Goal: Task Accomplishment & Management: Manage account settings

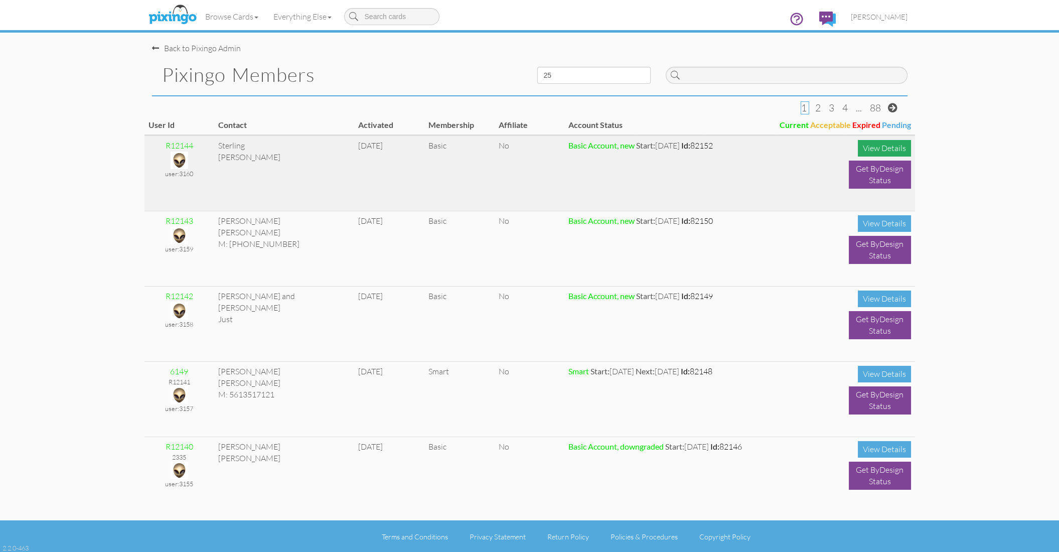
click at [868, 144] on div "View Details" at bounding box center [884, 148] width 53 height 17
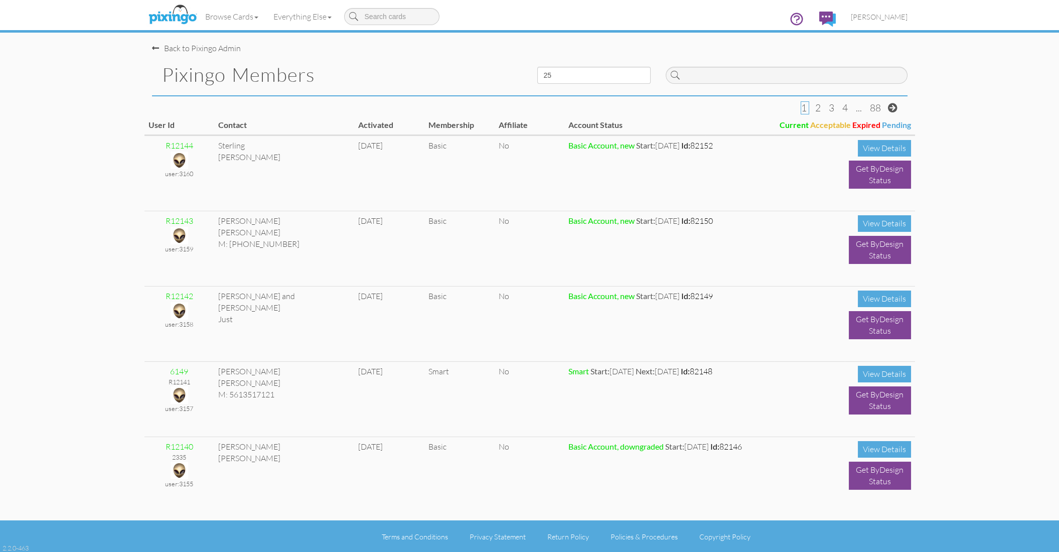
click at [46, 115] on pixingo-members "Toggle navigation Visit Pixingo Mobile Browse Cards Business Accounting Automot…" at bounding box center [529, 276] width 1059 height 553
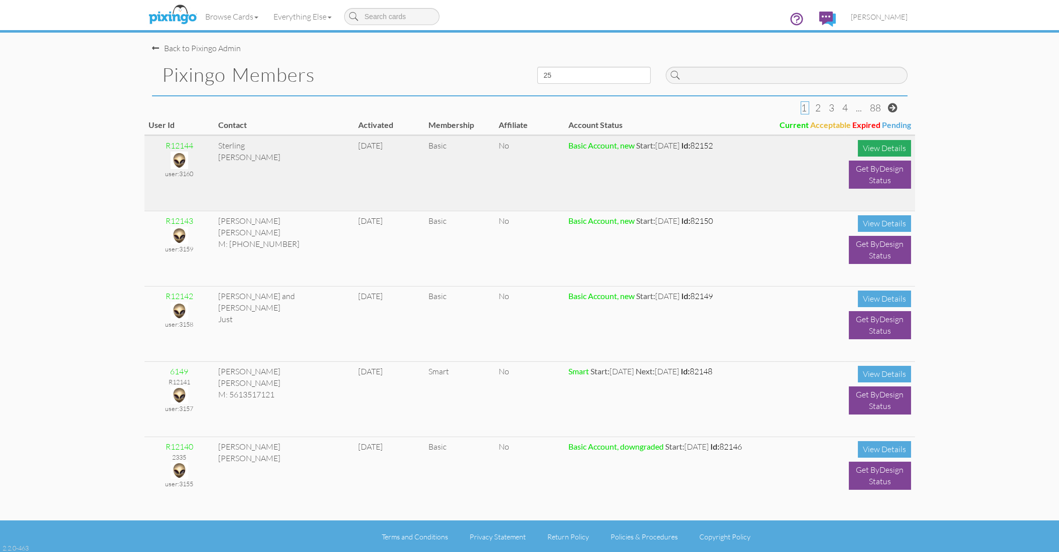
click at [880, 146] on div "View Details" at bounding box center [884, 148] width 53 height 17
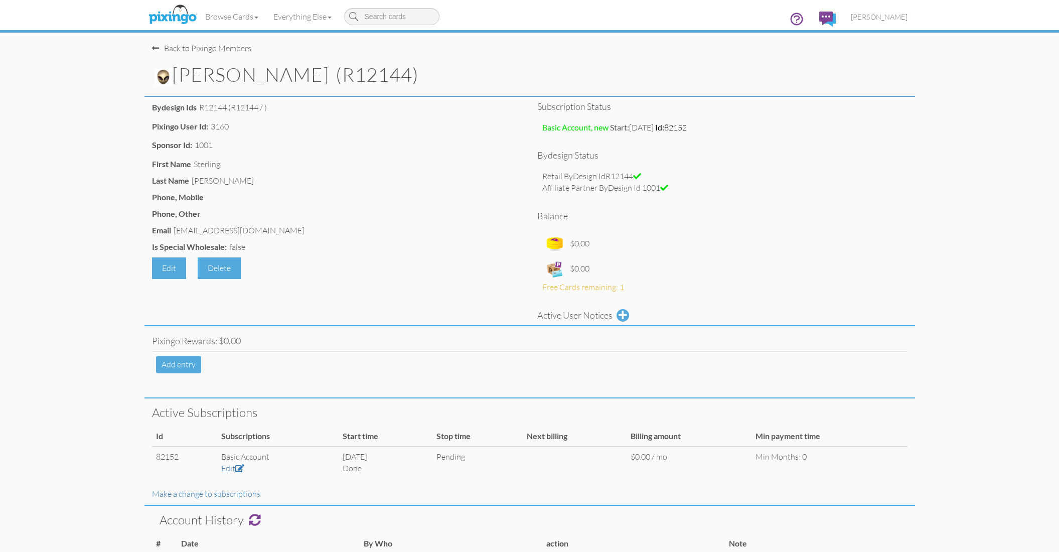
click at [220, 47] on div "Back to Pixingo Members" at bounding box center [201, 49] width 99 height 12
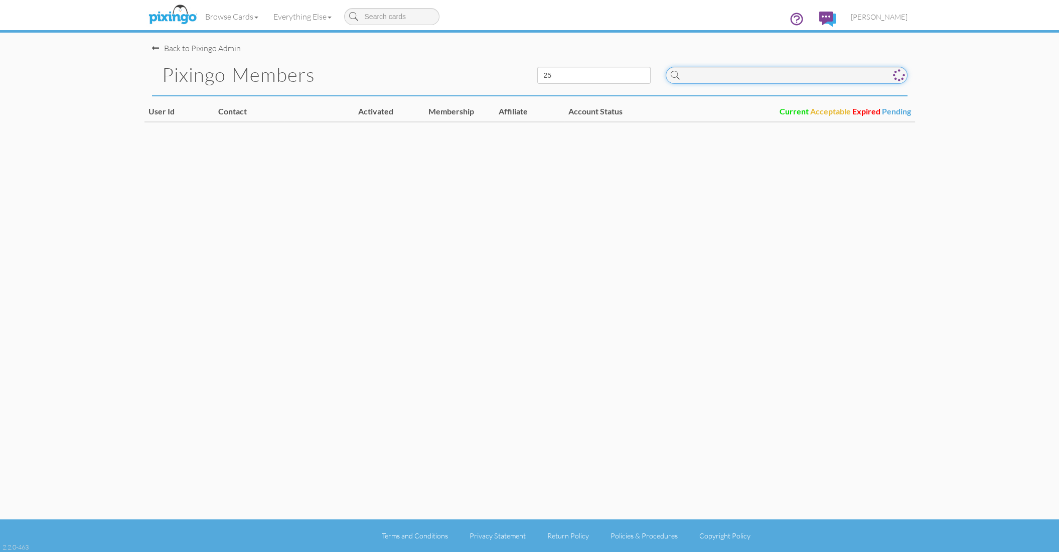
click at [716, 79] on input at bounding box center [787, 75] width 242 height 17
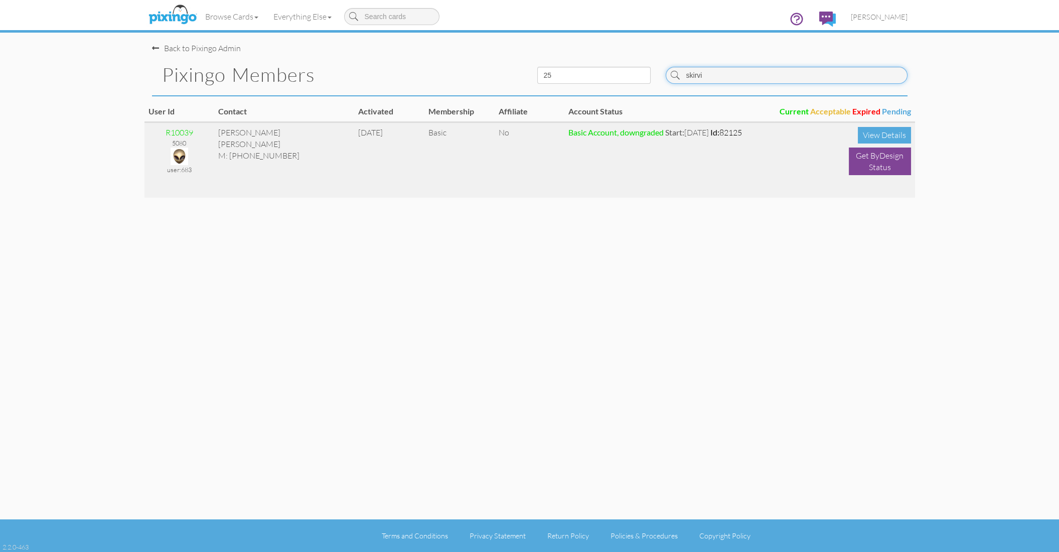
type input "skirvi"
click at [178, 155] on img at bounding box center [180, 157] width 18 height 18
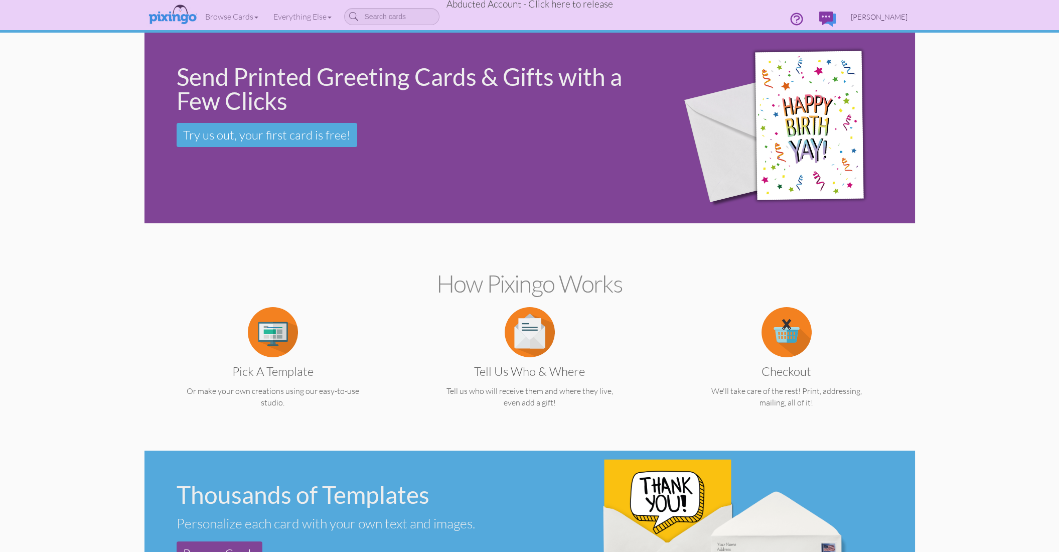
click at [883, 15] on span "James B. Skirvin, Jr." at bounding box center [879, 17] width 57 height 9
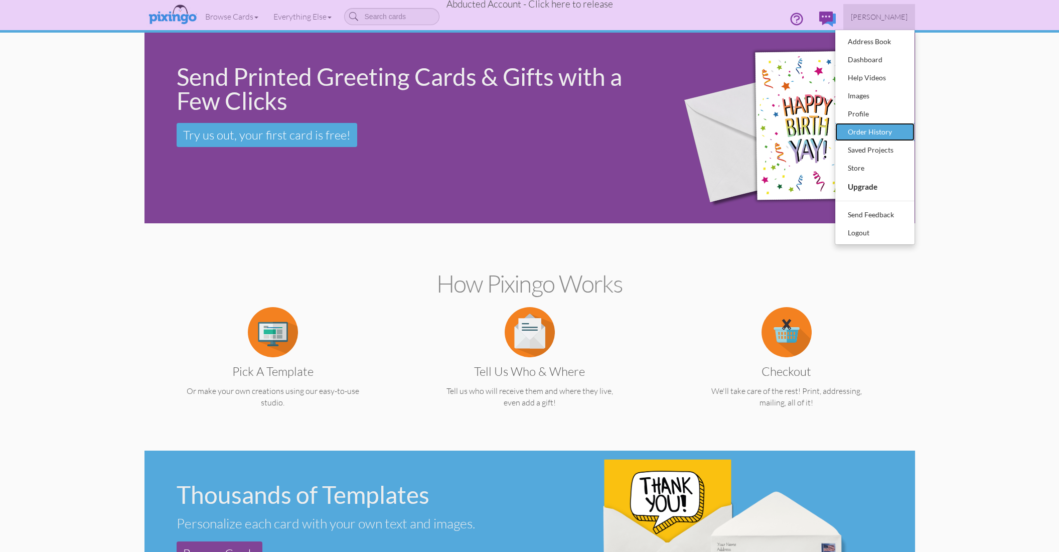
click at [877, 130] on div "Order History" at bounding box center [875, 131] width 59 height 15
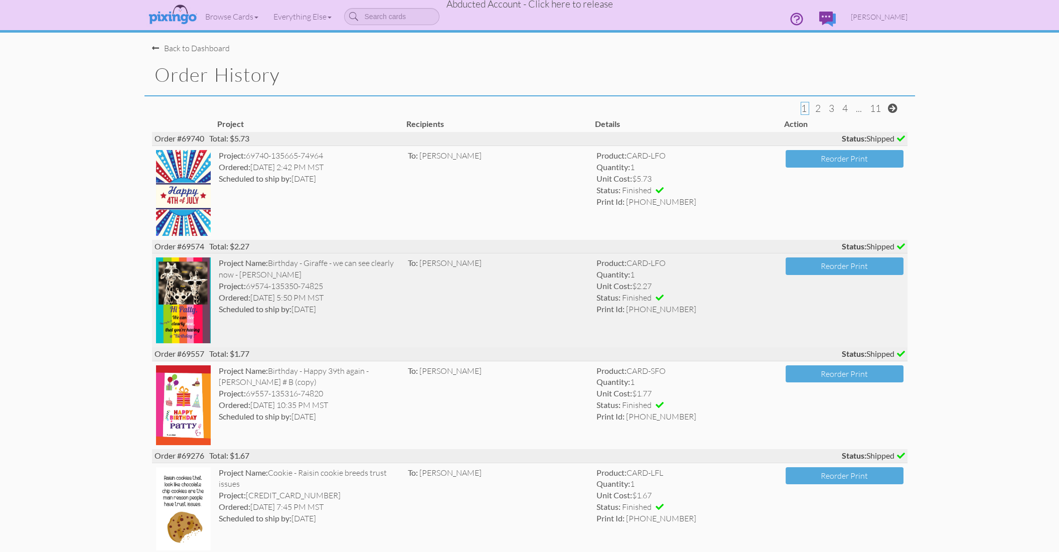
click at [457, 303] on td "To: Patty Law" at bounding box center [498, 300] width 189 height 94
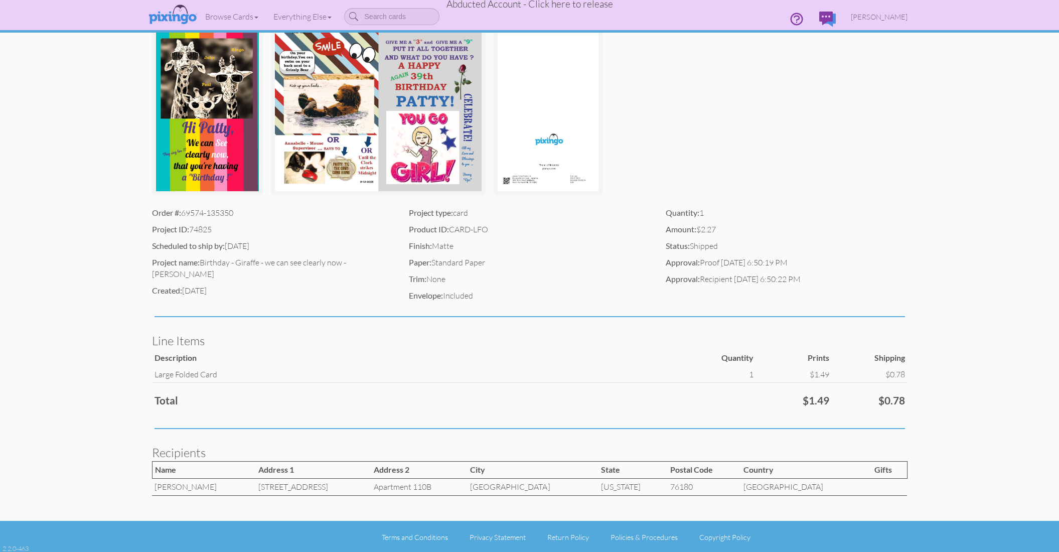
scroll to position [138, 0]
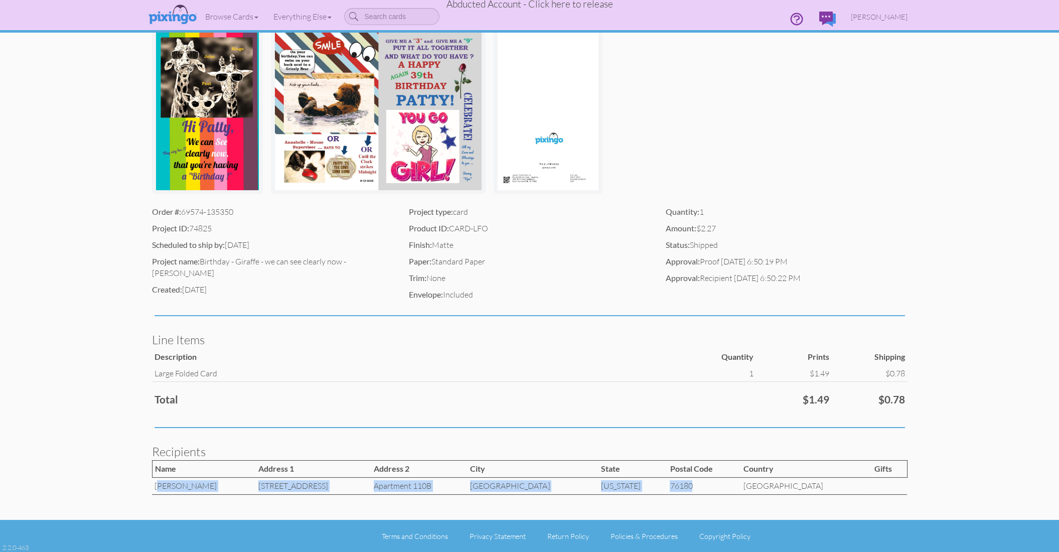
drag, startPoint x: 156, startPoint y: 485, endPoint x: 709, endPoint y: 484, distance: 553.0
click at [709, 484] on tr "Patty Law 7801 N. Richland Blvd. Apartment 110B North Richland Hills Texas 7618…" at bounding box center [529, 486] width 755 height 17
copy tr "Patty Law 7801 N. Richland Blvd. Apartment 110B North Richland Hills Texas 76180"
click at [867, 18] on span "James B. Skirvin, Jr." at bounding box center [879, 17] width 57 height 9
click at [870, 40] on div "Address Book" at bounding box center [875, 41] width 59 height 15
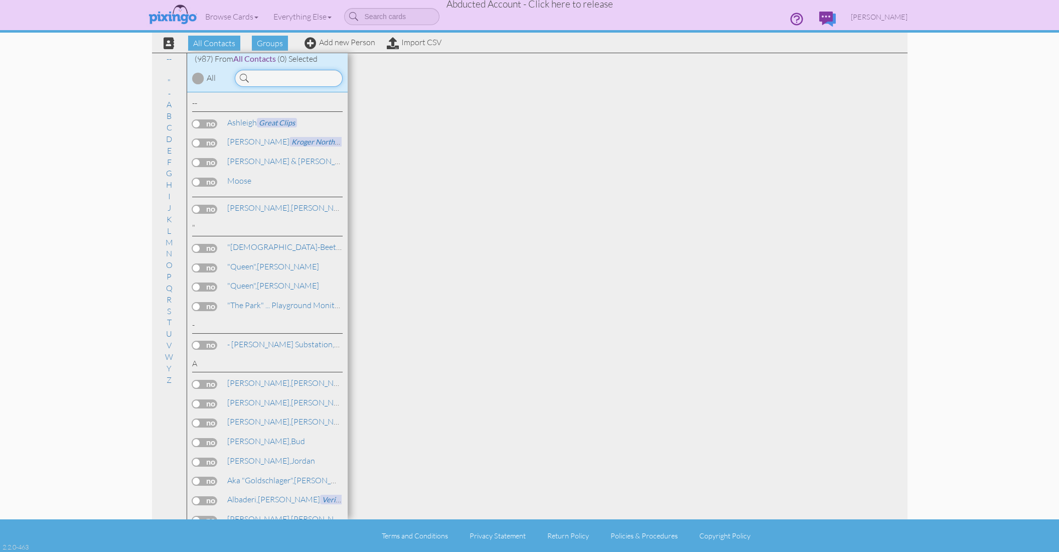
click at [295, 74] on input at bounding box center [289, 78] width 108 height 17
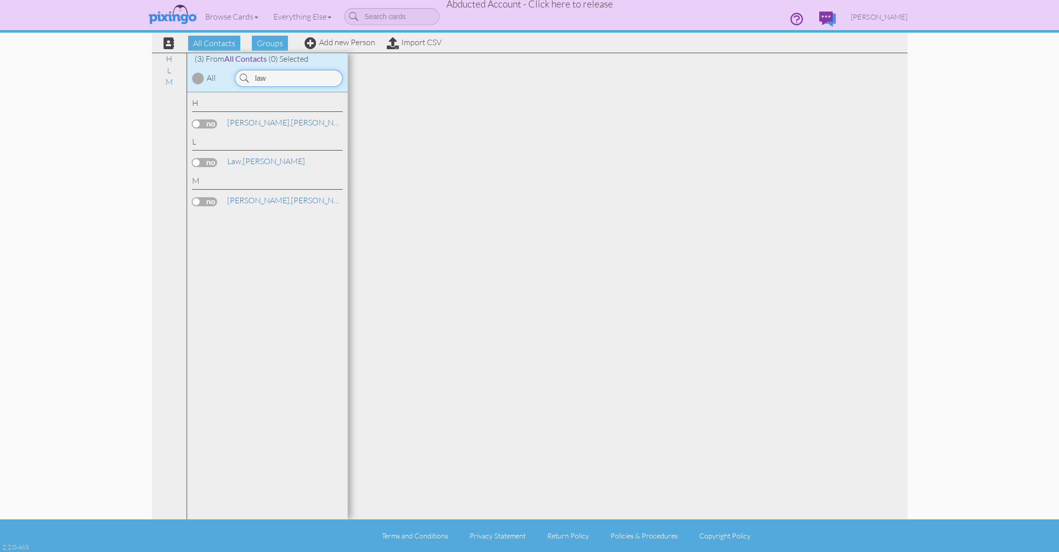
type input "law"
click at [248, 155] on div "L Law, Patty" at bounding box center [267, 153] width 151 height 34
click at [248, 159] on link "Law, Patty" at bounding box center [266, 161] width 80 height 12
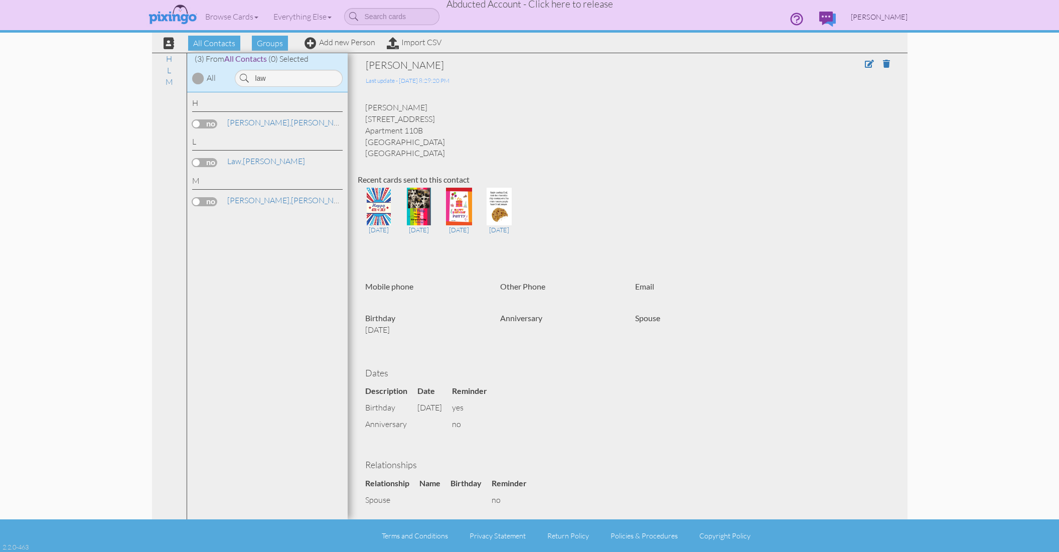
click at [881, 14] on span "James B. Skirvin, Jr." at bounding box center [879, 17] width 57 height 9
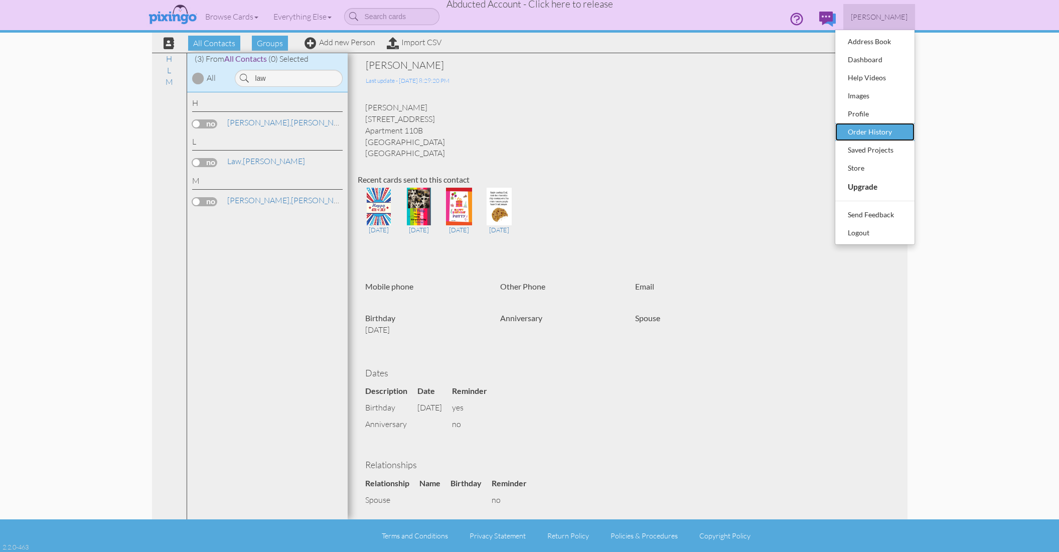
click at [861, 136] on div "Order History" at bounding box center [875, 131] width 59 height 15
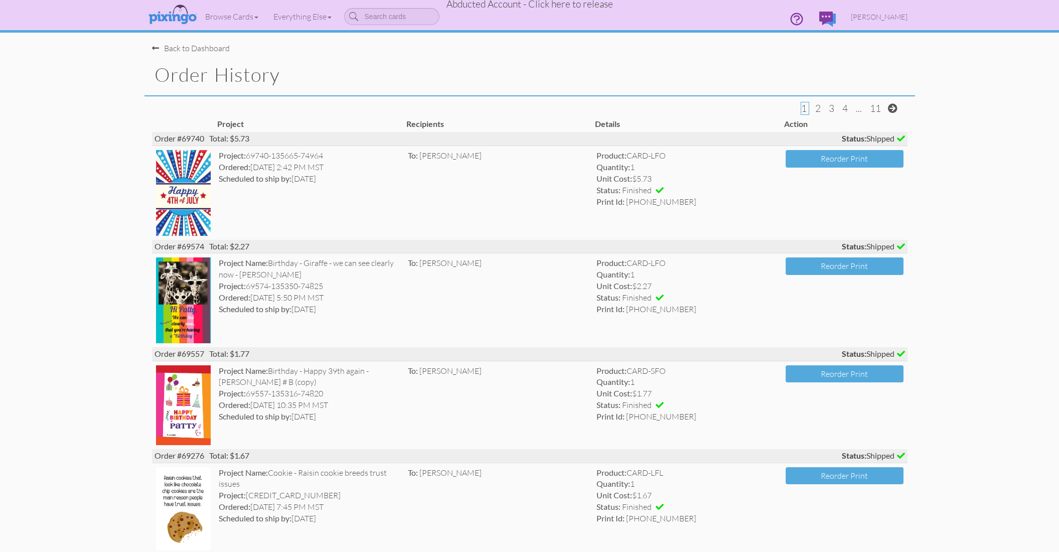
click at [568, 4] on span "Abducted Account - Click here to release" at bounding box center [530, 4] width 167 height 12
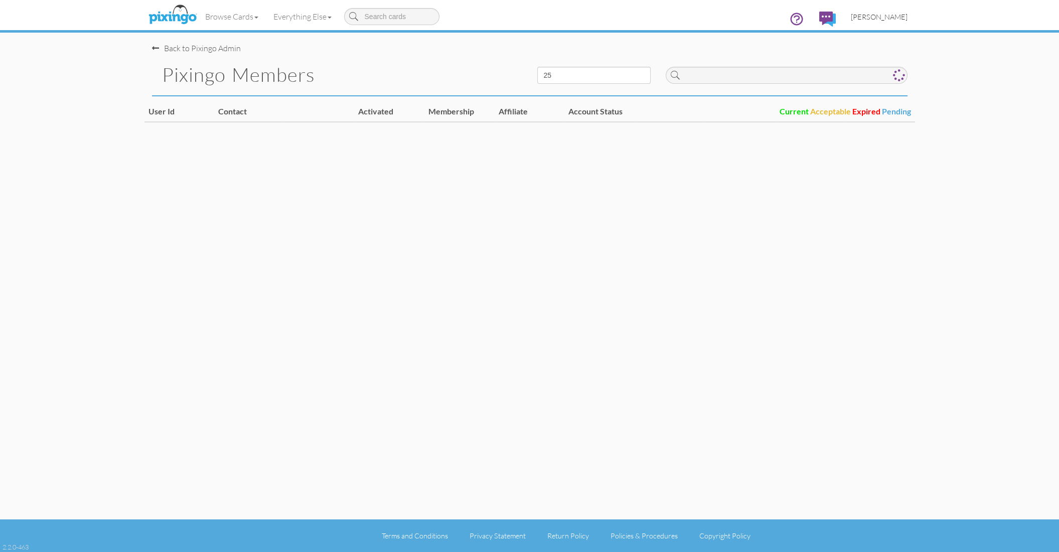
click at [876, 20] on span "[PERSON_NAME]" at bounding box center [879, 17] width 57 height 9
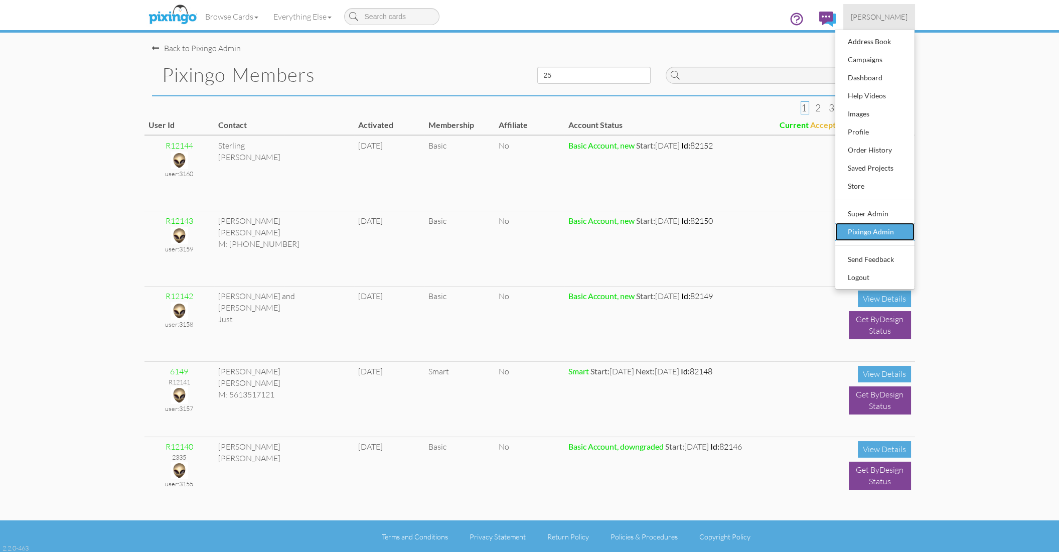
click at [869, 233] on div "Pixingo Admin" at bounding box center [875, 231] width 59 height 15
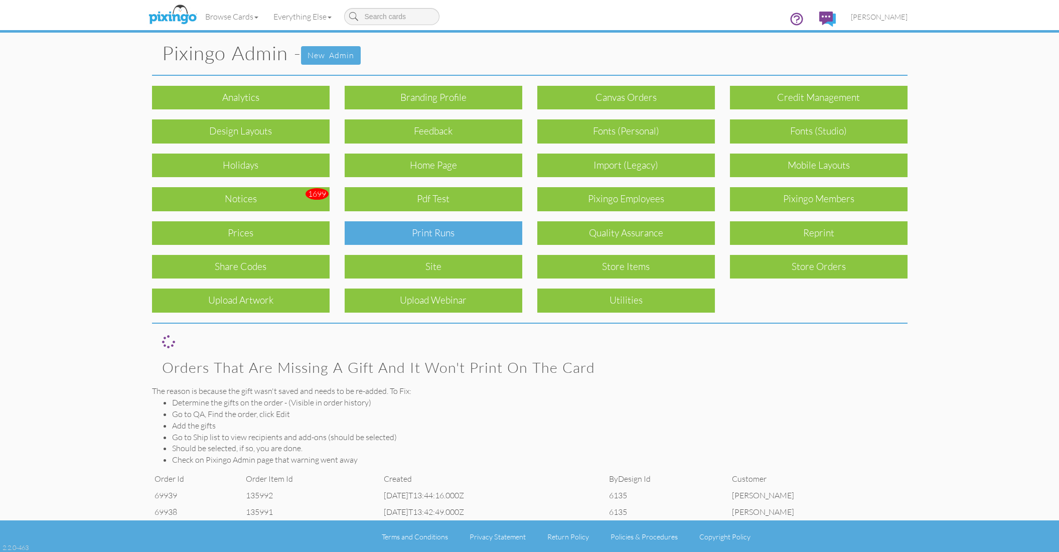
click at [422, 231] on div "Print Runs" at bounding box center [434, 233] width 178 height 24
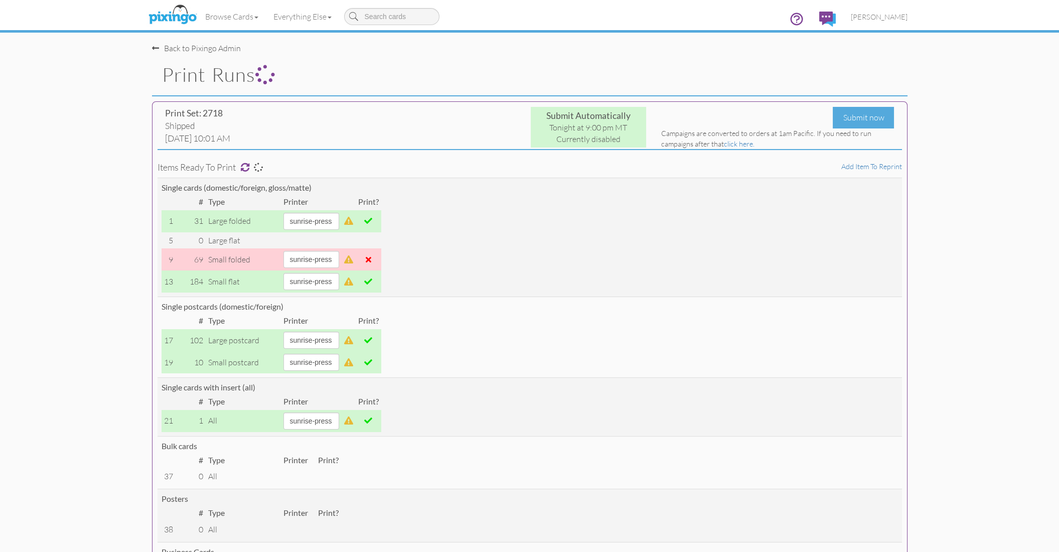
click at [873, 165] on link "Add item to reprint" at bounding box center [871, 166] width 61 height 9
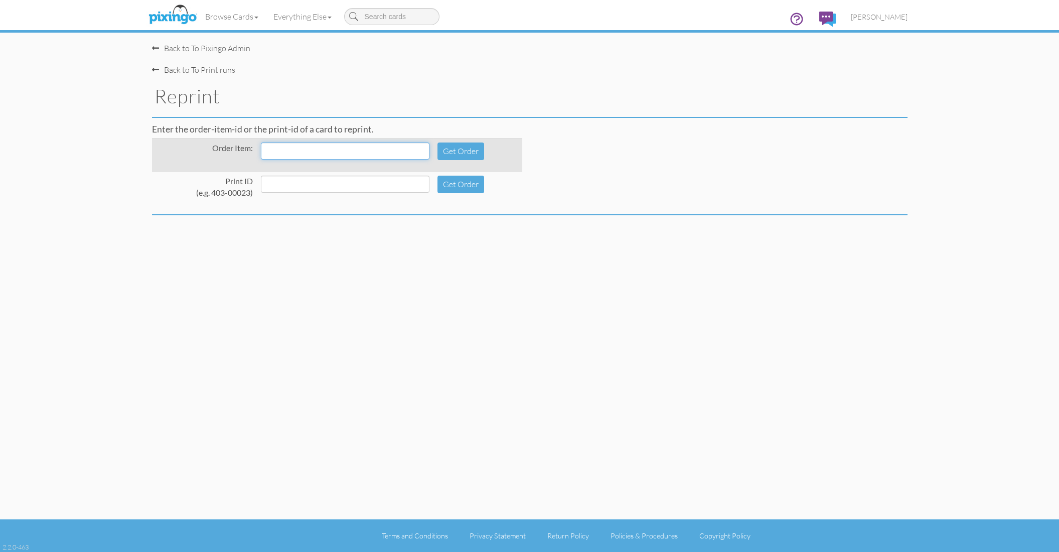
click at [323, 155] on input at bounding box center [345, 151] width 169 height 17
type input "135350"
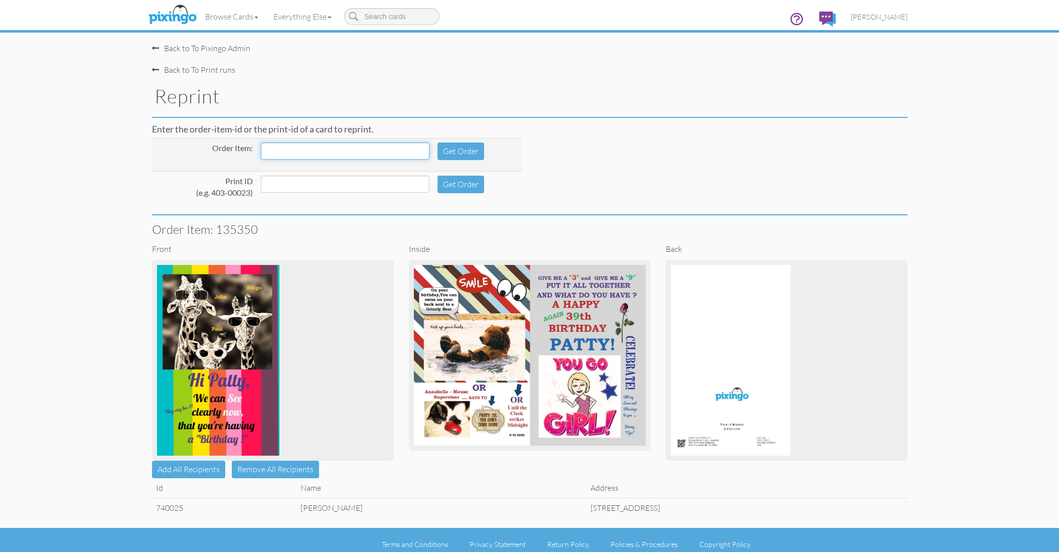
scroll to position [8, 0]
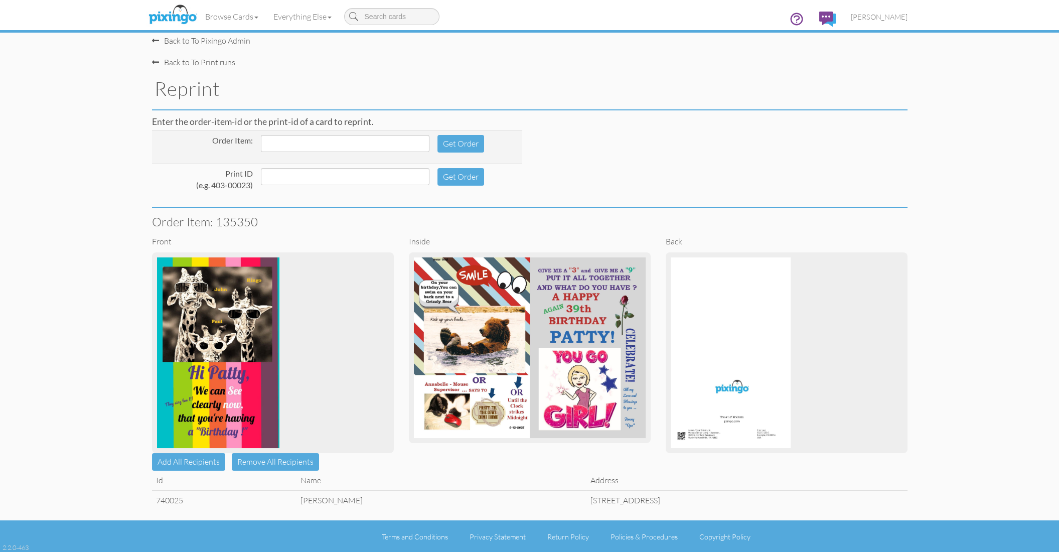
click at [587, 502] on td "7801 N. Richland Blvd., Apartment 110B, North Richland Hills, TX 76180" at bounding box center [747, 500] width 321 height 20
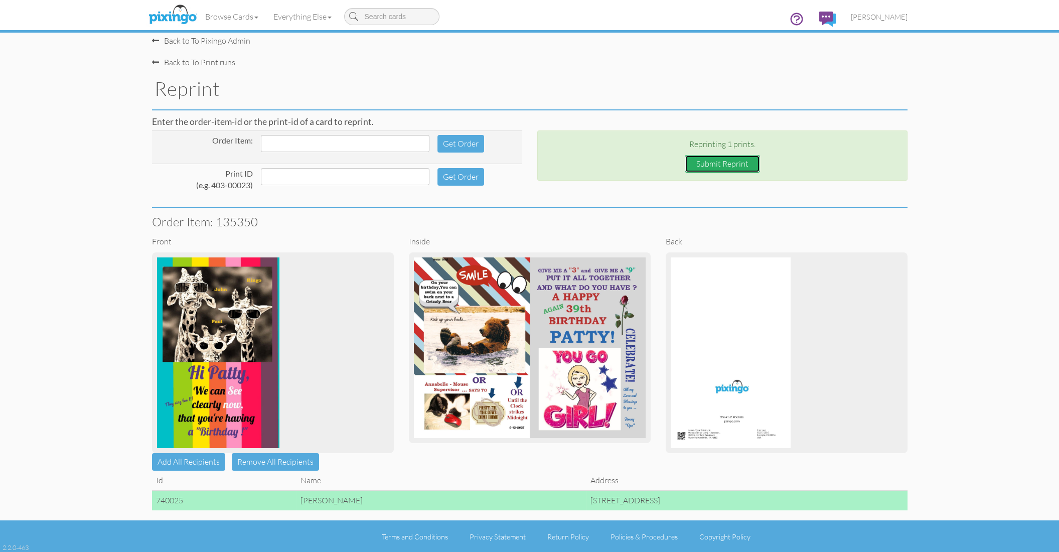
click at [716, 161] on button "Submit Reprint" at bounding box center [722, 164] width 75 height 18
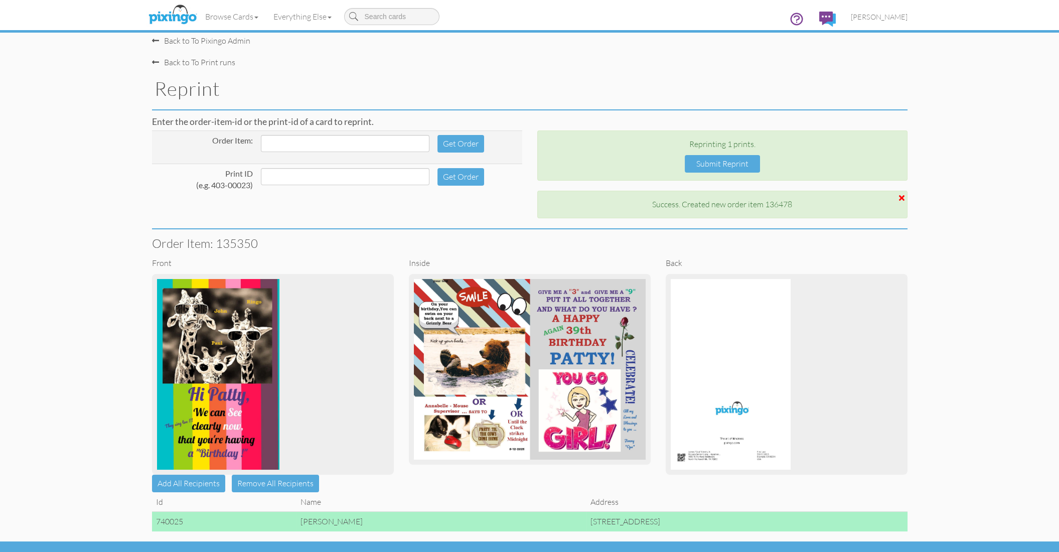
click at [963, 196] on admin-reprint "Toggle navigation Visit Pixingo Mobile Browse Cards Business Accounting Automot…" at bounding box center [529, 283] width 1059 height 582
click at [962, 196] on admin-reprint "Toggle navigation Visit Pixingo Mobile Browse Cards Business Accounting Automot…" at bounding box center [529, 283] width 1059 height 582
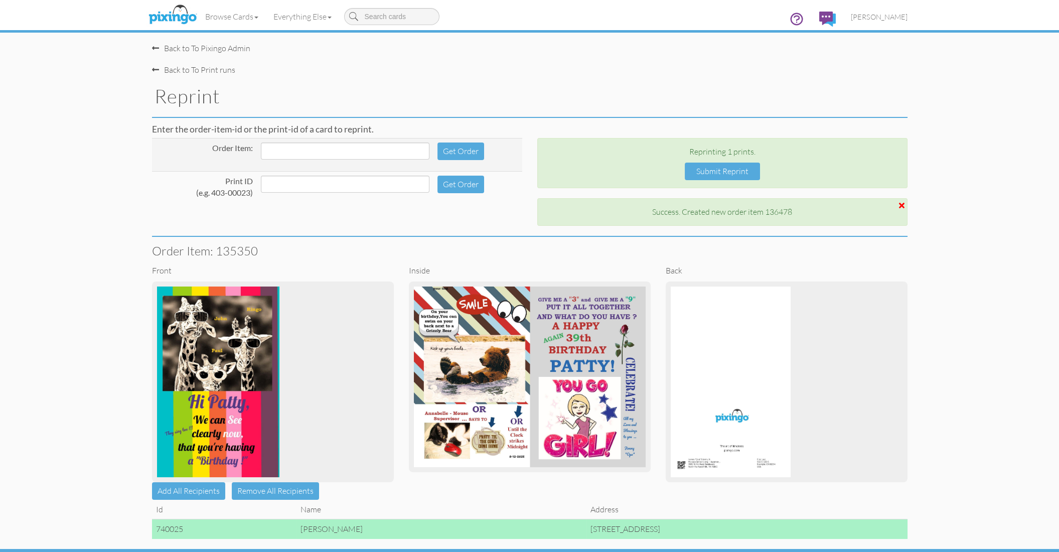
scroll to position [29, 0]
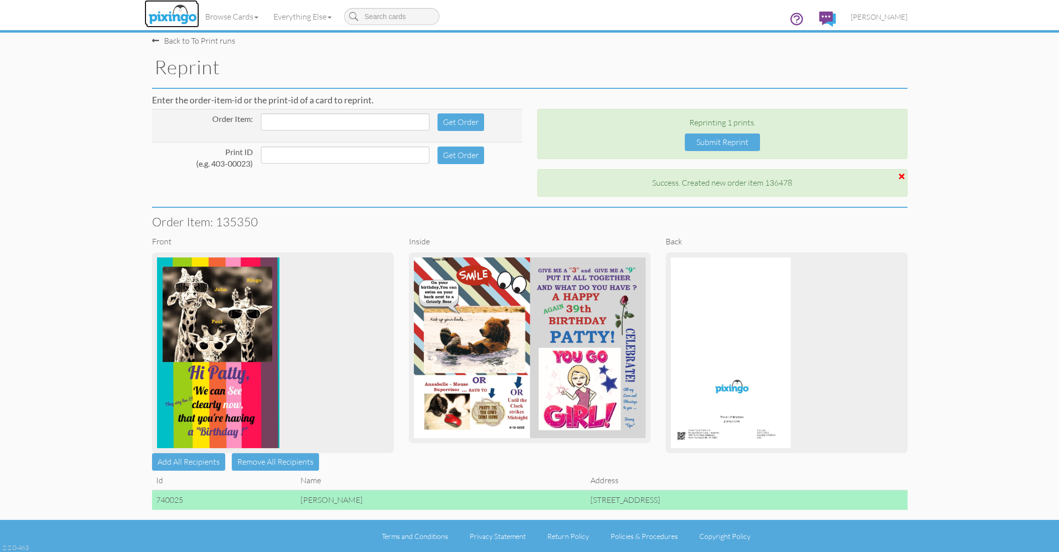
click at [175, 19] on img at bounding box center [172, 15] width 53 height 25
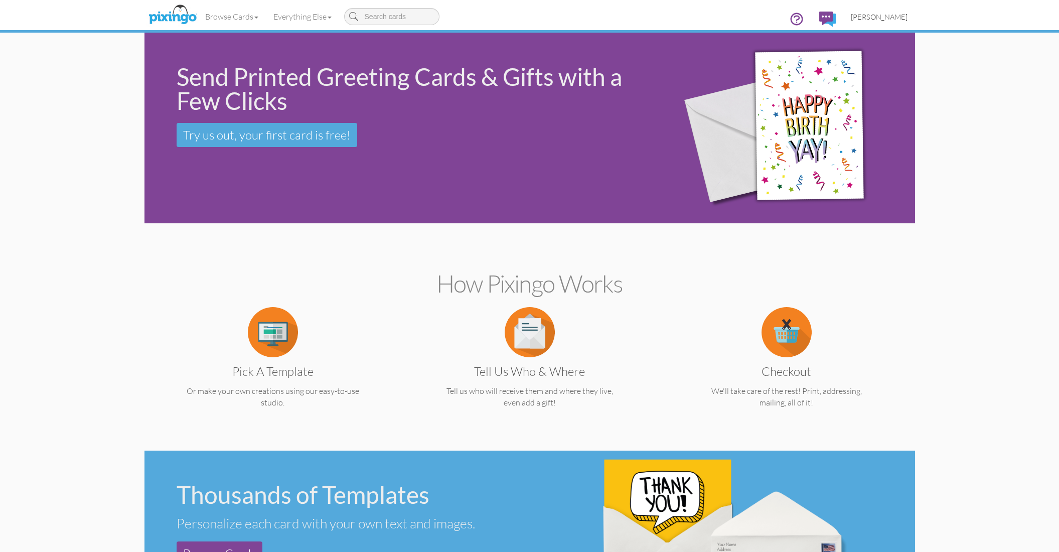
click at [879, 18] on span "[PERSON_NAME]" at bounding box center [879, 17] width 57 height 9
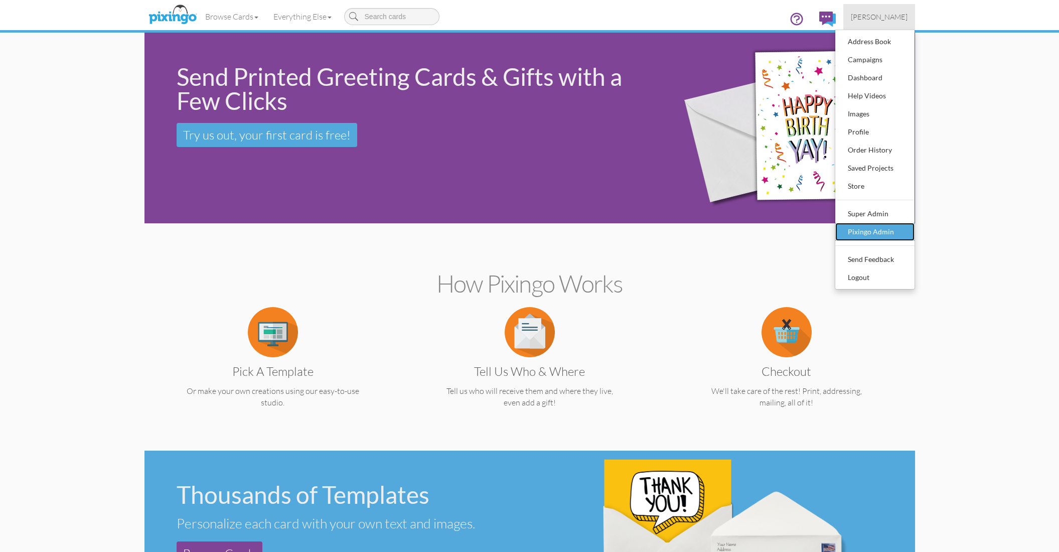
click at [895, 229] on div "Pixingo Admin" at bounding box center [875, 231] width 59 height 15
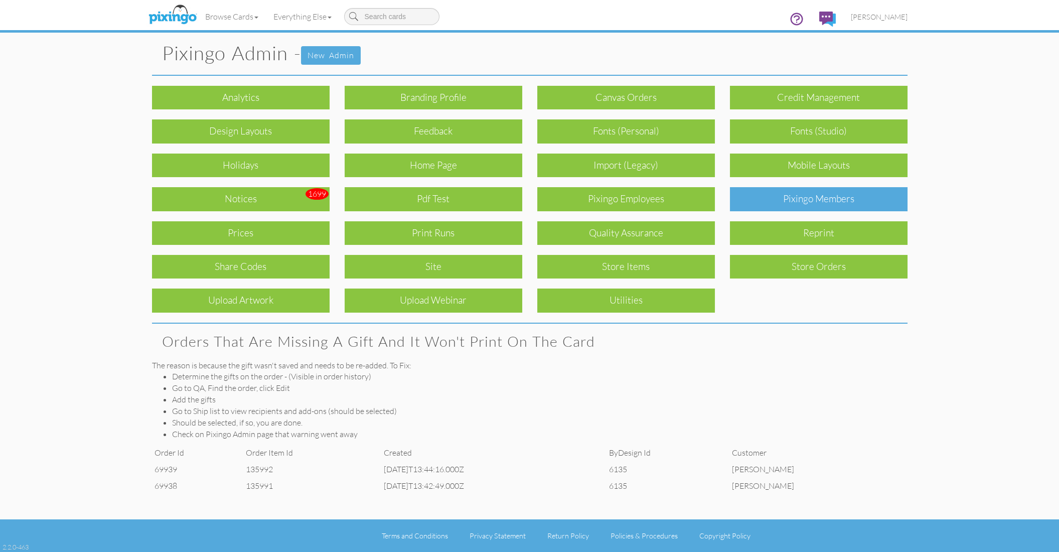
click at [867, 210] on div "Pixingo Members" at bounding box center [819, 199] width 178 height 24
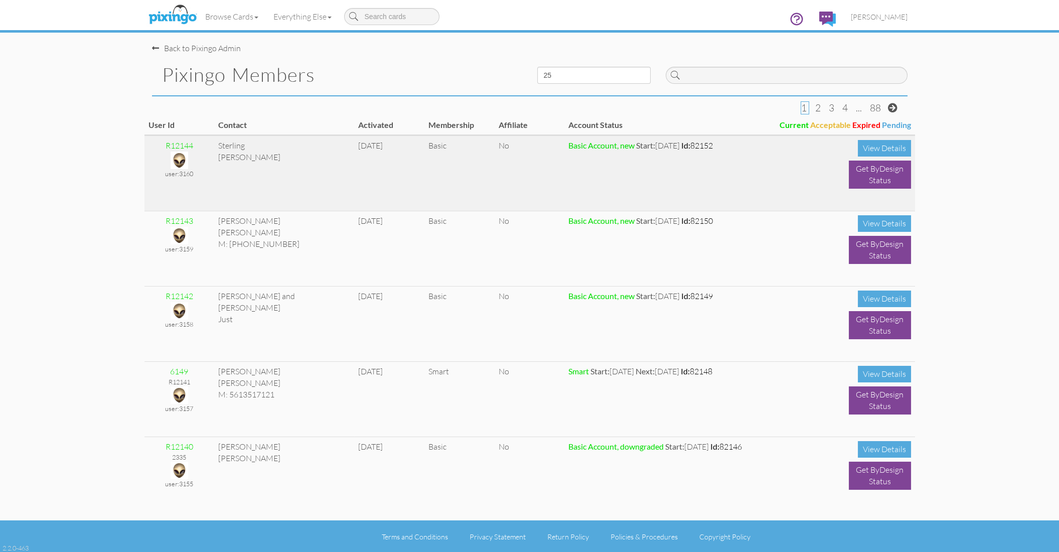
click at [181, 160] on img at bounding box center [180, 161] width 18 height 18
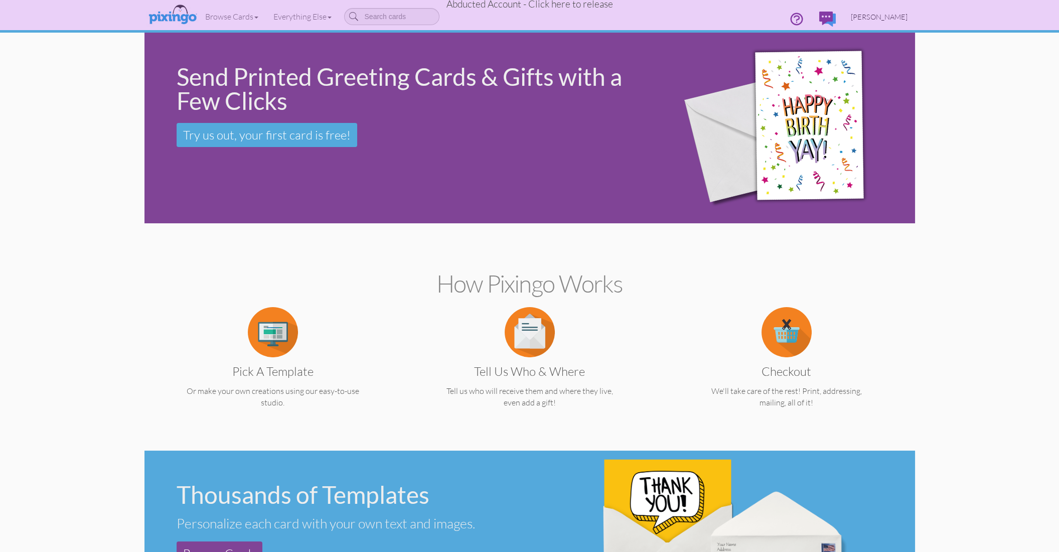
click at [875, 18] on span "Sterling Schmutz" at bounding box center [879, 17] width 57 height 9
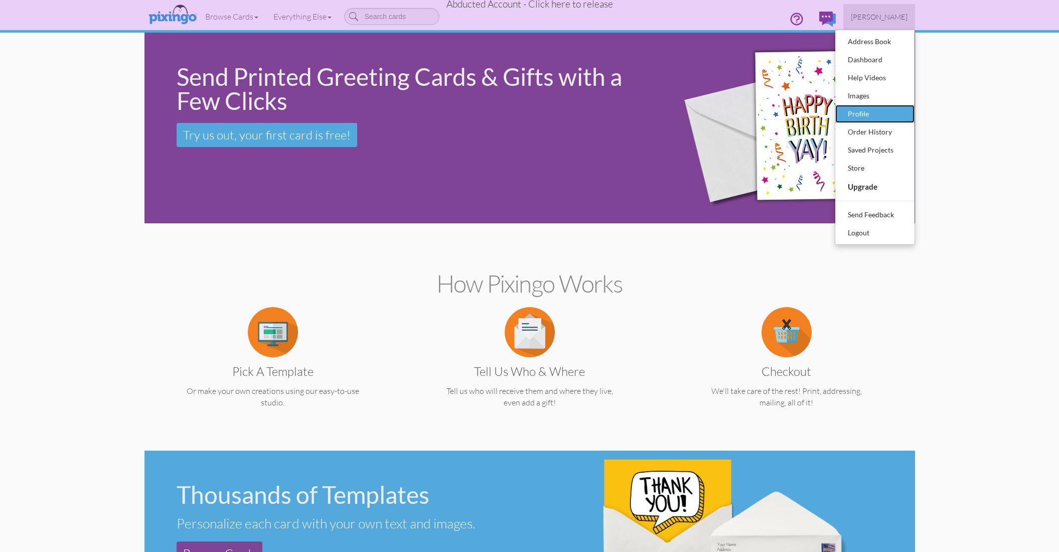
click at [858, 114] on div "Profile" at bounding box center [875, 113] width 59 height 15
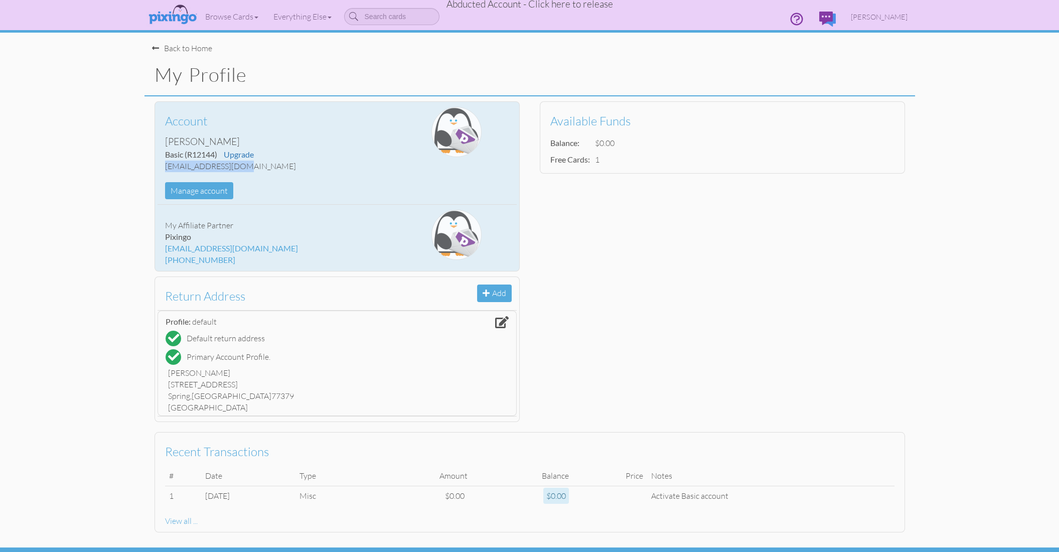
drag, startPoint x: 166, startPoint y: 168, endPoint x: 242, endPoint y: 165, distance: 76.3
click at [242, 165] on div "sschmutz@ectpac.com" at bounding box center [277, 167] width 224 height 12
copy div "sschmutz@ectpac.com"
click at [217, 192] on button "Manage account" at bounding box center [199, 191] width 68 height 18
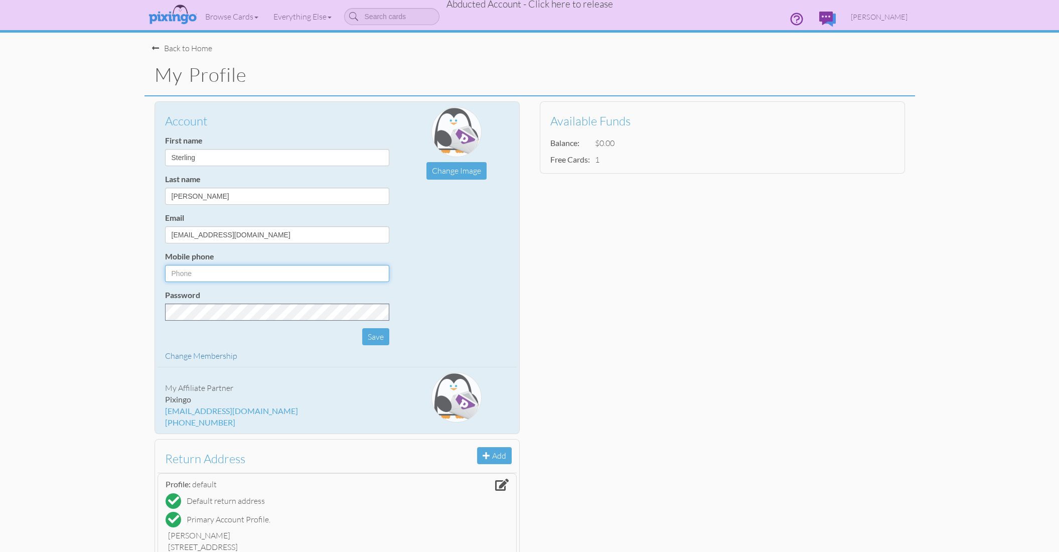
type input "1644"
click at [168, 50] on div "Back to Home" at bounding box center [182, 49] width 60 height 12
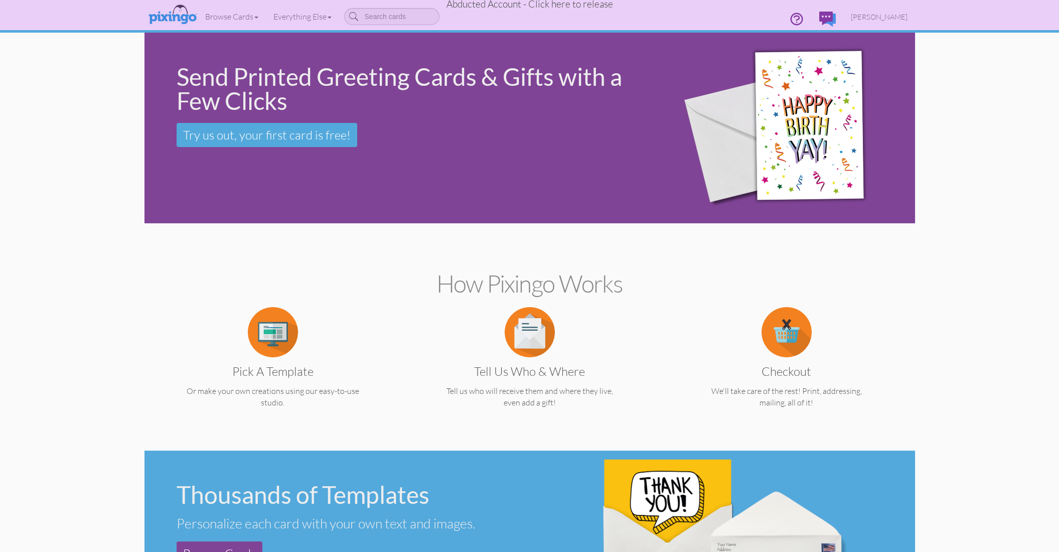
click at [892, 16] on span "Sterling Schmutz" at bounding box center [879, 17] width 57 height 9
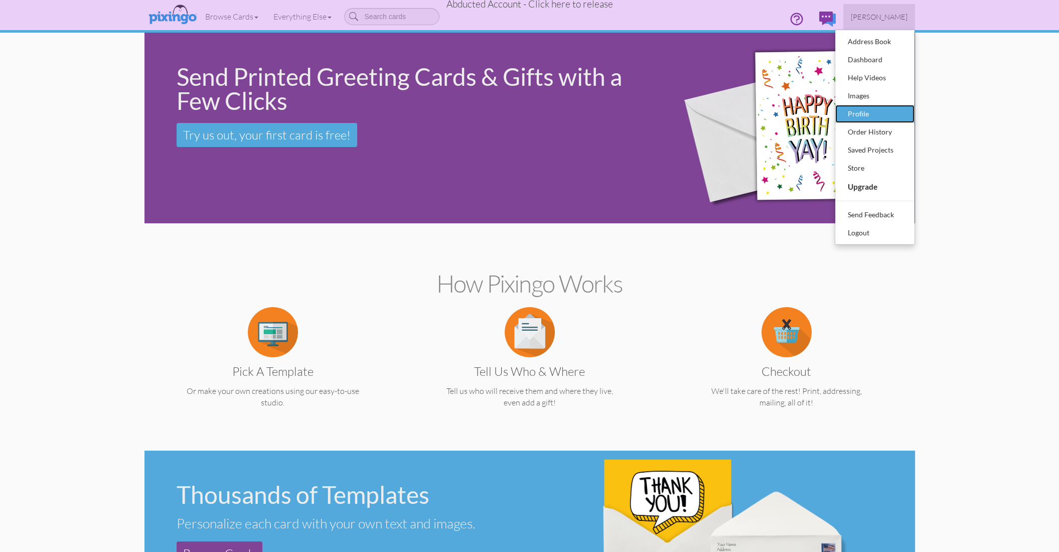
click at [856, 108] on div "Profile" at bounding box center [875, 113] width 59 height 15
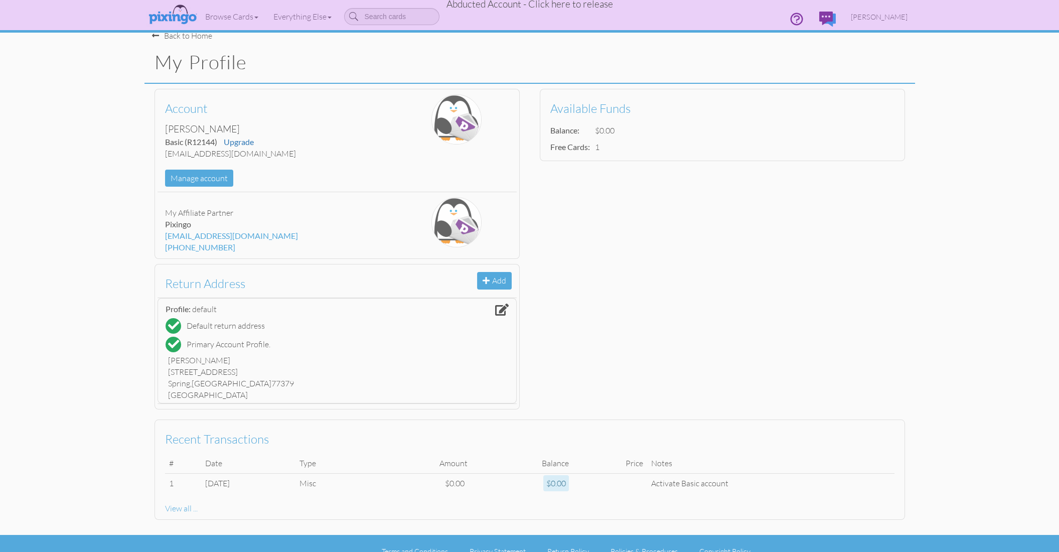
scroll to position [12, 0]
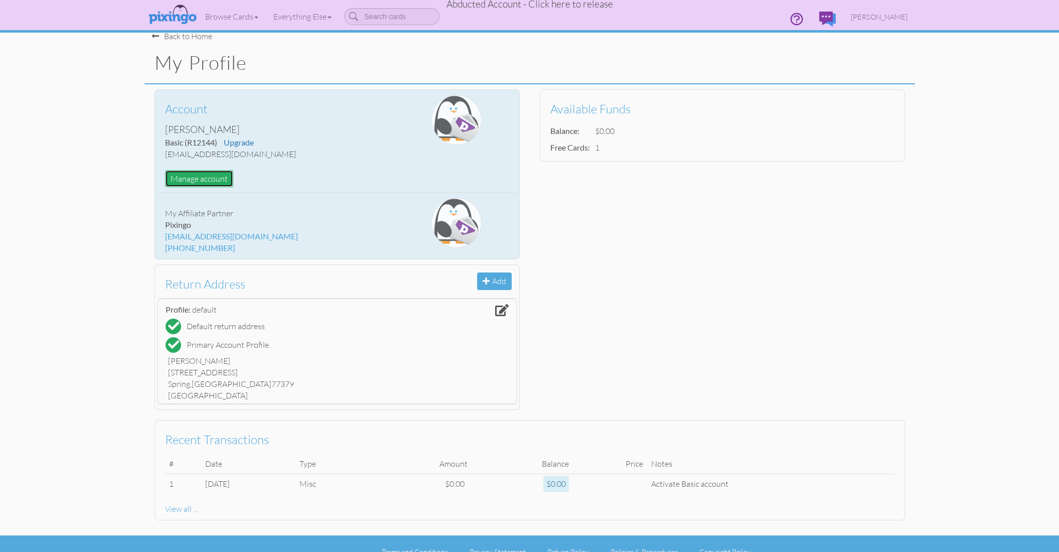
click at [217, 174] on button "Manage account" at bounding box center [199, 179] width 68 height 18
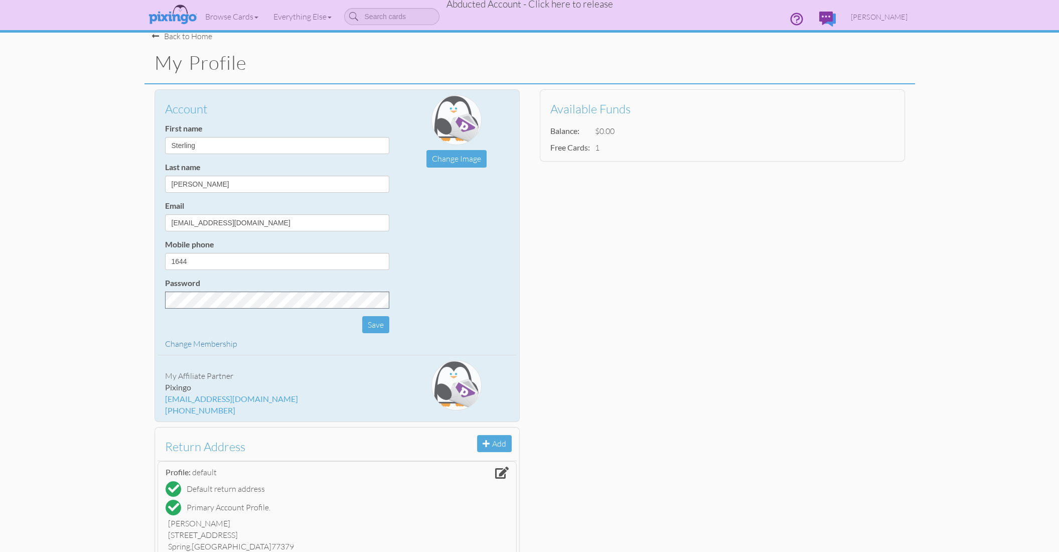
scroll to position [0, 0]
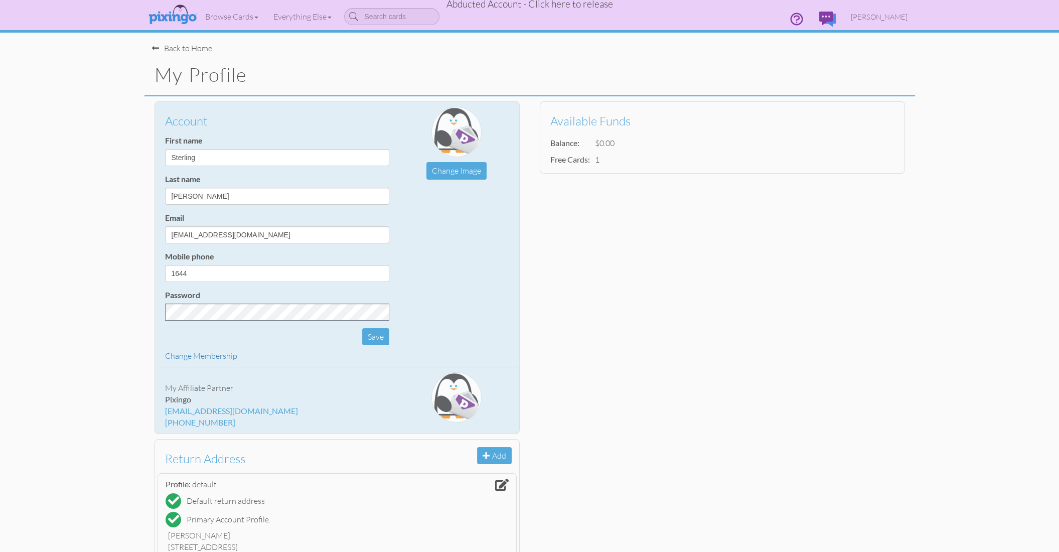
click at [195, 46] on div "Back to Home" at bounding box center [182, 49] width 60 height 12
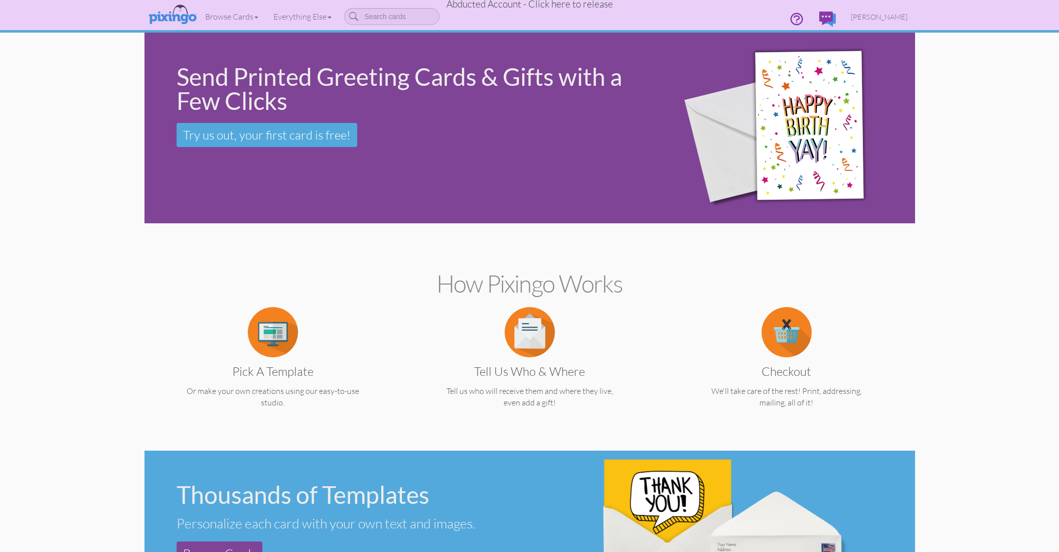
click at [546, 6] on span "Abducted Account - Click here to release" at bounding box center [530, 4] width 167 height 12
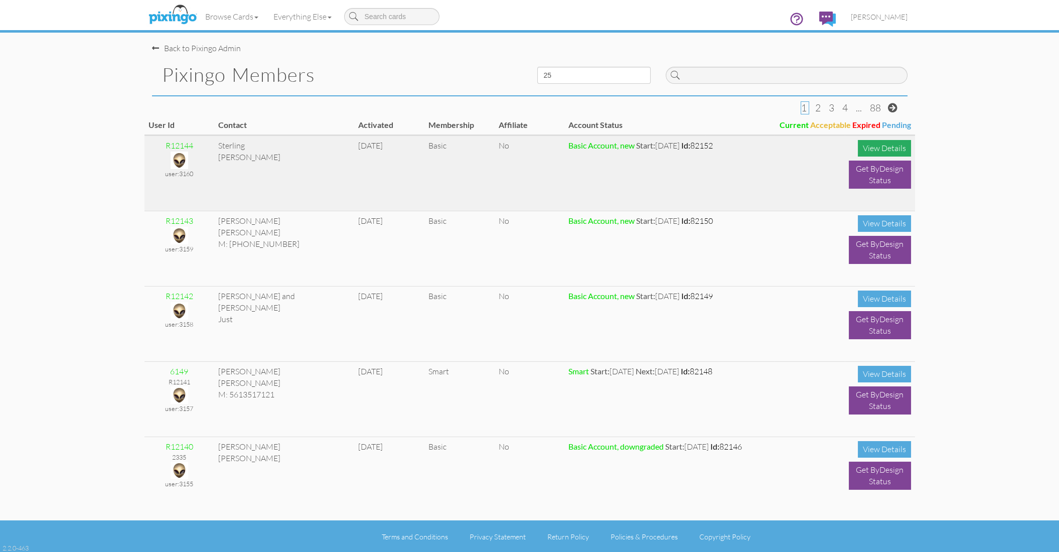
click at [879, 152] on div "View Details" at bounding box center [884, 148] width 53 height 17
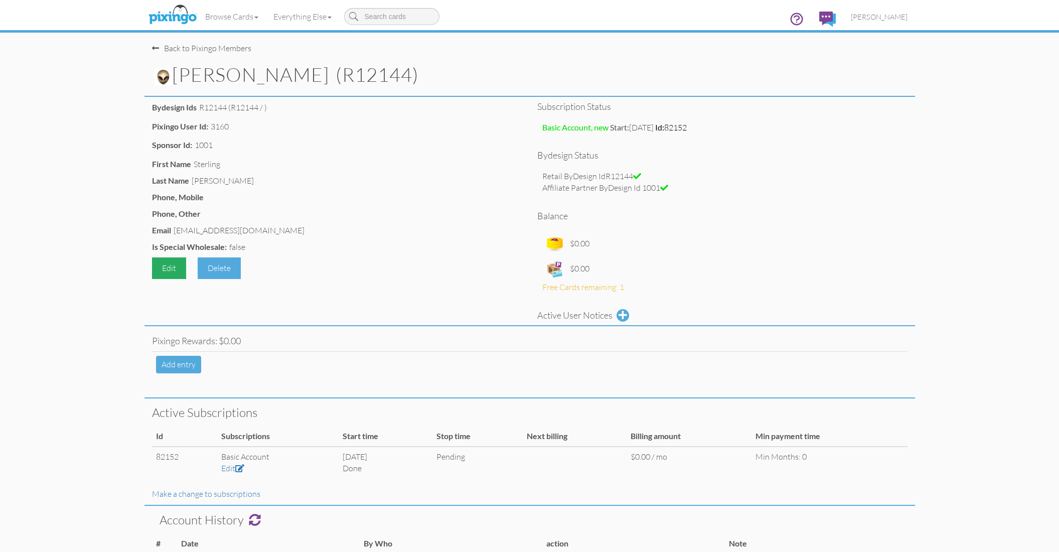
click at [163, 265] on div "Edit" at bounding box center [169, 268] width 34 height 22
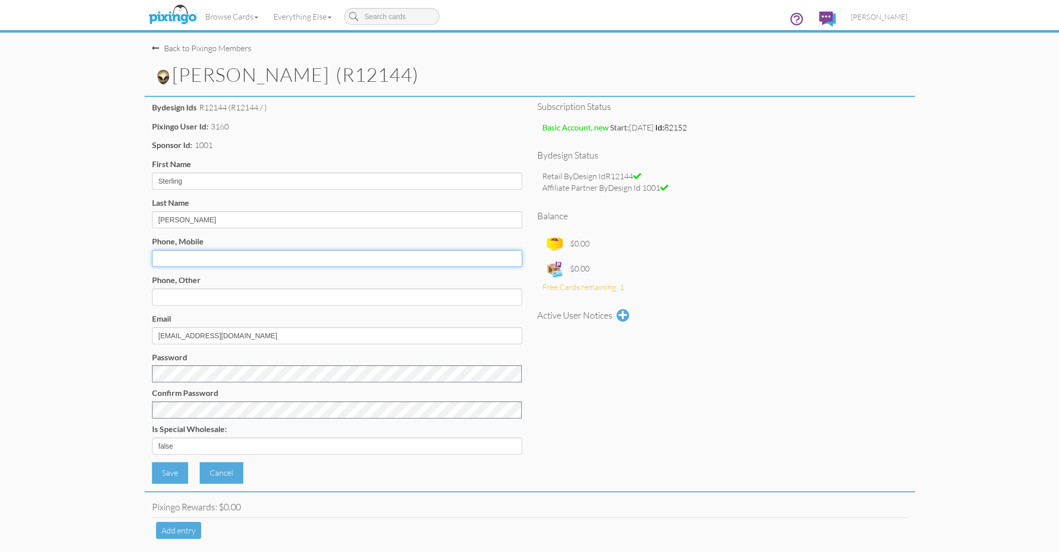
click at [164, 263] on input "Phone, Mobile" at bounding box center [337, 258] width 370 height 17
paste input "281-309-8164"
type input "281-309-8164"
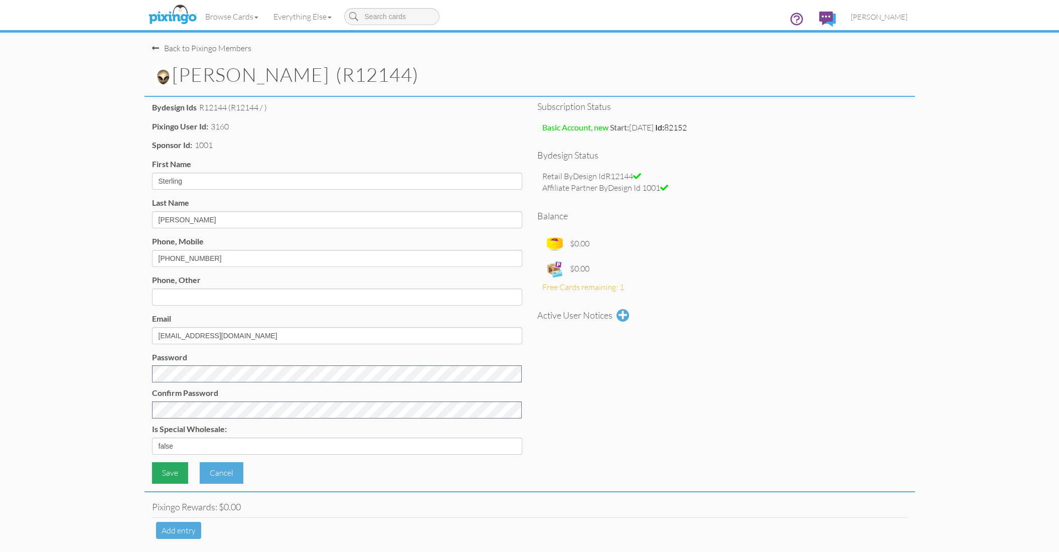
click at [169, 478] on div "Save" at bounding box center [170, 473] width 36 height 22
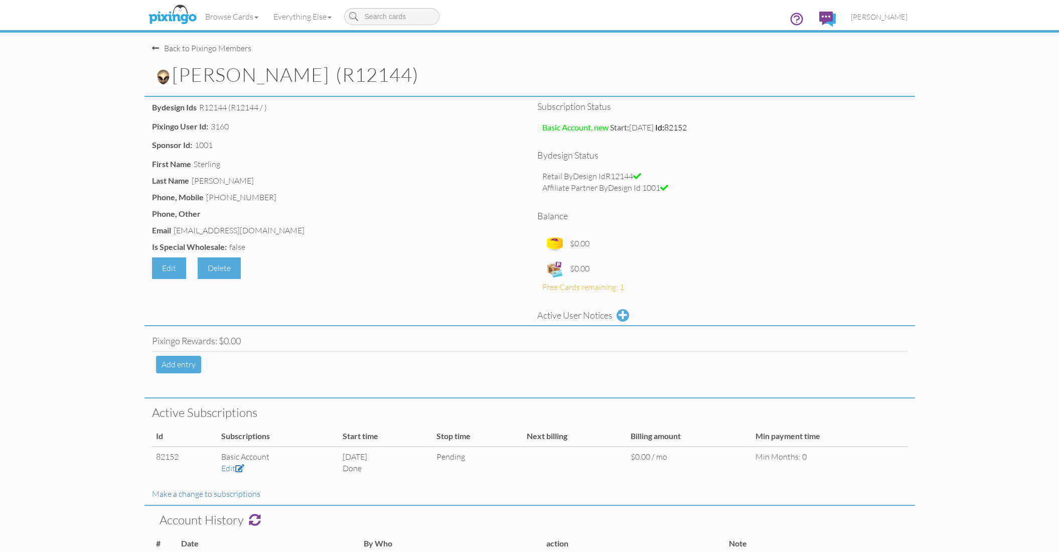
click at [918, 192] on pixingo-members-detail "Toggle navigation Visit Pixingo Mobile Browse Cards Business Accounting Automot…" at bounding box center [529, 381] width 1059 height 763
click at [166, 77] on img at bounding box center [164, 77] width 18 height 18
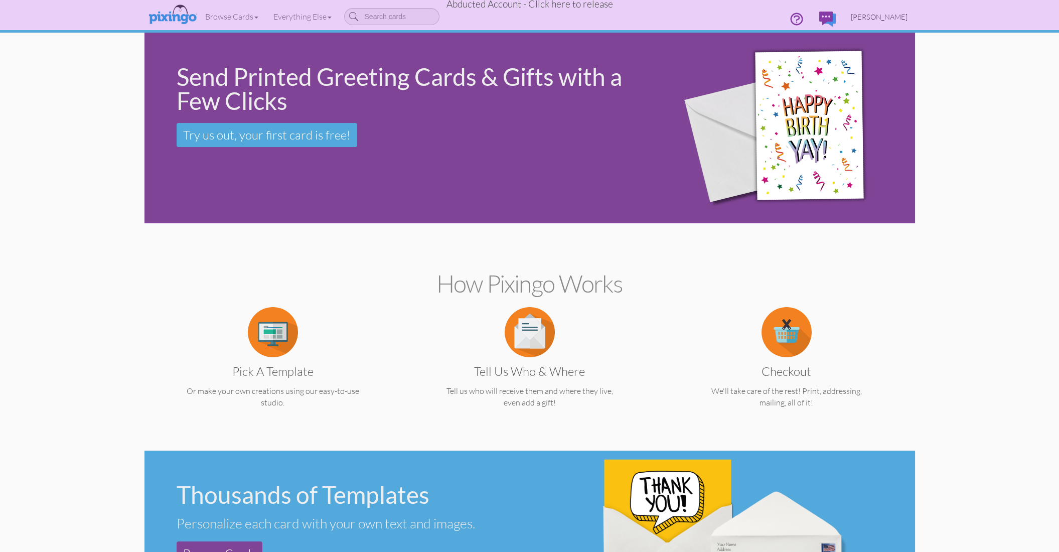
click at [865, 16] on span "Sterling Schmutz" at bounding box center [879, 17] width 57 height 9
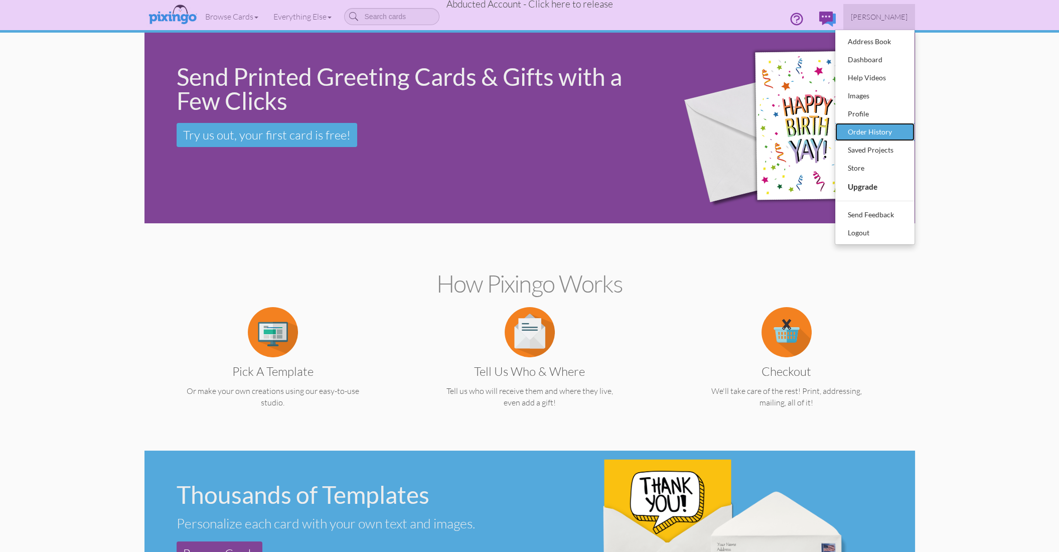
click at [857, 132] on div "Order History" at bounding box center [875, 131] width 59 height 15
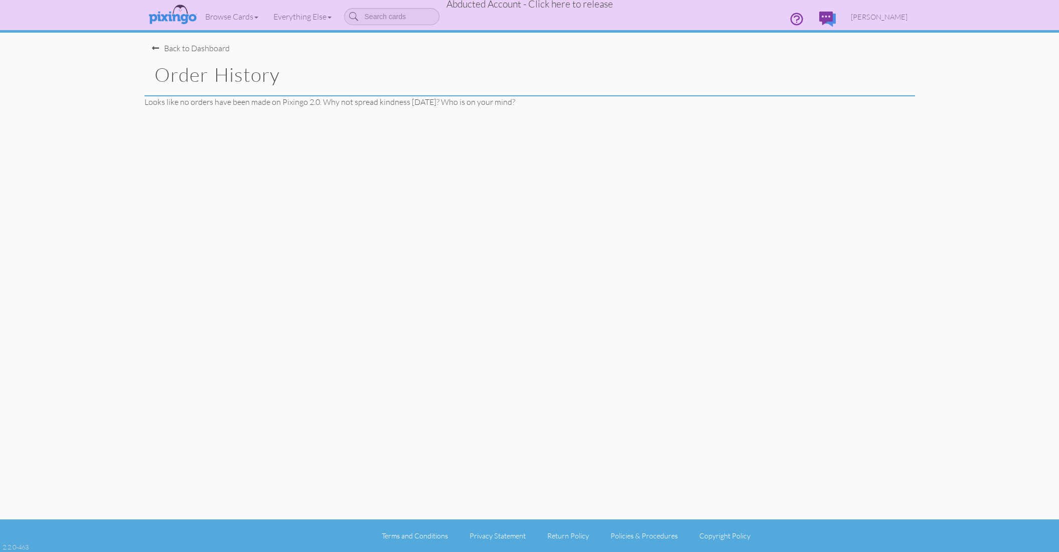
click at [555, 8] on span "Abducted Account - Click here to release" at bounding box center [530, 4] width 167 height 12
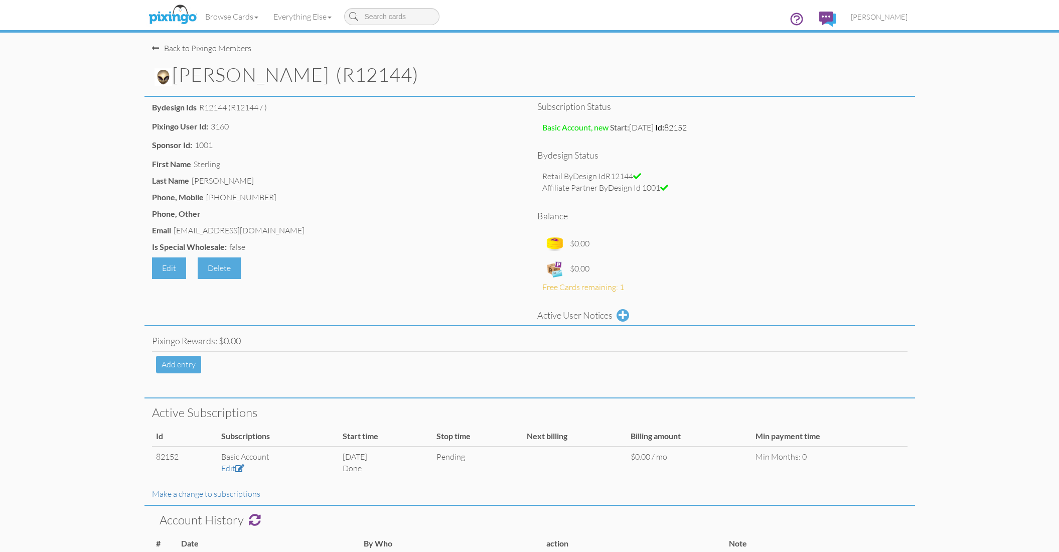
click at [163, 75] on img at bounding box center [164, 77] width 18 height 18
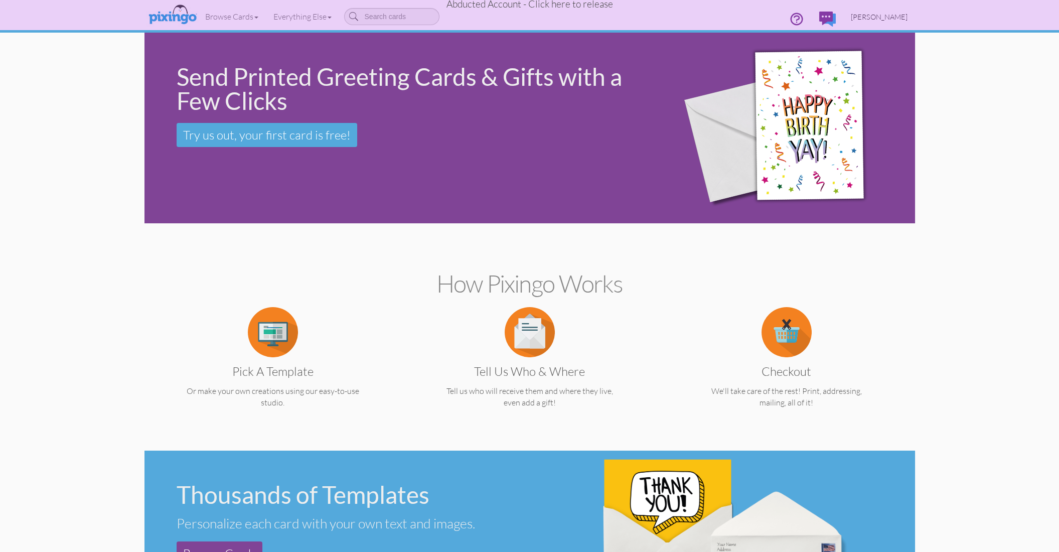
click at [881, 15] on span "[PERSON_NAME]" at bounding box center [879, 17] width 57 height 9
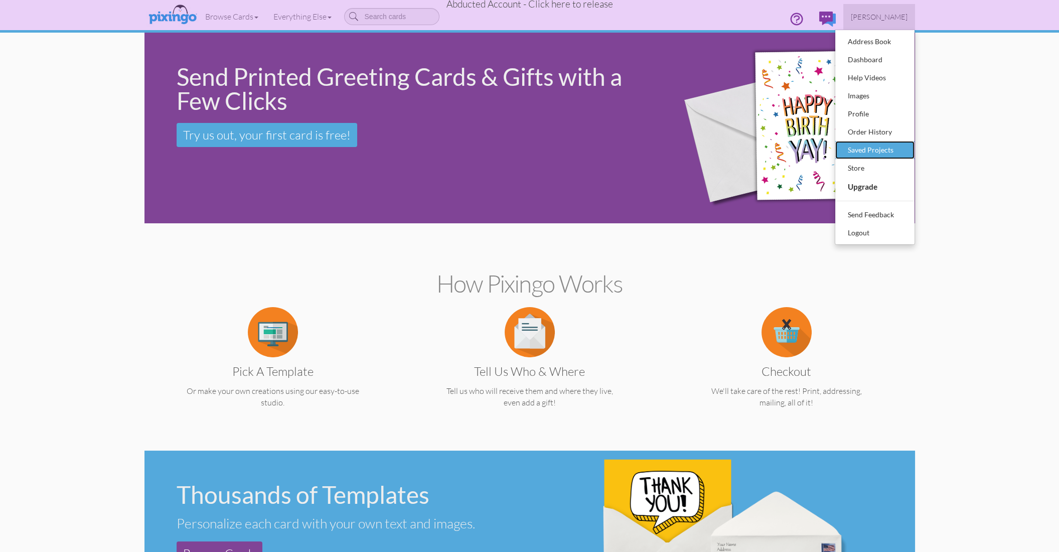
click at [880, 152] on div "Saved Projects" at bounding box center [875, 150] width 59 height 15
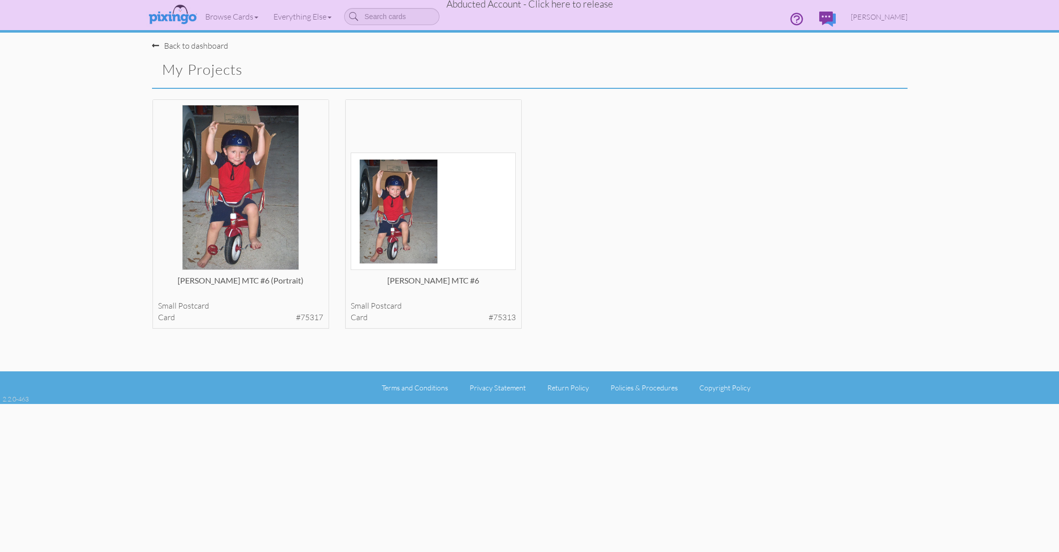
click at [559, 4] on span "Abducted Account - Click here to release" at bounding box center [530, 4] width 167 height 12
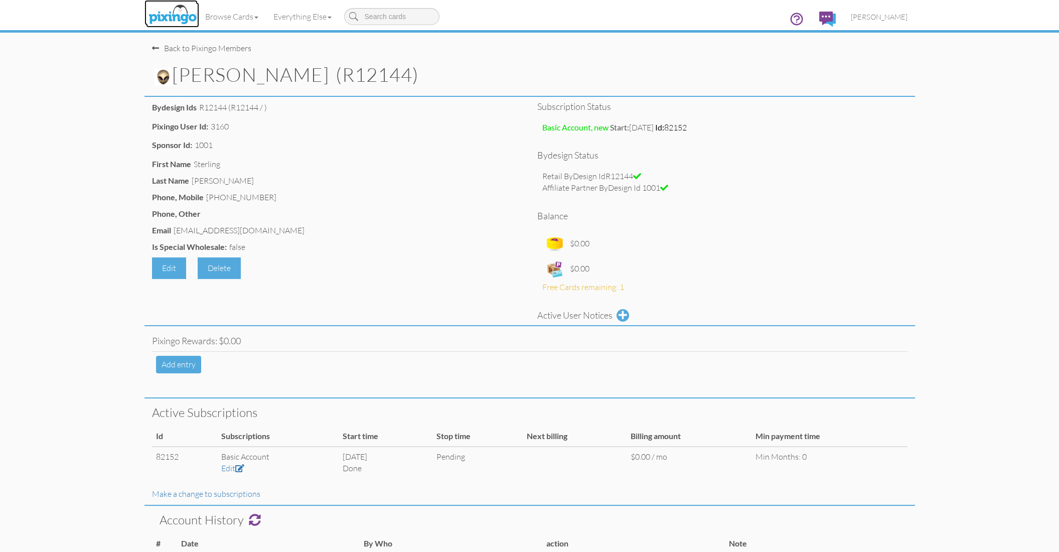
click at [191, 18] on img at bounding box center [172, 15] width 53 height 25
click at [231, 53] on div "Back to Pixingo Members" at bounding box center [201, 49] width 99 height 12
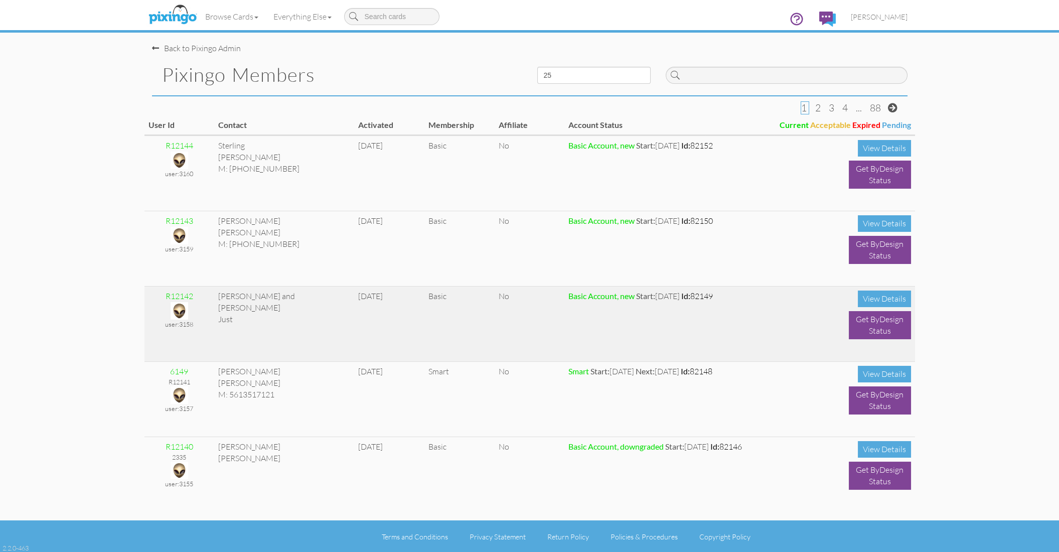
click at [178, 310] on img at bounding box center [180, 311] width 18 height 18
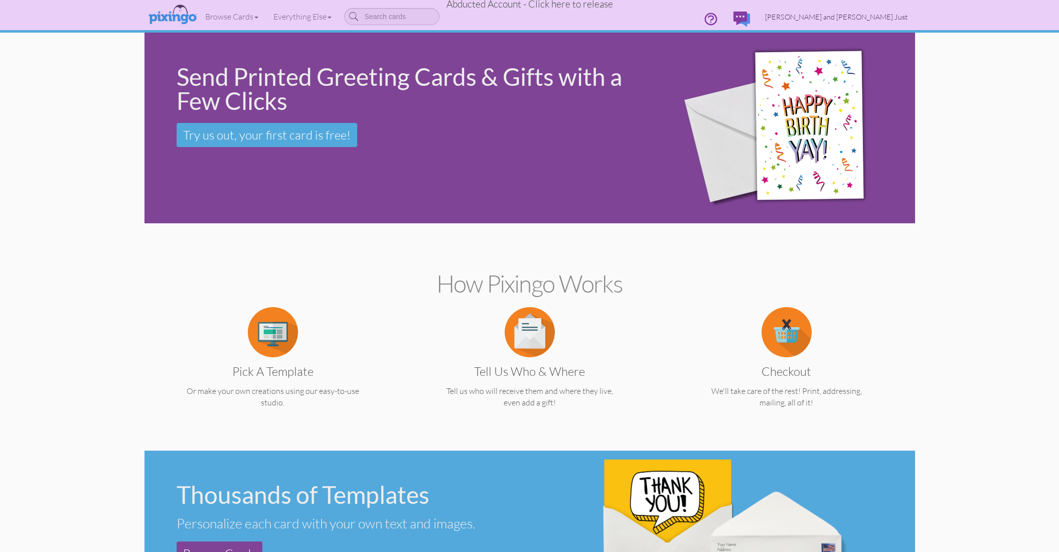
click at [888, 16] on span "Ryan and Jillian Just" at bounding box center [836, 17] width 143 height 9
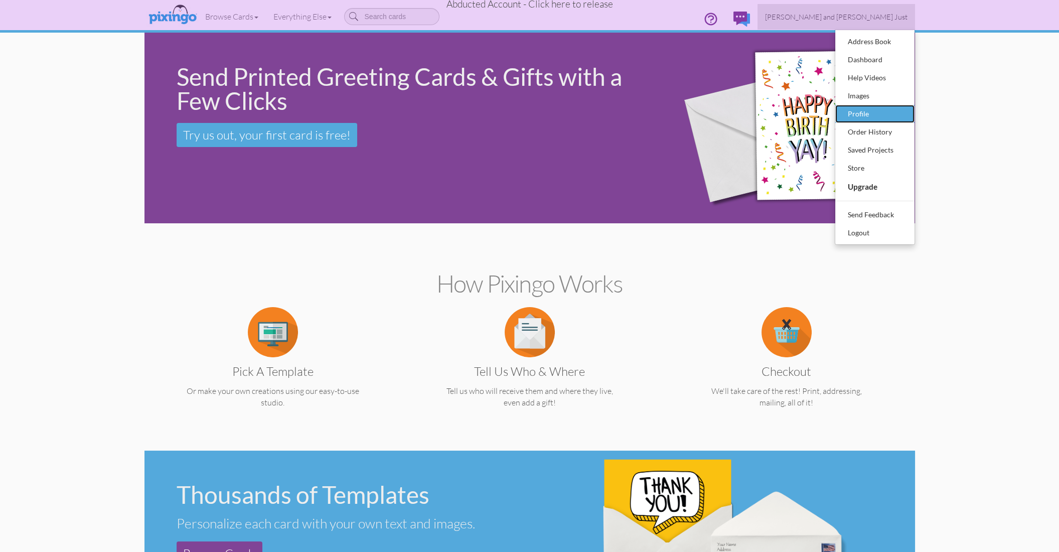
click at [864, 110] on div "Profile" at bounding box center [875, 113] width 59 height 15
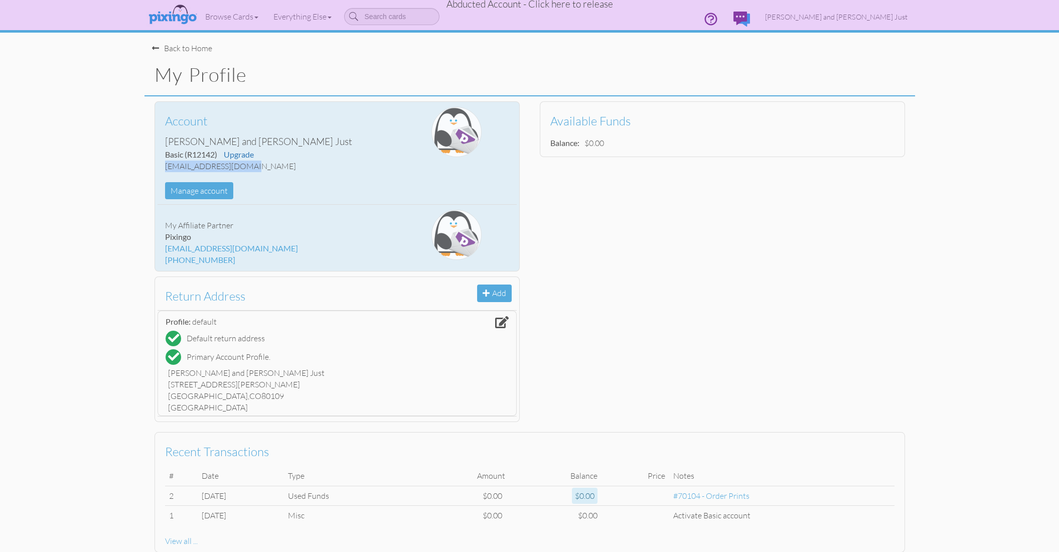
drag, startPoint x: 164, startPoint y: 166, endPoint x: 246, endPoint y: 167, distance: 82.3
click at [246, 167] on div "Account Ryan and Jillian Just Basic (R12142) Upgrade rileysage03@yahoo.com Mana…" at bounding box center [277, 153] width 239 height 92
copy div "rileysage03@yahoo.com"
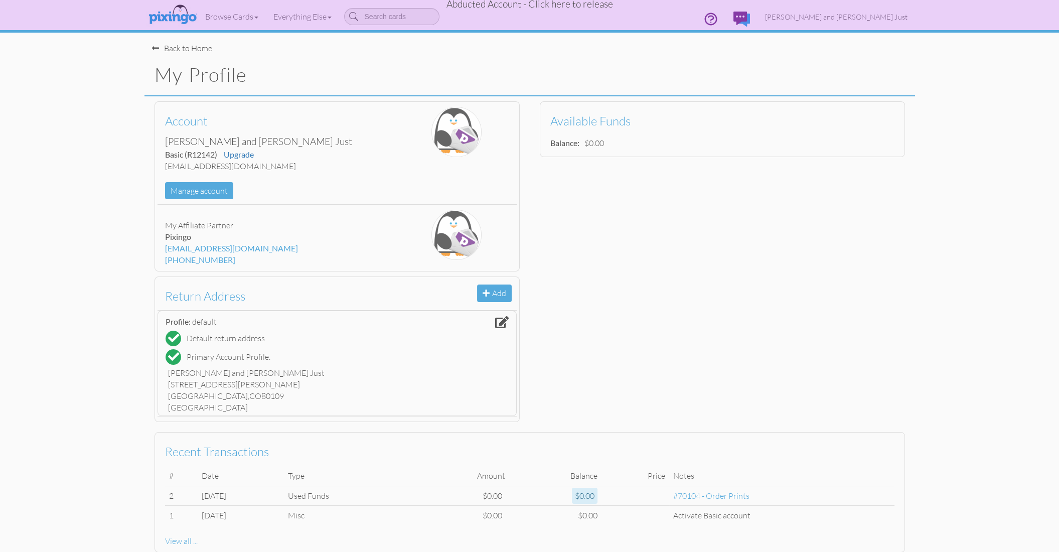
click at [529, 3] on span "Abducted Account - Click here to release" at bounding box center [530, 4] width 167 height 12
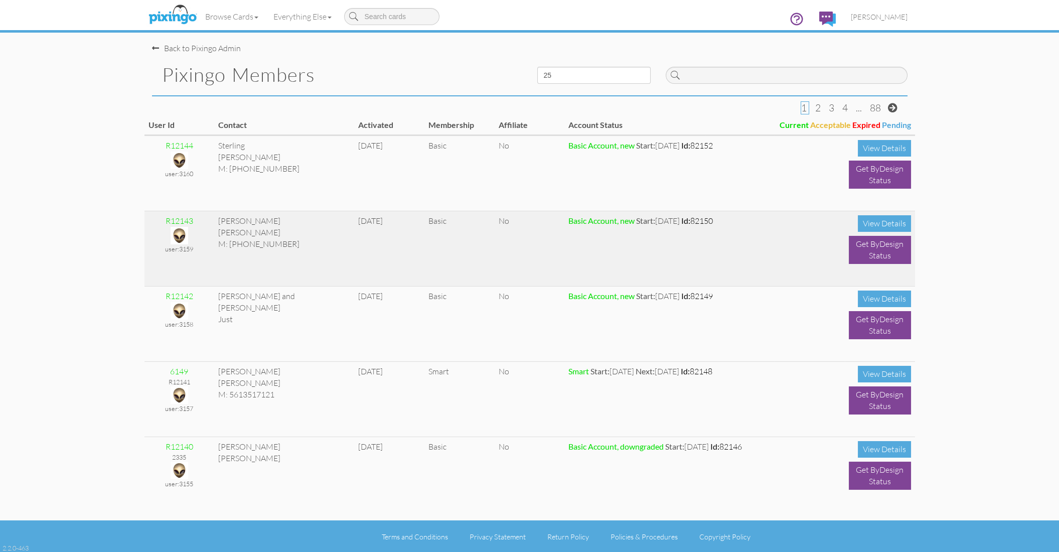
click at [177, 237] on img at bounding box center [180, 236] width 18 height 18
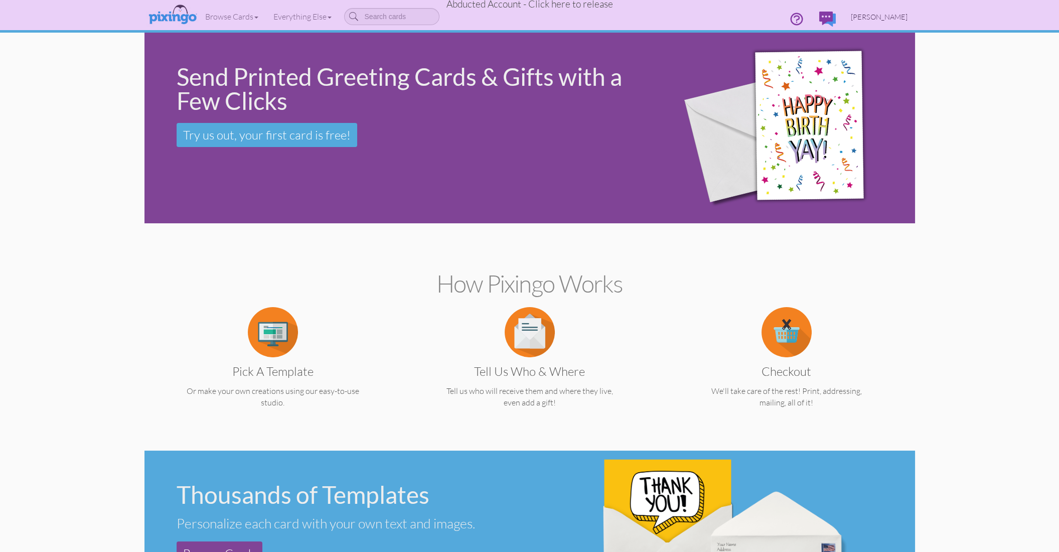
click at [888, 15] on span "David Blackett" at bounding box center [879, 17] width 57 height 9
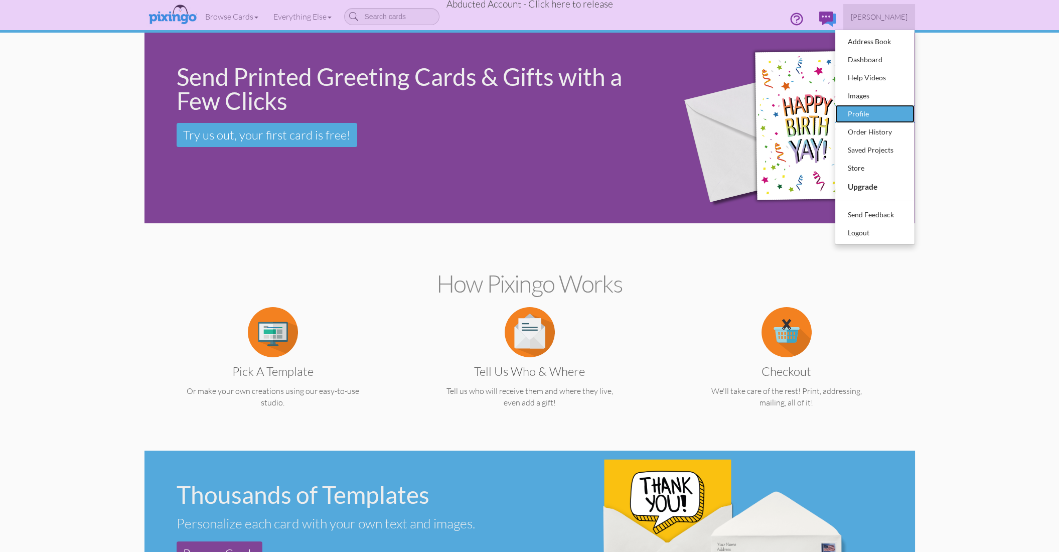
click at [860, 108] on div "Profile" at bounding box center [875, 113] width 59 height 15
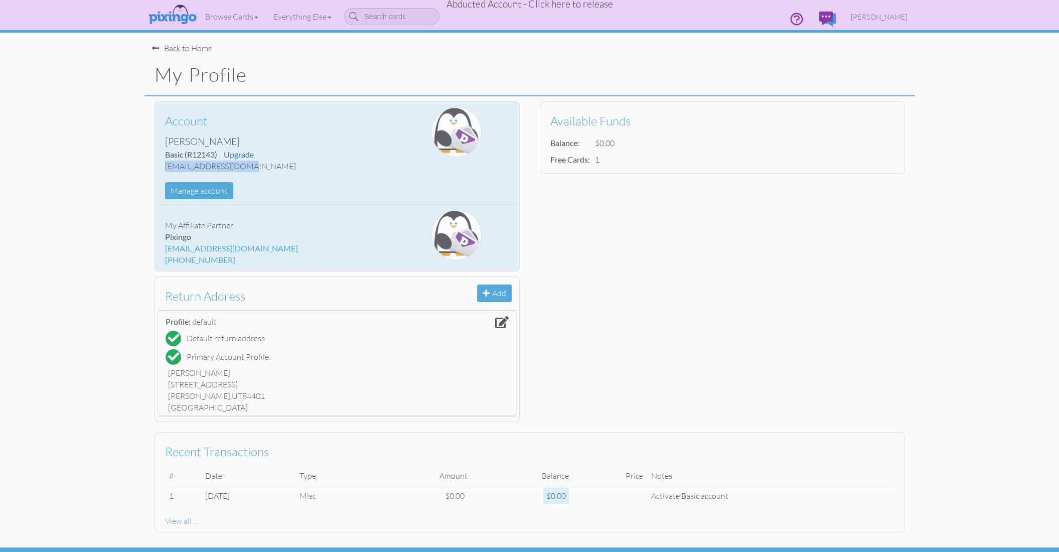
drag, startPoint x: 165, startPoint y: 167, endPoint x: 242, endPoint y: 170, distance: 77.3
click at [242, 170] on div "idblackett@gmail.com" at bounding box center [277, 167] width 224 height 12
copy div "idblackett@gmail.com"
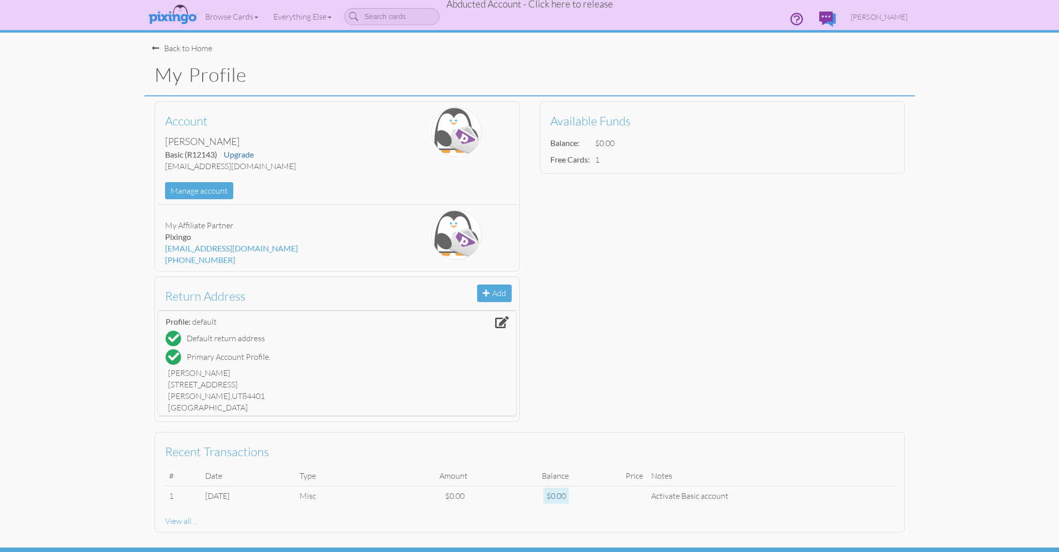
click at [545, 5] on span "Abducted Account - Click here to release" at bounding box center [530, 4] width 167 height 12
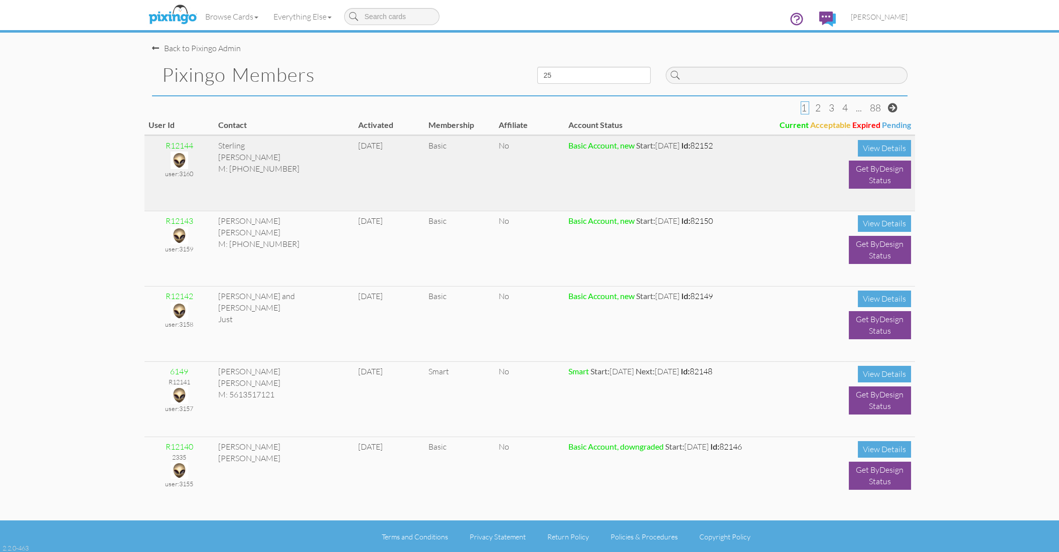
click at [174, 162] on img at bounding box center [180, 161] width 18 height 18
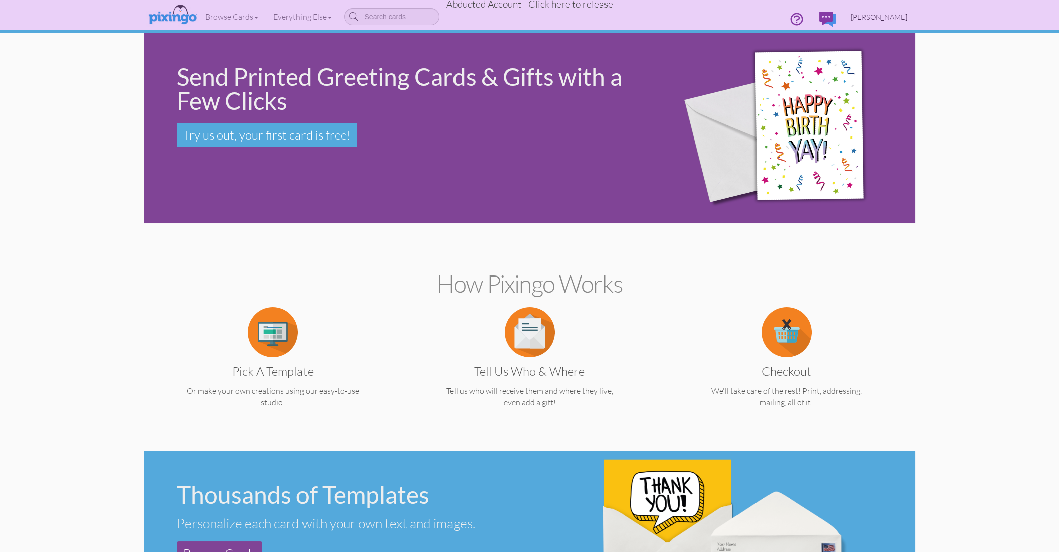
click at [879, 15] on span "Sterling Schmutz" at bounding box center [879, 17] width 57 height 9
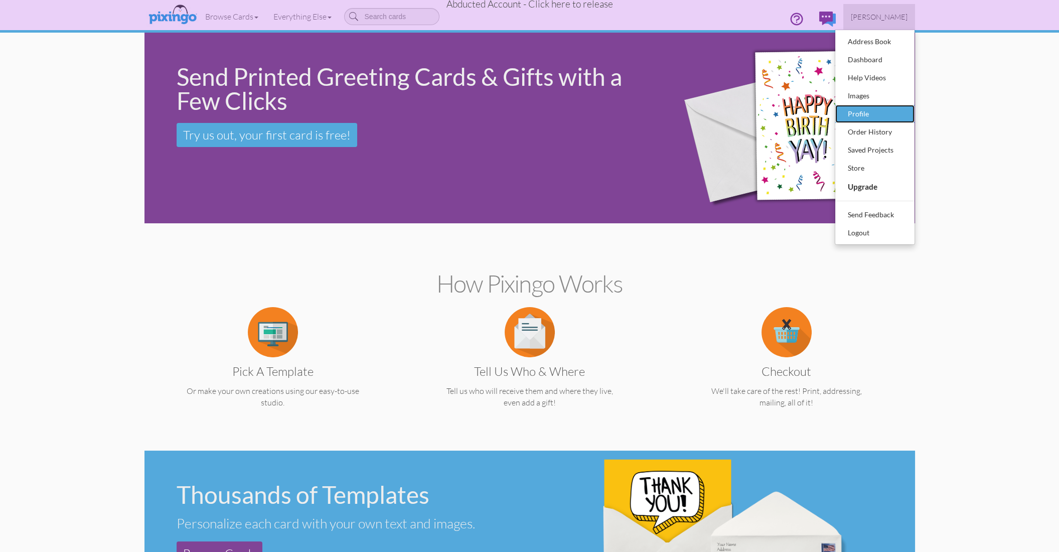
click at [854, 109] on div "Profile" at bounding box center [875, 113] width 59 height 15
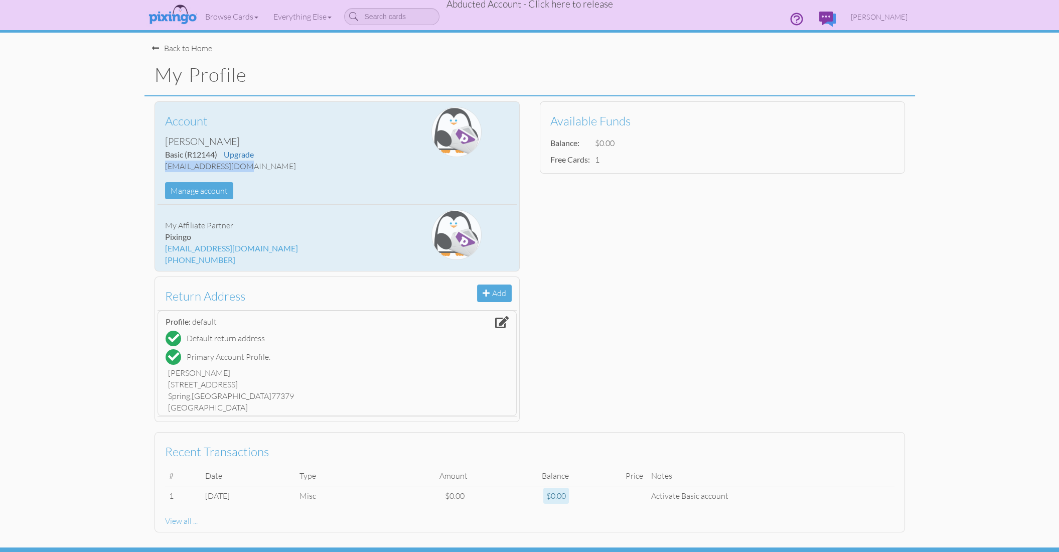
drag, startPoint x: 165, startPoint y: 166, endPoint x: 240, endPoint y: 166, distance: 75.3
click at [240, 166] on div "sschmutz@ectpac.com" at bounding box center [277, 167] width 224 height 12
copy div "sschmutz@ectpac.com"
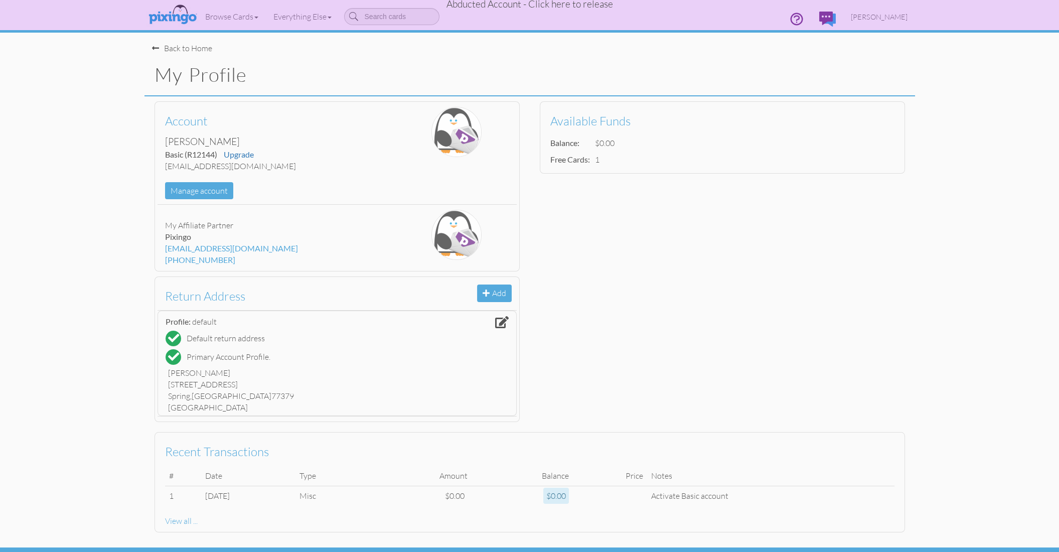
click at [837, 260] on div "Account Sterling Schmutz Basic (R12144) Upgrade sschmutz@ectpac.com Manage acco…" at bounding box center [530, 261] width 771 height 331
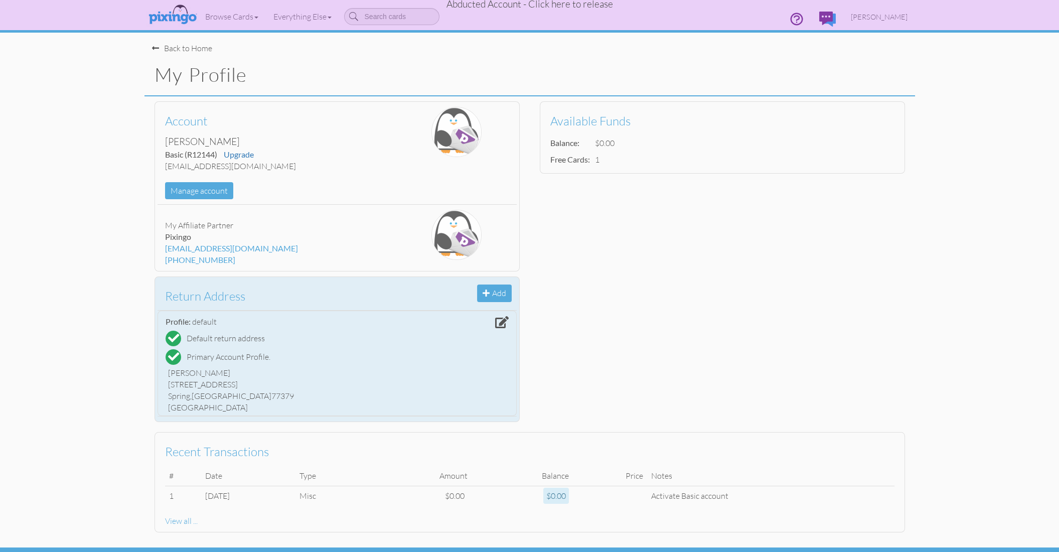
drag, startPoint x: 169, startPoint y: 383, endPoint x: 250, endPoint y: 384, distance: 81.3
click at [250, 384] on div "16927 Windypine Drive" at bounding box center [337, 385] width 338 height 12
copy div "16927 Windypine Drive"
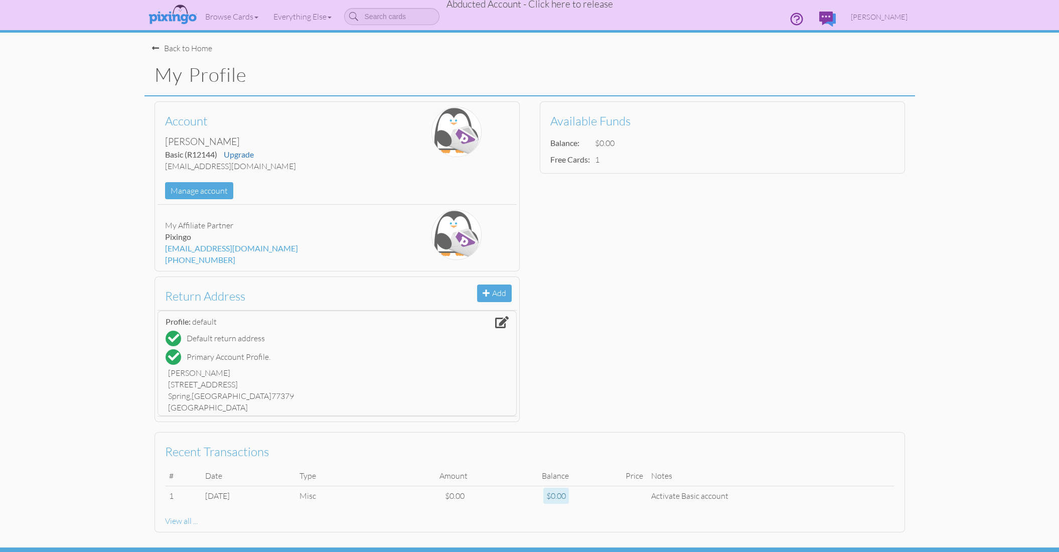
click at [558, 4] on span "Abducted Account - Click here to release" at bounding box center [530, 4] width 167 height 12
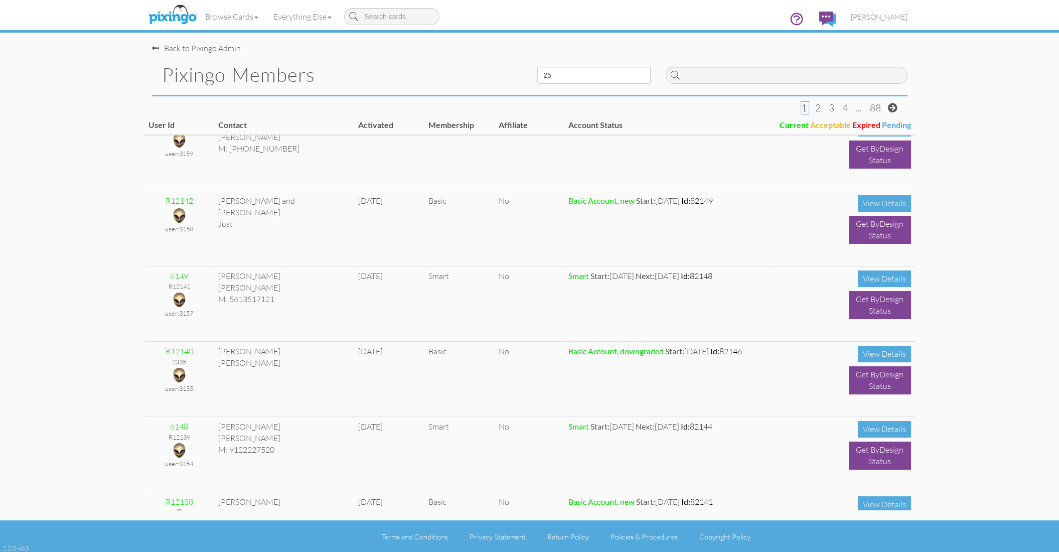
scroll to position [98, 0]
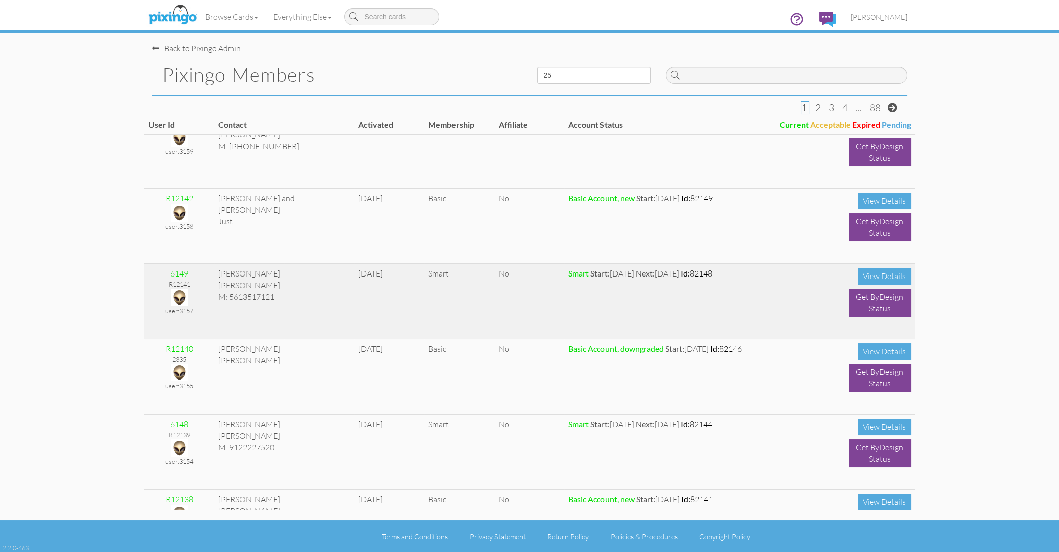
click at [179, 293] on img at bounding box center [180, 298] width 18 height 18
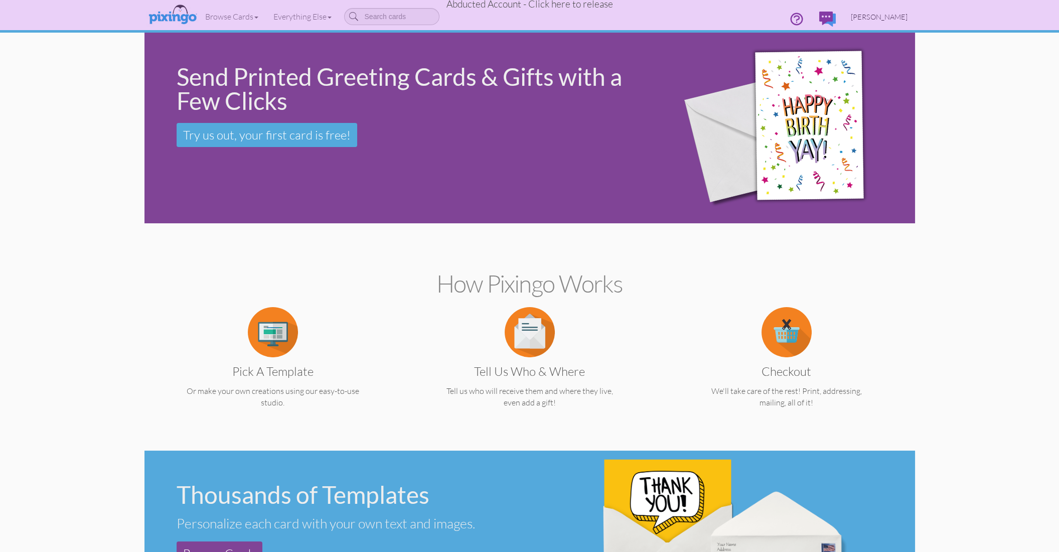
click at [887, 19] on span "Wilson Enriquez" at bounding box center [879, 17] width 57 height 9
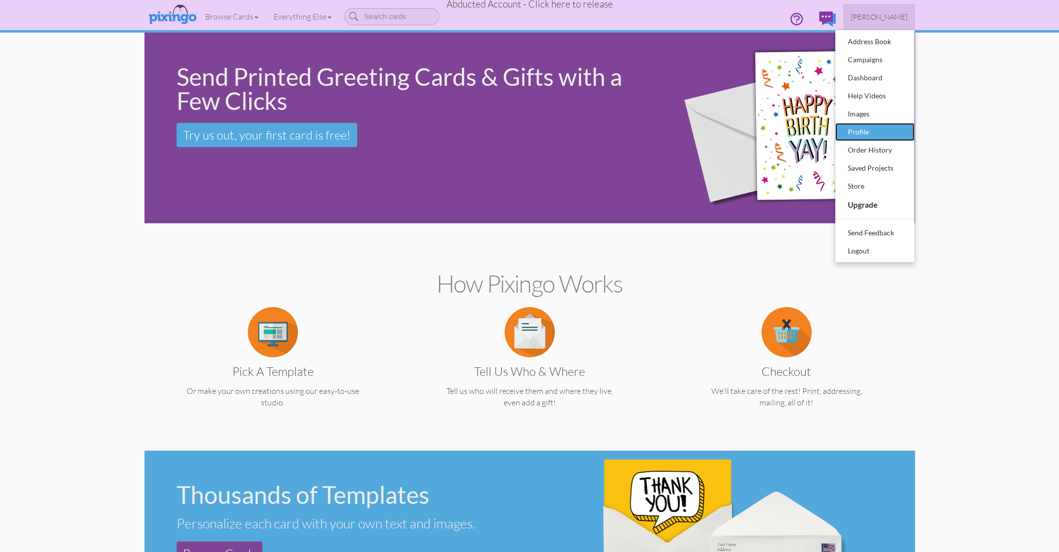
click at [863, 129] on div "Profile" at bounding box center [875, 131] width 59 height 15
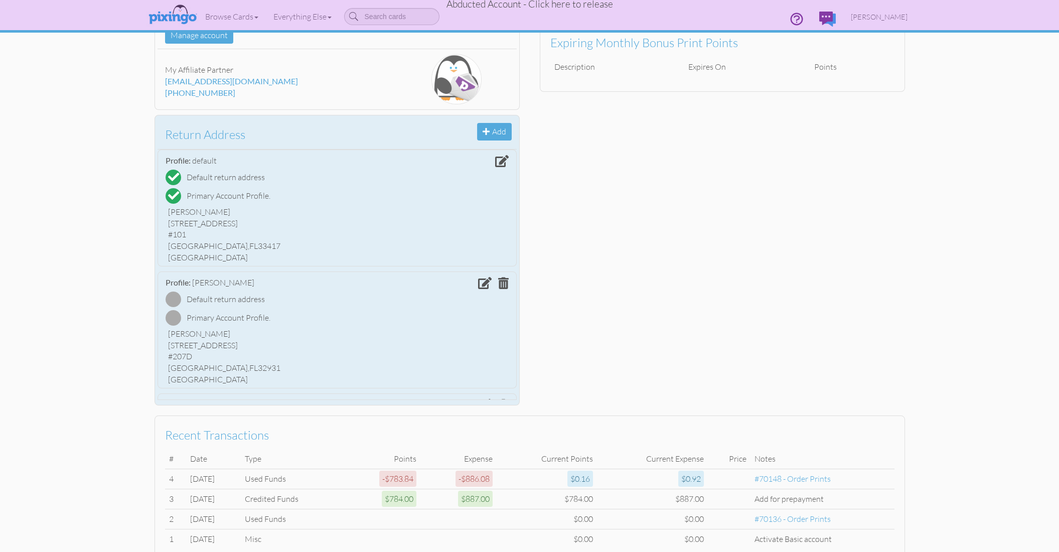
scroll to position [160, 0]
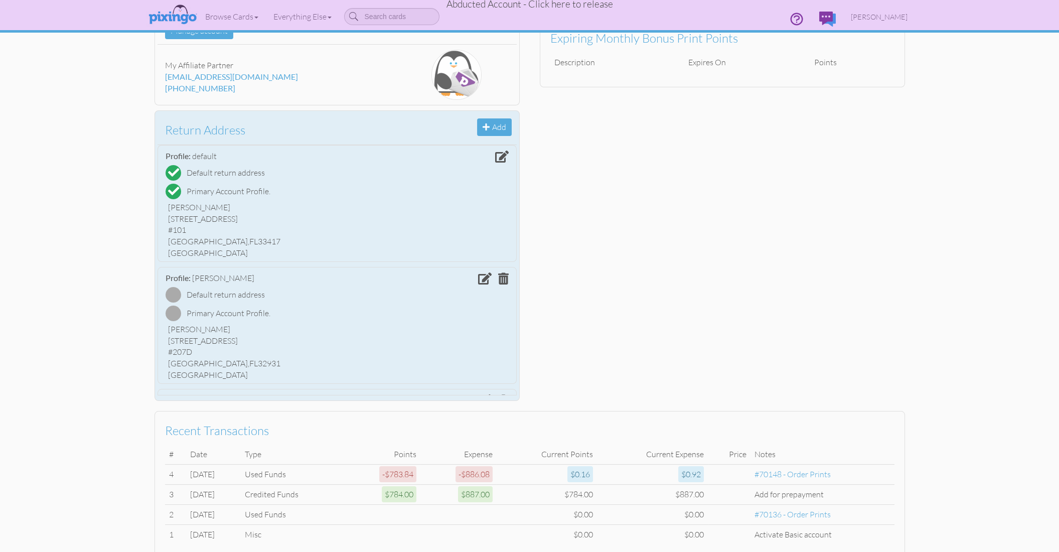
drag, startPoint x: 169, startPoint y: 218, endPoint x: 249, endPoint y: 217, distance: 80.3
click at [249, 217] on div "5589 Okeechobee Blvd" at bounding box center [337, 219] width 338 height 12
copy div "5589 Okeechobee Blvd"
drag, startPoint x: 169, startPoint y: 241, endPoint x: 226, endPoint y: 240, distance: 57.7
click at [226, 240] on div "West Palm Beach, FL 33417" at bounding box center [337, 242] width 338 height 12
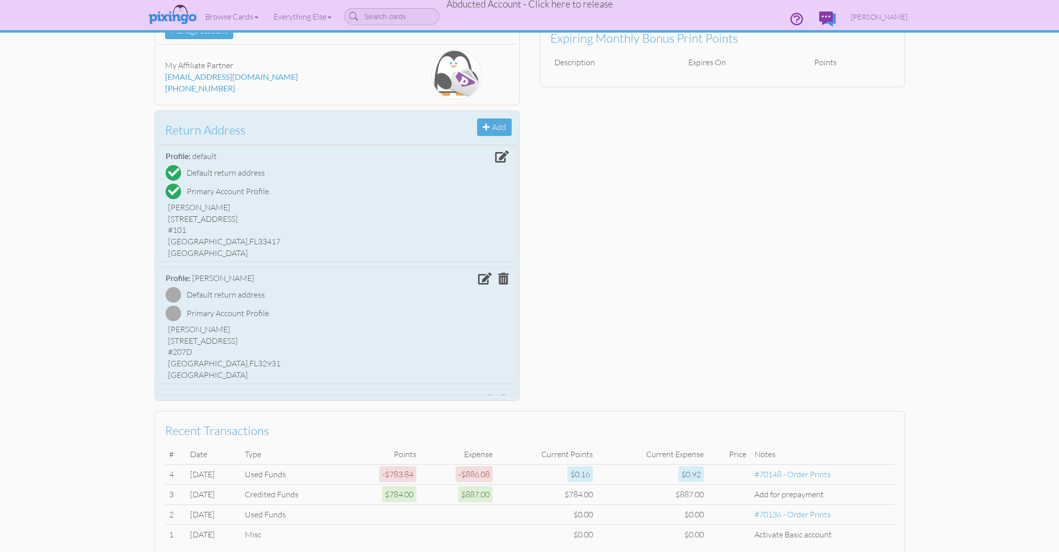
copy div "West Palm Beach"
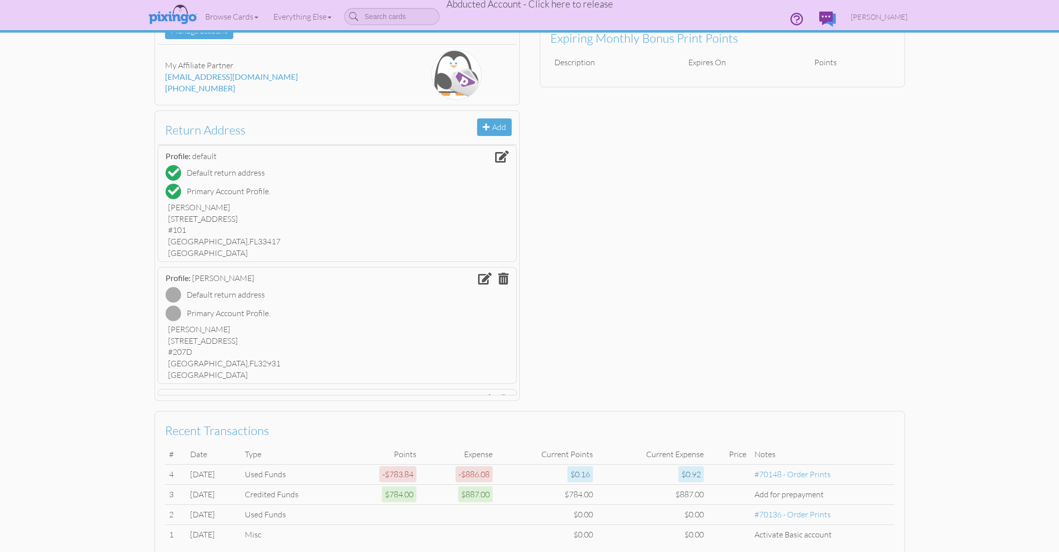
click at [566, 6] on span "Abducted Account - Click here to release" at bounding box center [530, 4] width 167 height 12
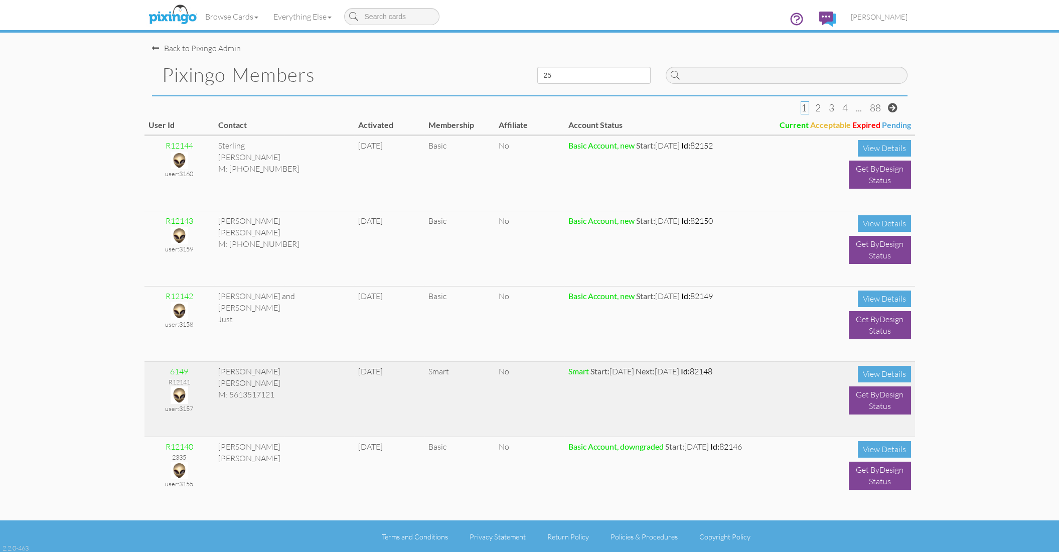
click at [178, 394] on img at bounding box center [180, 395] width 18 height 18
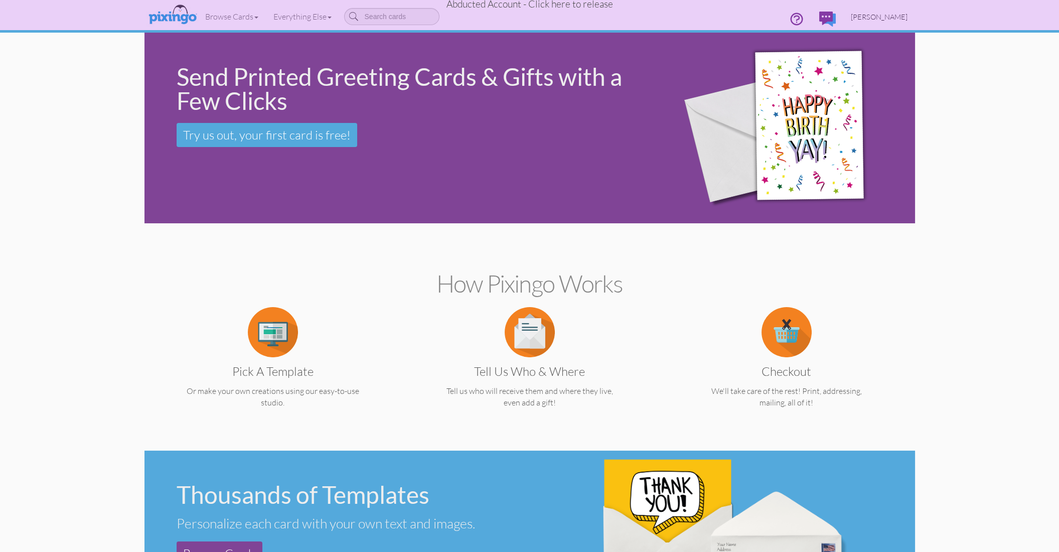
click at [877, 22] on link "Wilson Enriquez" at bounding box center [879, 17] width 72 height 26
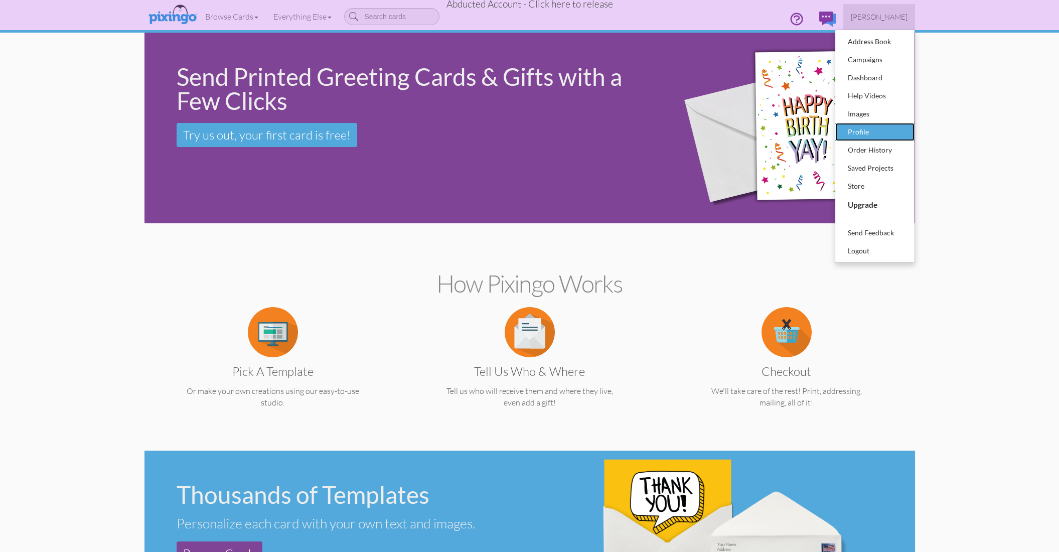
click at [864, 136] on div "Profile" at bounding box center [875, 131] width 59 height 15
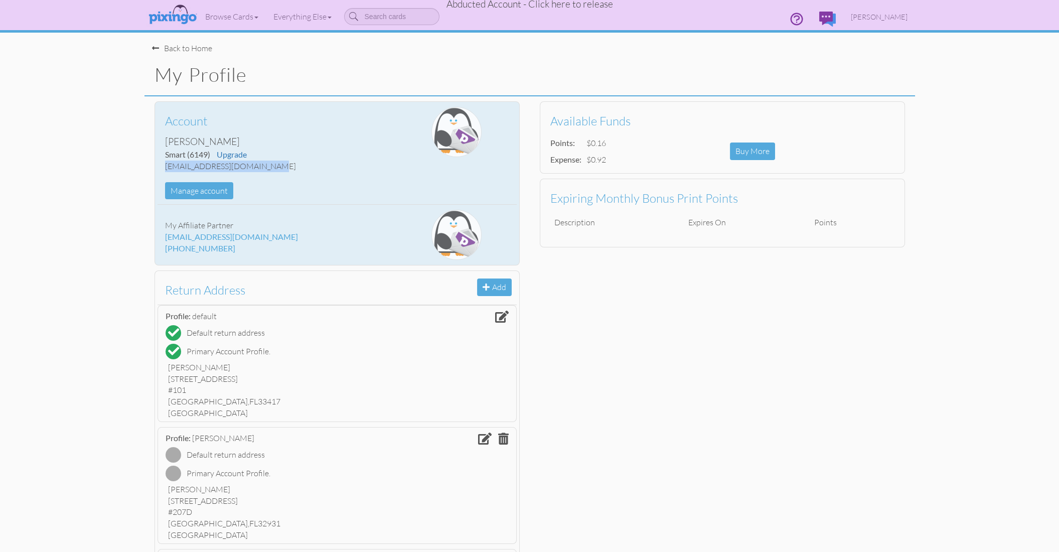
drag, startPoint x: 165, startPoint y: 167, endPoint x: 262, endPoint y: 167, distance: 97.3
click at [262, 167] on div "wenriquez@ideallending.net" at bounding box center [277, 167] width 224 height 12
copy div "wenriquez@ideallending.net"
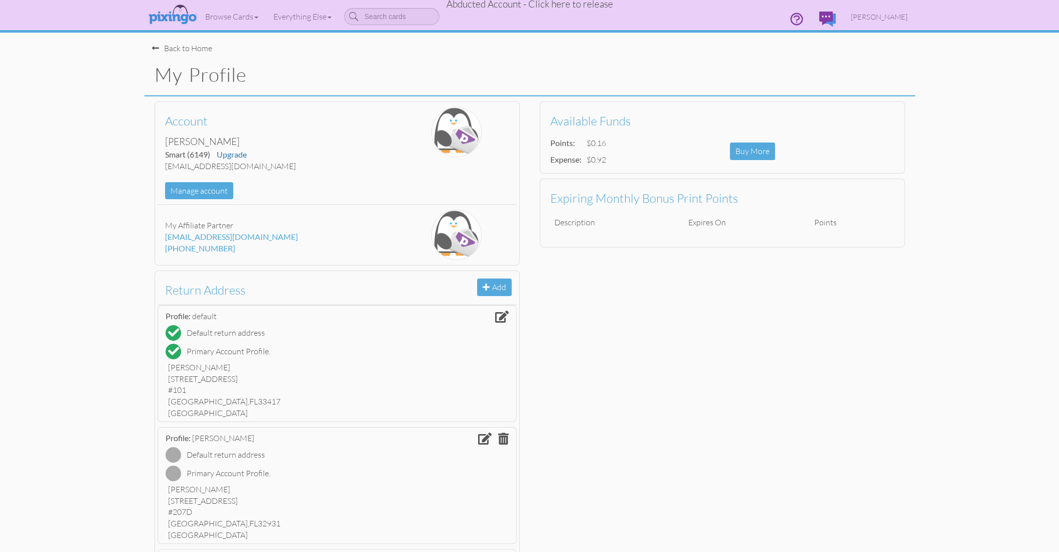
click at [582, 6] on span "Abducted Account - Click here to release" at bounding box center [530, 4] width 167 height 12
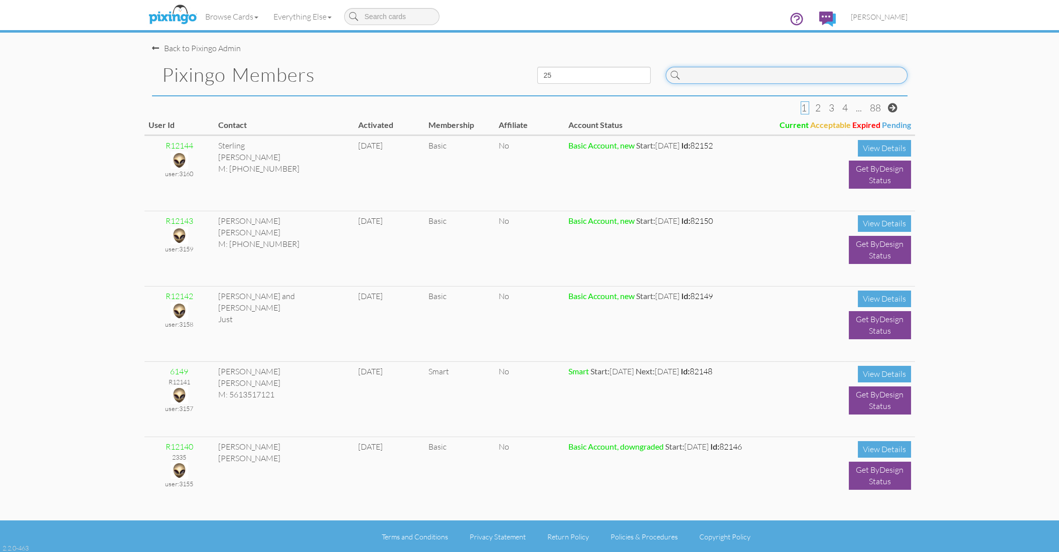
click at [736, 70] on input at bounding box center [787, 75] width 242 height 17
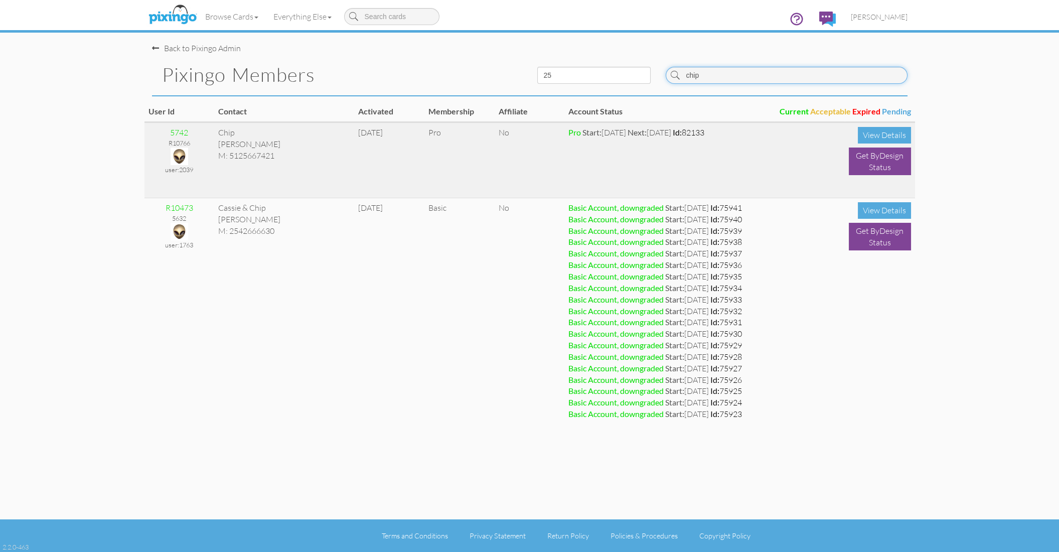
type input "chip"
click at [175, 154] on img at bounding box center [180, 157] width 18 height 18
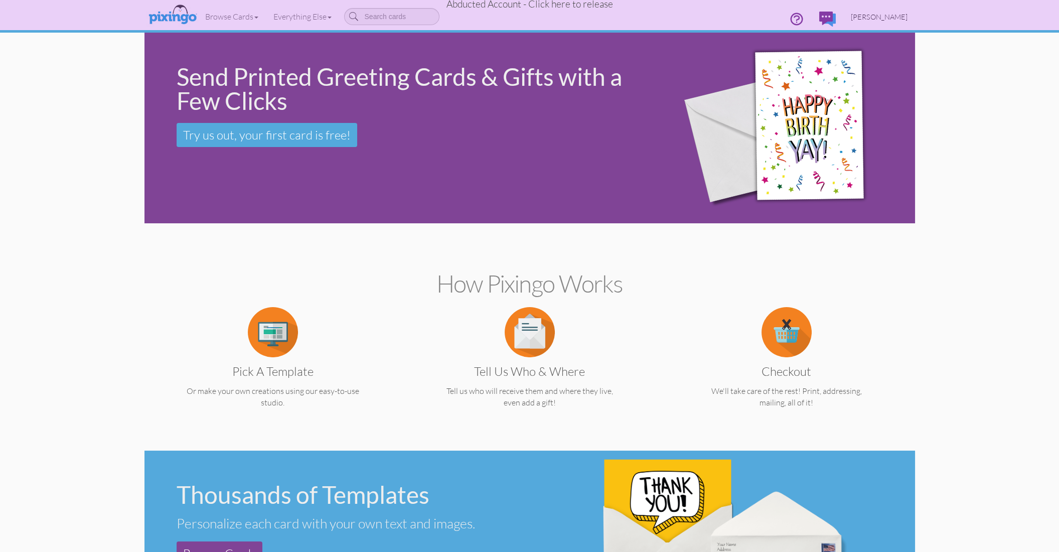
click at [901, 17] on span "Chip Howell" at bounding box center [879, 17] width 57 height 9
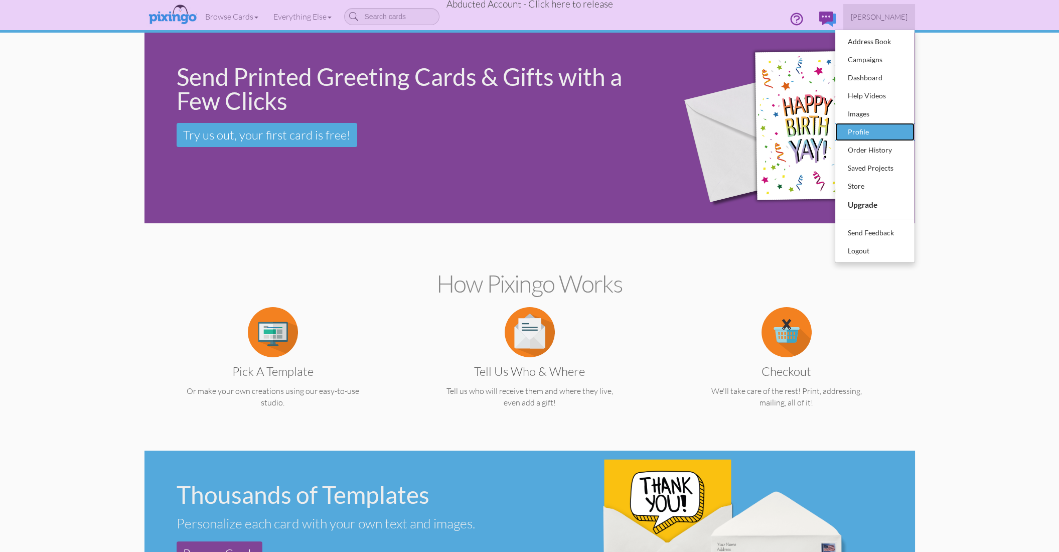
click at [869, 128] on div "Profile" at bounding box center [875, 131] width 59 height 15
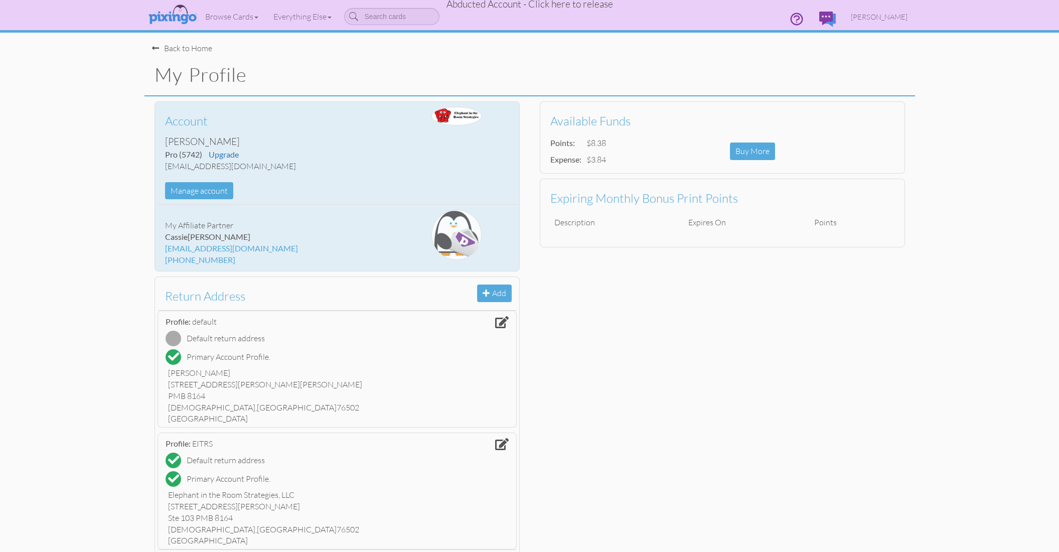
drag, startPoint x: 166, startPoint y: 165, endPoint x: 301, endPoint y: 166, distance: 135.5
click at [301, 166] on div "chip@elephantintheroomstrategies.com" at bounding box center [277, 167] width 224 height 12
copy div "chip@elephantintheroomstrategies.com"
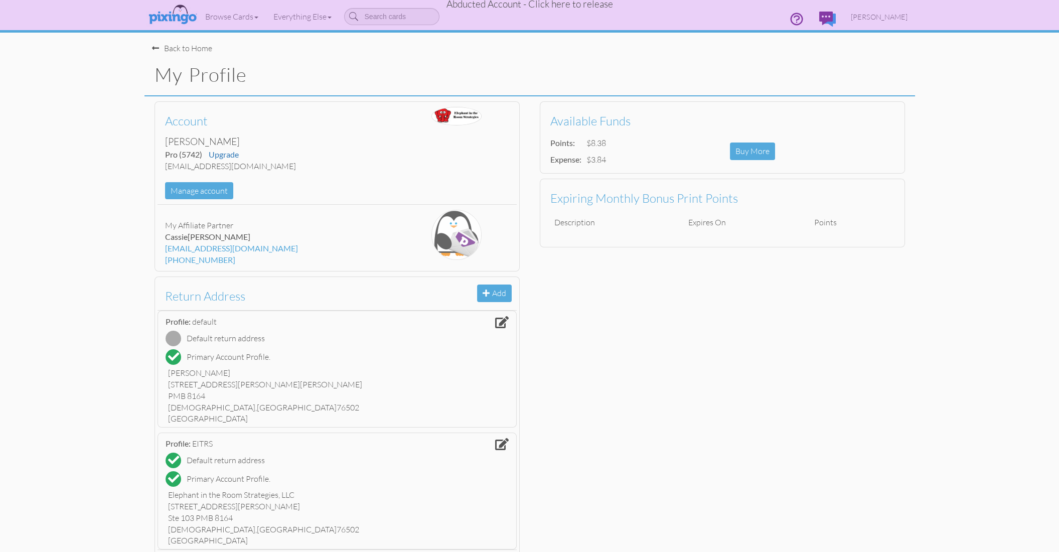
click at [559, 4] on span "Abducted Account - Click here to release" at bounding box center [530, 4] width 167 height 12
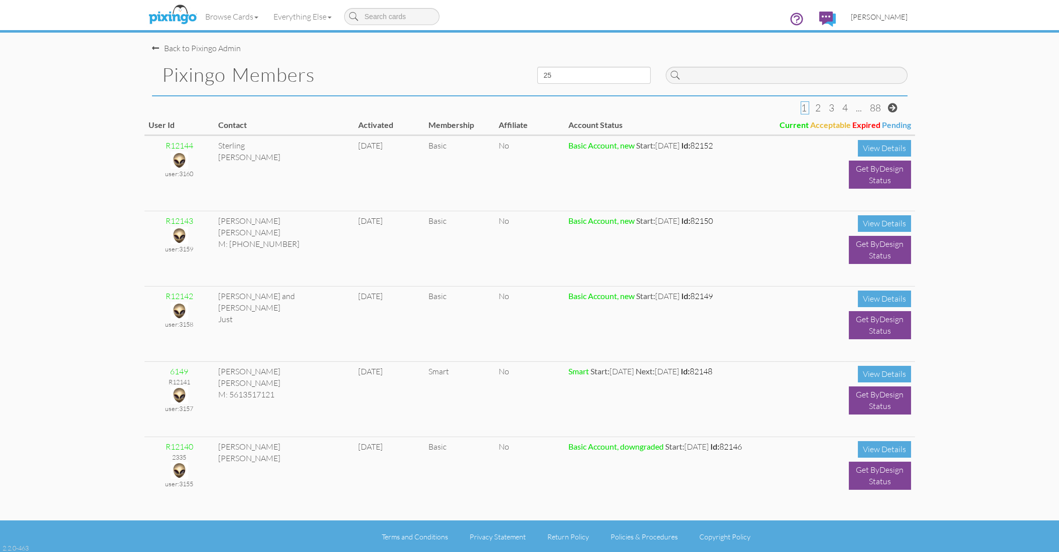
click at [885, 17] on span "[PERSON_NAME]" at bounding box center [879, 17] width 57 height 9
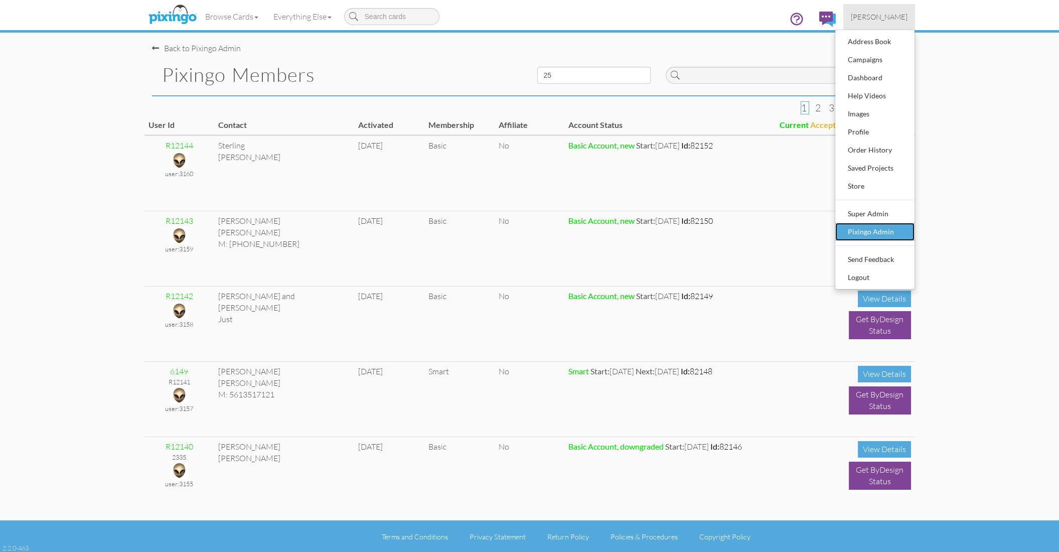
click at [864, 229] on div "Pixingo Admin" at bounding box center [875, 231] width 59 height 15
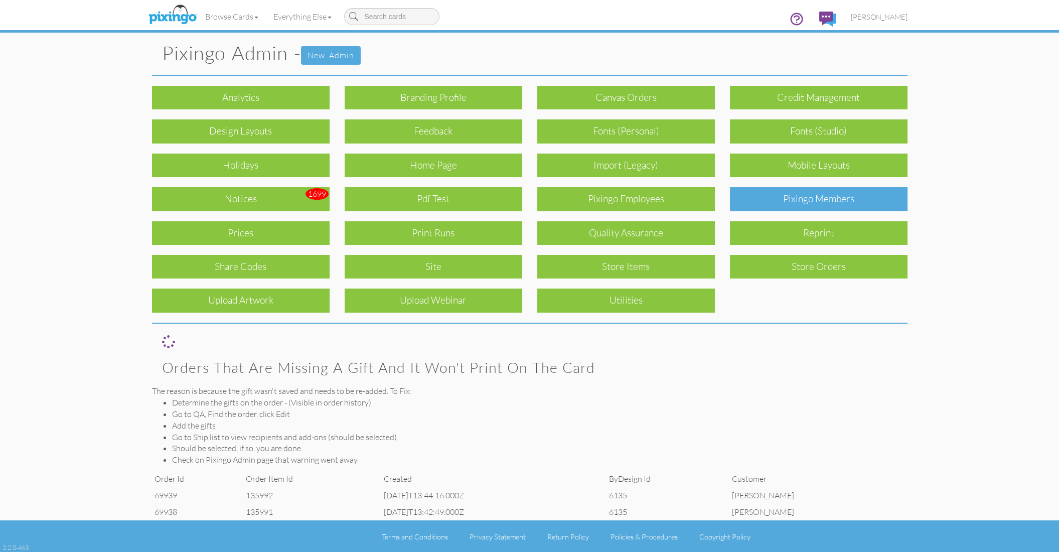
click at [780, 197] on div "Pixingo Members" at bounding box center [819, 199] width 178 height 24
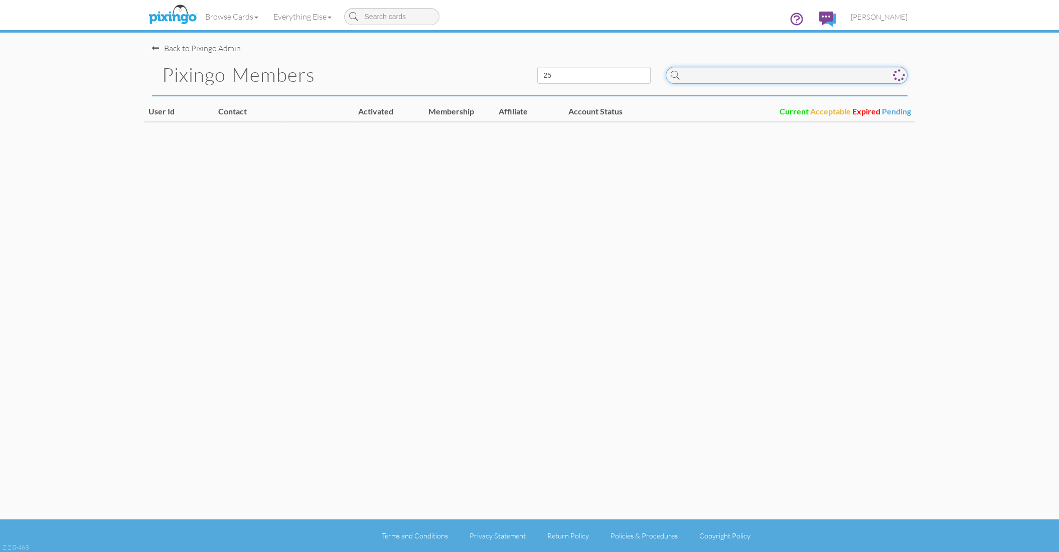
click at [737, 78] on input at bounding box center [787, 75] width 242 height 17
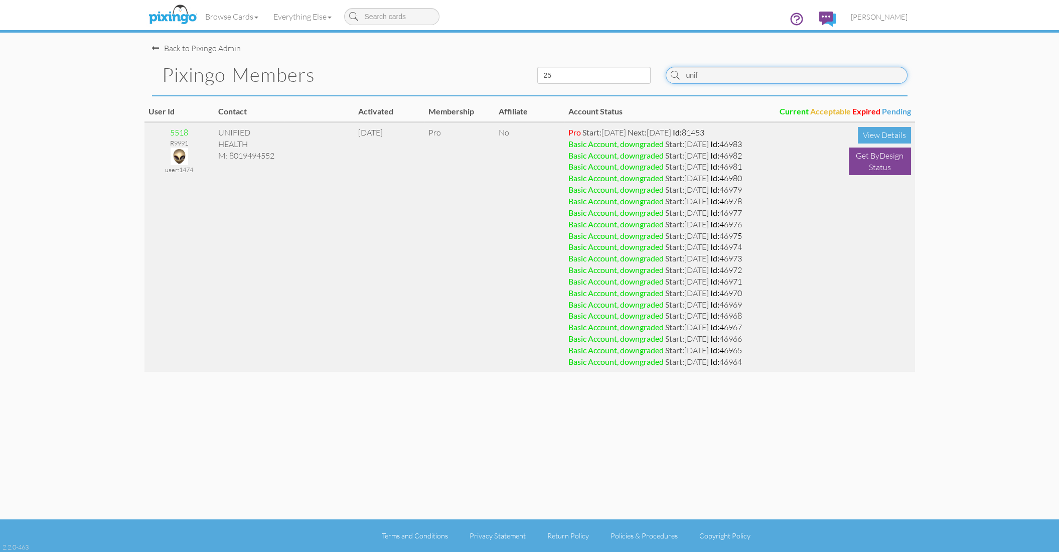
type input "unif"
click at [180, 155] on img at bounding box center [180, 157] width 18 height 18
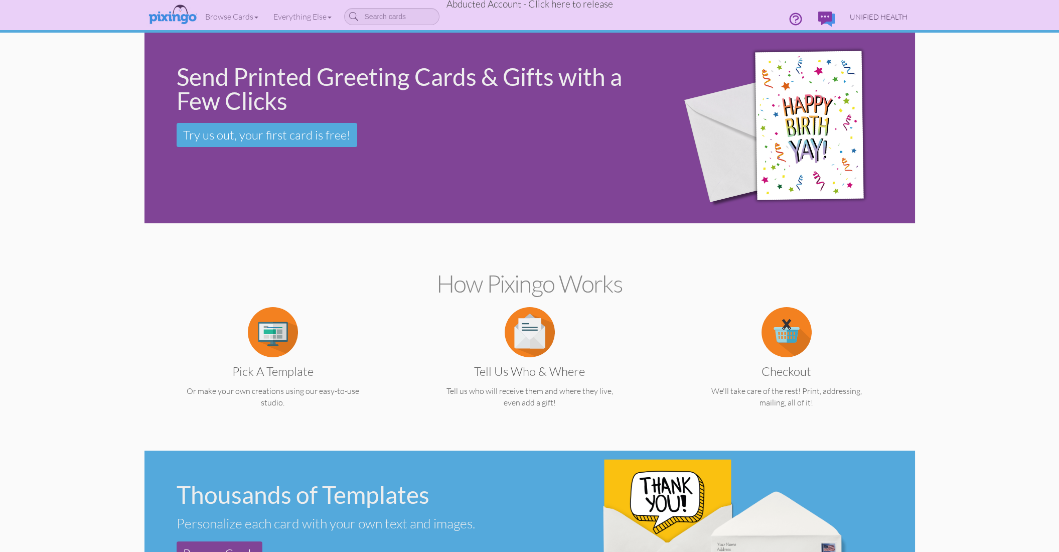
click at [861, 13] on span "UNIFIED HEALTH" at bounding box center [879, 17] width 58 height 9
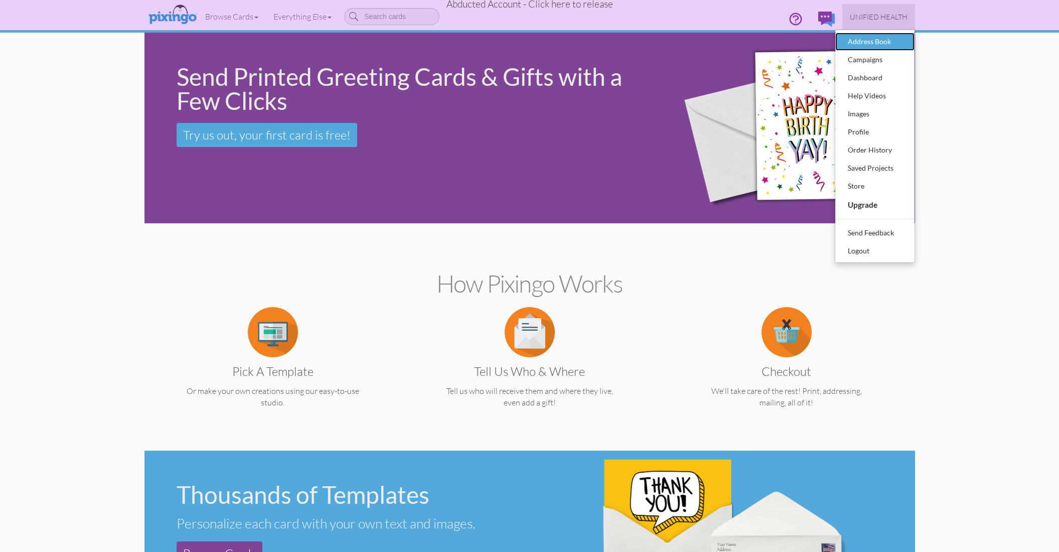
click at [861, 40] on div "Address Book" at bounding box center [875, 41] width 59 height 15
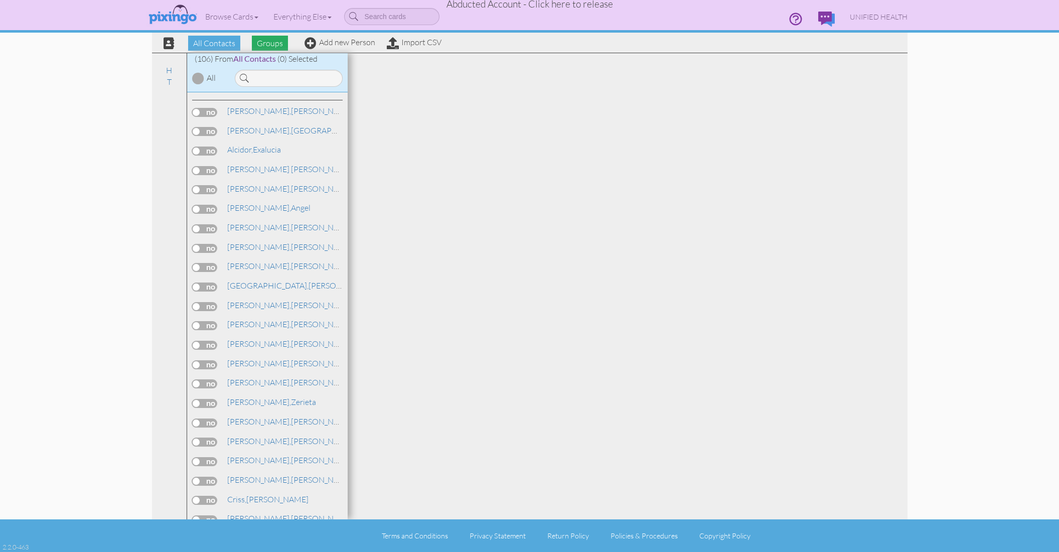
click at [263, 47] on span "Groups" at bounding box center [270, 43] width 36 height 15
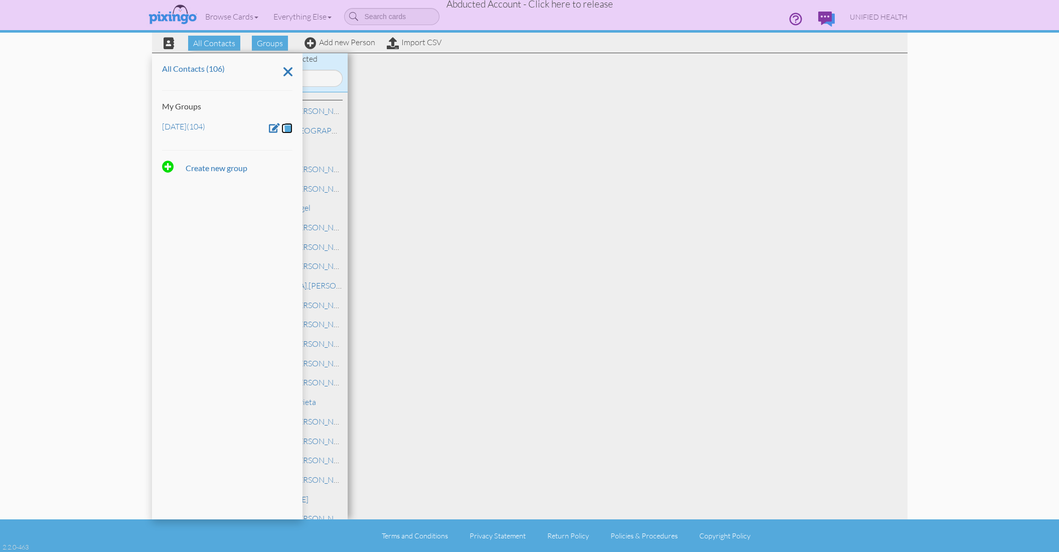
click at [290, 128] on span at bounding box center [288, 128] width 9 height 10
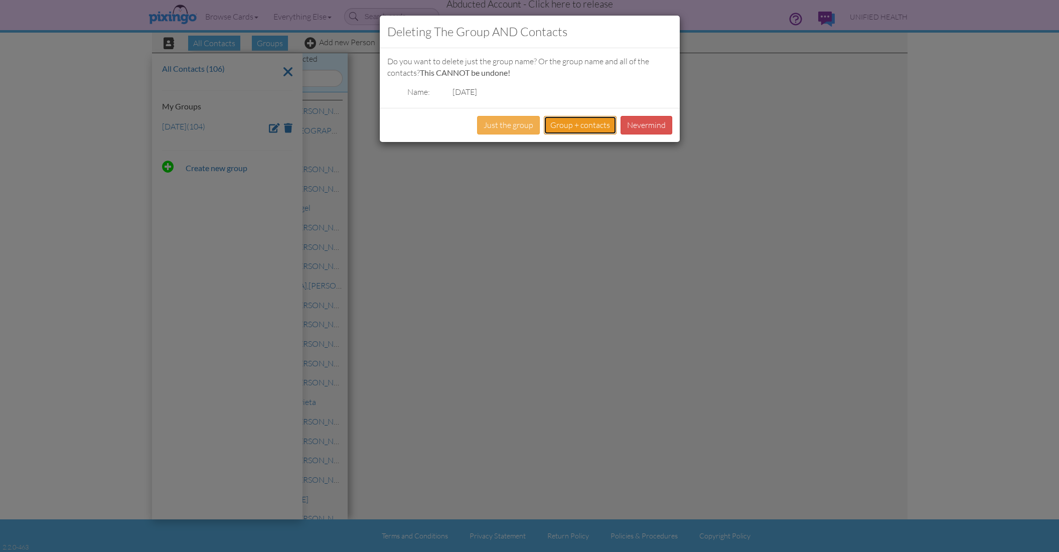
click at [569, 128] on button "Group + contacts" at bounding box center [580, 125] width 73 height 19
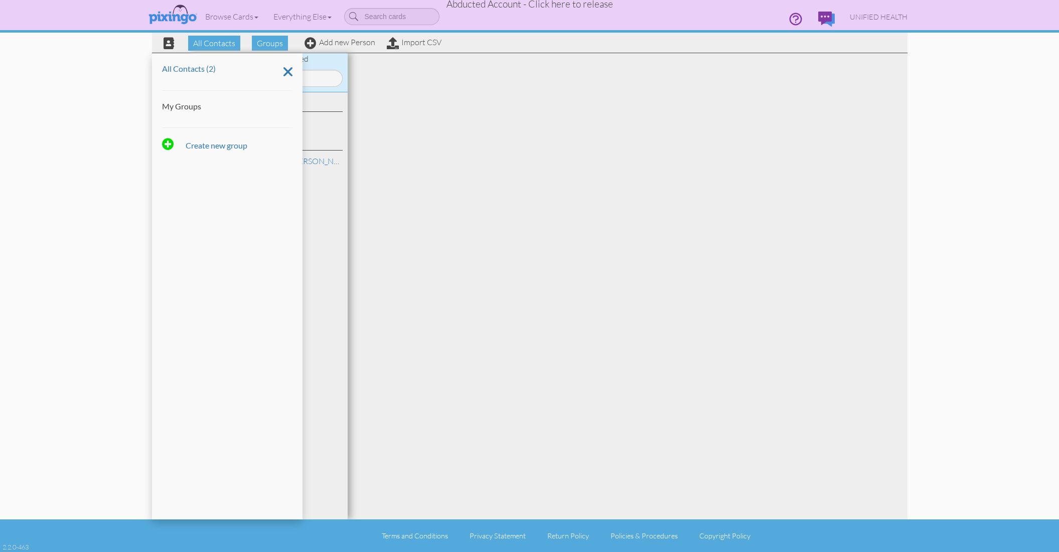
click at [734, 121] on div at bounding box center [628, 286] width 560 height 466
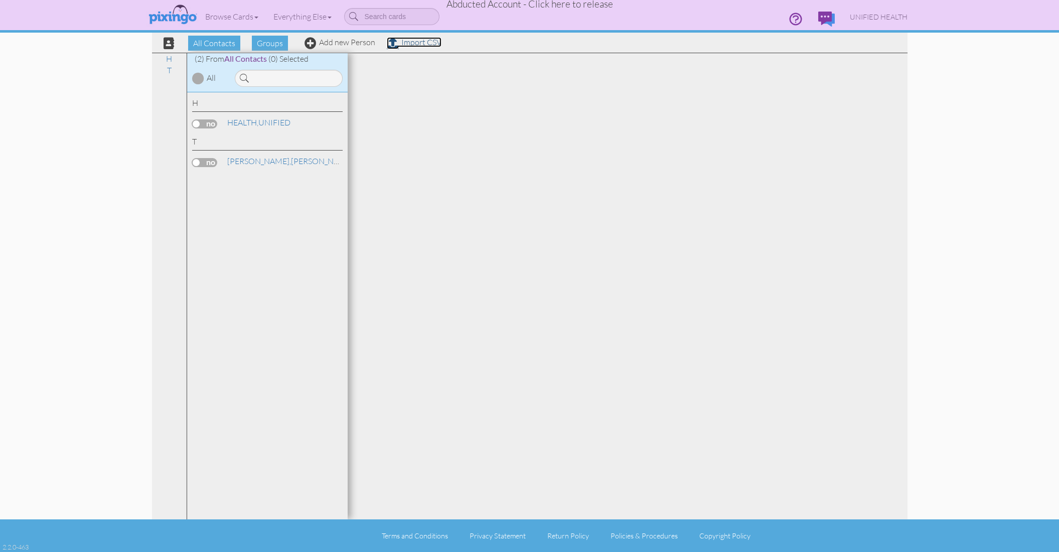
click at [410, 46] on link "Import CSV" at bounding box center [414, 42] width 55 height 10
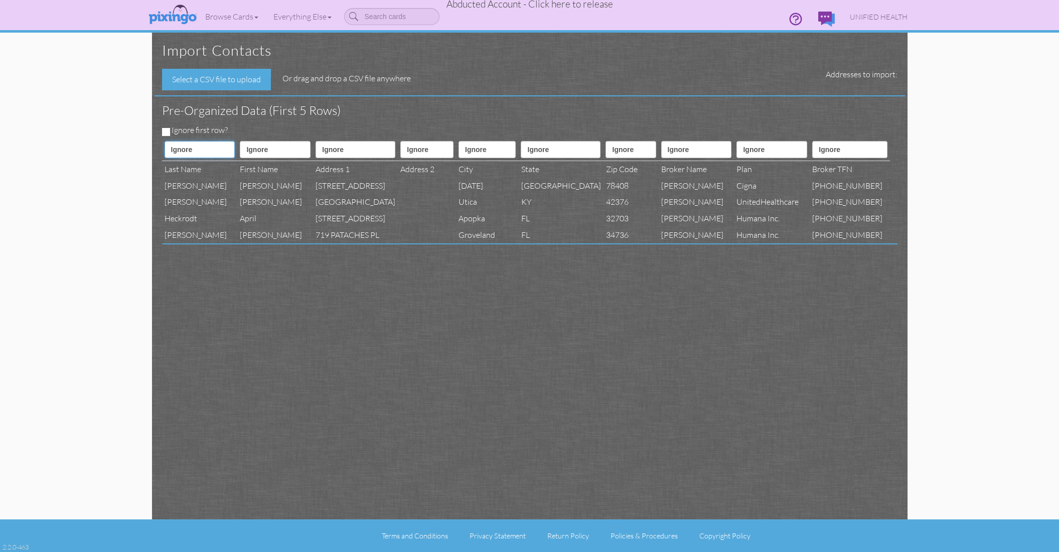
click at [202, 152] on select "Ignore ---------- First name Last name ---------- Address 1 Address 2 City Stat…" at bounding box center [200, 149] width 71 height 17
select select "object:3126"
click at [165, 141] on select "Ignore ---------- First name Last name ---------- Address 1 Address 2 City Stat…" at bounding box center [200, 149] width 71 height 17
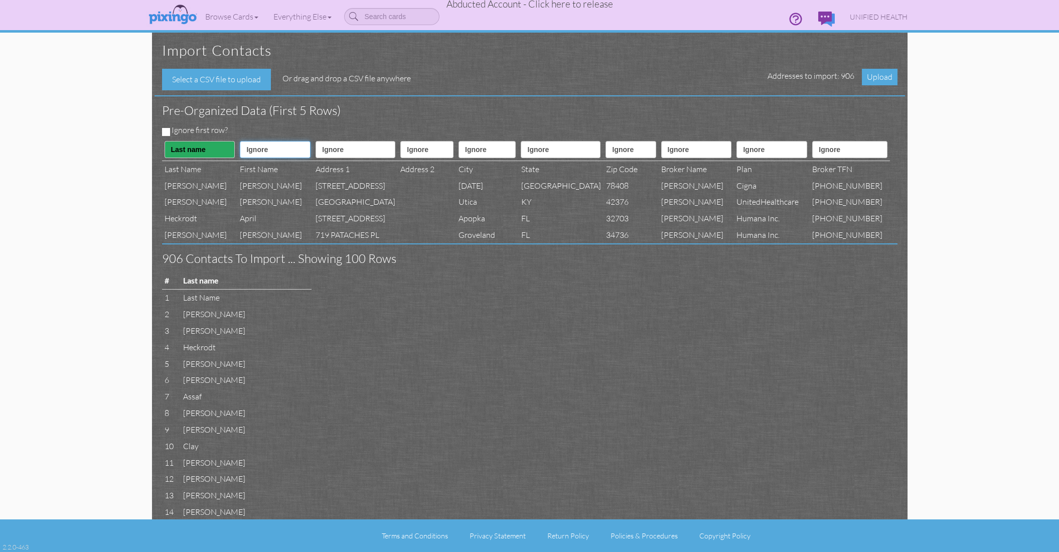
click at [246, 150] on select "Ignore ---------- First name Last name ---------- Address 1 Address 2 City Stat…" at bounding box center [275, 149] width 71 height 17
select select "object:3125"
click at [240, 141] on select "Ignore ---------- First name Last name ---------- Address 1 Address 2 City Stat…" at bounding box center [275, 149] width 71 height 17
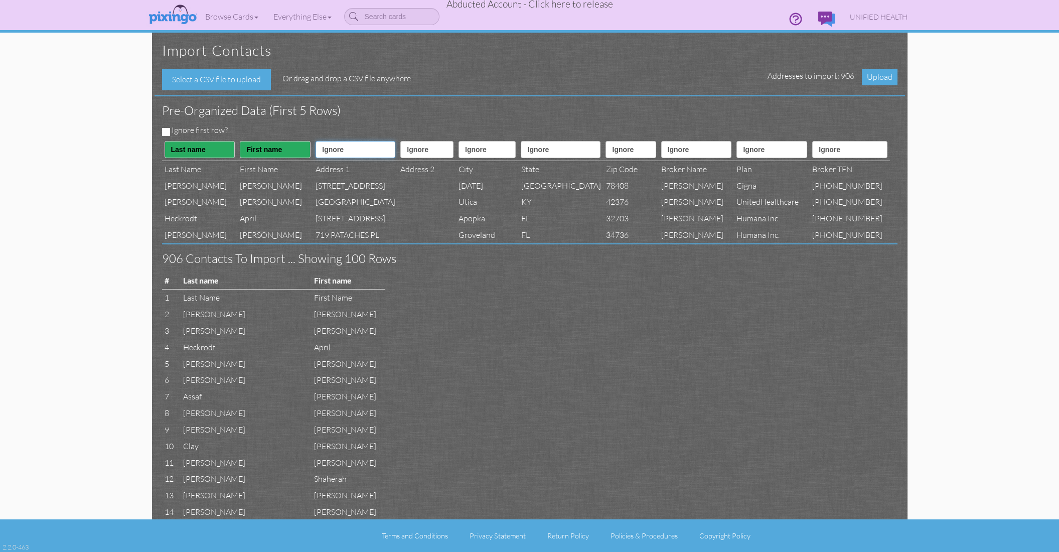
click at [325, 152] on select "Ignore ---------- First name Last name ---------- Address 1 Address 2 City Stat…" at bounding box center [356, 149] width 80 height 17
select select "object:3128"
click at [316, 141] on select "Ignore ---------- First name Last name ---------- Address 1 Address 2 City Stat…" at bounding box center [356, 149] width 80 height 17
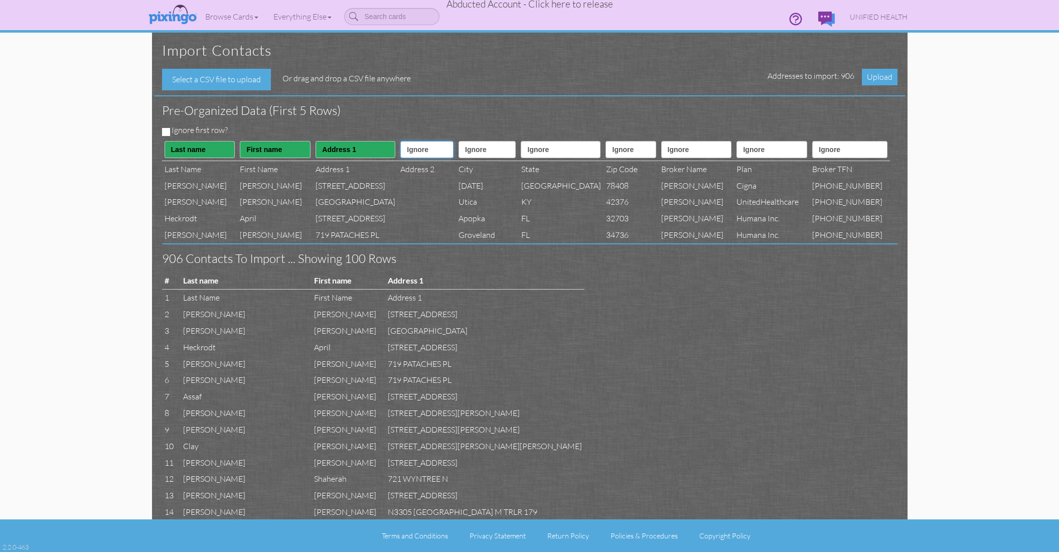
click at [411, 155] on select "Ignore ---------- First name Last name ---------- Address 1 Address 2 City Stat…" at bounding box center [426, 149] width 53 height 17
select select "object:3129"
click at [404, 141] on select "Ignore ---------- First name Last name ---------- Address 1 Address 2 City Stat…" at bounding box center [426, 149] width 53 height 17
click at [496, 151] on select "Ignore ---------- First name Last name ---------- Address 1 Address 2 City Stat…" at bounding box center [488, 149] width 58 height 17
select select "object:3130"
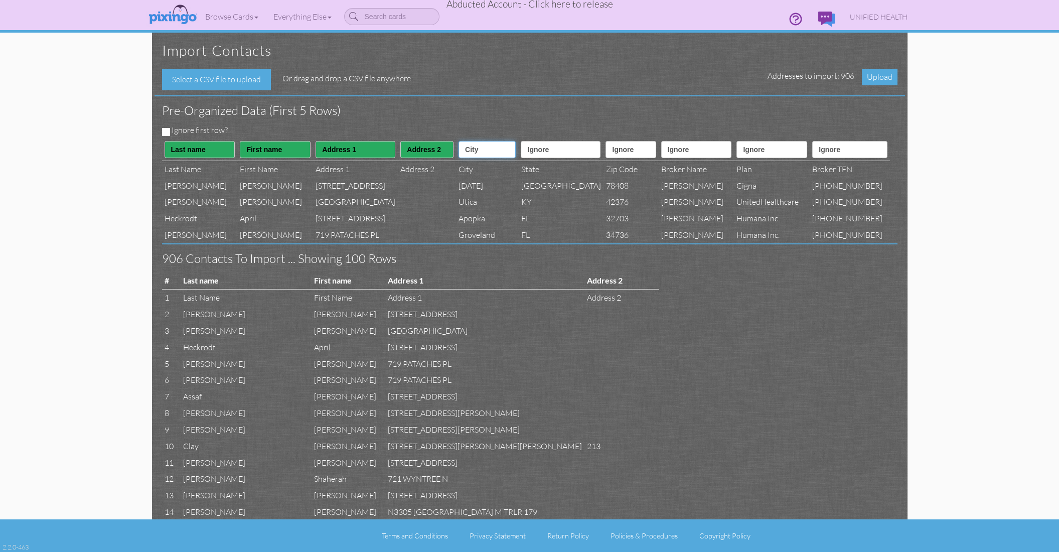
click at [473, 141] on select "Ignore ---------- First name Last name ---------- Address 1 Address 2 City Stat…" at bounding box center [488, 149] width 58 height 17
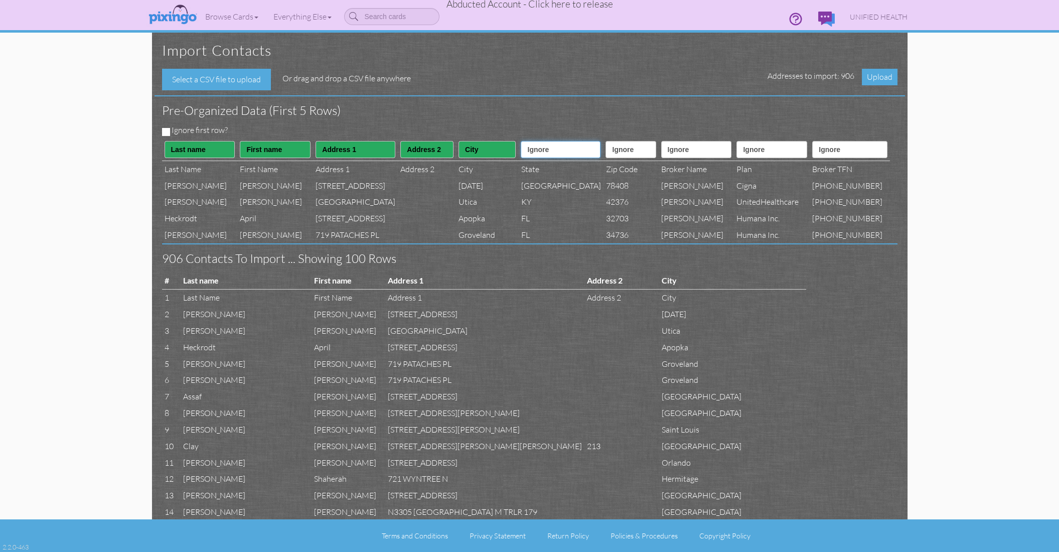
click at [559, 157] on select "Ignore ---------- First name Last name ---------- Address 1 Address 2 City Stat…" at bounding box center [561, 149] width 80 height 17
select select "object:3131"
click at [543, 141] on select "Ignore ---------- First name Last name ---------- Address 1 Address 2 City Stat…" at bounding box center [561, 149] width 80 height 17
click at [640, 149] on select "Ignore ---------- First name Last name ---------- Address 1 Address 2 City Stat…" at bounding box center [631, 149] width 50 height 17
select select "object:3132"
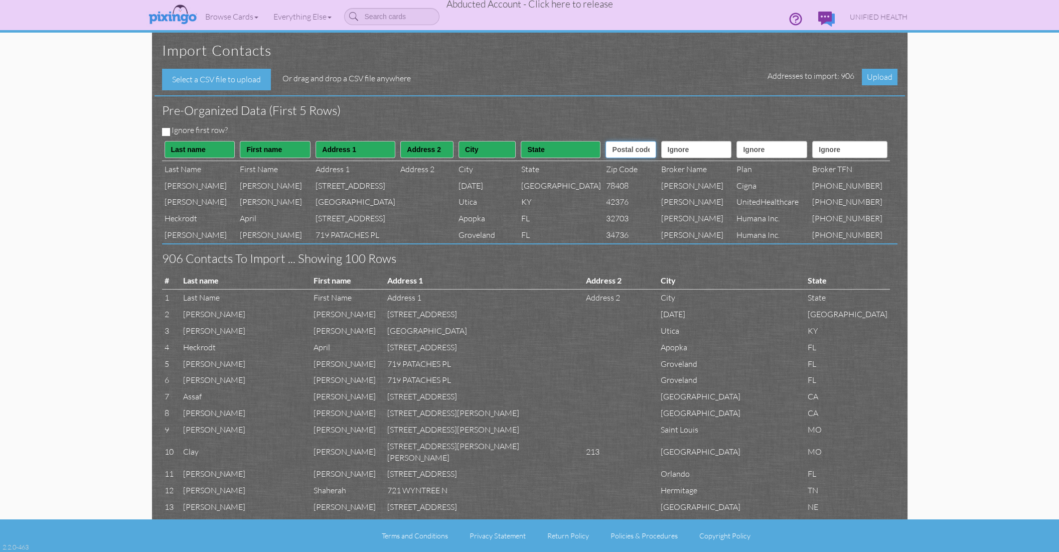
click at [607, 141] on select "Ignore ---------- First name Last name ---------- Address 1 Address 2 City Stat…" at bounding box center [631, 149] width 50 height 17
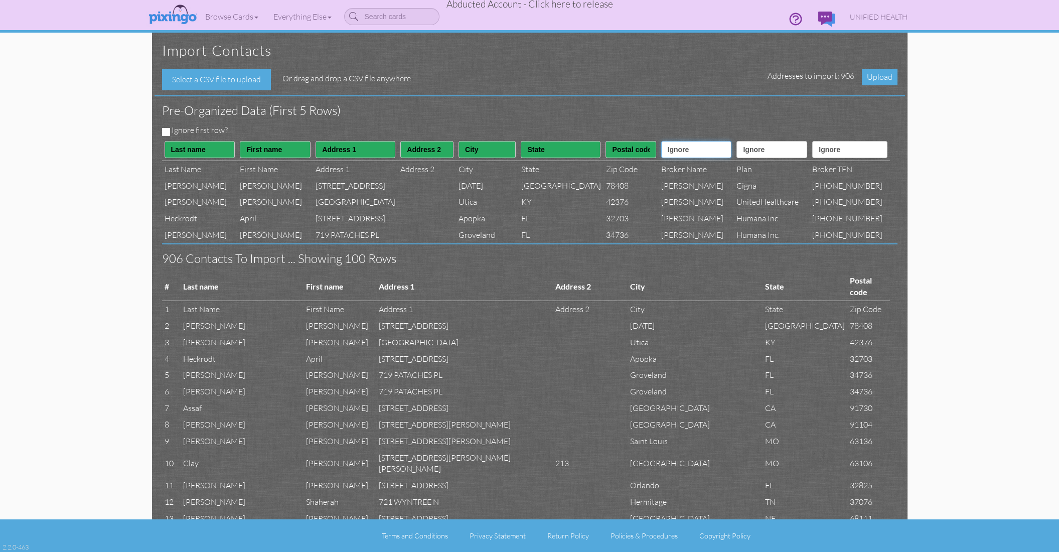
click at [698, 154] on select "Ignore ---------- First name Last name ---------- Address 1 Address 2 City Stat…" at bounding box center [696, 149] width 71 height 17
select select "object:3146"
click at [673, 141] on select "Ignore ---------- First name Last name ---------- Address 1 Address 2 City Stat…" at bounding box center [696, 149] width 71 height 17
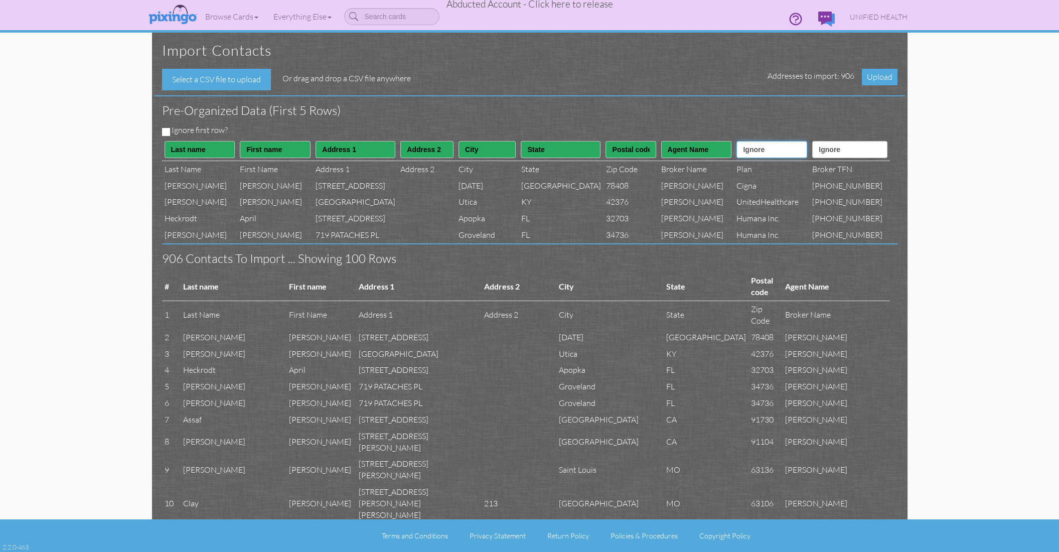
click at [777, 147] on select "Ignore ---------- First name Last name ---------- Address 1 Address 2 City Stat…" at bounding box center [772, 149] width 71 height 17
select select "object:3145"
click at [744, 141] on select "Ignore ---------- First name Last name ---------- Address 1 Address 2 City Stat…" at bounding box center [772, 149] width 71 height 17
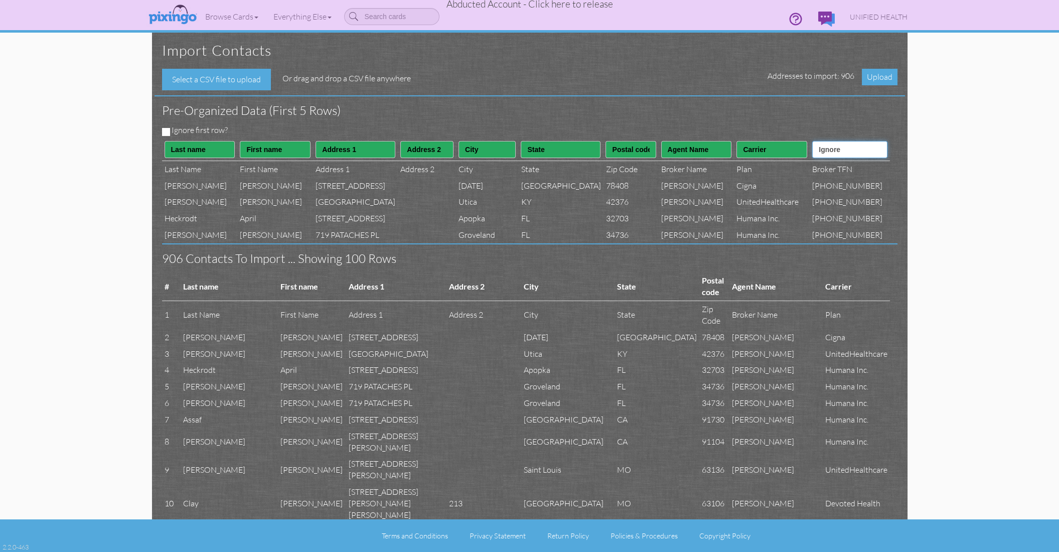
click at [864, 150] on select "Ignore ---------- First name Last name ---------- Address 1 Address 2 City Stat…" at bounding box center [849, 149] width 75 height 17
select select "object:3147"
click at [826, 141] on select "Ignore ---------- First name Last name ---------- Address 1 Address 2 City Stat…" at bounding box center [849, 149] width 75 height 17
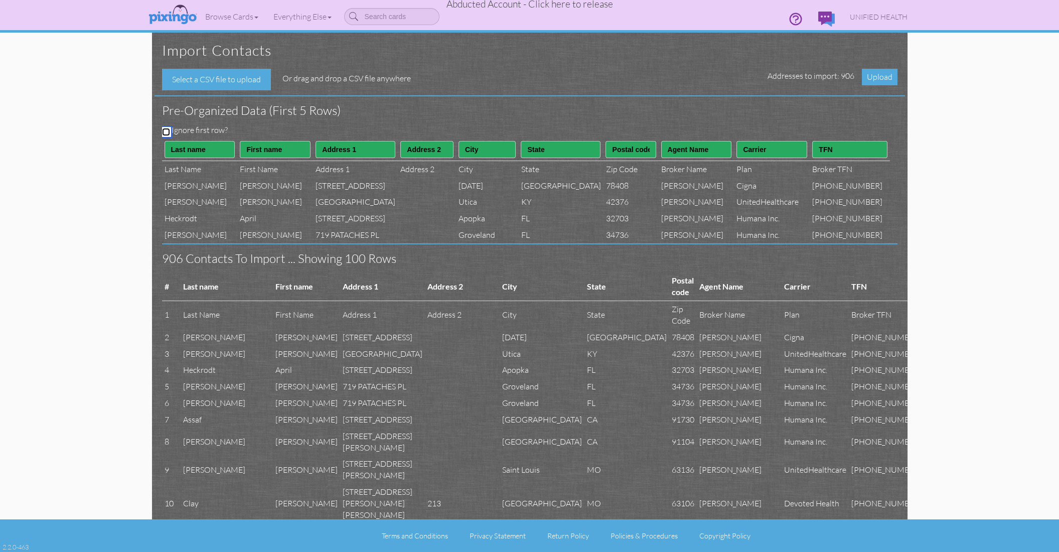
click at [165, 130] on input "Ignore first row?" at bounding box center [166, 132] width 8 height 8
checkbox input "true"
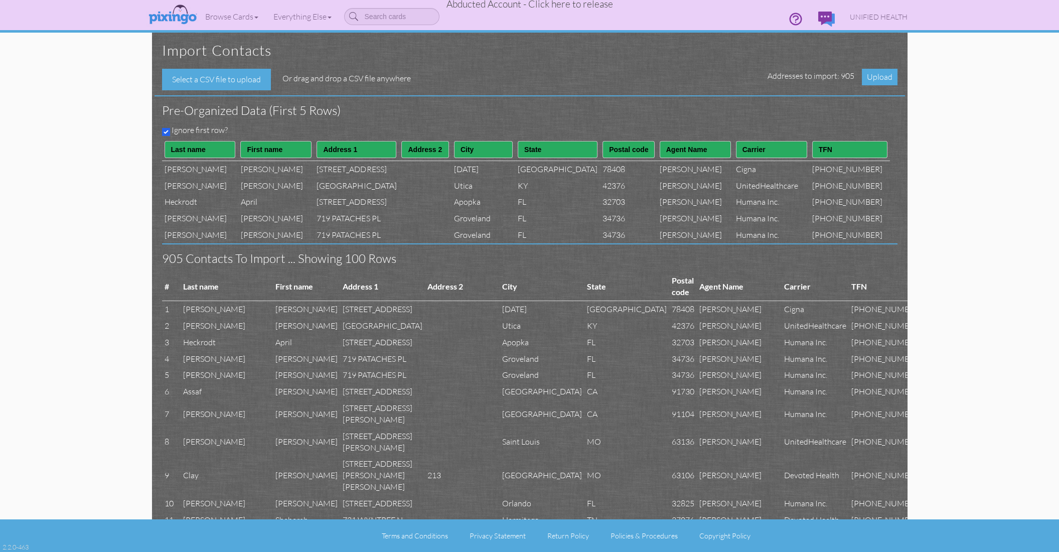
click at [551, 112] on h3 "Pre-organized data (First 5 rows)" at bounding box center [522, 110] width 721 height 13
click at [870, 78] on span "Upload" at bounding box center [880, 77] width 36 height 17
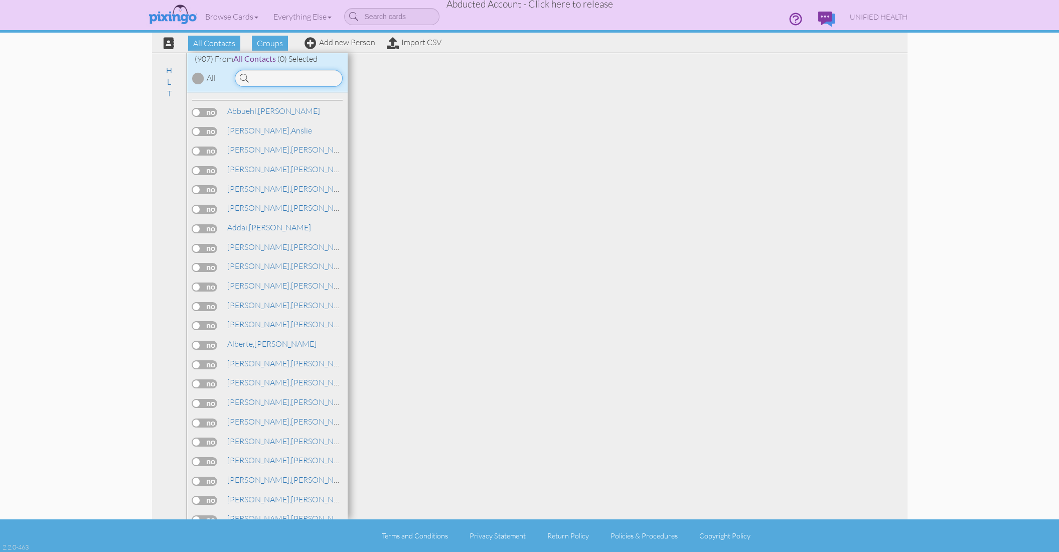
click at [286, 76] on input at bounding box center [289, 78] width 108 height 17
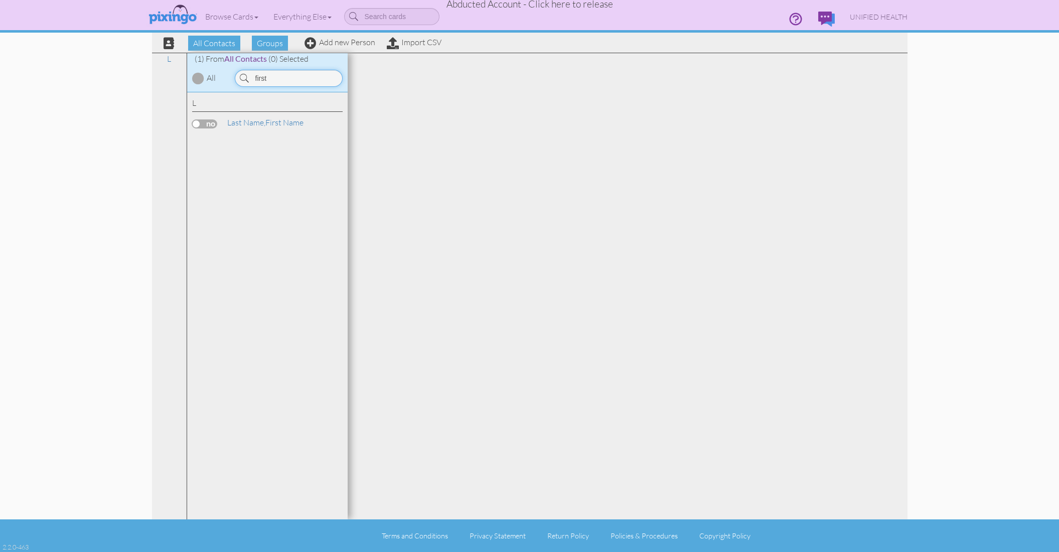
type input "first"
click at [205, 126] on label at bounding box center [204, 123] width 25 height 9
click at [0, 0] on input "checkbox" at bounding box center [0, 0] width 0 height 0
click at [526, 44] on span "Delete" at bounding box center [533, 43] width 33 height 15
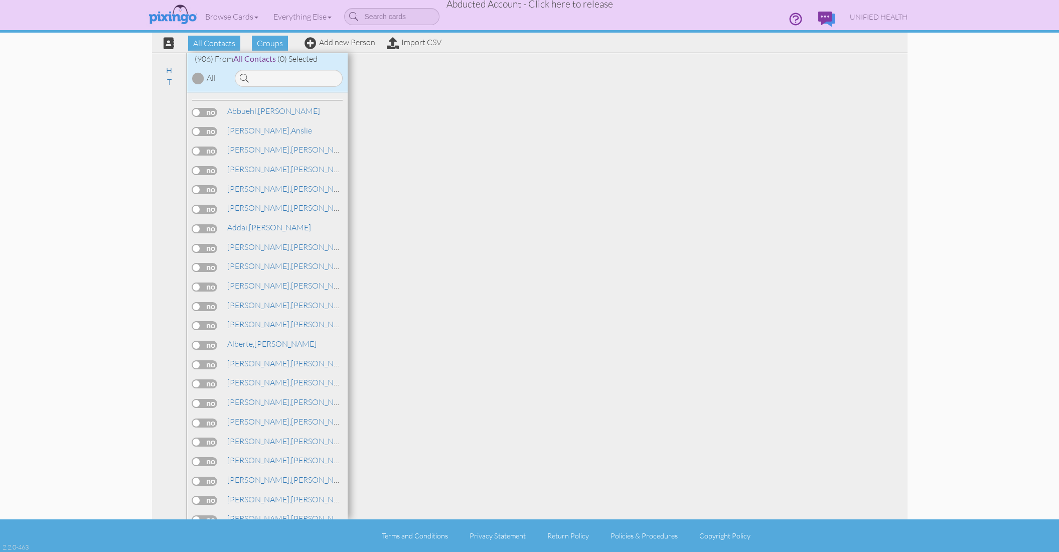
click at [600, 124] on div at bounding box center [628, 286] width 560 height 466
click at [266, 45] on span "Groups" at bounding box center [270, 43] width 36 height 15
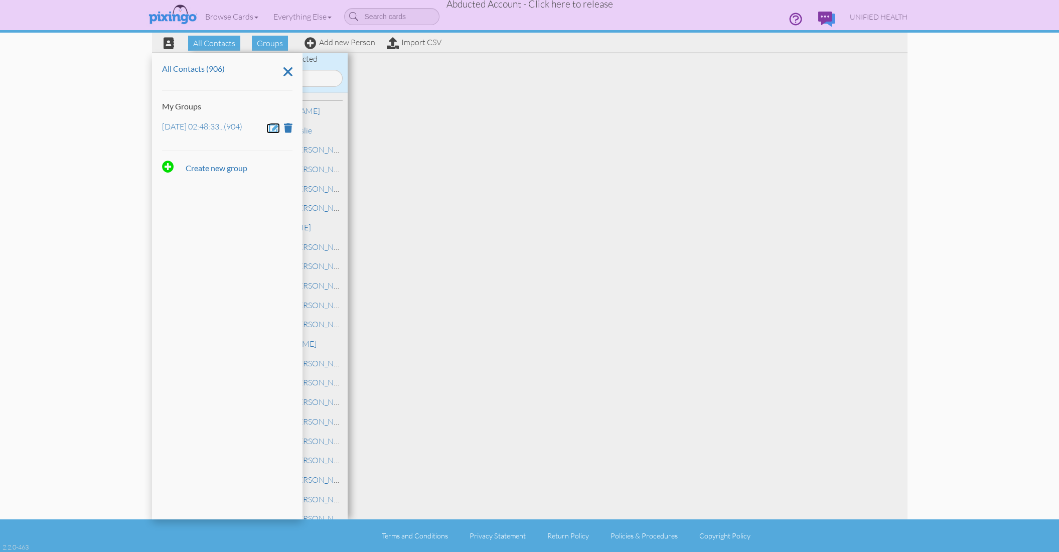
click at [272, 127] on span at bounding box center [274, 128] width 11 height 10
drag, startPoint x: 267, startPoint y: 128, endPoint x: 165, endPoint y: 123, distance: 103.0
click at [164, 124] on input "Oct 6, 02:48:33 PM" at bounding box center [227, 128] width 130 height 17
type input "Sept 10 - Oct 4"
click at [186, 156] on div at bounding box center [191, 157] width 59 height 24
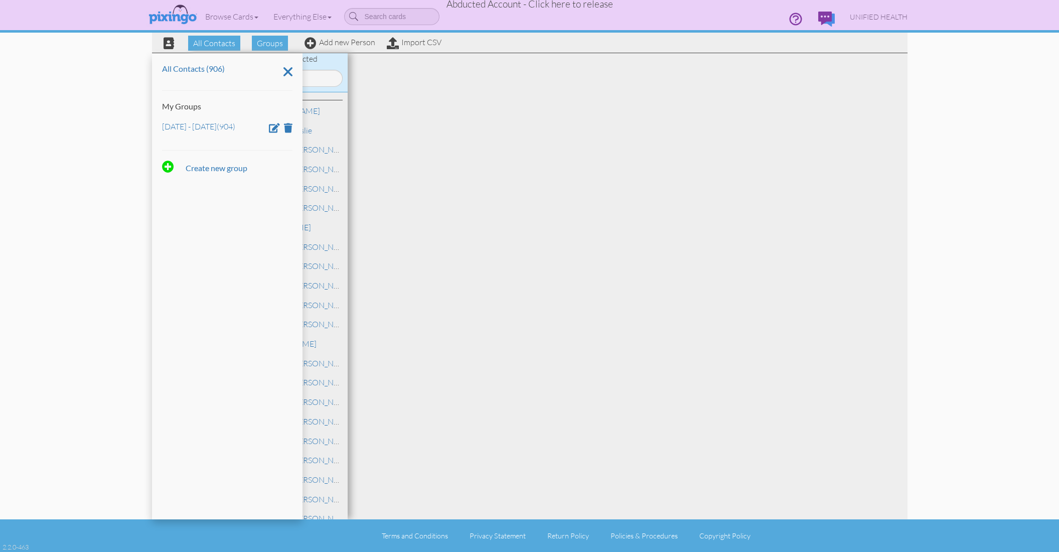
click at [487, 143] on div at bounding box center [628, 286] width 560 height 466
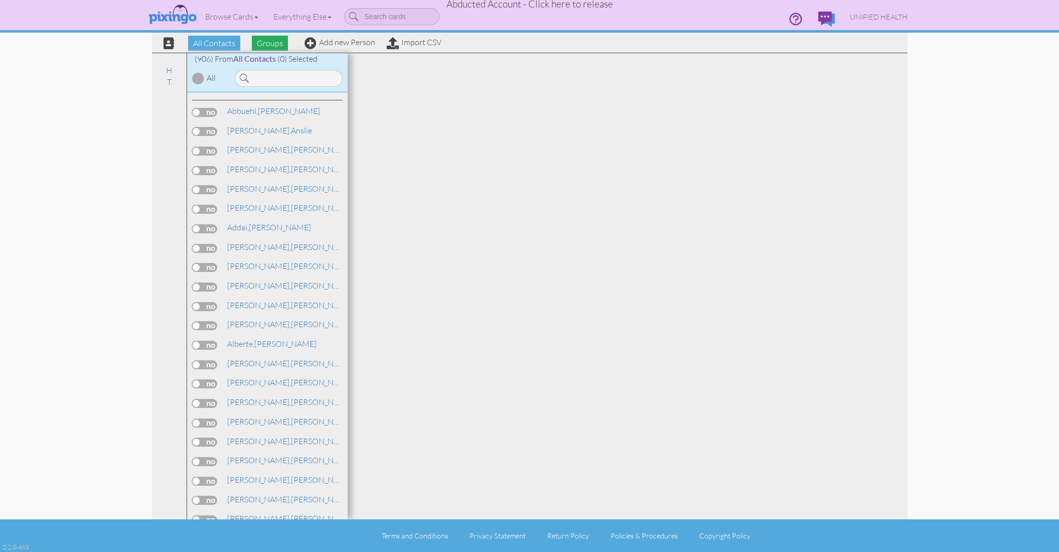
click at [271, 42] on span "Groups" at bounding box center [270, 43] width 36 height 15
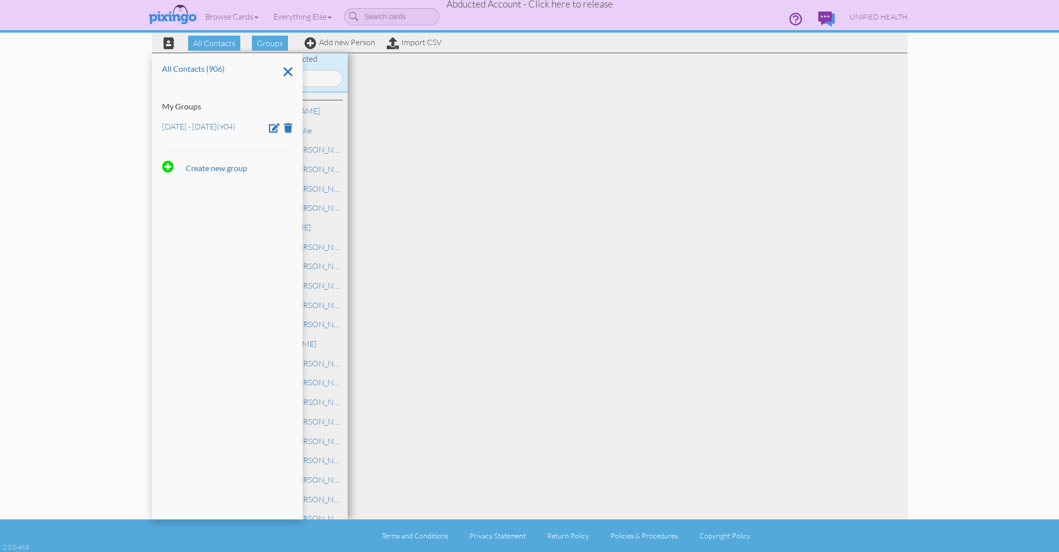
click at [503, 156] on div at bounding box center [628, 286] width 560 height 466
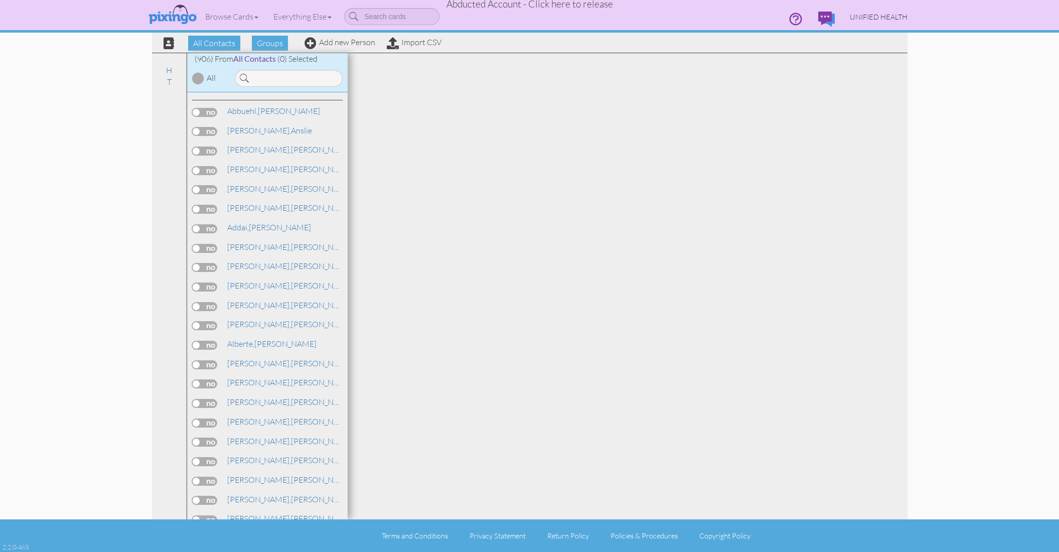
click at [870, 16] on span "UNIFIED HEALTH" at bounding box center [879, 17] width 58 height 9
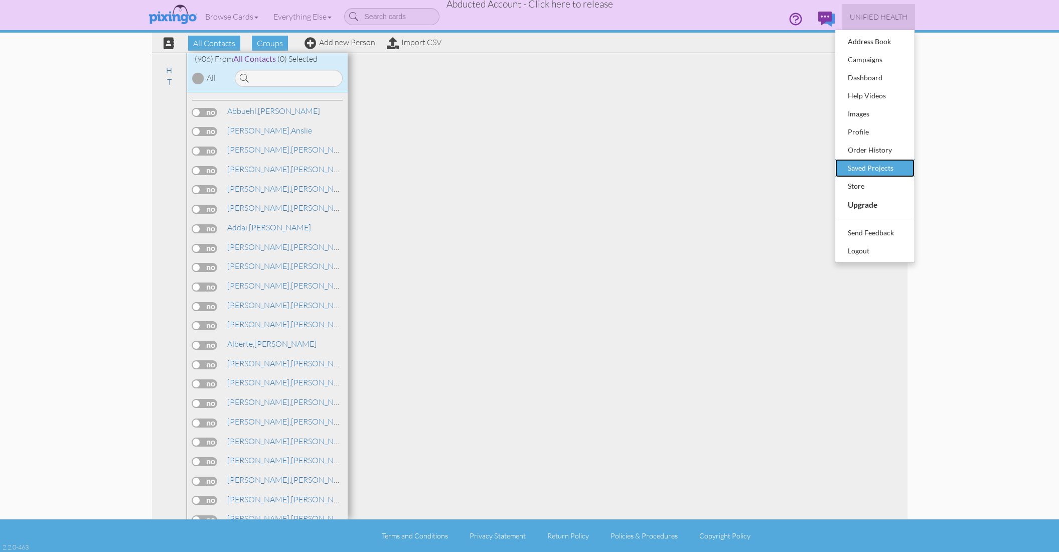
click at [871, 169] on div "Saved Projects" at bounding box center [875, 168] width 59 height 15
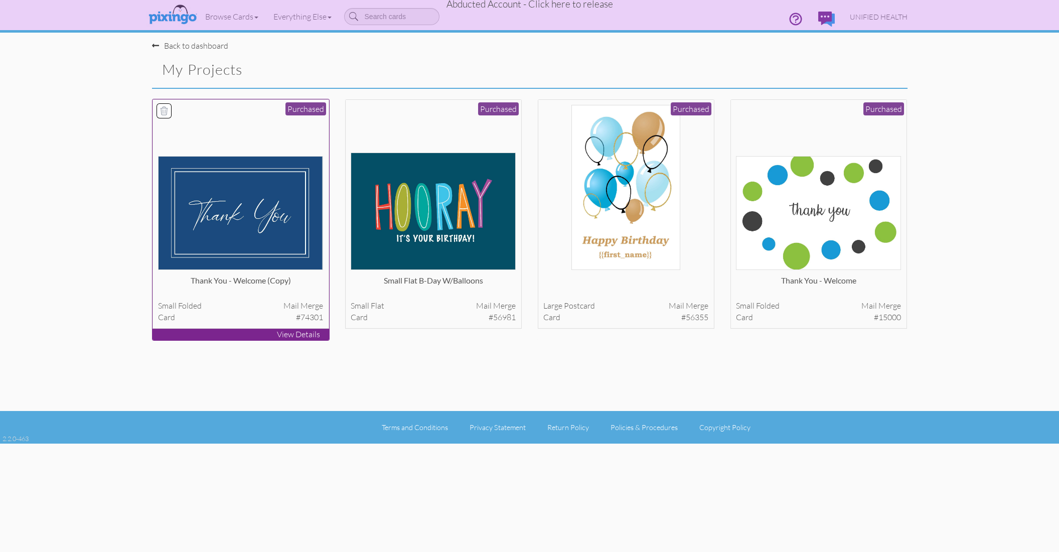
click at [304, 186] on img at bounding box center [240, 213] width 165 height 114
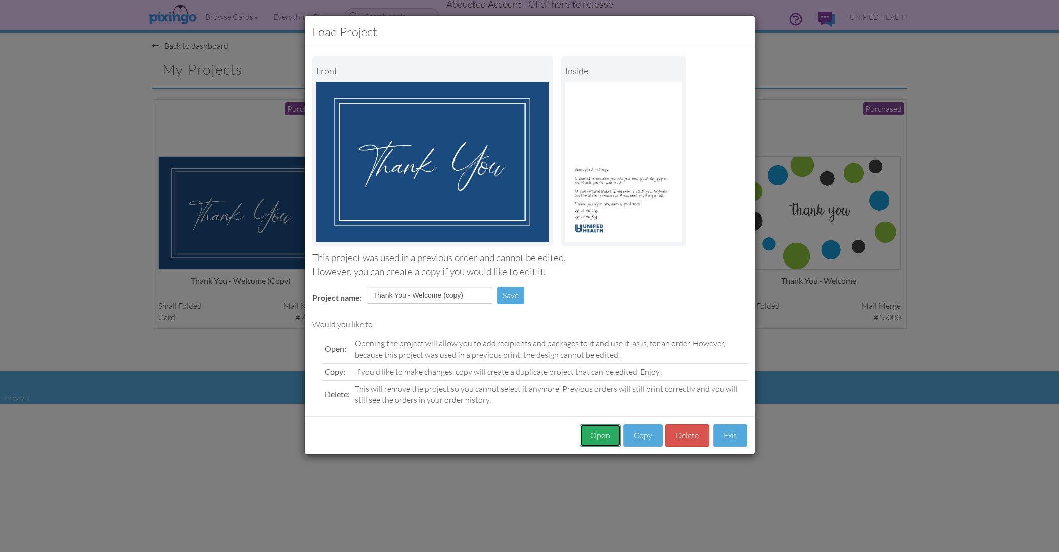
click at [609, 440] on button "Open" at bounding box center [600, 435] width 41 height 23
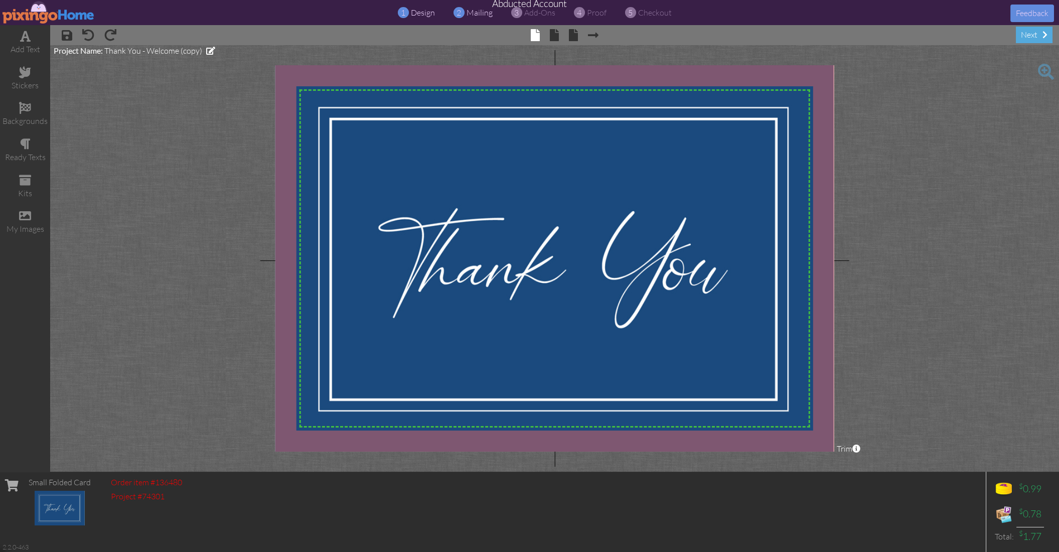
click at [473, 12] on span "mailing" at bounding box center [480, 13] width 26 height 10
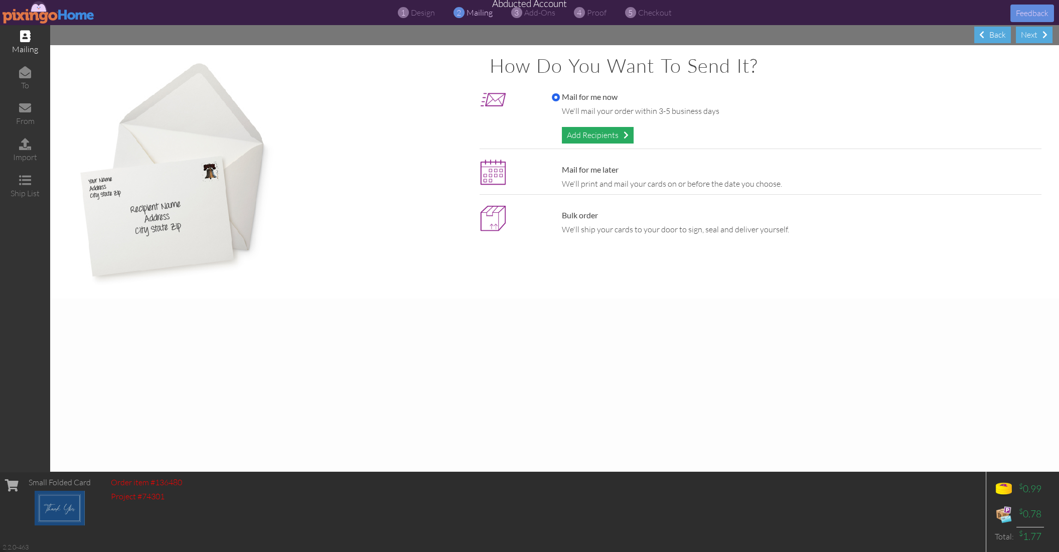
click at [574, 131] on div "Add Recipients" at bounding box center [598, 135] width 72 height 17
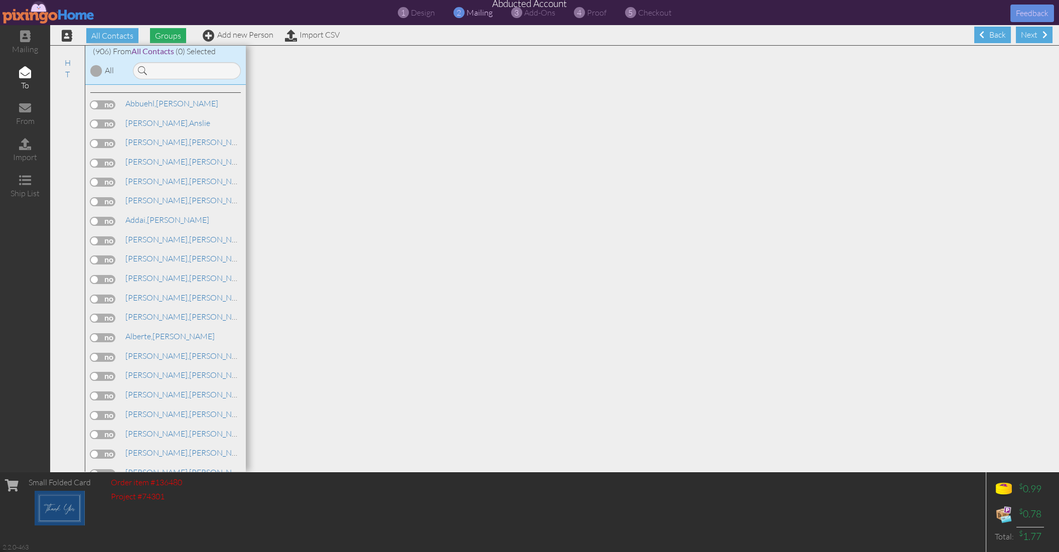
click at [168, 37] on span "Groups" at bounding box center [168, 35] width 36 height 15
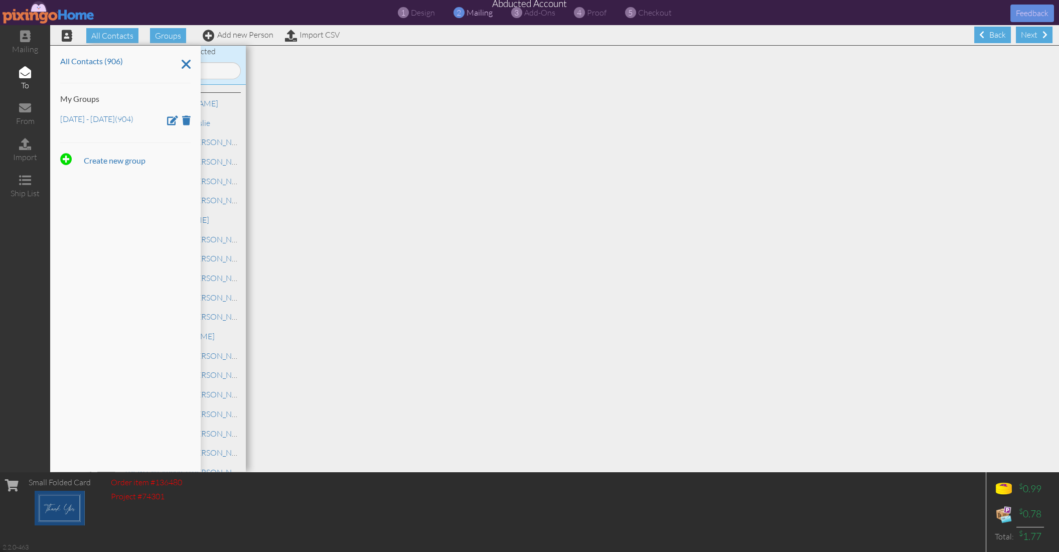
click at [413, 114] on div at bounding box center [652, 259] width 813 height 426
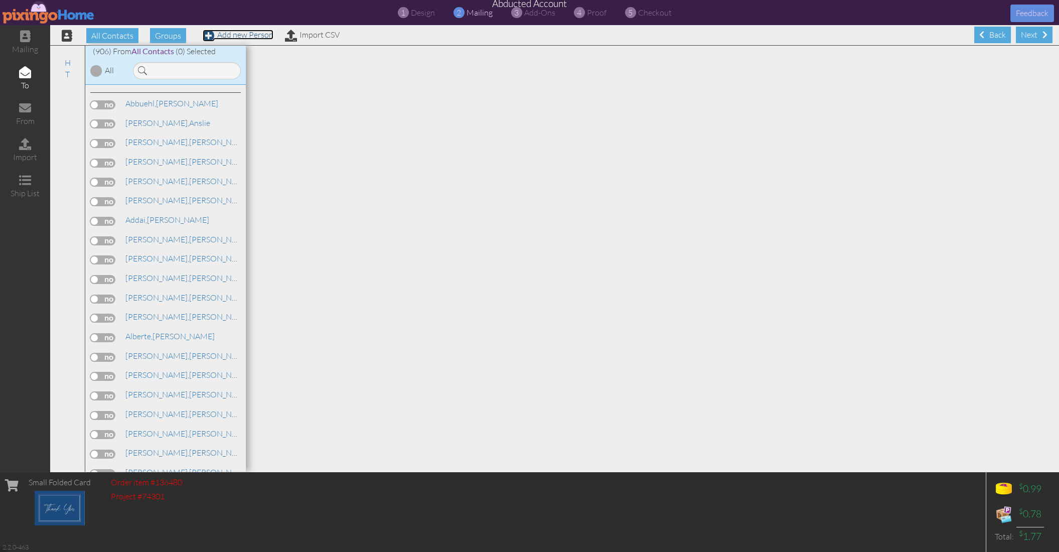
click at [251, 33] on link "Add new Person" at bounding box center [238, 35] width 71 height 10
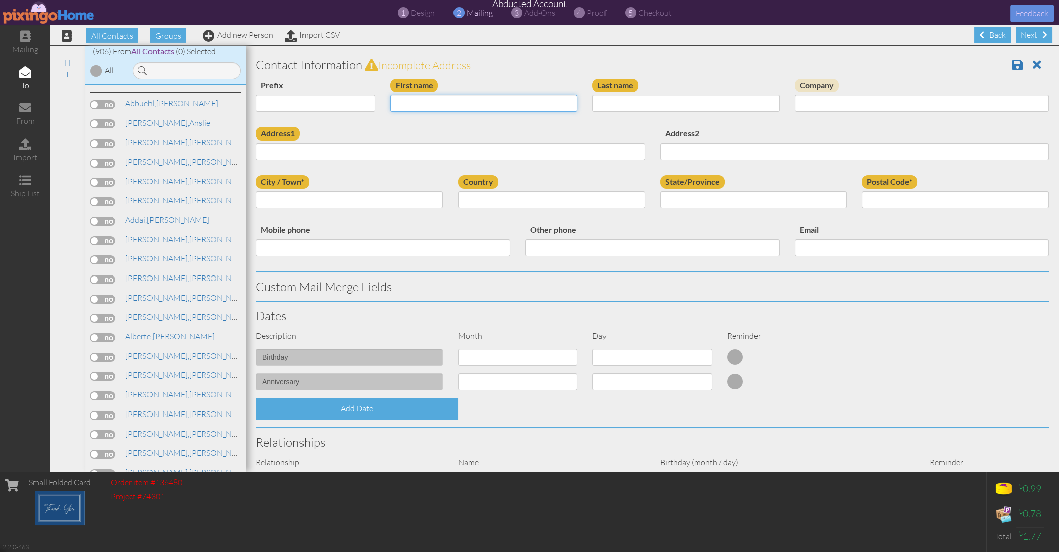
click at [434, 101] on input "First name" at bounding box center [483, 103] width 187 height 17
type input "Bryan"
type input "Thayer"
type input "14272 Draper Hill Dr."
click at [283, 197] on input "City / Town*" at bounding box center [349, 199] width 187 height 17
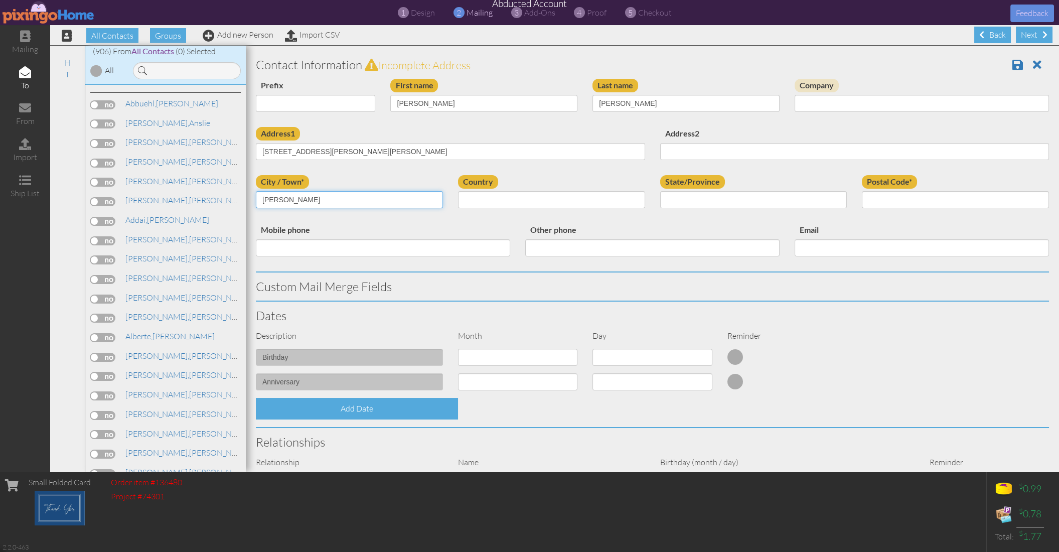
type input "Draper"
select select "object:5075"
select select "object:5374"
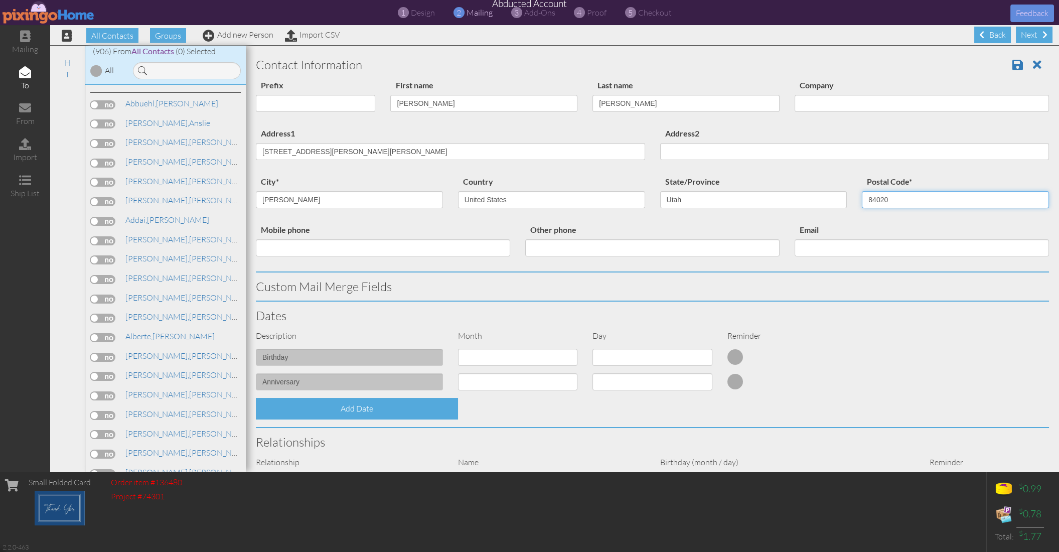
type input "84020"
click at [851, 355] on div at bounding box center [787, 357] width 134 height 16
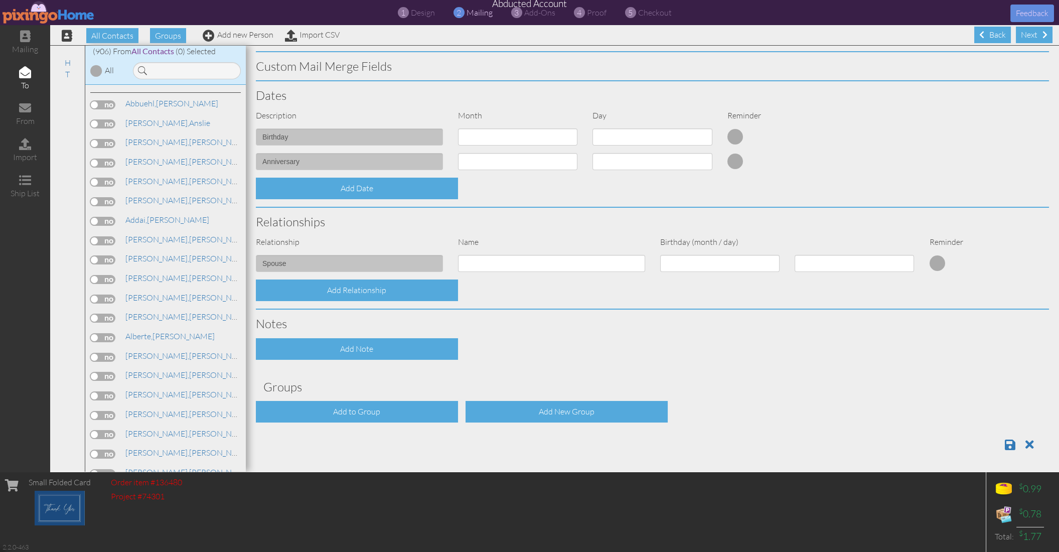
scroll to position [222, 0]
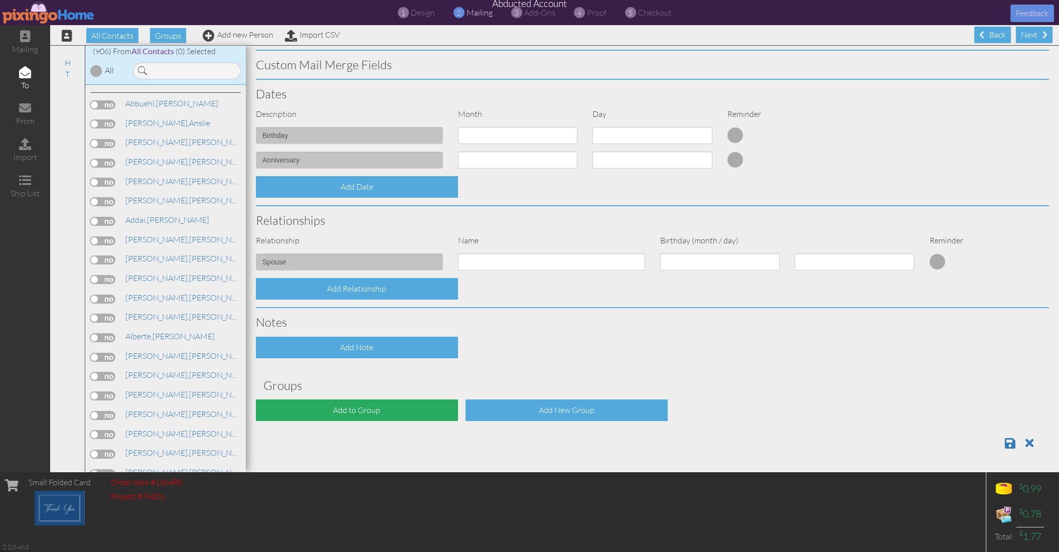
click at [370, 408] on div "Add to Group" at bounding box center [357, 410] width 202 height 22
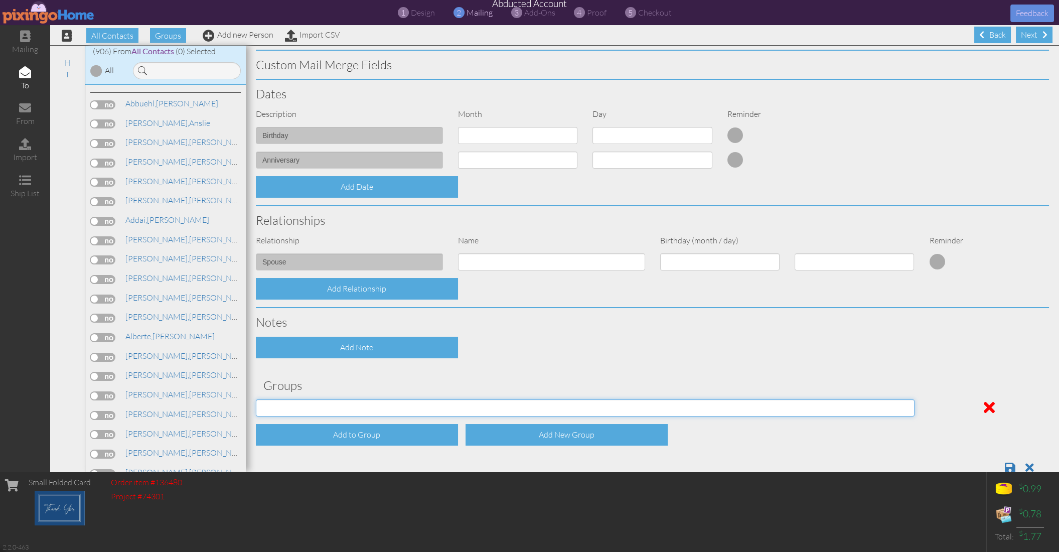
click at [373, 409] on select "Sept 10 - Oct 4" at bounding box center [585, 407] width 659 height 17
select select "object:5383"
click at [256, 399] on select "Sept 10 - Oct 4" at bounding box center [585, 407] width 659 height 17
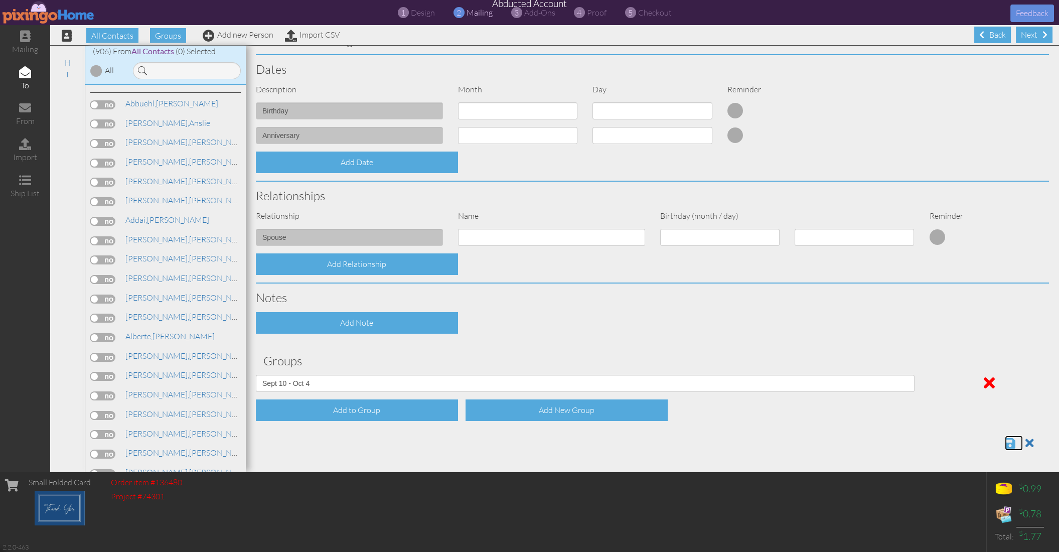
click at [1006, 443] on span at bounding box center [1010, 443] width 11 height 12
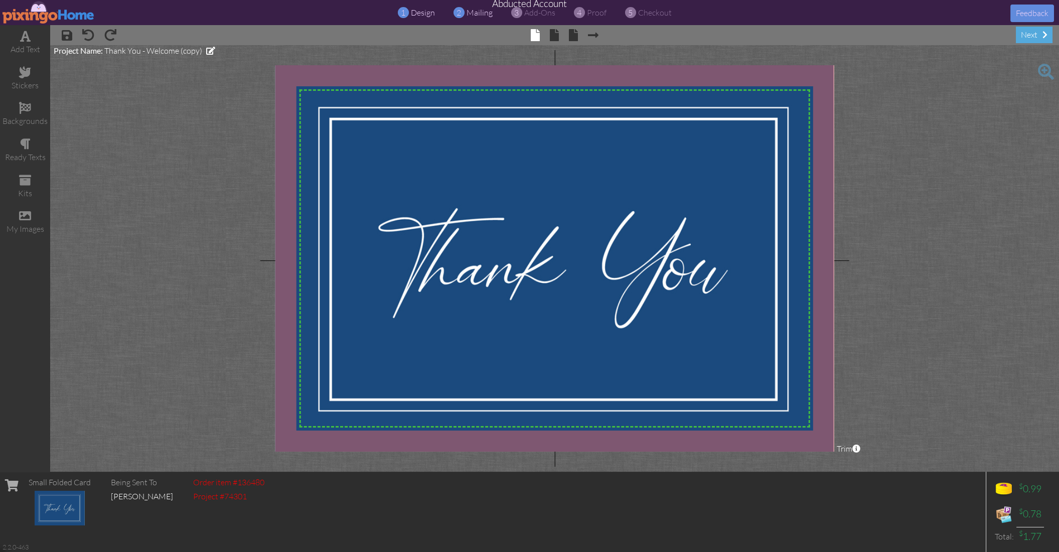
click at [467, 14] on span "mailing" at bounding box center [480, 13] width 26 height 10
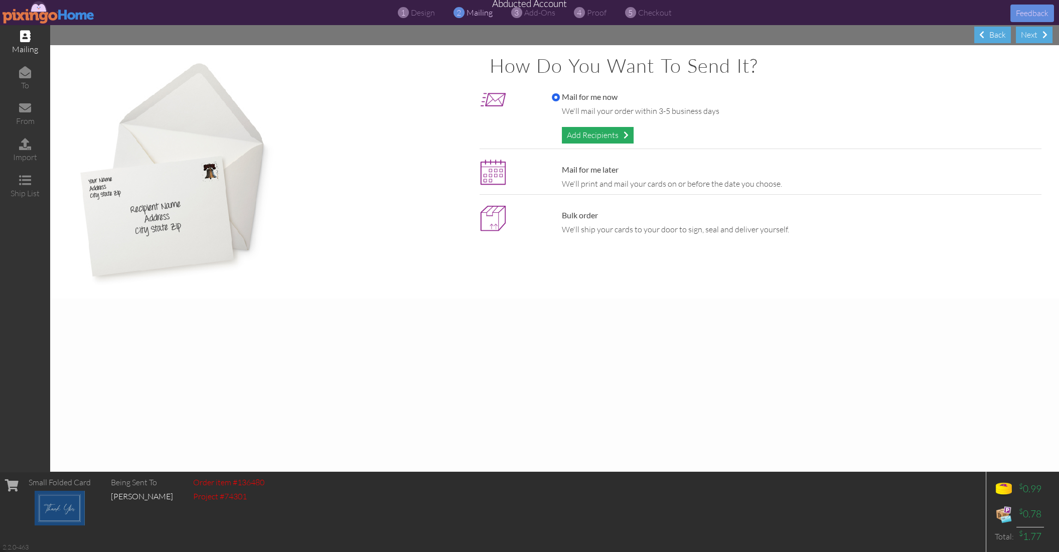
click at [571, 139] on div "Add Recipients" at bounding box center [598, 135] width 72 height 17
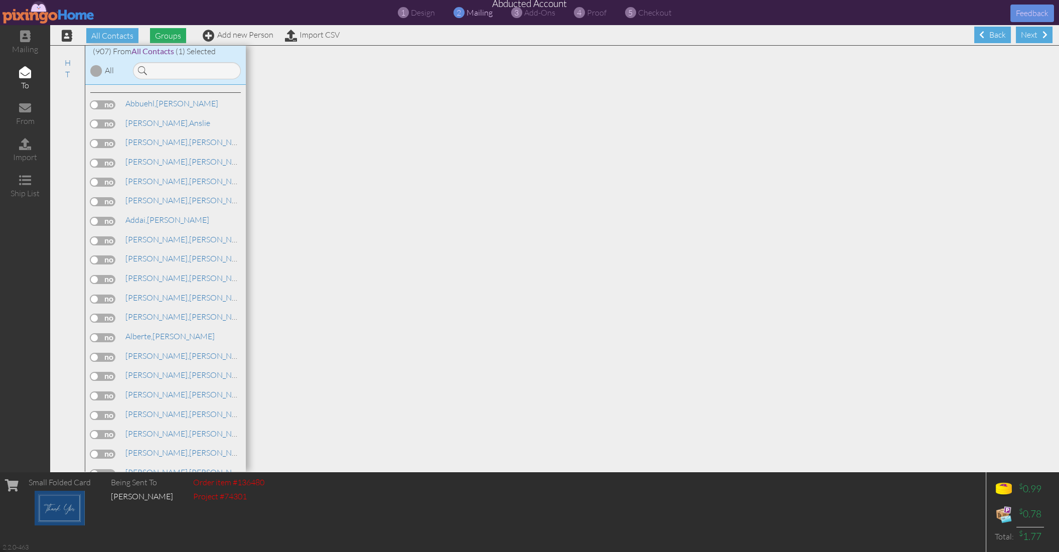
click at [165, 38] on span "Groups" at bounding box center [168, 35] width 36 height 15
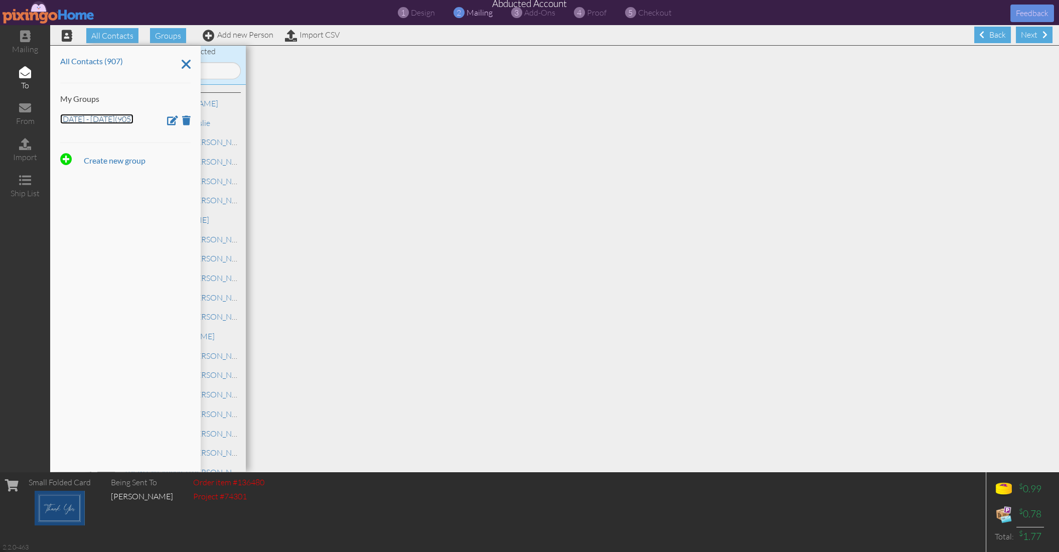
click at [89, 117] on link "Sept 10 - Oct 4 (905)" at bounding box center [96, 119] width 73 height 10
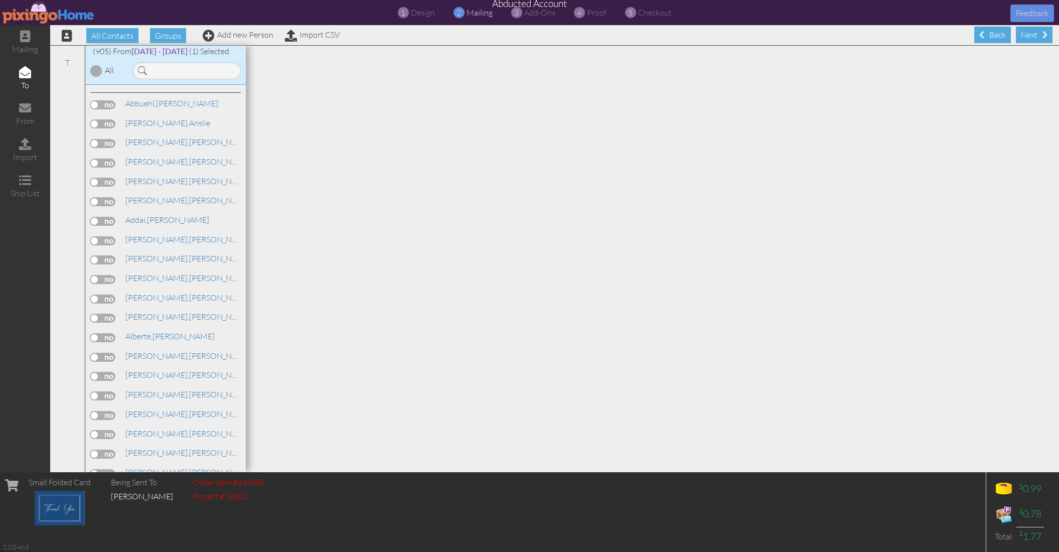
click at [98, 67] on div at bounding box center [96, 71] width 12 height 12
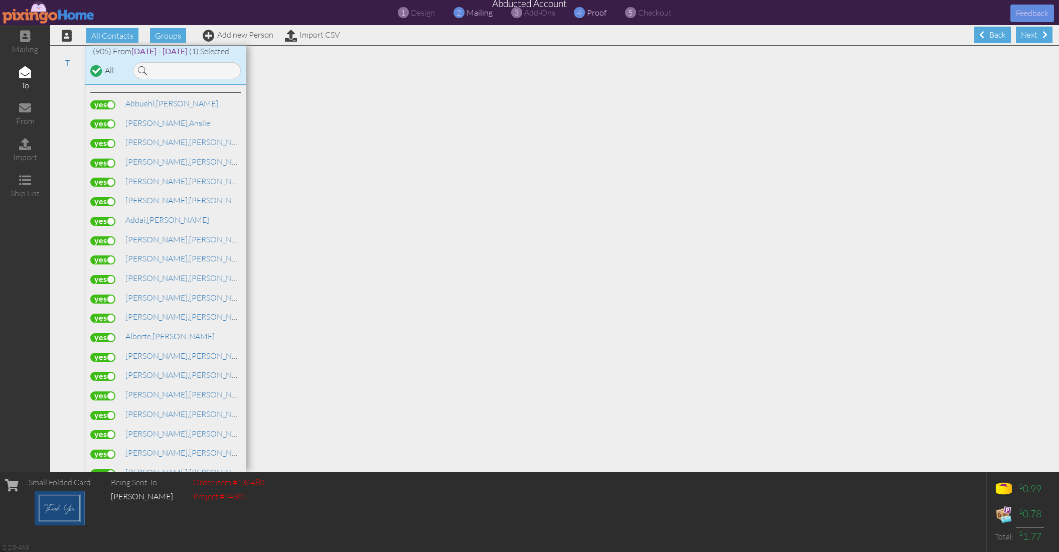
click at [592, 14] on span "proof" at bounding box center [597, 13] width 20 height 10
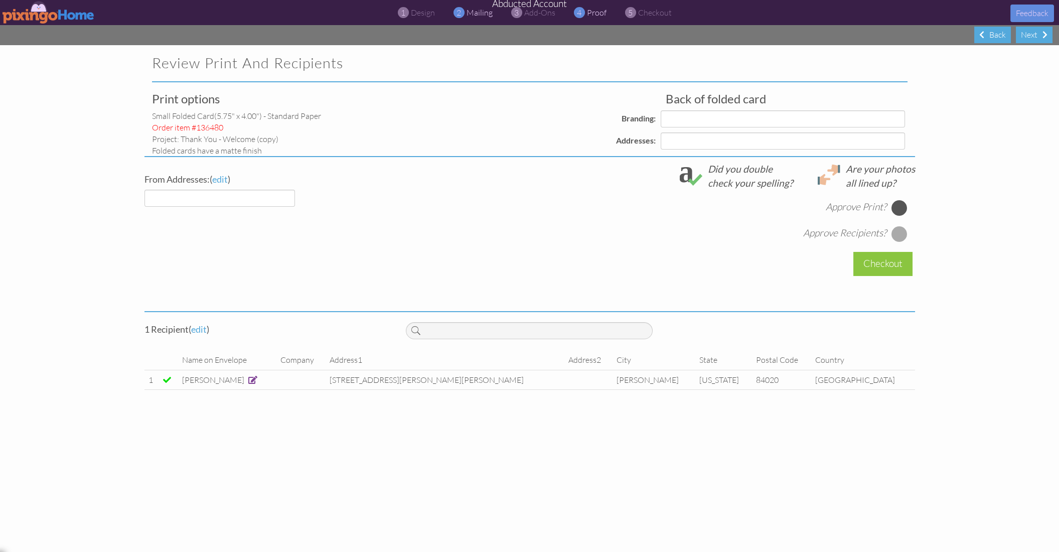
select select "object:2924"
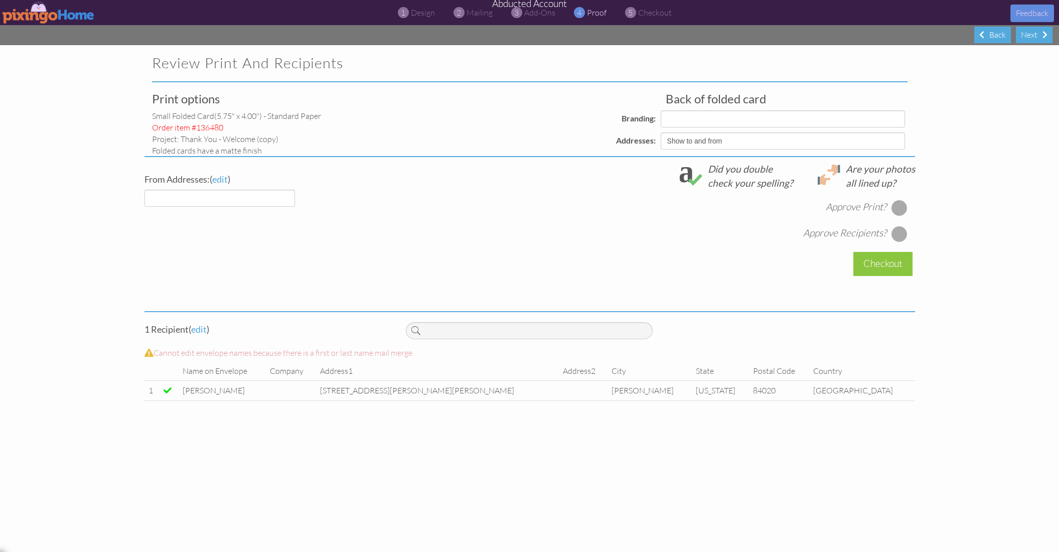
select select "object:2927"
select select "object:2930"
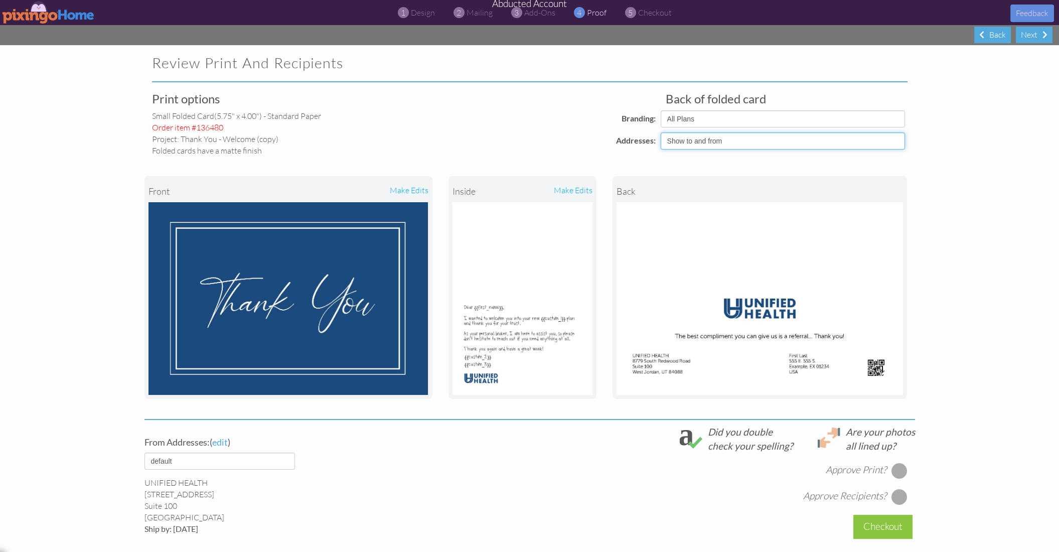
click at [718, 135] on select "Show to and from Show from only Hide to and from" at bounding box center [783, 140] width 244 height 17
select select "object:2926"
click at [661, 132] on select "Show to and from Show from only Hide to and from" at bounding box center [783, 140] width 244 height 17
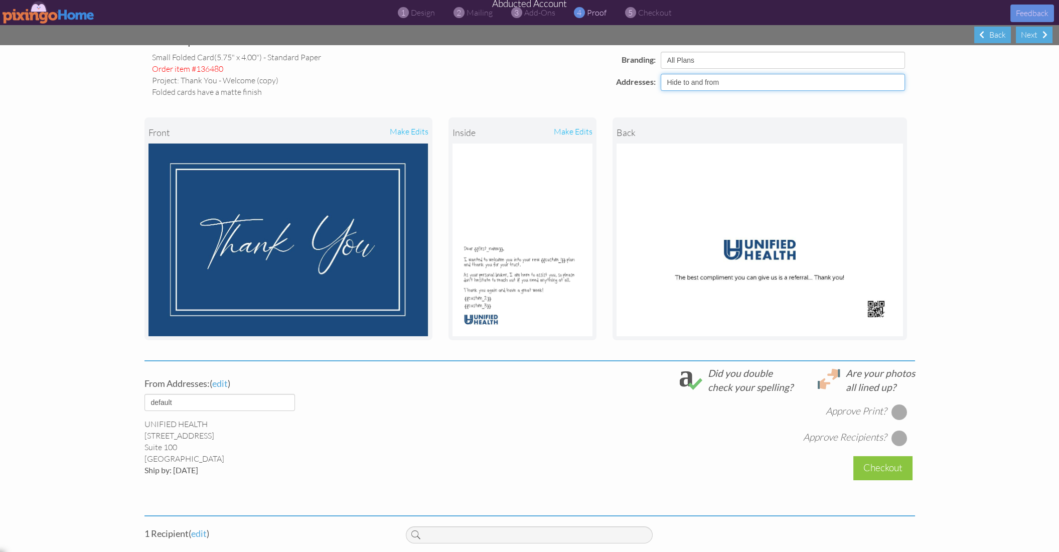
scroll to position [131, 0]
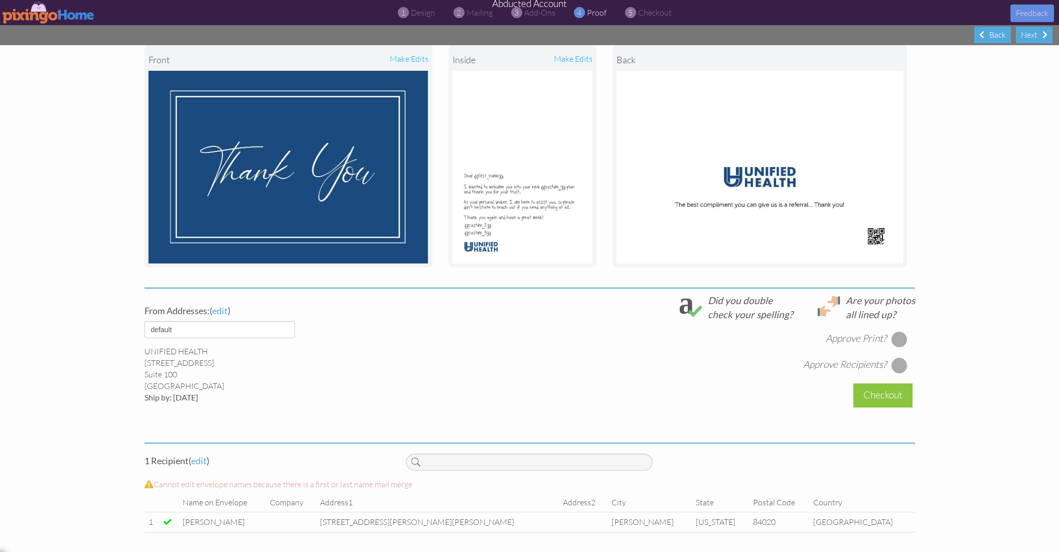
click at [900, 339] on div at bounding box center [899, 339] width 16 height 16
click at [899, 369] on div at bounding box center [899, 365] width 16 height 16
click at [881, 396] on div "Checkout" at bounding box center [883, 395] width 59 height 24
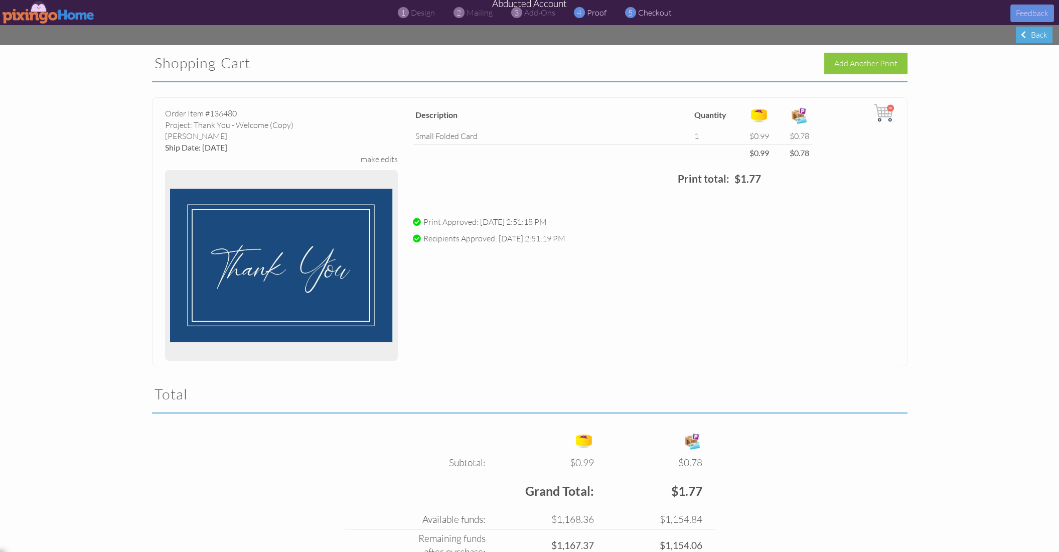
click at [593, 13] on span "proof" at bounding box center [597, 13] width 20 height 10
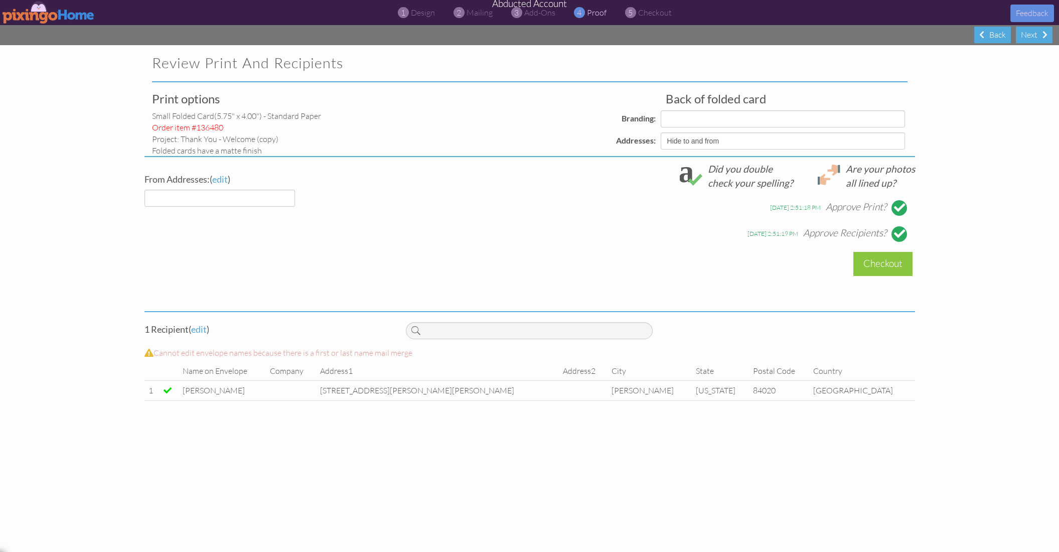
select select "object:3018"
select select "object:3029"
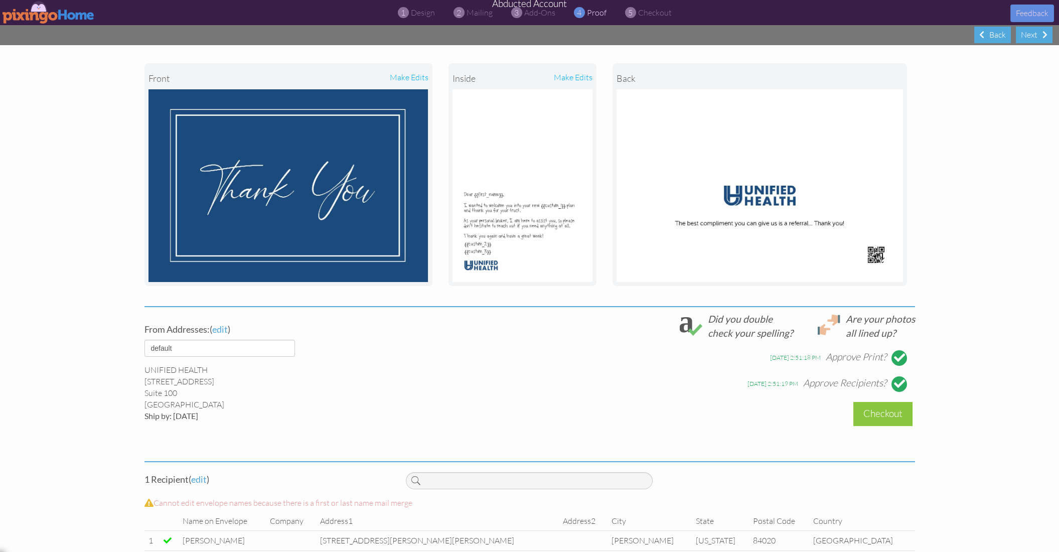
scroll to position [131, 0]
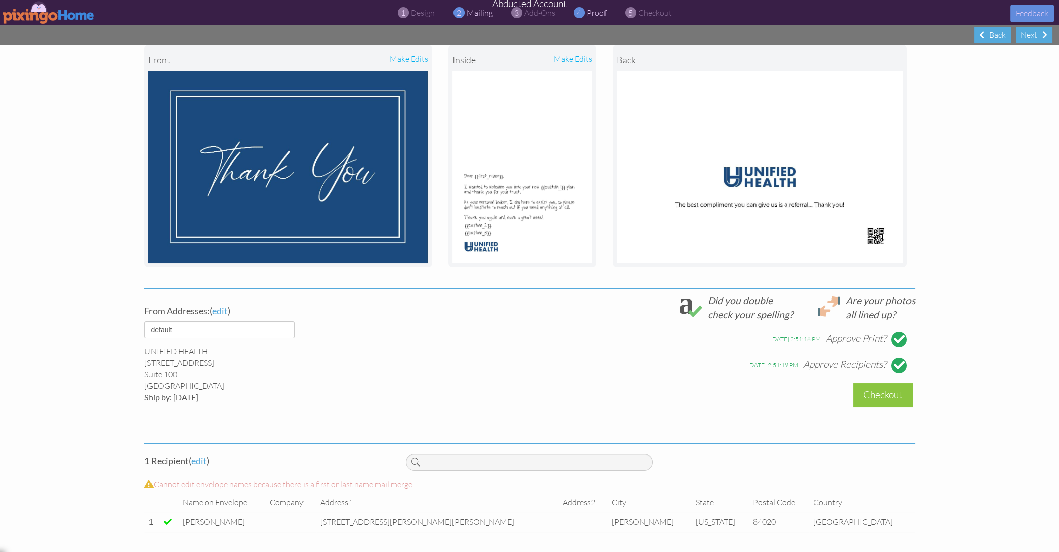
click at [477, 14] on span "mailing" at bounding box center [480, 13] width 26 height 10
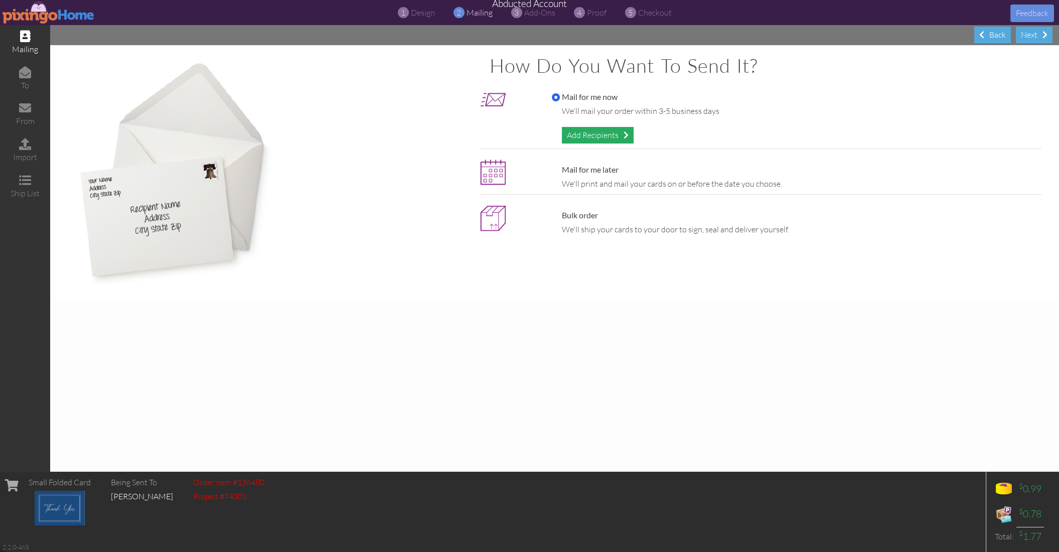
click at [581, 134] on div "Add Recipients" at bounding box center [598, 135] width 72 height 17
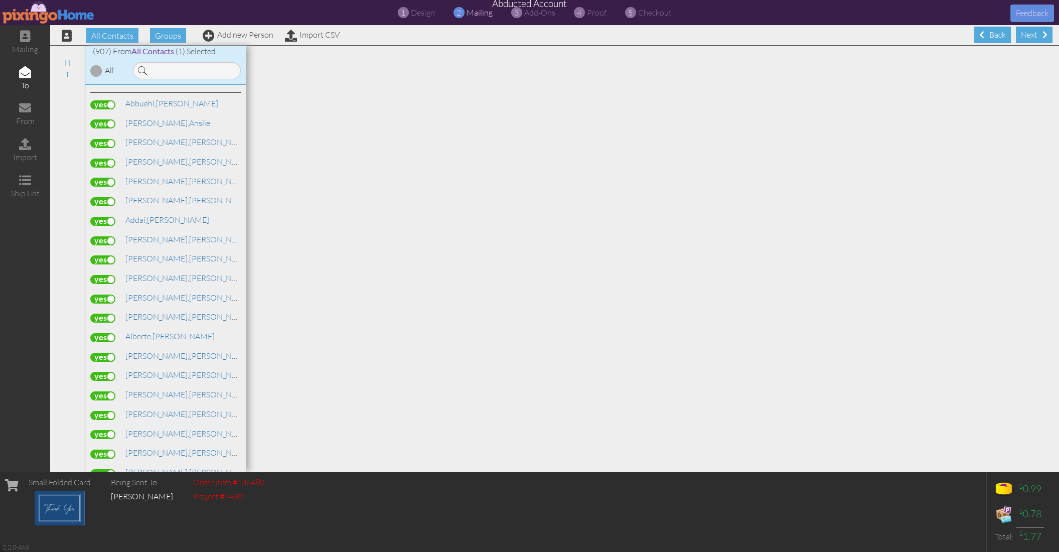
click at [43, 17] on img at bounding box center [49, 12] width 92 height 23
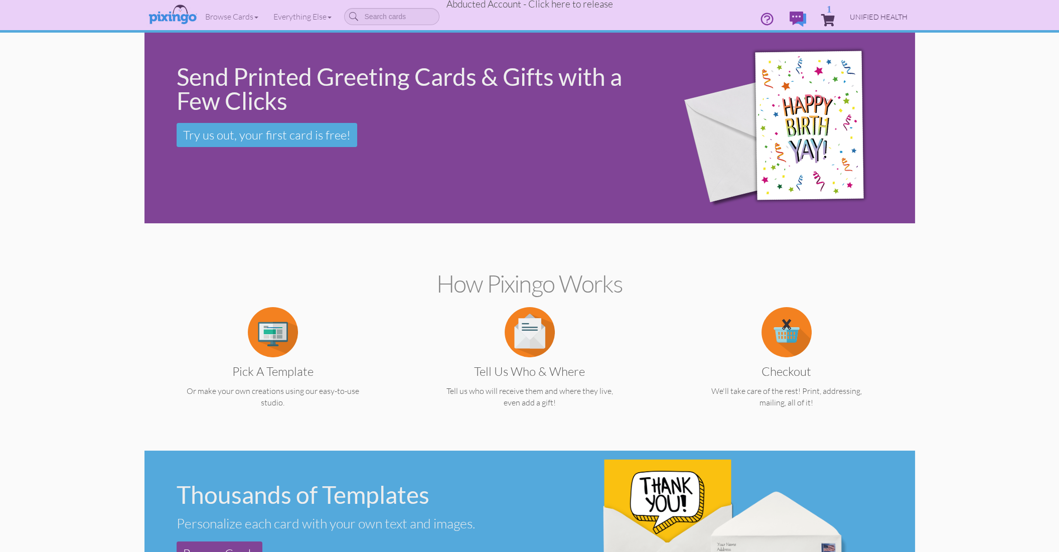
click at [883, 13] on span "UNIFIED HEALTH" at bounding box center [879, 17] width 58 height 9
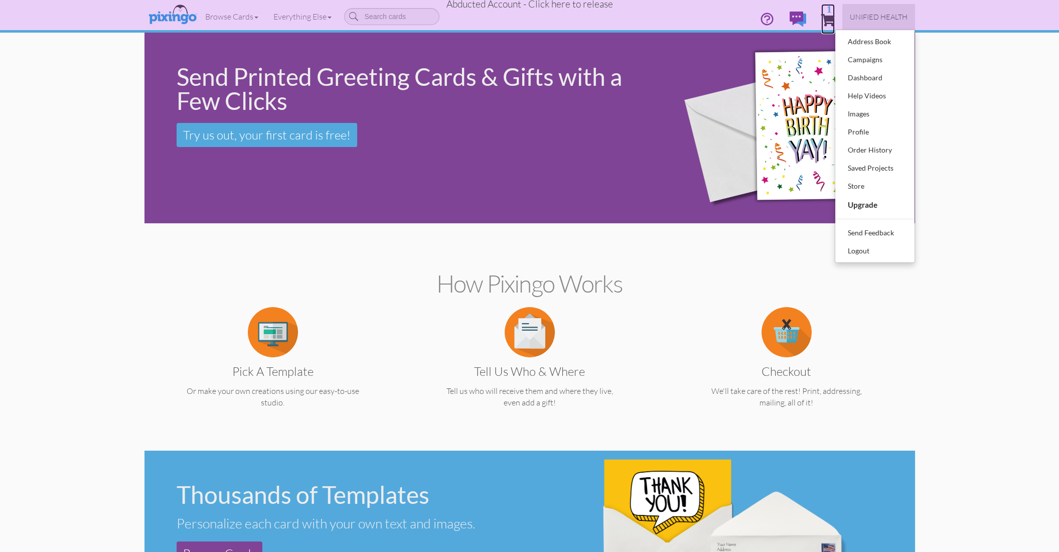
click at [826, 17] on span "1" at bounding box center [828, 20] width 14 height 12
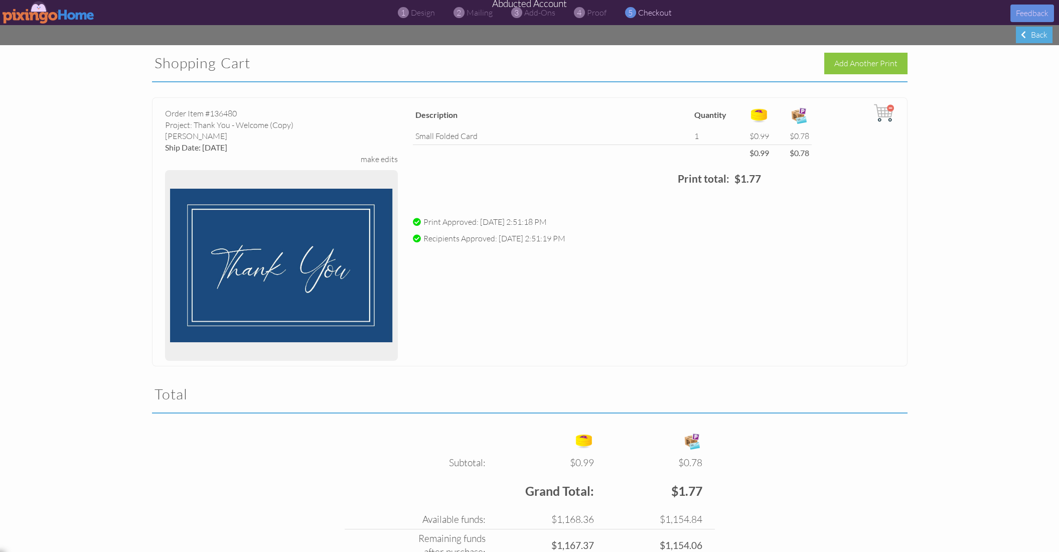
click at [890, 110] on img at bounding box center [884, 113] width 20 height 20
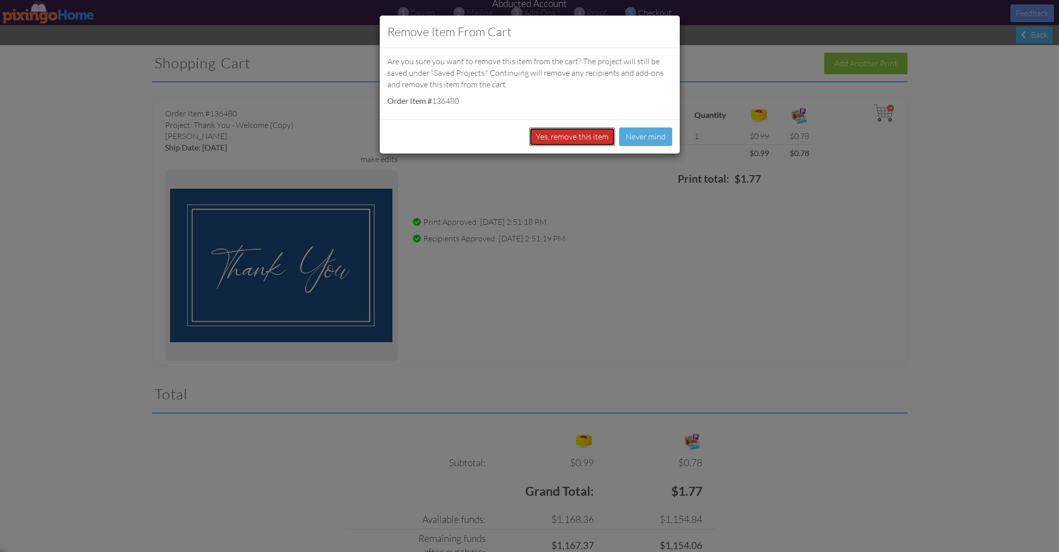
click at [602, 137] on button "Yes, remove this item" at bounding box center [572, 136] width 86 height 19
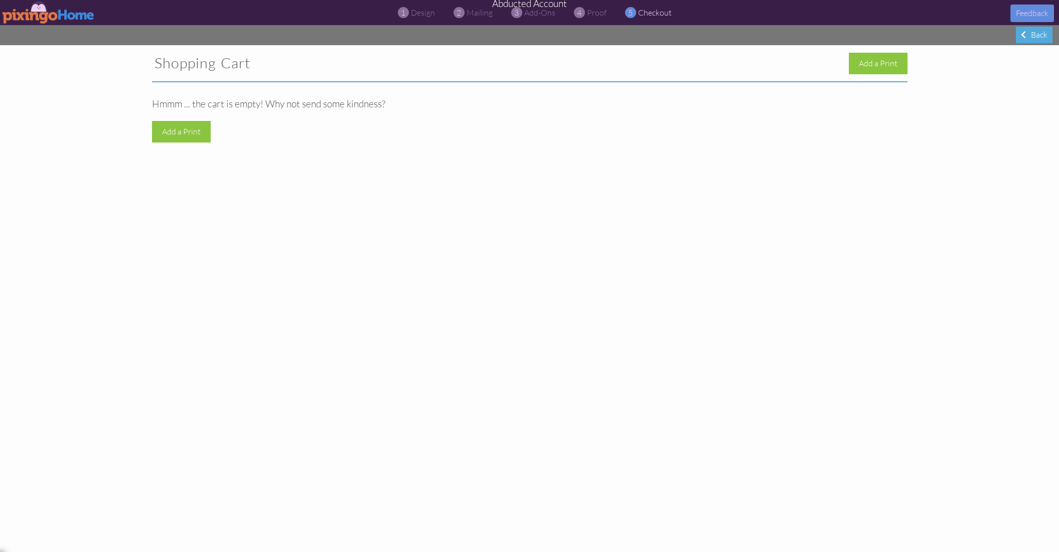
click at [864, 181] on div "Shopping Cart Add a Print Hmmm ... the cart is empty! Why not send some kindnes…" at bounding box center [529, 298] width 1059 height 507
click at [59, 17] on img at bounding box center [49, 12] width 92 height 23
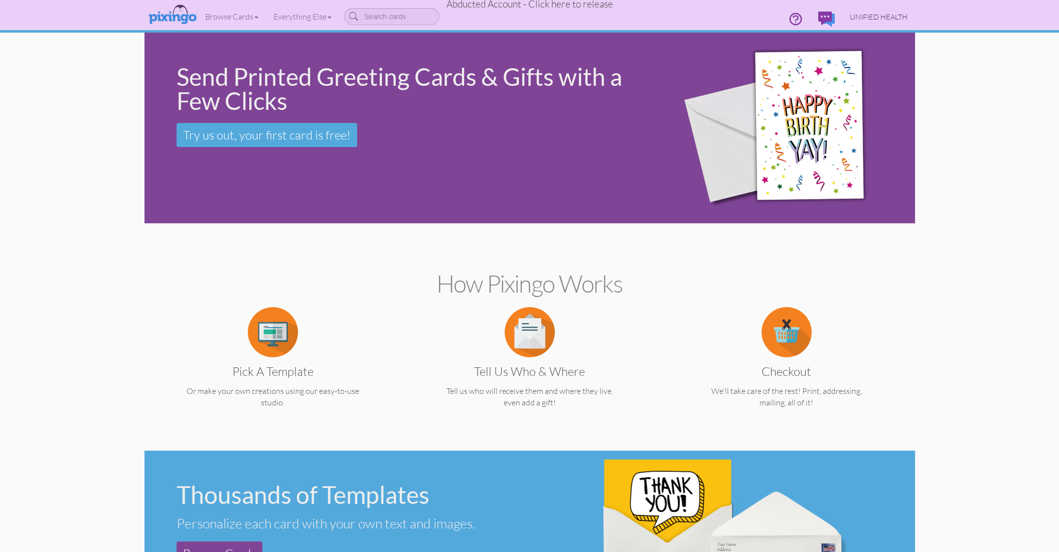
click at [881, 15] on span "UNIFIED HEALTH" at bounding box center [879, 17] width 58 height 9
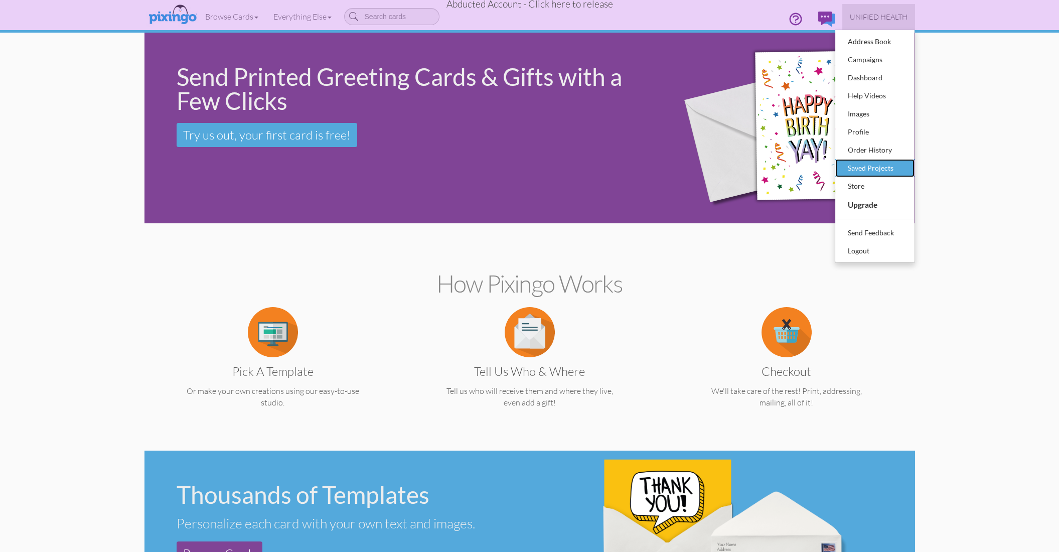
click at [884, 165] on div "Saved Projects" at bounding box center [875, 168] width 59 height 15
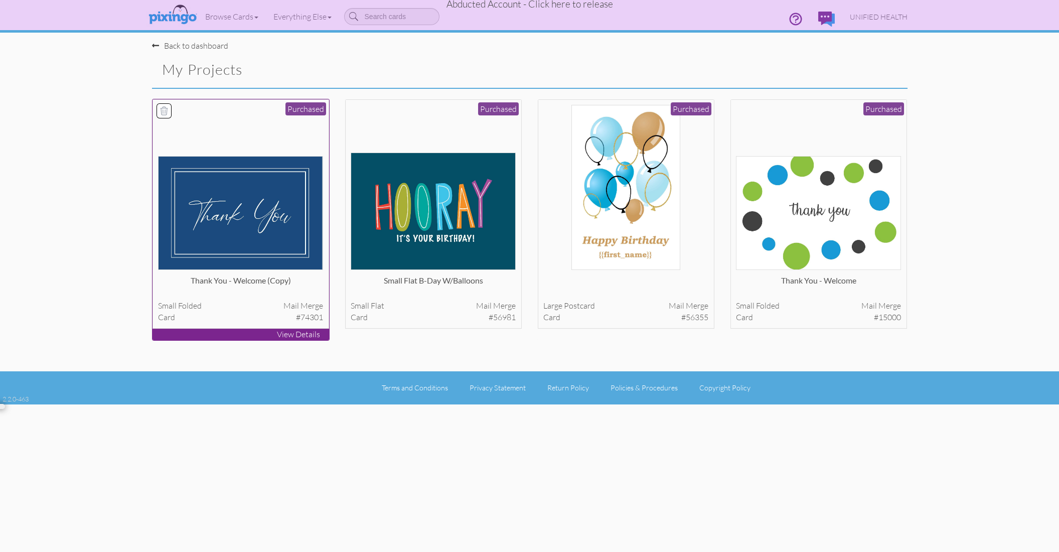
click at [232, 214] on img at bounding box center [240, 213] width 165 height 114
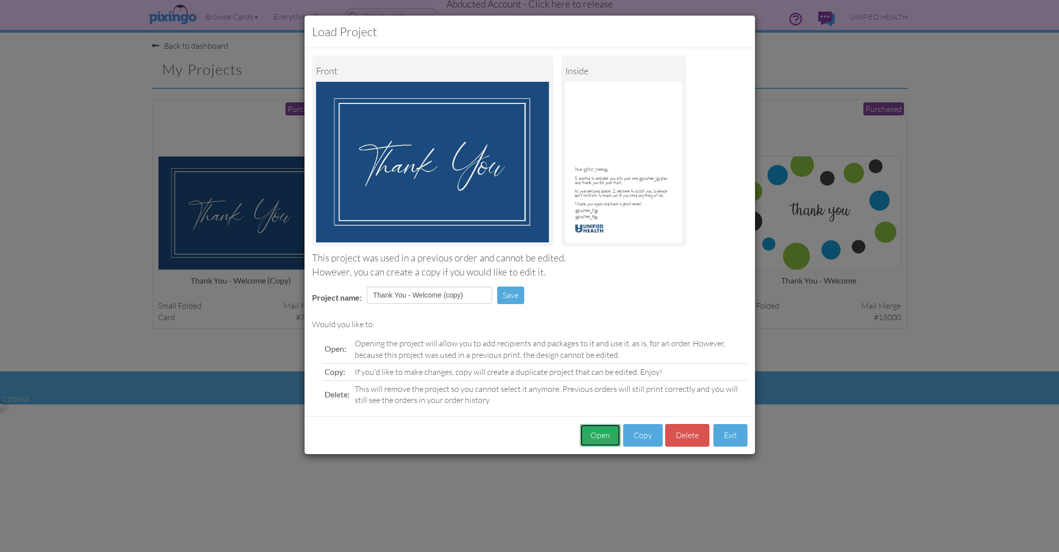
click at [597, 427] on button "Open" at bounding box center [600, 435] width 41 height 23
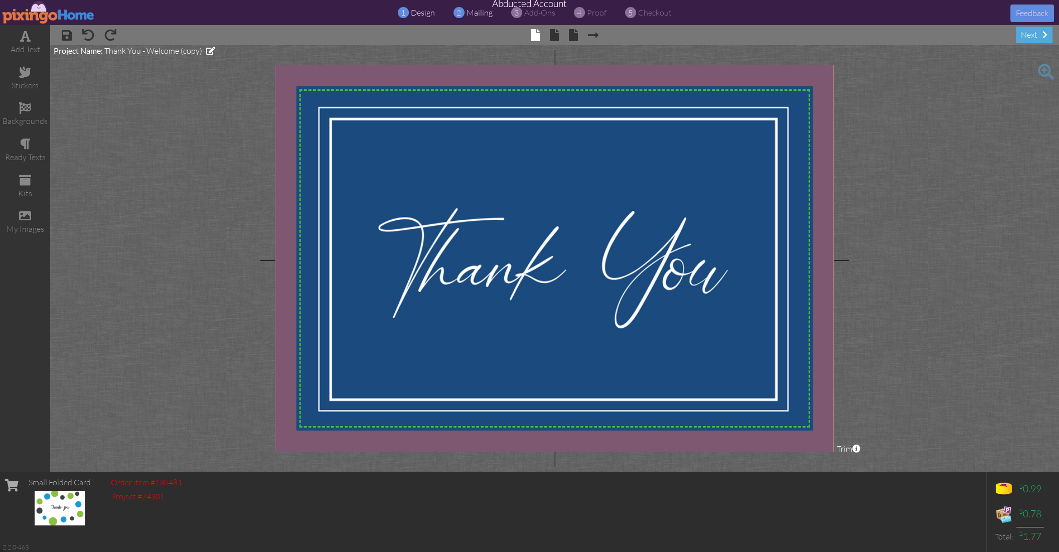
click at [471, 14] on span "mailing" at bounding box center [480, 13] width 26 height 10
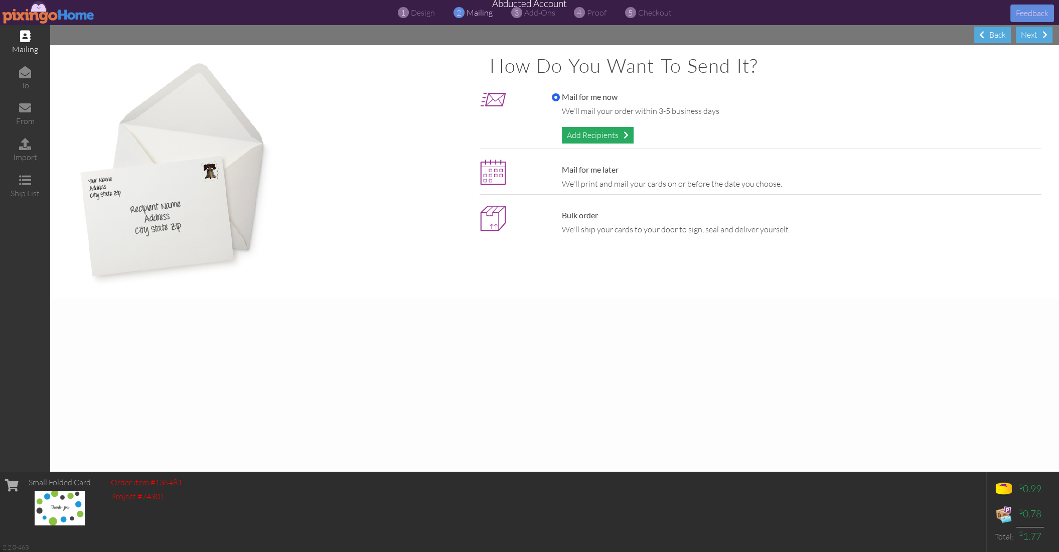
click at [601, 136] on div "Add Recipients" at bounding box center [598, 135] width 72 height 17
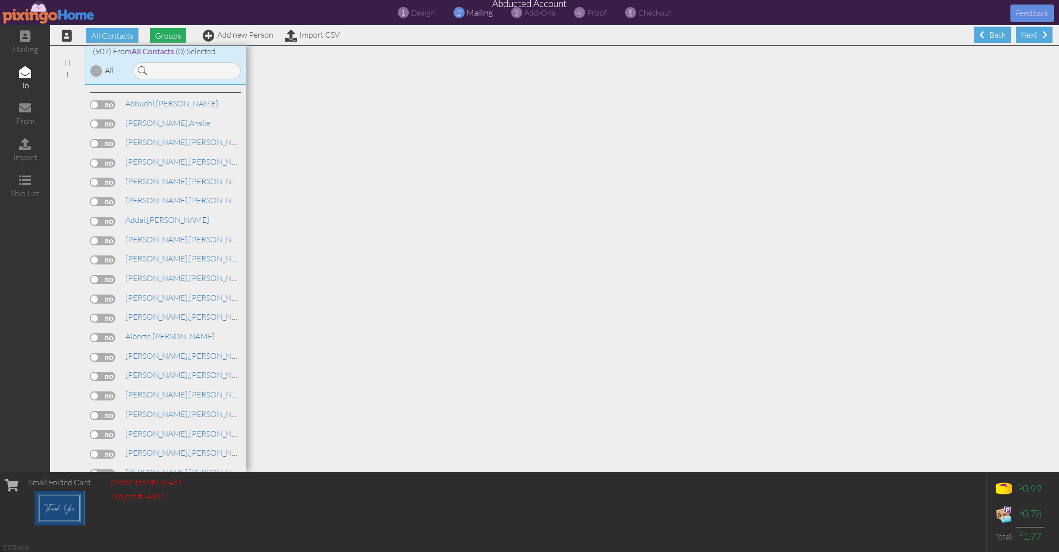
click at [172, 35] on span "Groups" at bounding box center [168, 35] width 36 height 15
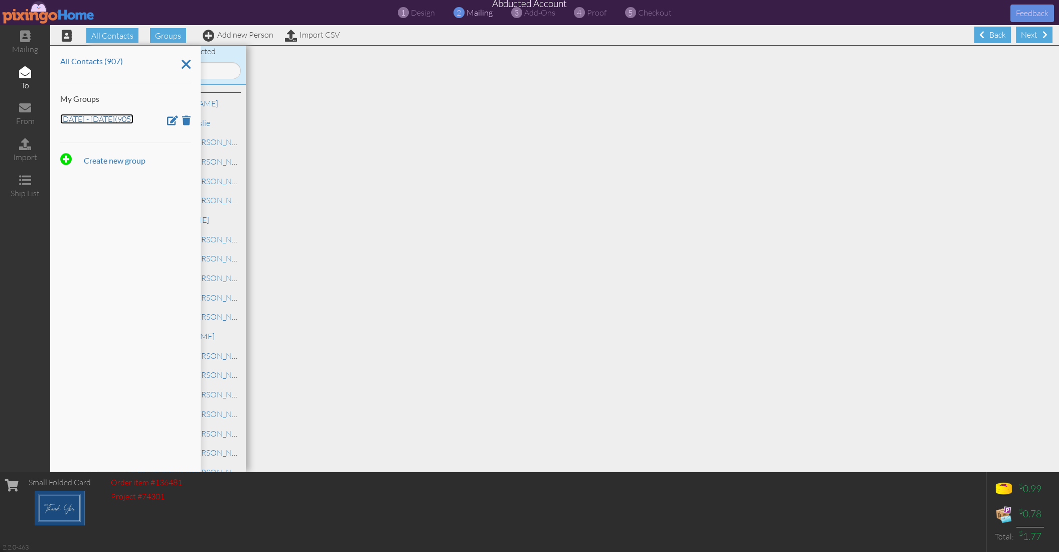
click at [101, 118] on link "Sept 10 - Oct 4 (905)" at bounding box center [96, 119] width 73 height 10
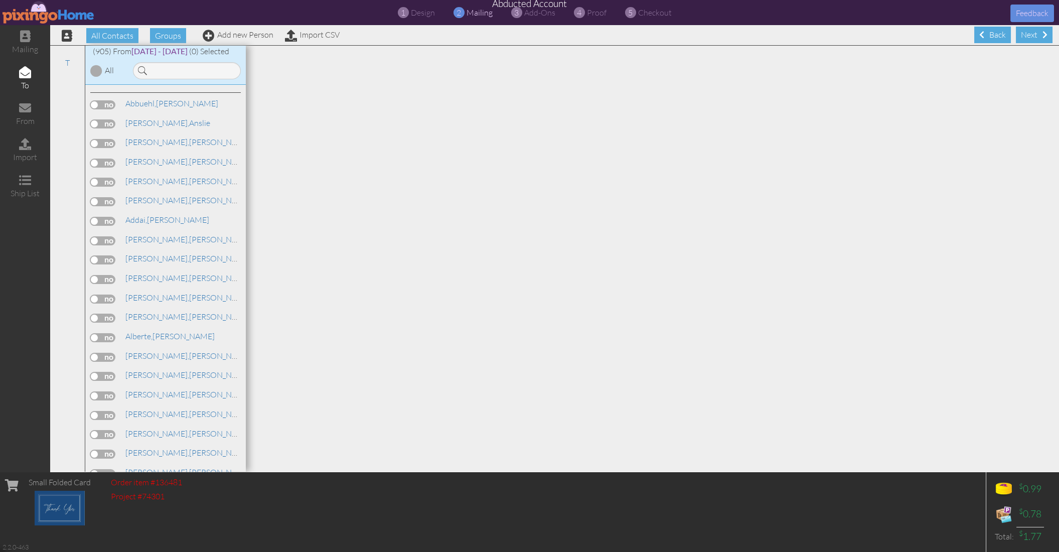
click at [97, 68] on div at bounding box center [96, 71] width 12 height 12
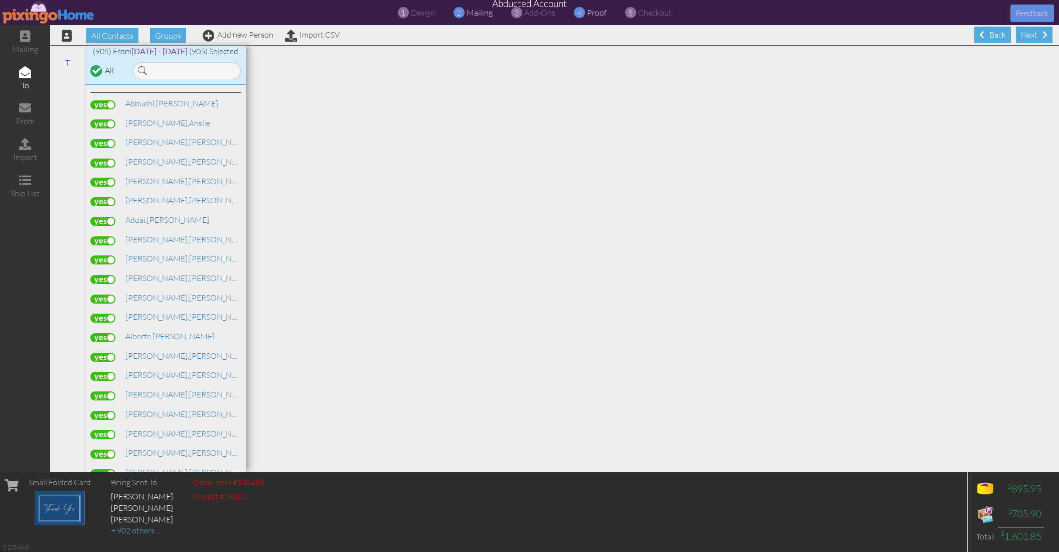
click at [595, 14] on span "proof" at bounding box center [597, 13] width 20 height 10
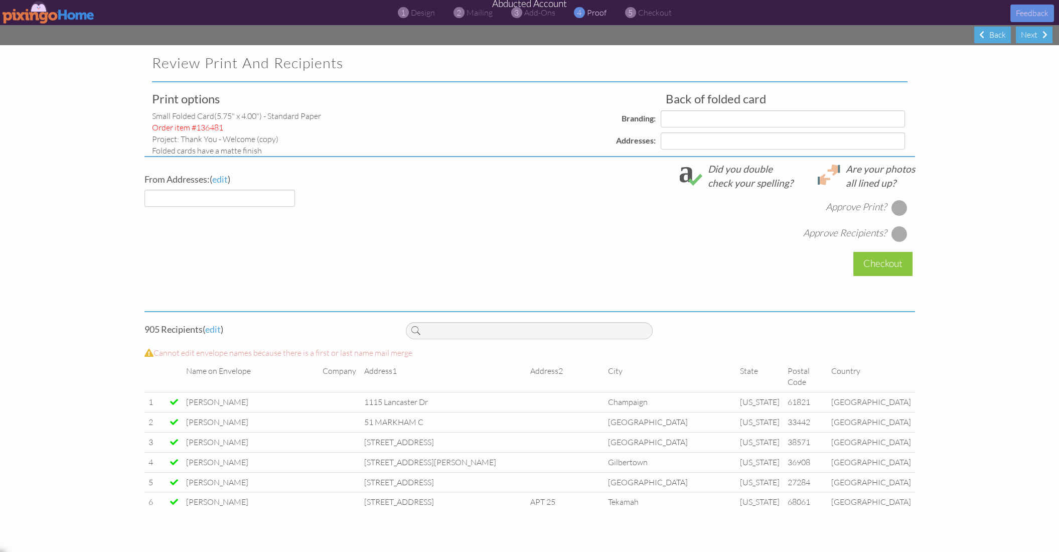
select select "object:11348"
select select "object:11354"
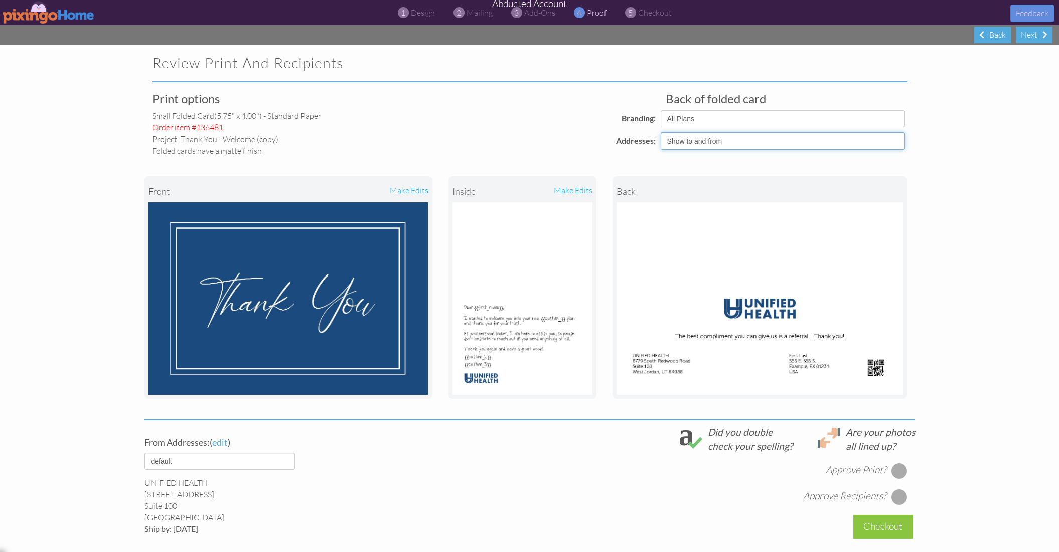
click at [730, 138] on select "Show to and from Show from only Hide to and from" at bounding box center [783, 140] width 244 height 17
select select "object:11351"
click at [661, 132] on select "Show to and from Show from only Hide to and from" at bounding box center [783, 140] width 244 height 17
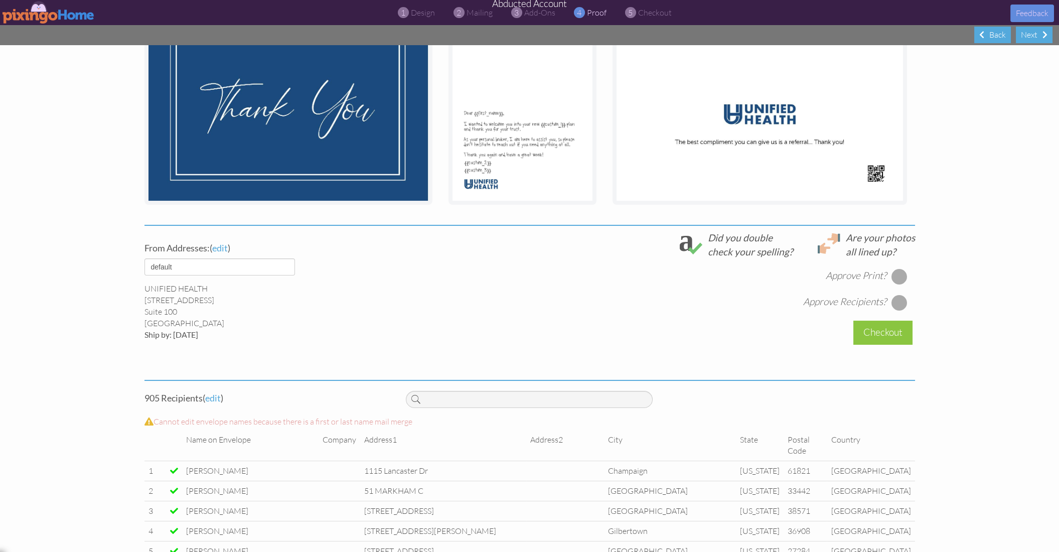
scroll to position [186, 0]
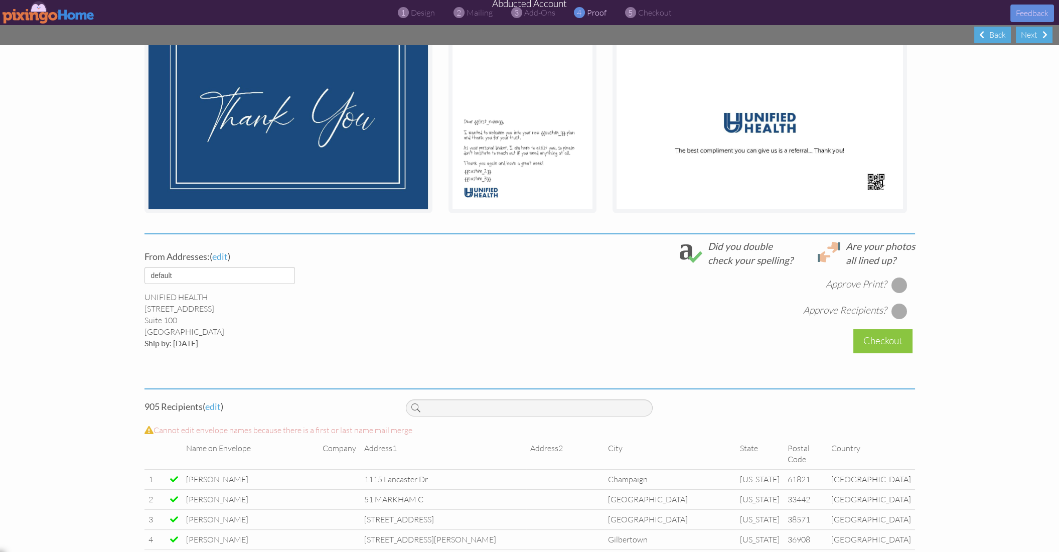
click at [899, 284] on div at bounding box center [899, 285] width 16 height 16
click at [902, 310] on div at bounding box center [899, 311] width 16 height 16
click at [879, 339] on div "Checkout" at bounding box center [883, 341] width 59 height 24
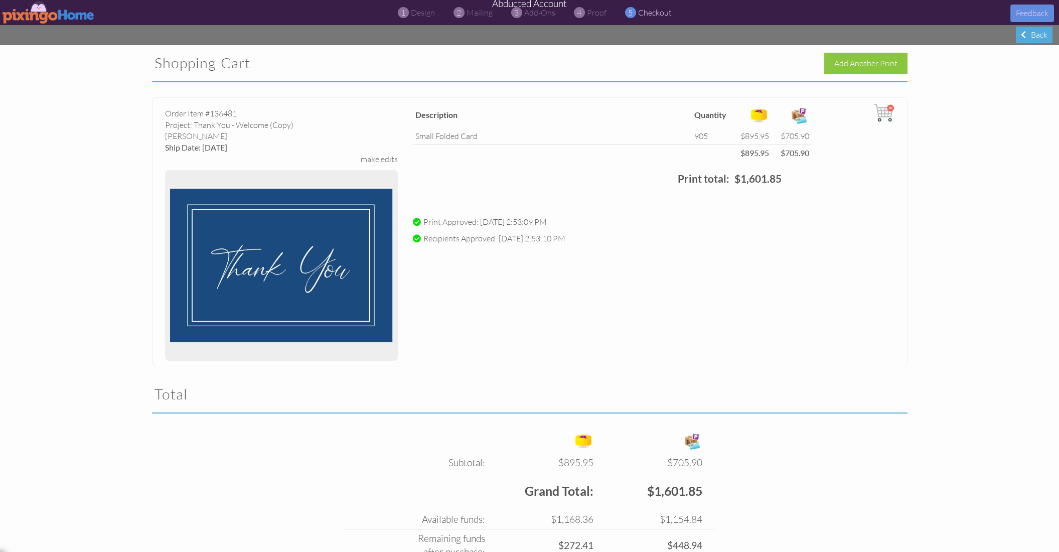
scroll to position [84, 0]
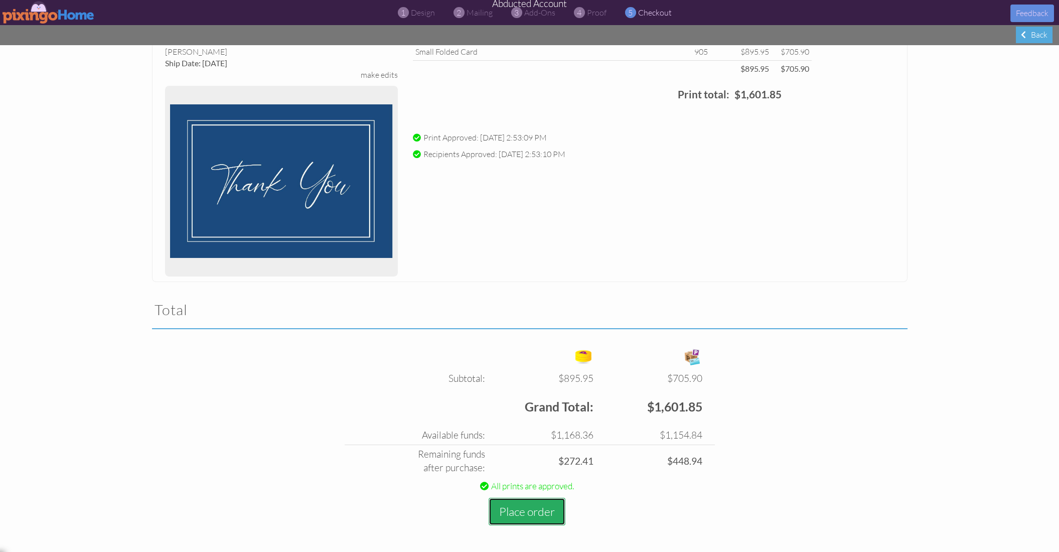
click at [517, 513] on button "Place order" at bounding box center [527, 512] width 77 height 28
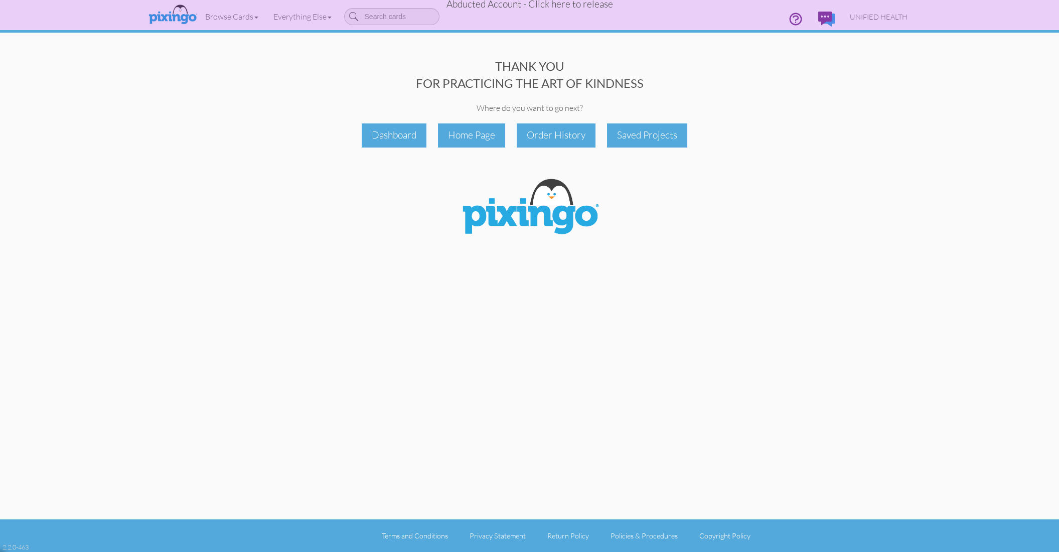
click at [578, 4] on span "Abducted Account - Click here to release" at bounding box center [530, 4] width 167 height 12
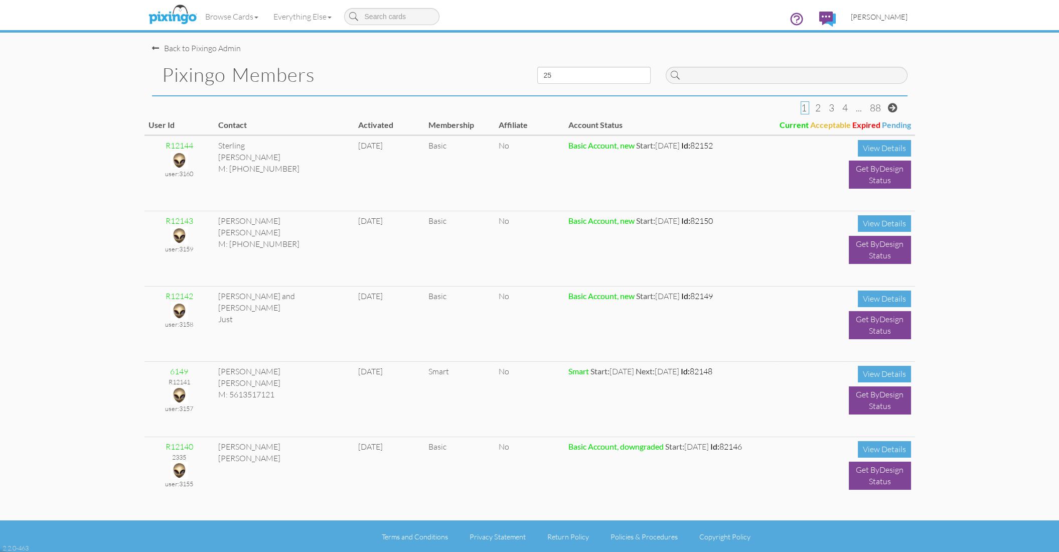
click at [875, 19] on span "[PERSON_NAME]" at bounding box center [879, 17] width 57 height 9
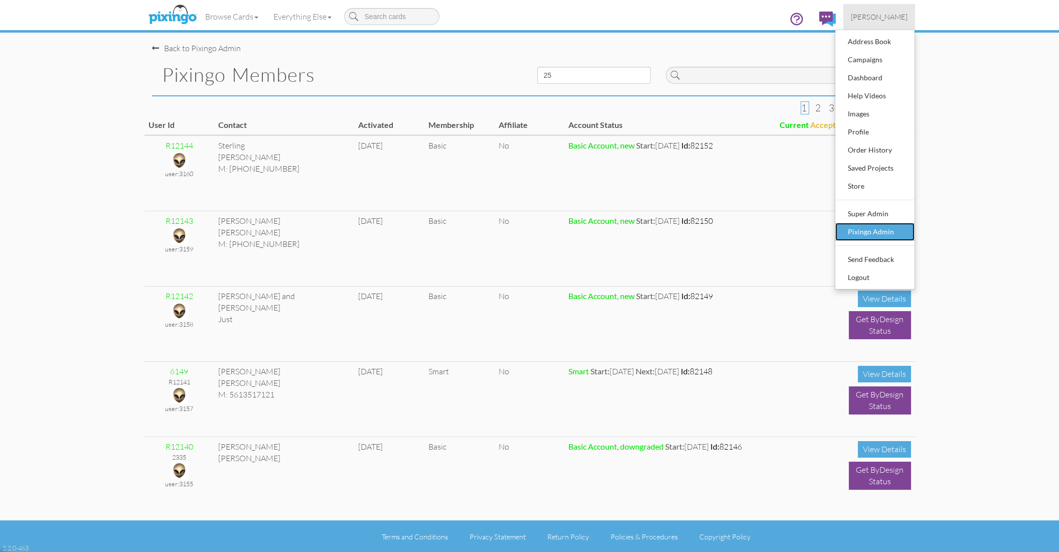
click at [862, 234] on div "Pixingo Admin" at bounding box center [875, 231] width 59 height 15
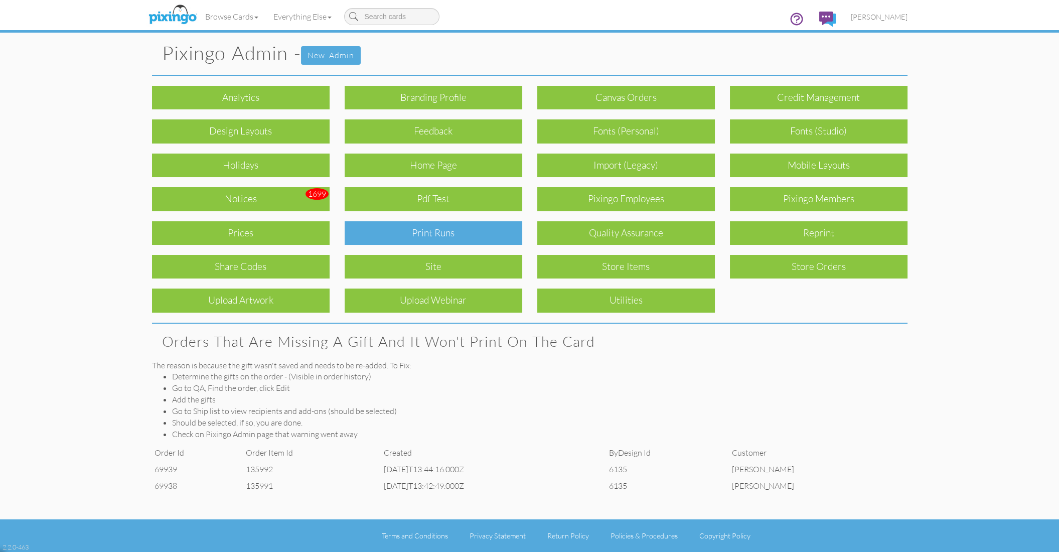
click at [434, 229] on div "Print Runs" at bounding box center [434, 233] width 178 height 24
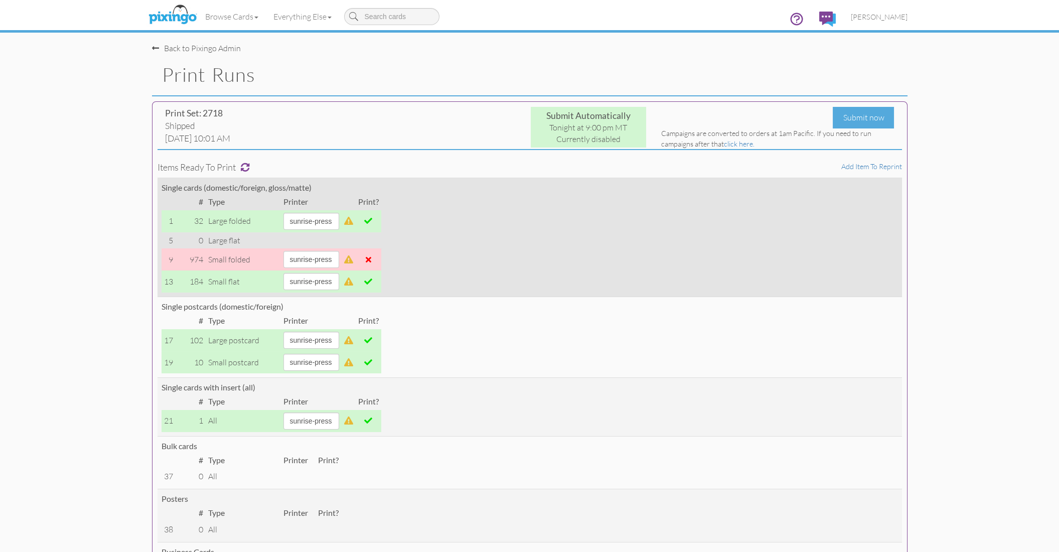
click at [372, 221] on span at bounding box center [368, 221] width 8 height 8
click at [372, 281] on span at bounding box center [368, 281] width 8 height 8
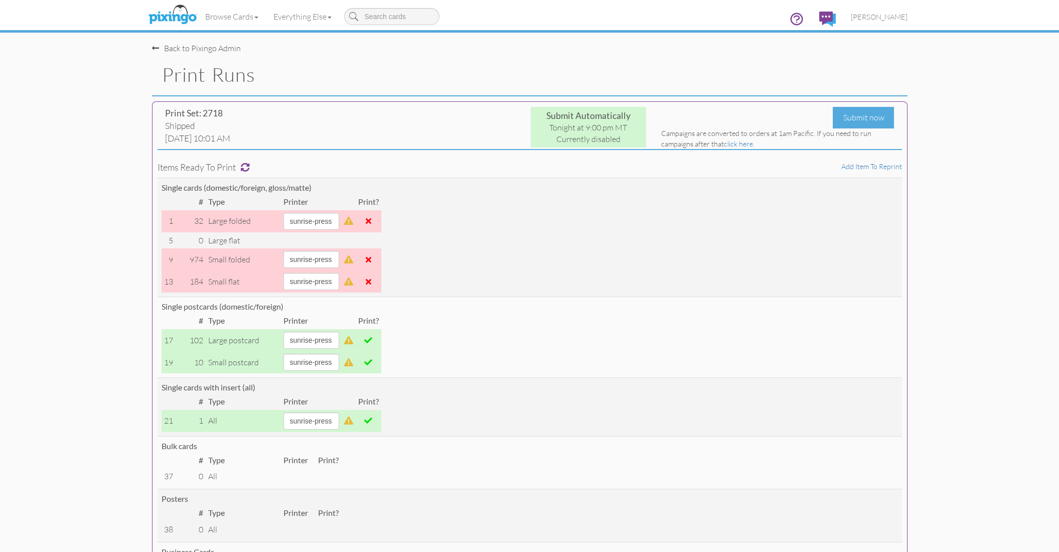
click at [372, 338] on span at bounding box center [368, 340] width 8 height 8
click at [372, 362] on span at bounding box center [368, 362] width 8 height 8
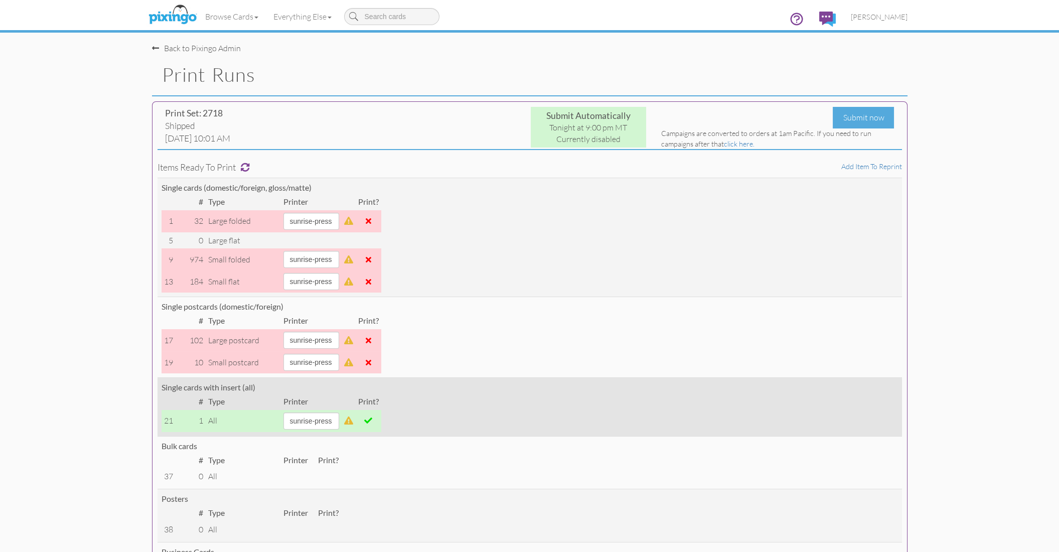
click at [372, 422] on span at bounding box center [368, 420] width 8 height 8
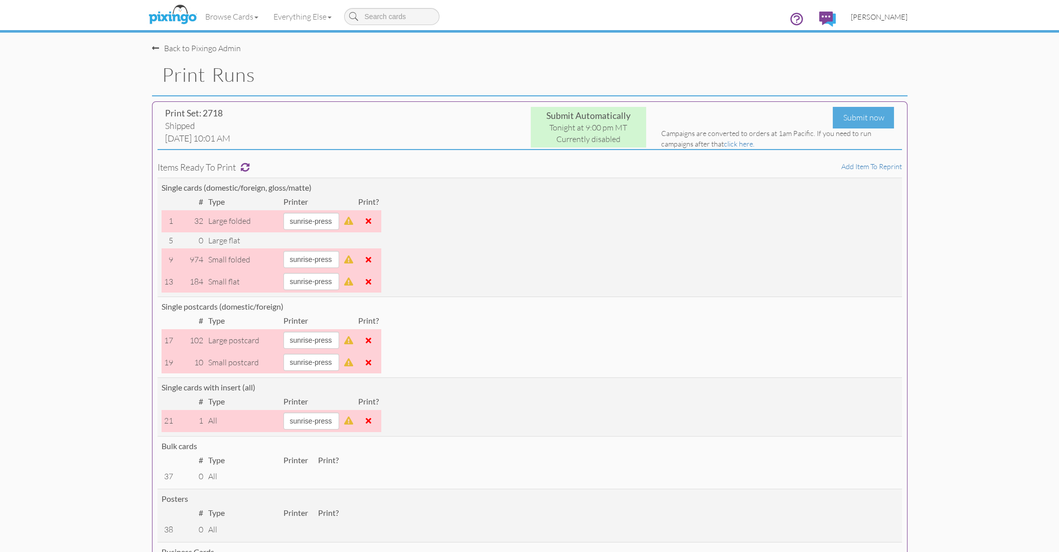
click at [885, 19] on span "[PERSON_NAME]" at bounding box center [879, 17] width 57 height 9
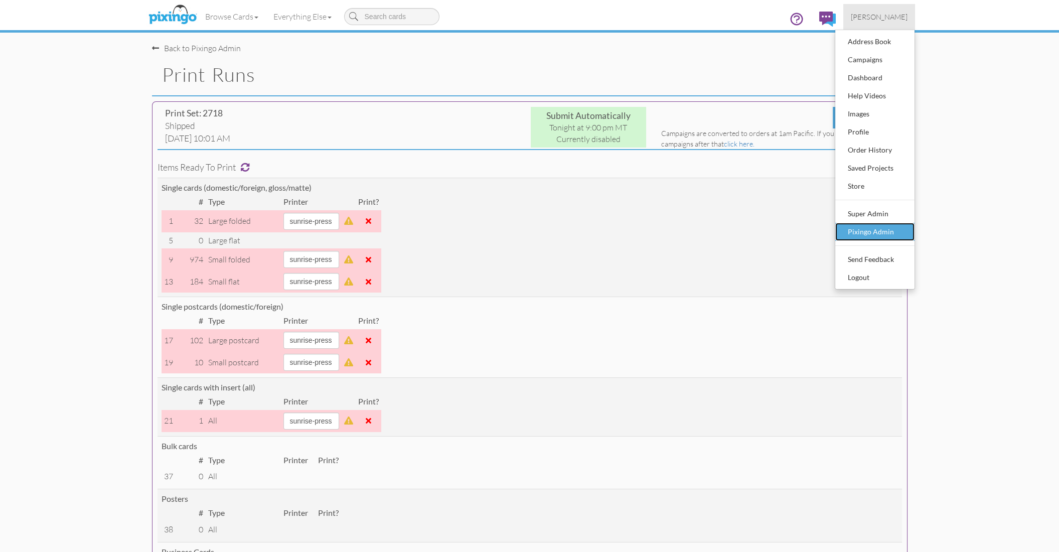
click at [883, 228] on div "Pixingo Admin" at bounding box center [875, 231] width 59 height 15
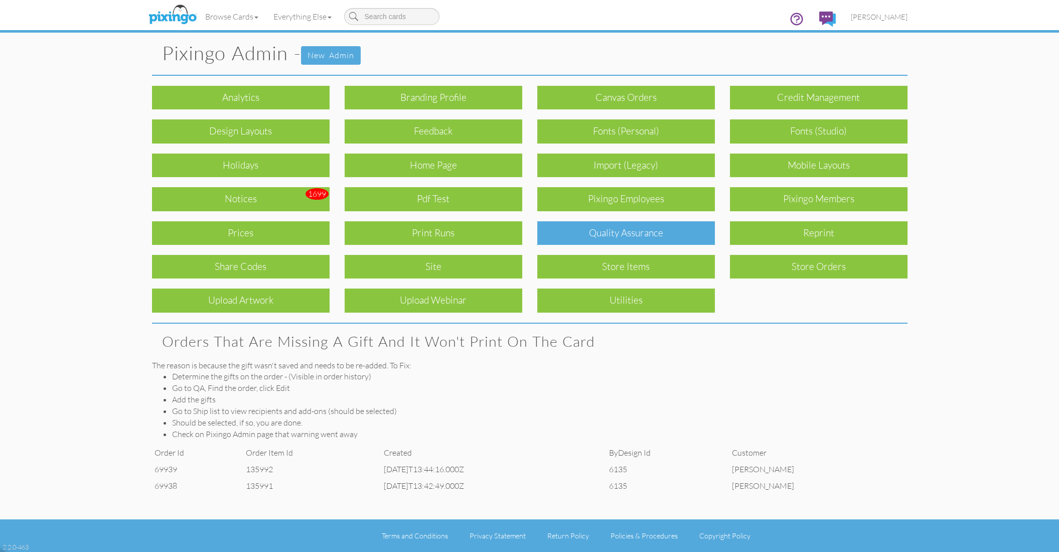
click at [669, 237] on div "Quality Assurance" at bounding box center [626, 233] width 178 height 24
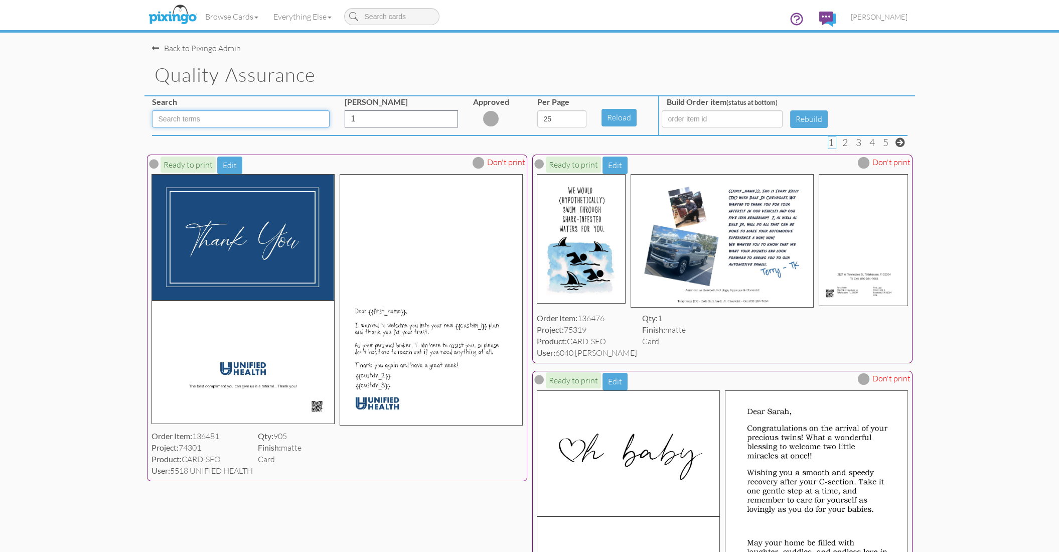
click at [234, 120] on input at bounding box center [241, 118] width 178 height 17
type input "SFO"
click at [587, 119] on div "Per Page 5 10 25 50 100" at bounding box center [562, 115] width 64 height 39
click at [582, 119] on select "5 10 25 50 100" at bounding box center [561, 118] width 49 height 17
select select "number:100"
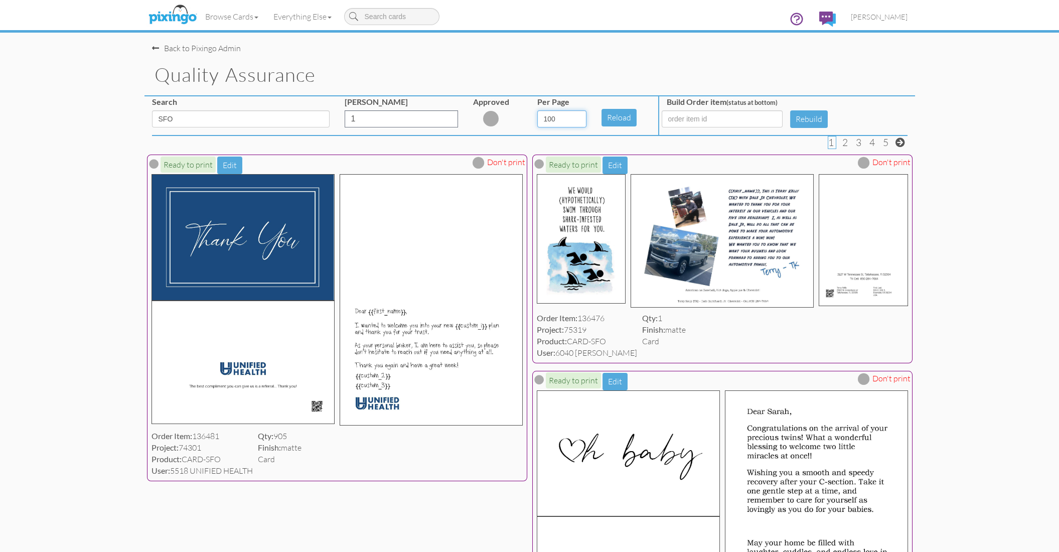
click at [537, 110] on select "5 10 25 50 100" at bounding box center [561, 118] width 49 height 17
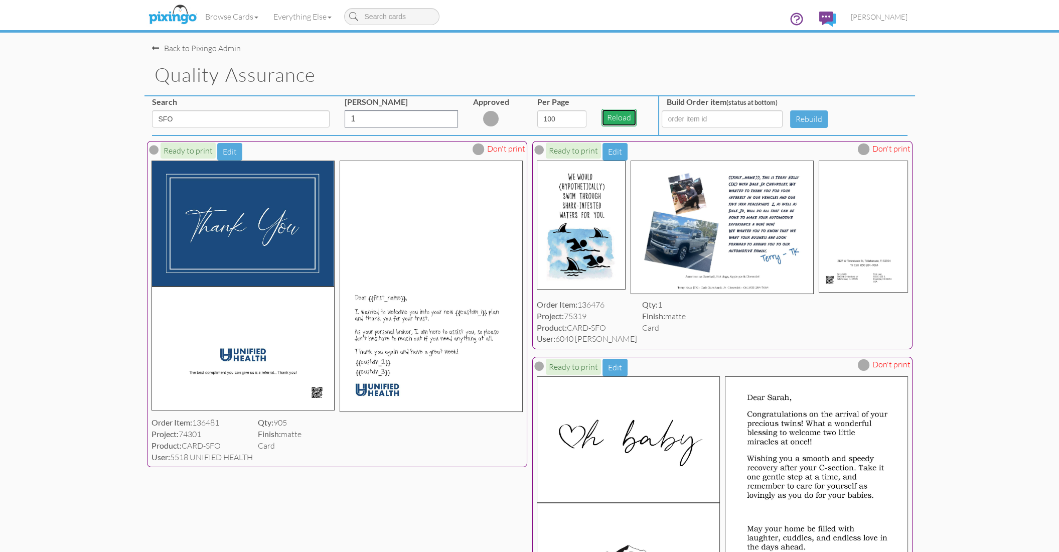
click at [618, 117] on button "Reload" at bounding box center [619, 118] width 35 height 18
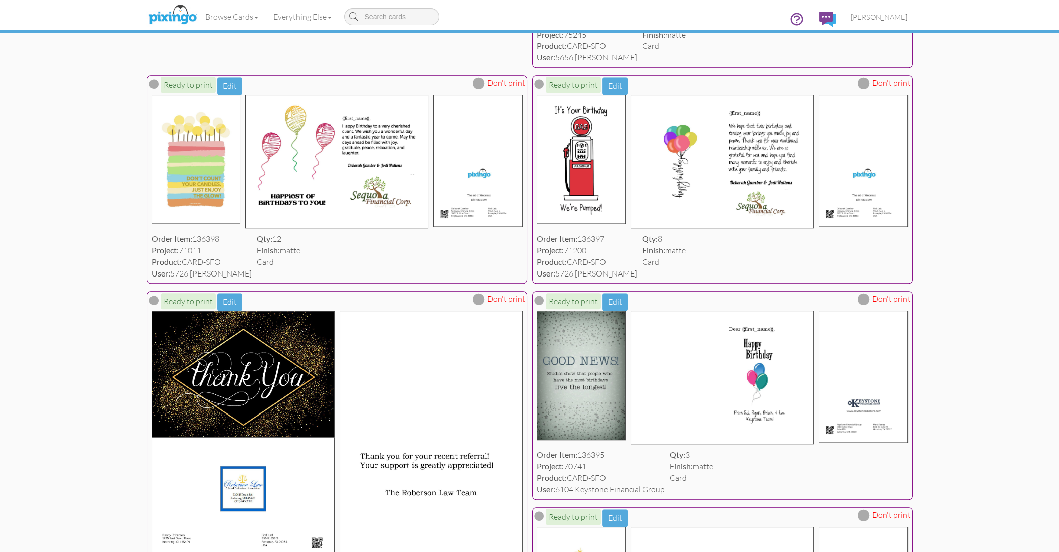
scroll to position [2714, 0]
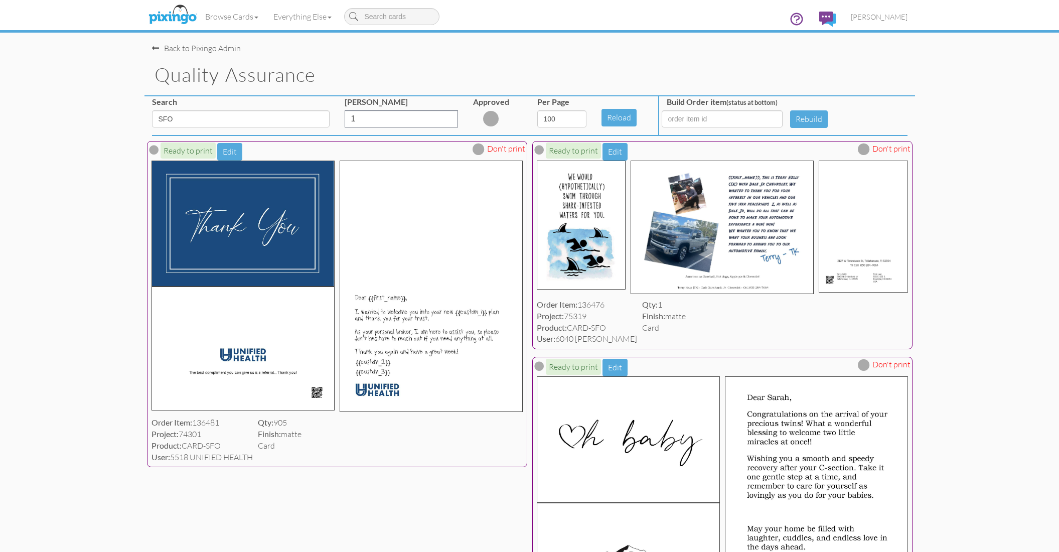
select select "number:100"
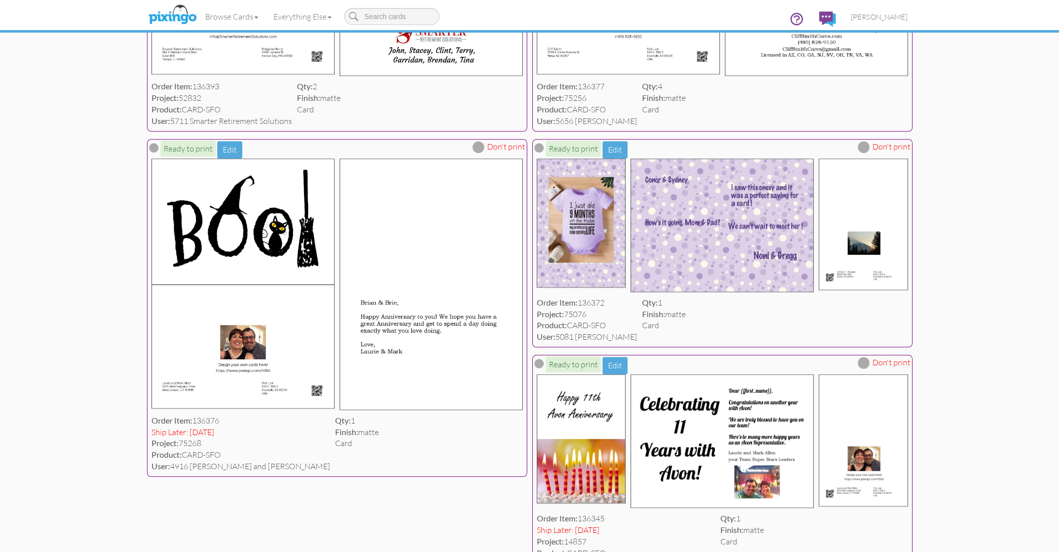
scroll to position [3637, 0]
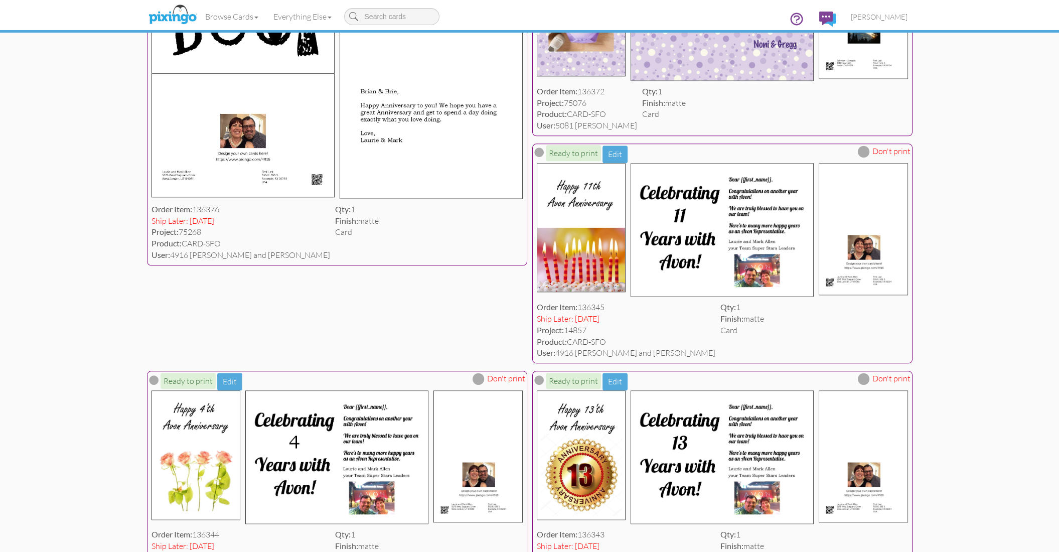
scroll to position [3802, 0]
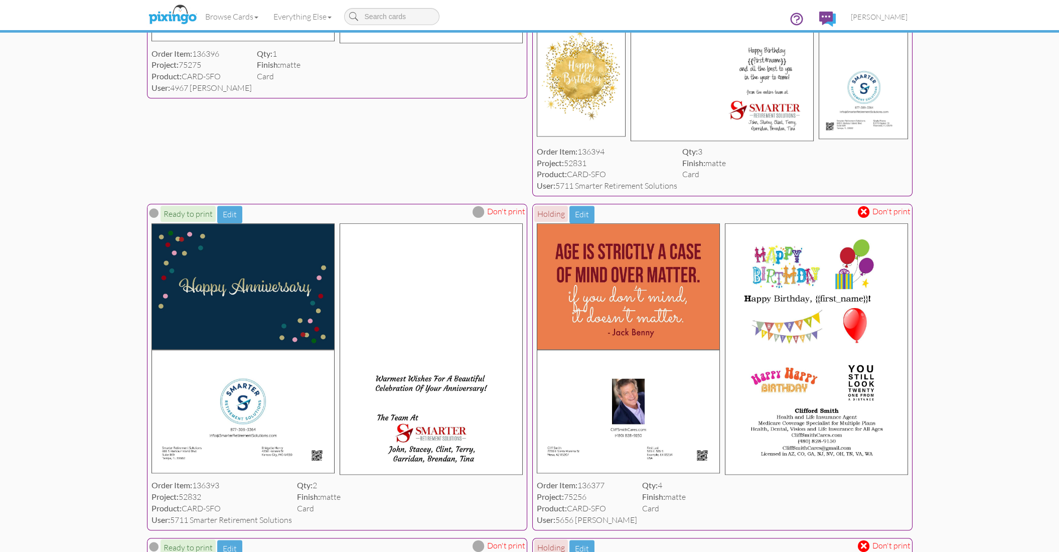
scroll to position [3235, 0]
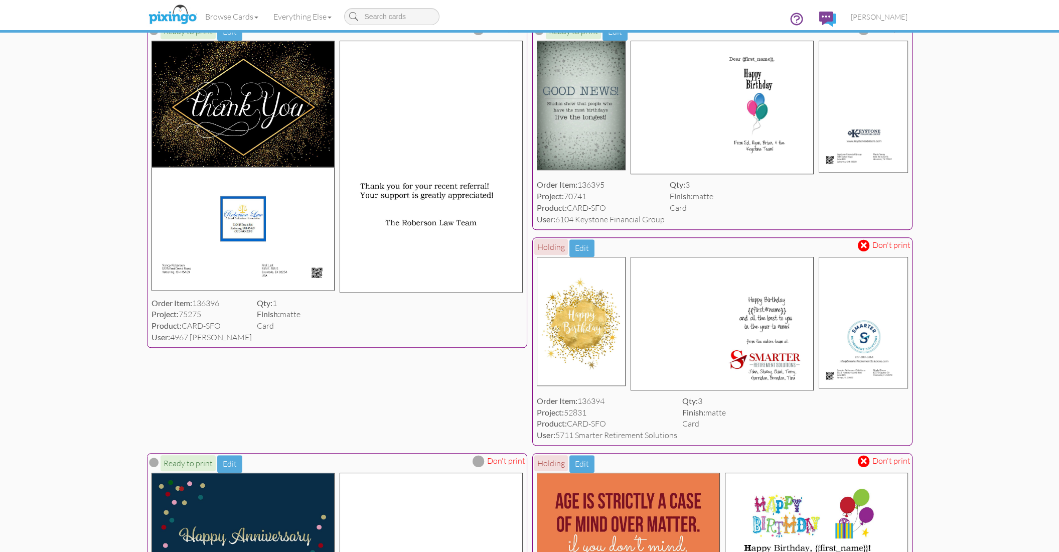
scroll to position [2985, 0]
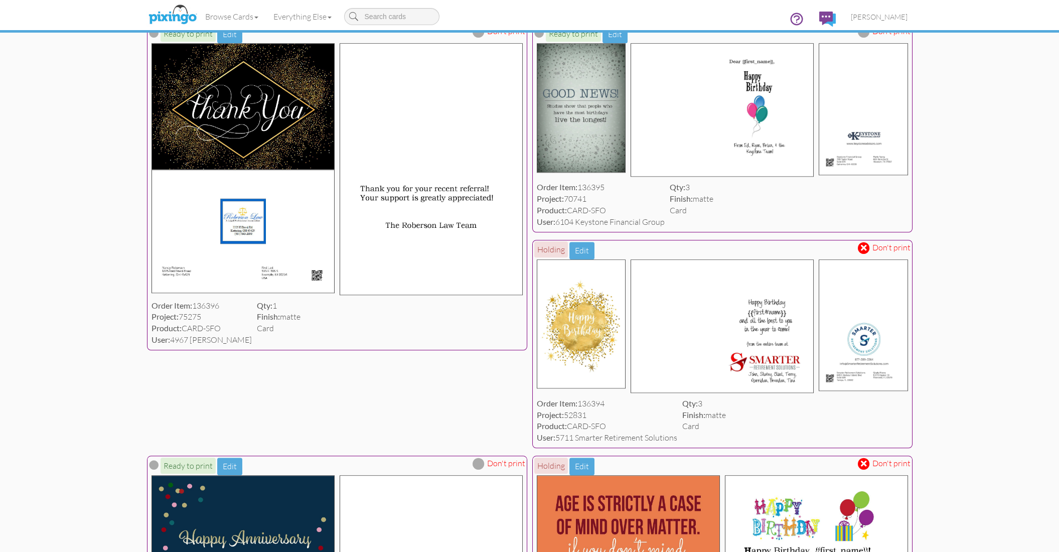
click at [865, 38] on span at bounding box center [864, 32] width 12 height 12
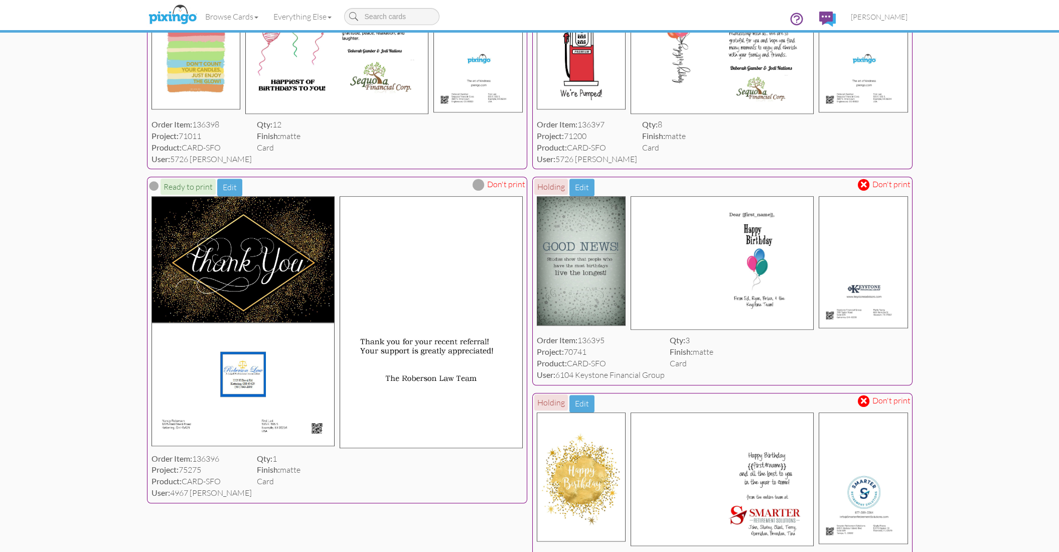
scroll to position [2736, 0]
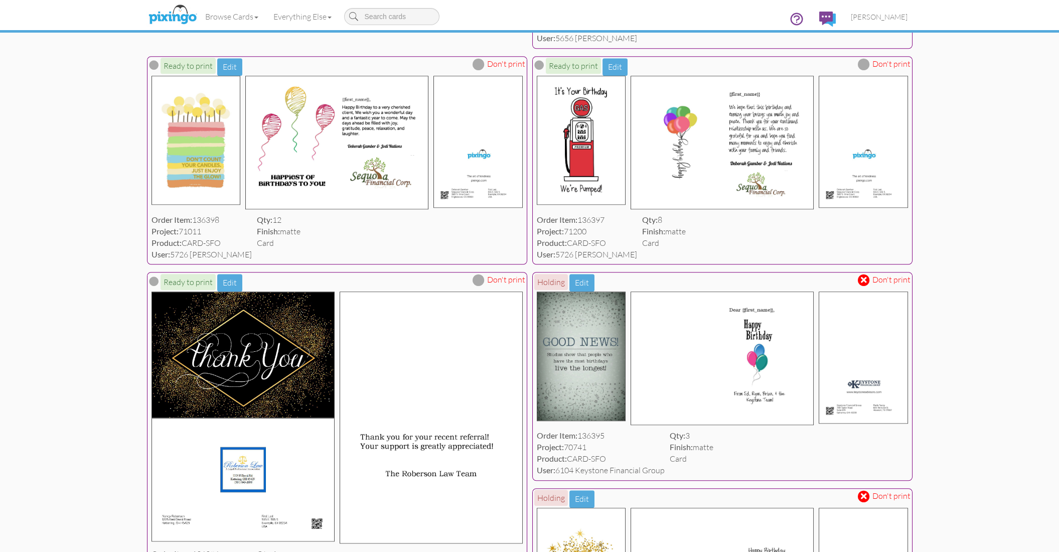
click at [862, 70] on span at bounding box center [864, 64] width 12 height 12
click at [863, 69] on span at bounding box center [864, 64] width 6 height 9
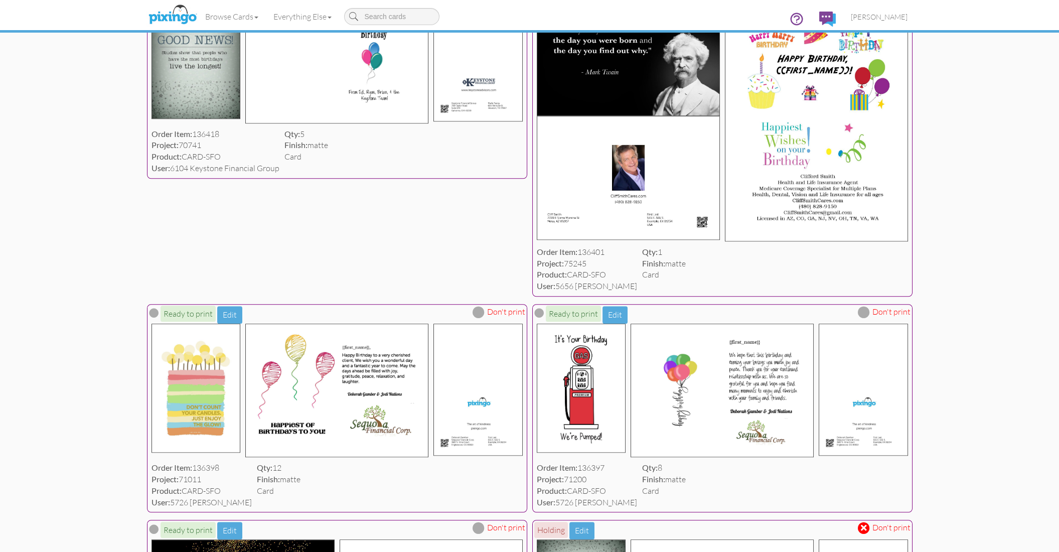
scroll to position [2486, 0]
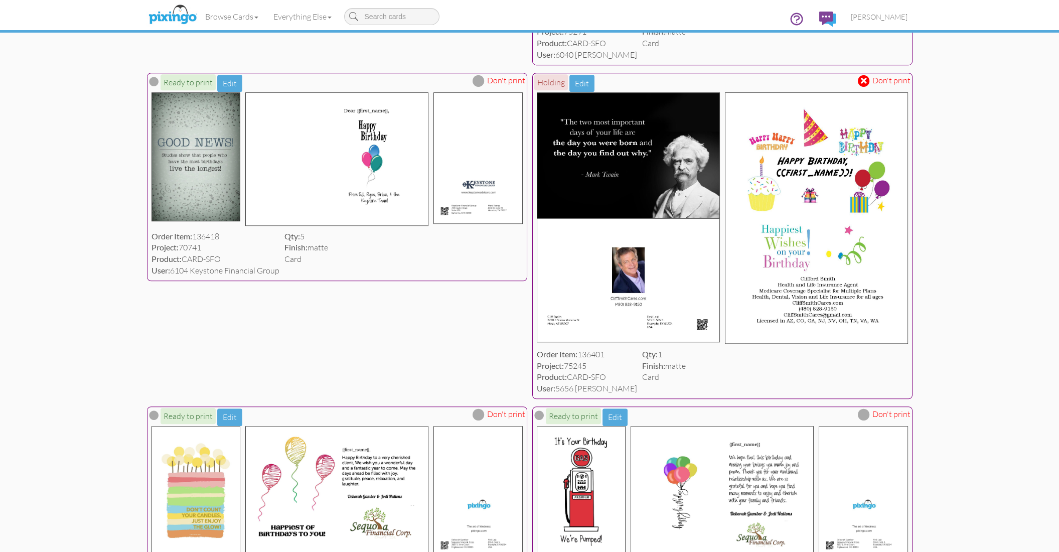
scroll to position [2385, 0]
click at [479, 87] on span at bounding box center [479, 81] width 12 height 12
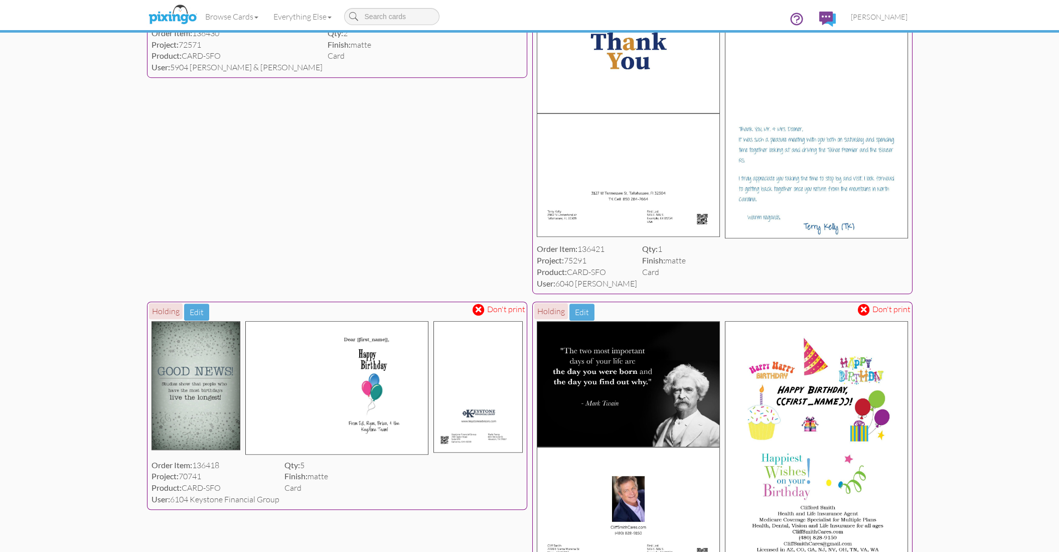
scroll to position [2132, 0]
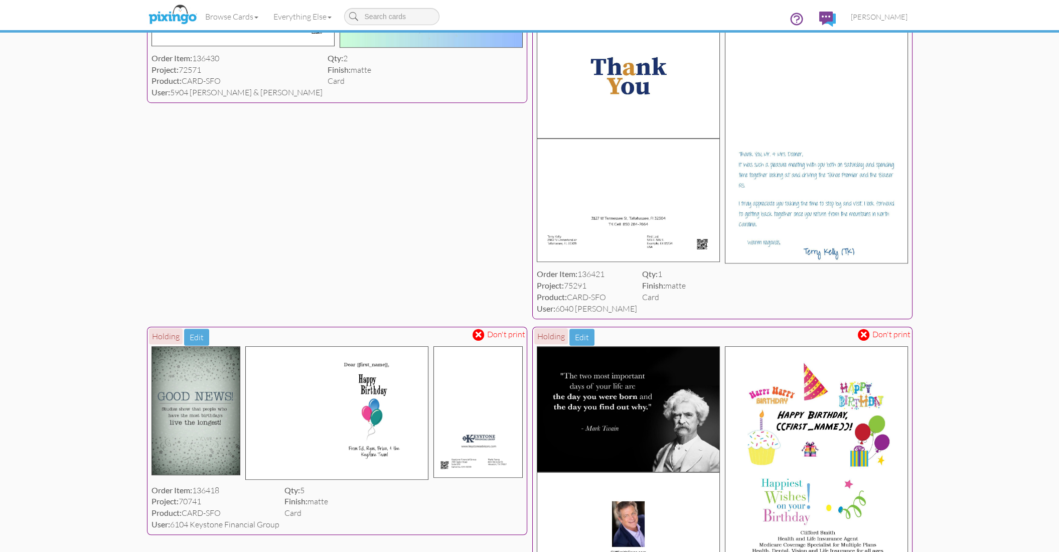
click at [864, 7] on span at bounding box center [864, 0] width 12 height 12
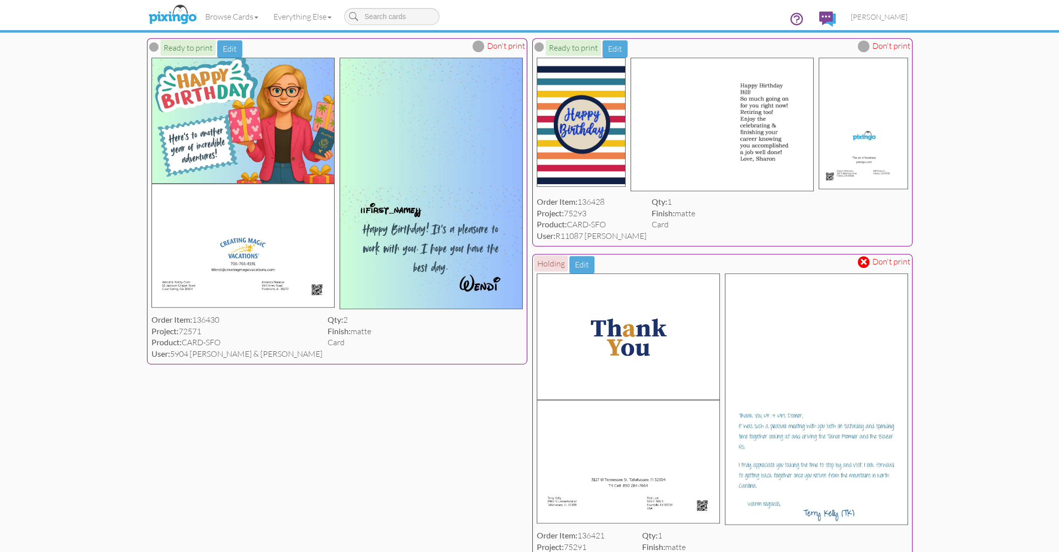
scroll to position [1828, 0]
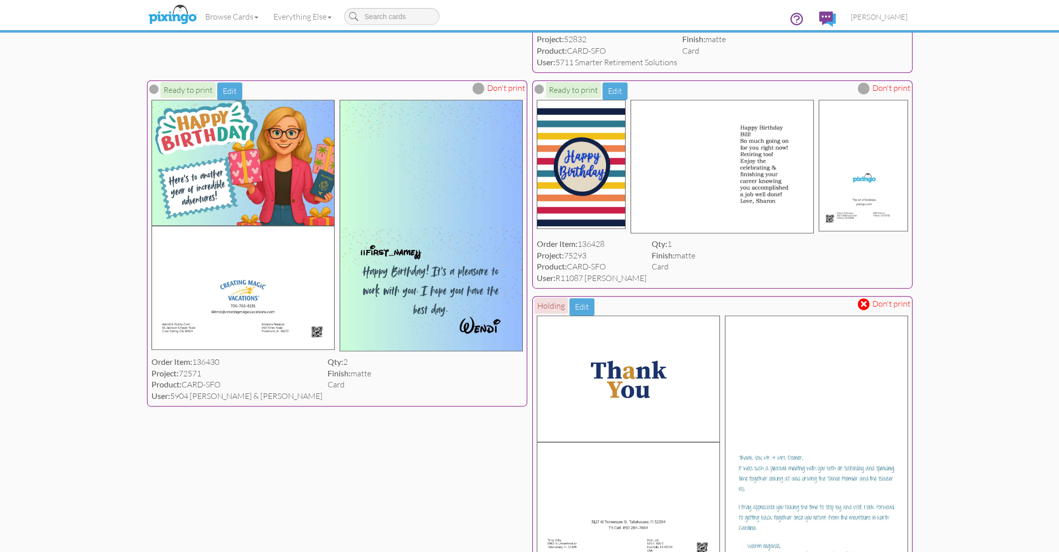
click at [481, 94] on span at bounding box center [479, 88] width 12 height 12
click at [868, 94] on span at bounding box center [864, 88] width 12 height 12
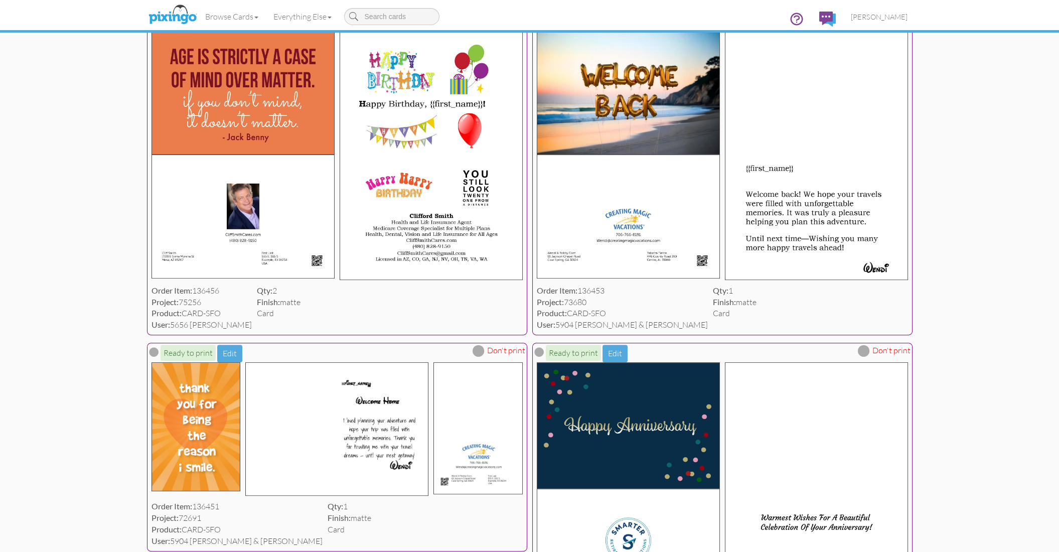
scroll to position [1227, 0]
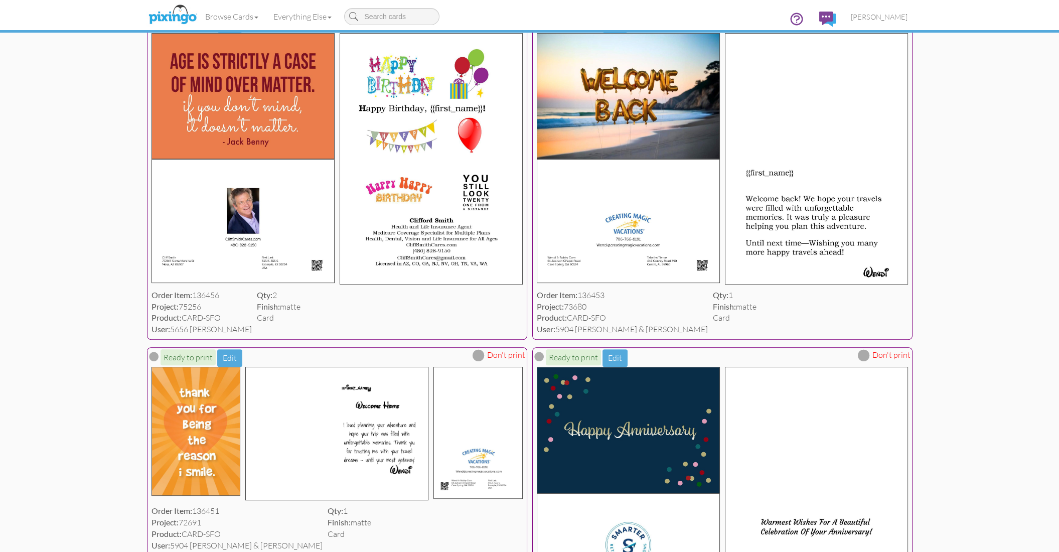
click at [482, 28] on span at bounding box center [479, 22] width 12 height 12
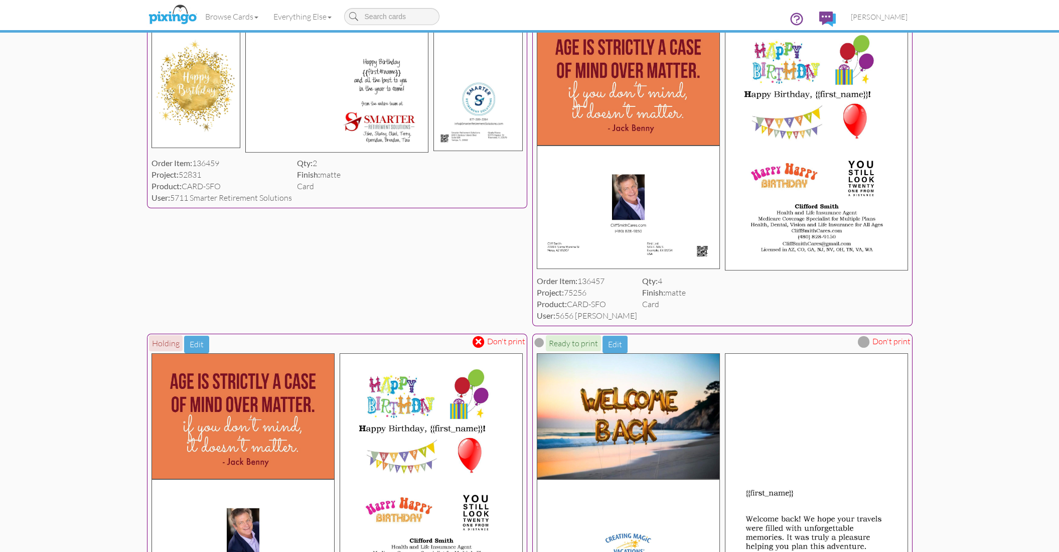
scroll to position [905, 0]
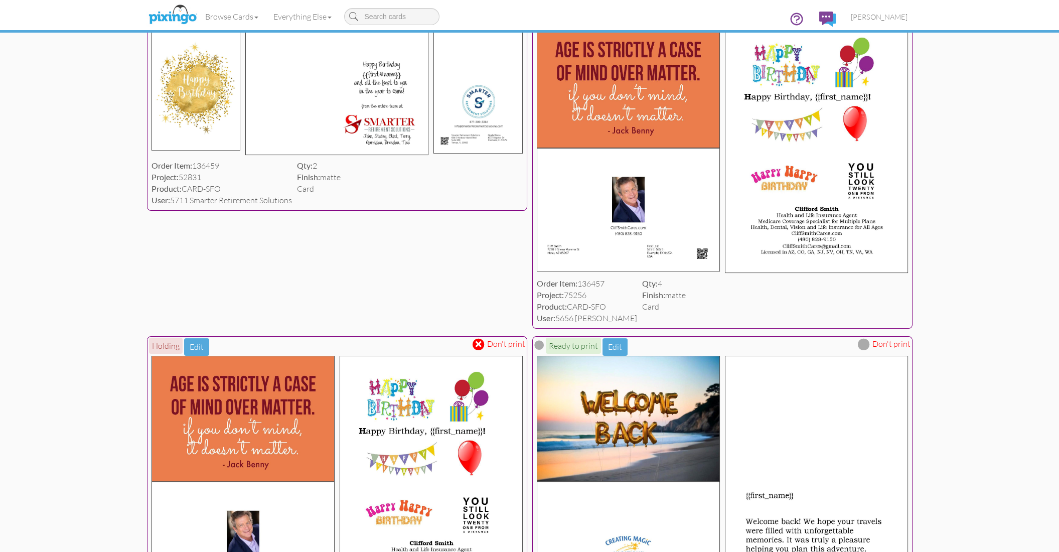
click at [865, 16] on span at bounding box center [864, 10] width 12 height 12
click at [478, 16] on span at bounding box center [479, 10] width 12 height 12
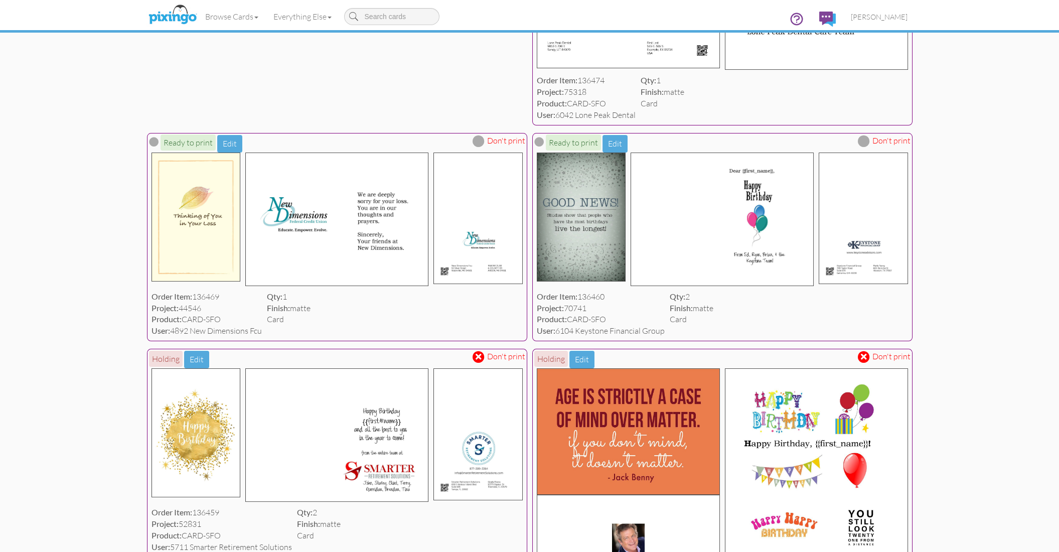
scroll to position [559, 0]
click at [478, 146] on span at bounding box center [479, 140] width 12 height 12
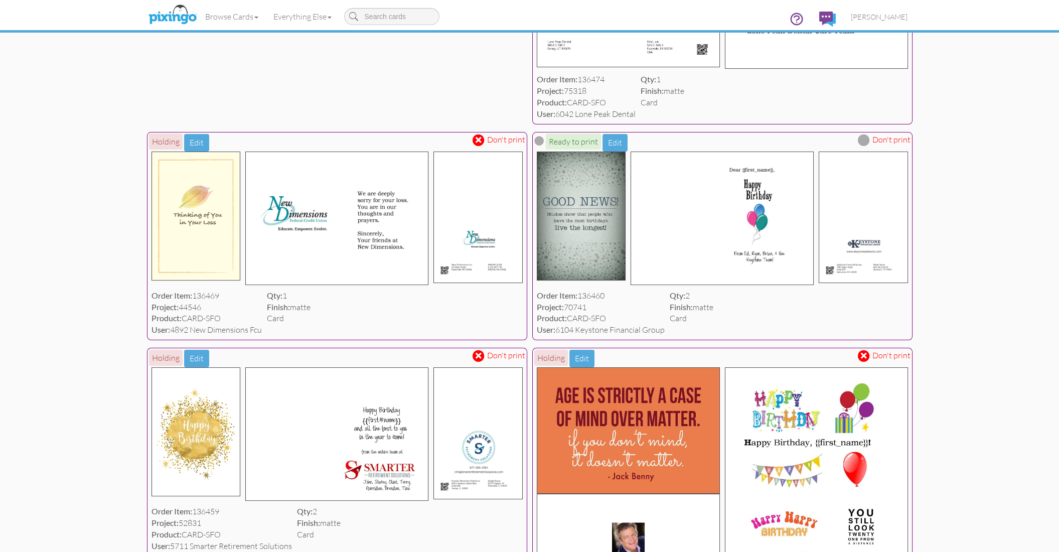
click at [864, 146] on span at bounding box center [864, 140] width 12 height 12
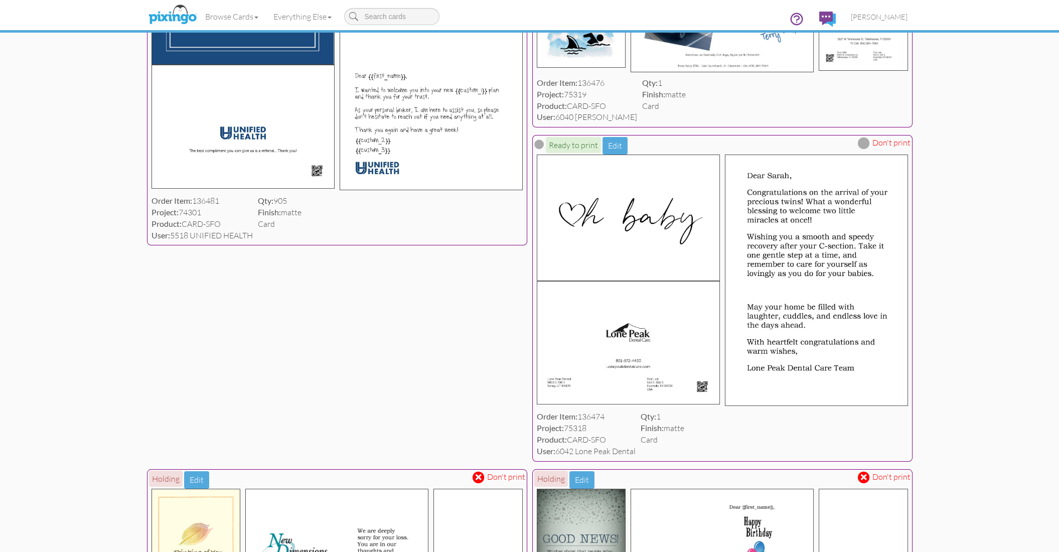
scroll to position [222, 0]
click at [861, 149] on span at bounding box center [864, 142] width 12 height 12
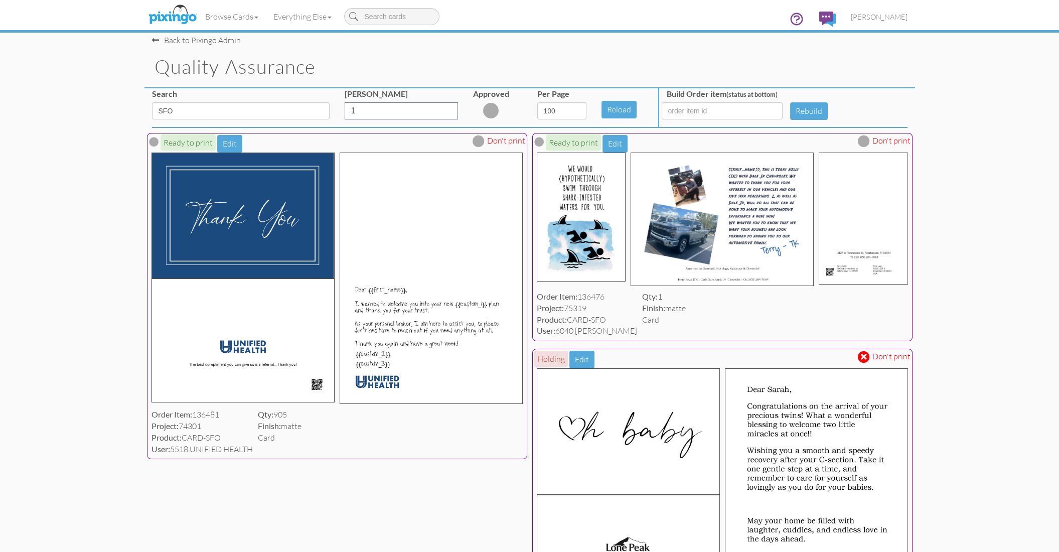
scroll to position [0, 0]
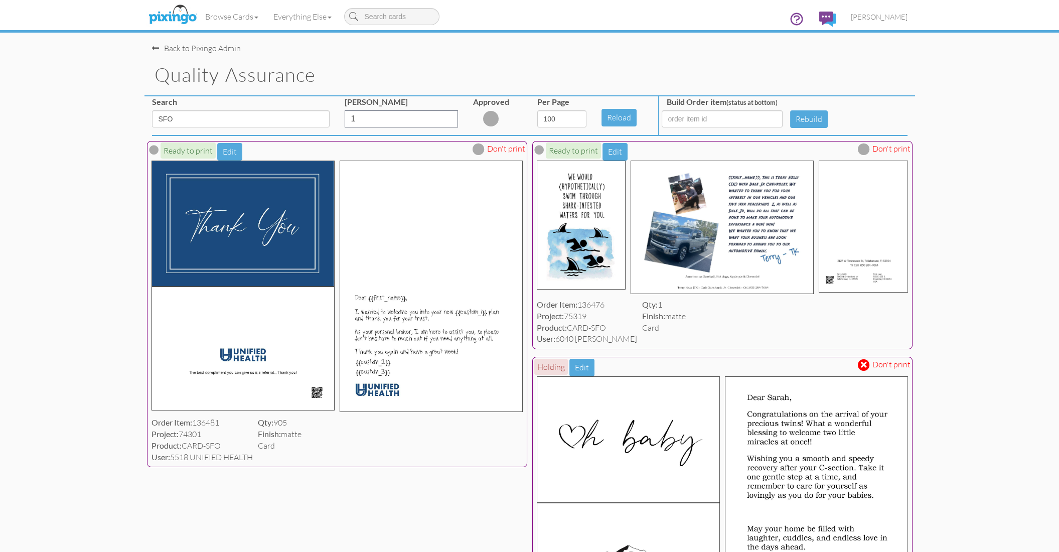
click at [864, 145] on span at bounding box center [864, 149] width 12 height 12
click at [883, 13] on span "[PERSON_NAME]" at bounding box center [879, 17] width 57 height 9
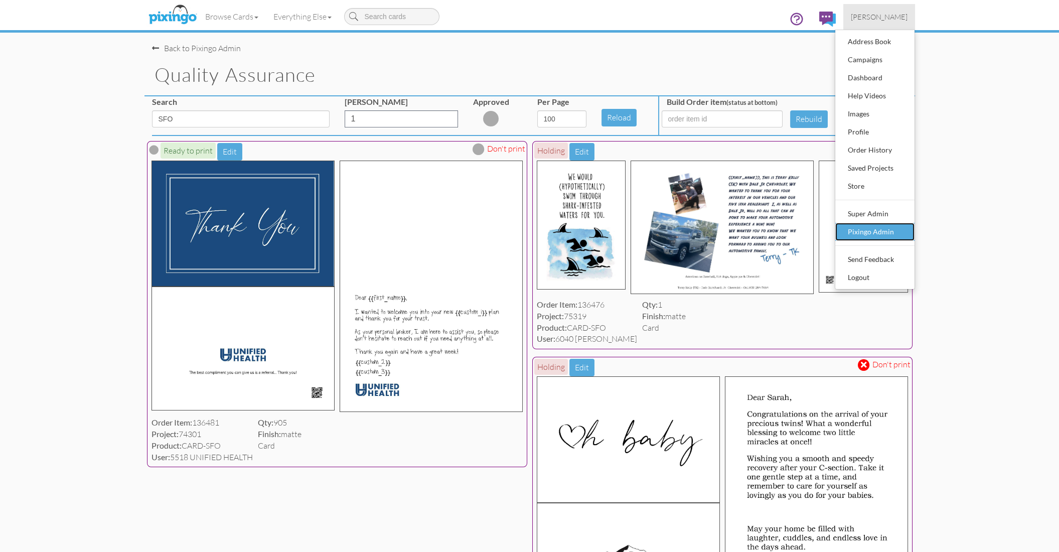
click at [883, 228] on div "Pixingo Admin" at bounding box center [875, 231] width 59 height 15
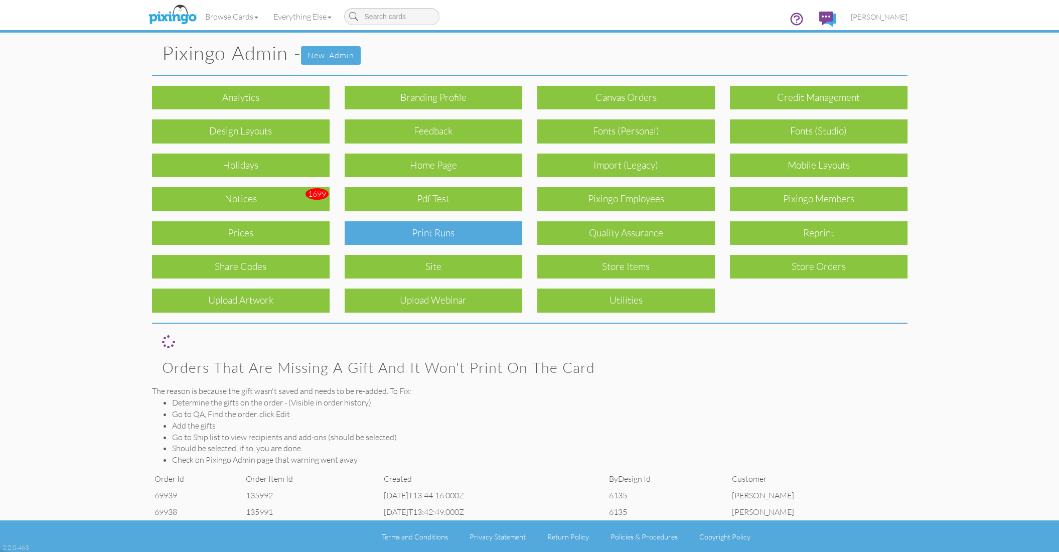
click at [469, 232] on div "Print Runs" at bounding box center [434, 233] width 178 height 24
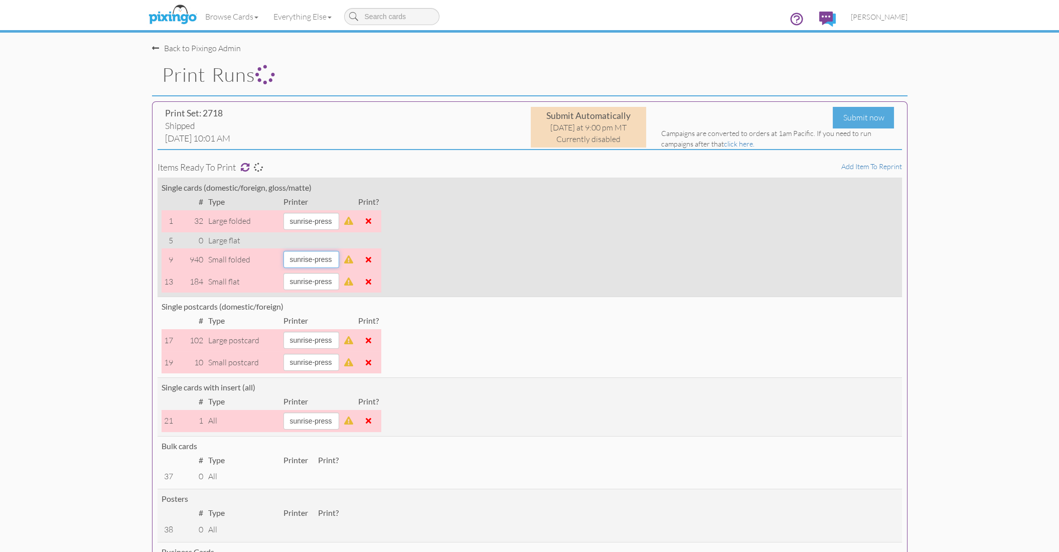
click at [339, 258] on select "alexanders sky-mail sunrise-press" at bounding box center [312, 259] width 56 height 17
select select "string:sky-mail"
click at [284, 251] on select "alexanders sky-mail sunrise-press" at bounding box center [312, 259] width 56 height 17
click at [371, 259] on span at bounding box center [369, 259] width 6 height 8
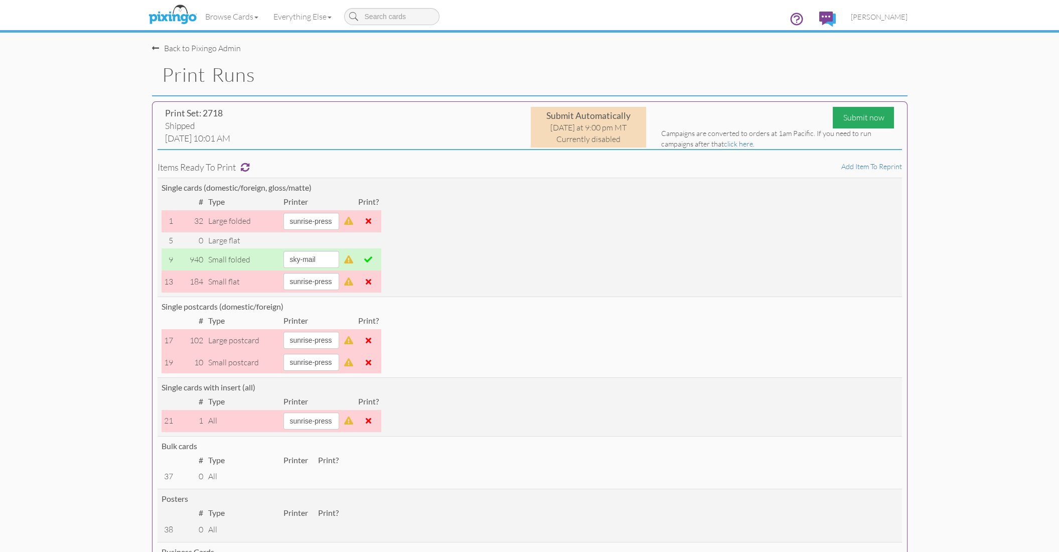
click at [854, 118] on div "Submit now" at bounding box center [863, 118] width 61 height 22
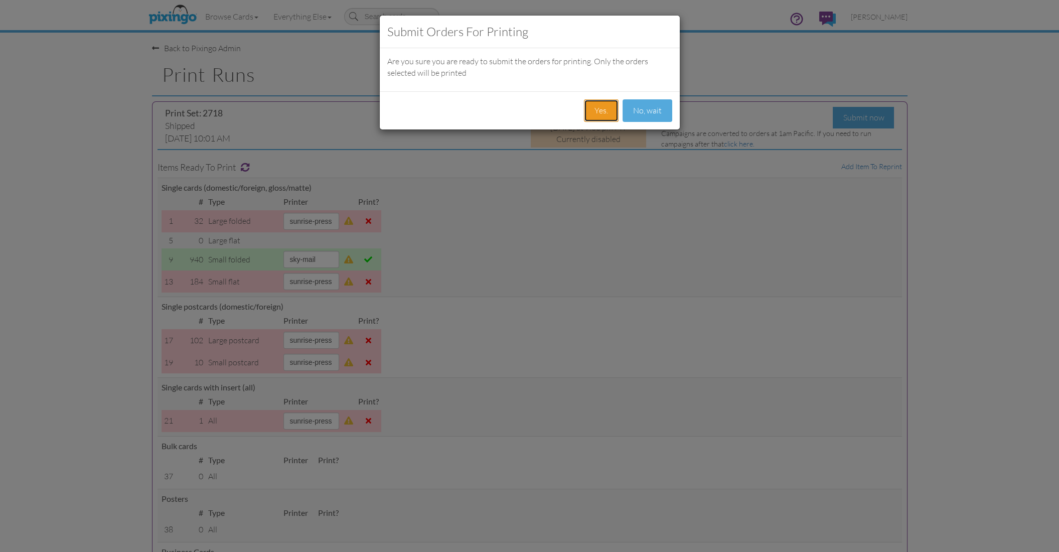
click at [604, 106] on button "Yes." at bounding box center [601, 110] width 35 height 23
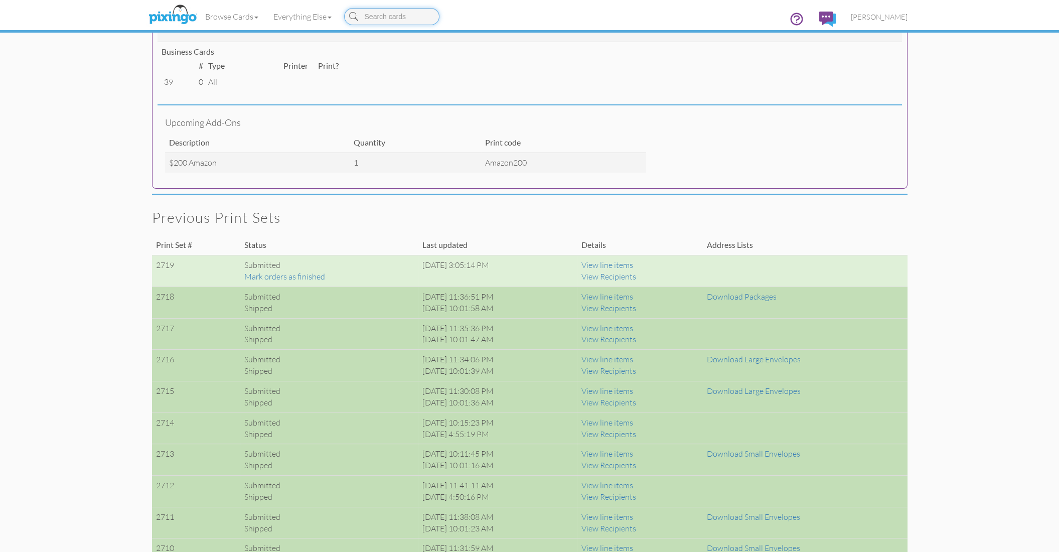
scroll to position [496, 0]
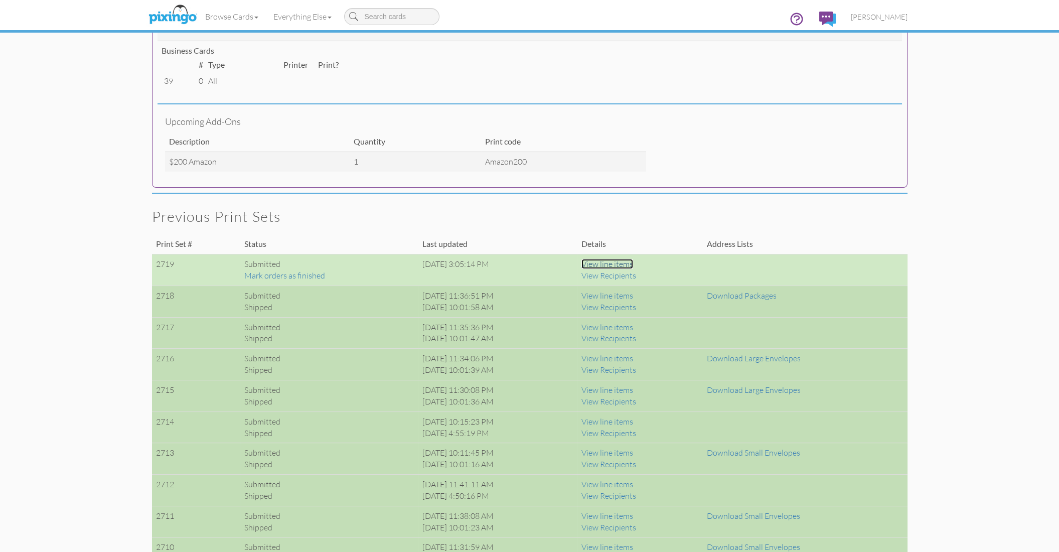
click at [633, 262] on link "View line items" at bounding box center [608, 264] width 52 height 10
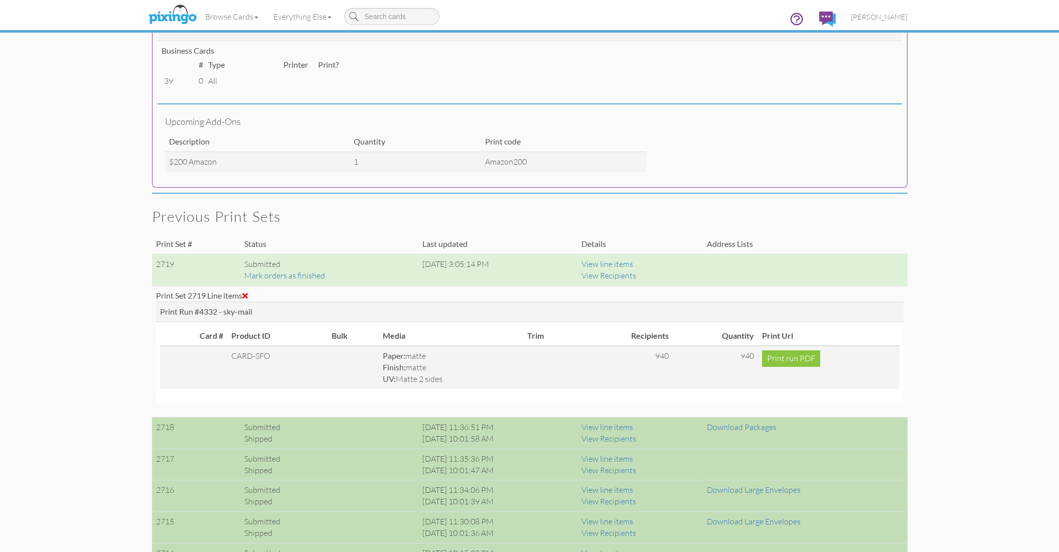
click at [251, 296] on div "Print Set 2719 Line items" at bounding box center [530, 296] width 748 height 12
click at [248, 295] on span at bounding box center [245, 296] width 6 height 8
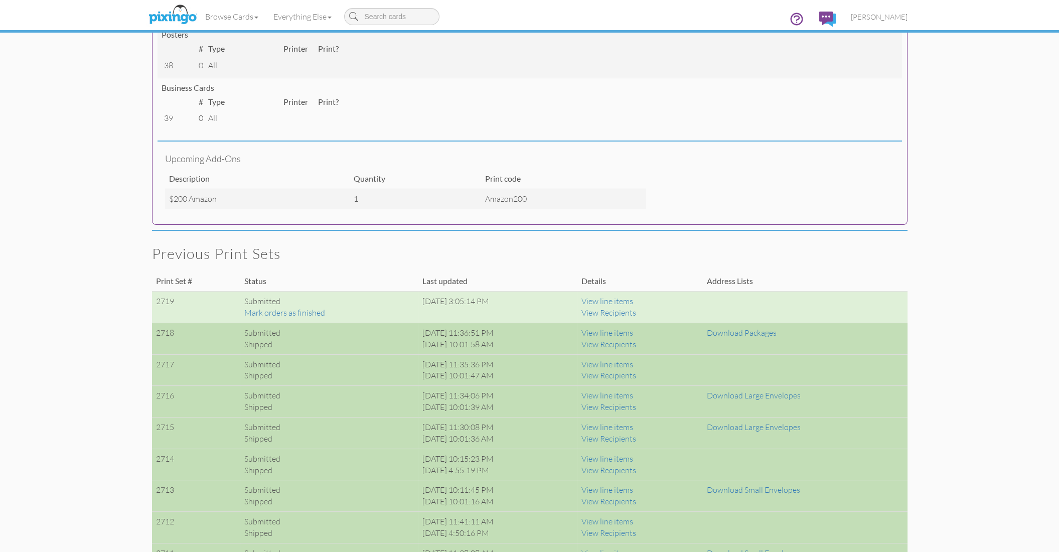
scroll to position [467, 0]
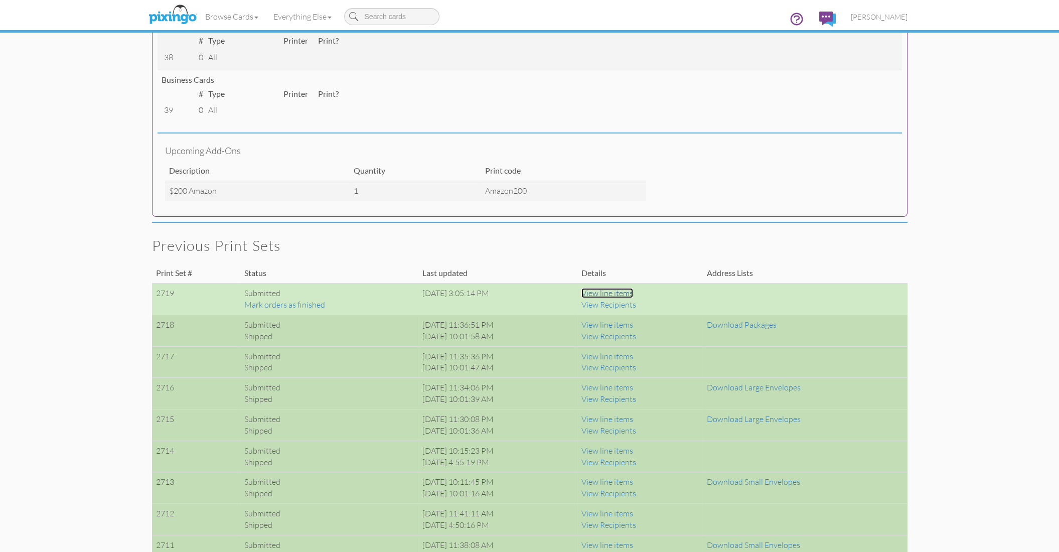
click at [633, 293] on link "View line items" at bounding box center [608, 293] width 52 height 10
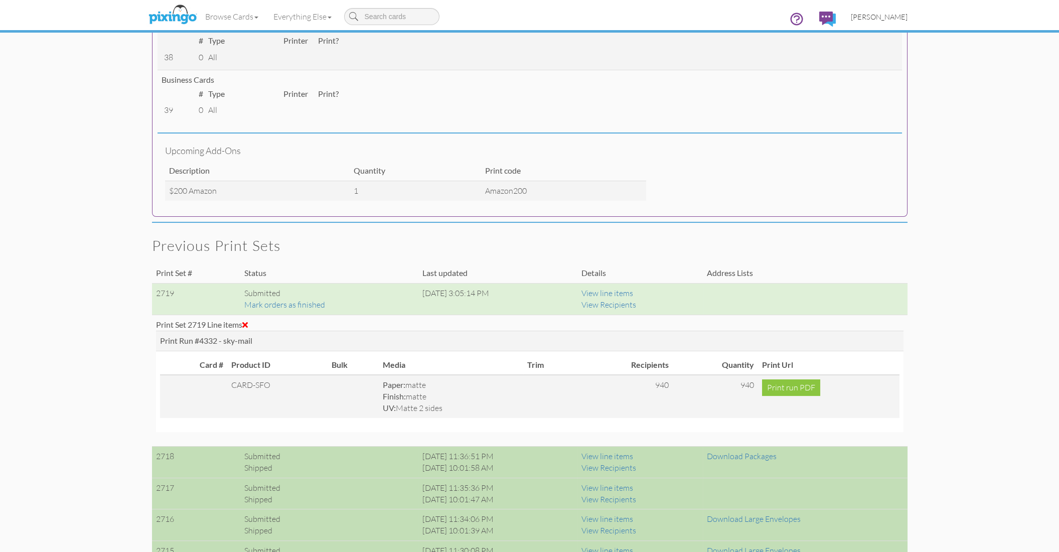
click at [875, 15] on span "[PERSON_NAME]" at bounding box center [879, 17] width 57 height 9
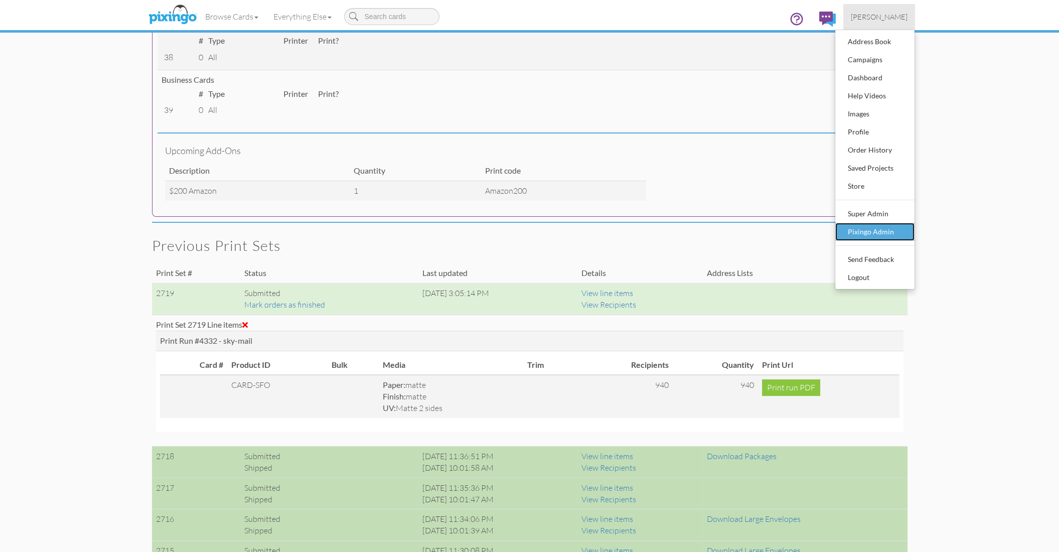
click at [865, 223] on link "Pixingo Admin" at bounding box center [874, 232] width 79 height 18
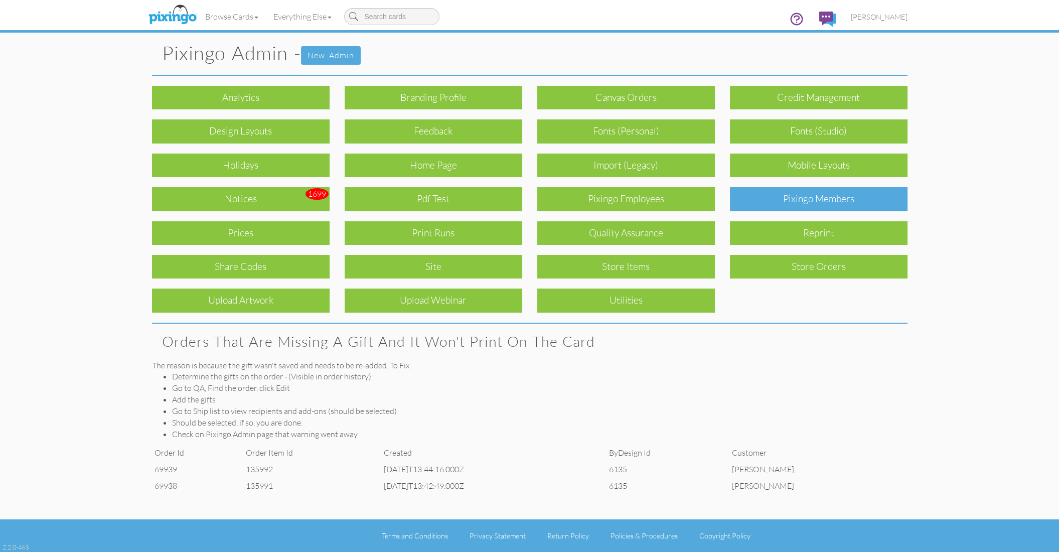
click at [812, 197] on div "Pixingo Members" at bounding box center [819, 199] width 178 height 24
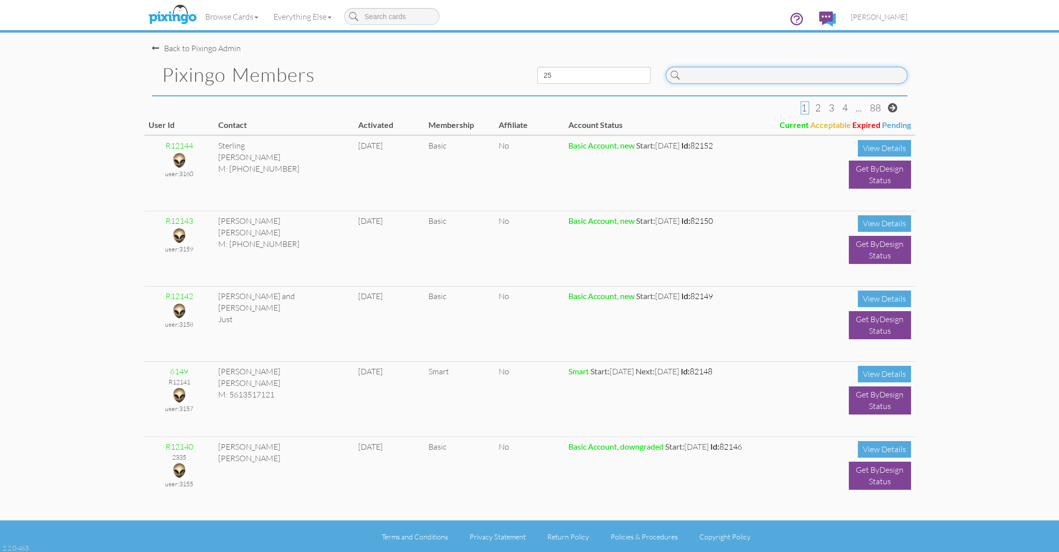
click at [724, 72] on input at bounding box center [787, 75] width 242 height 17
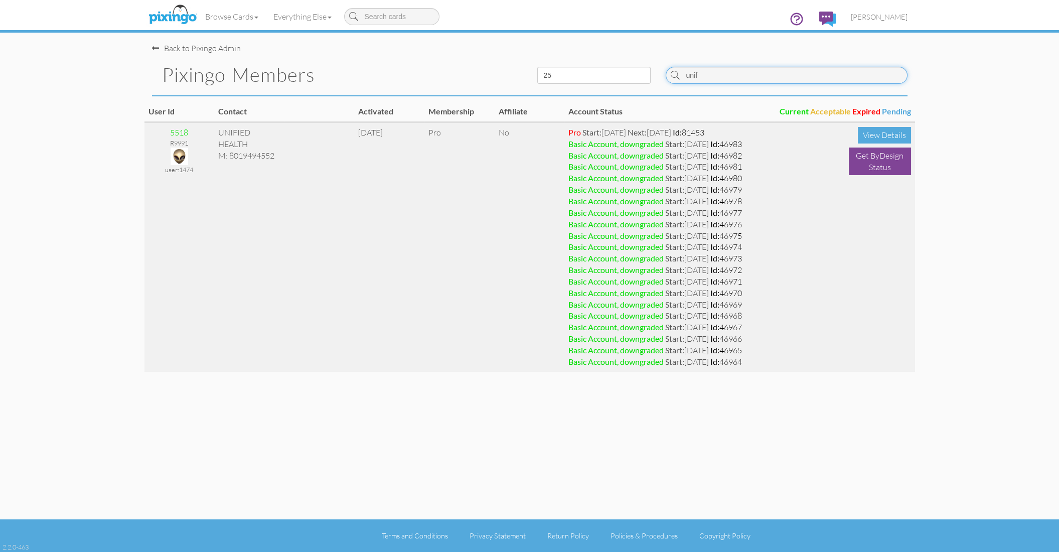
type input "unif"
click at [185, 152] on img at bounding box center [180, 157] width 18 height 18
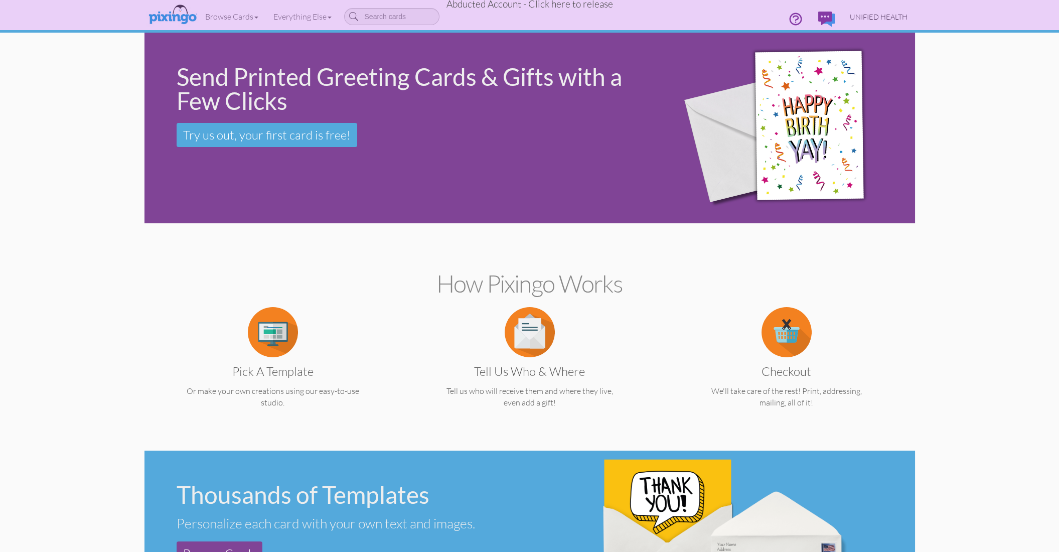
click at [892, 17] on span "UNIFIED HEALTH" at bounding box center [879, 17] width 58 height 9
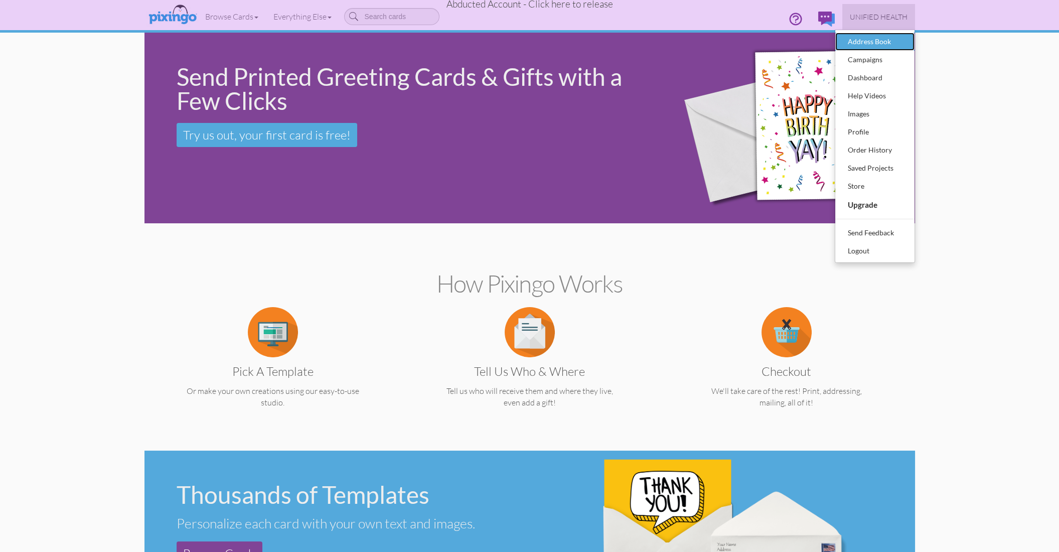
click at [878, 43] on div "Address Book" at bounding box center [875, 41] width 59 height 15
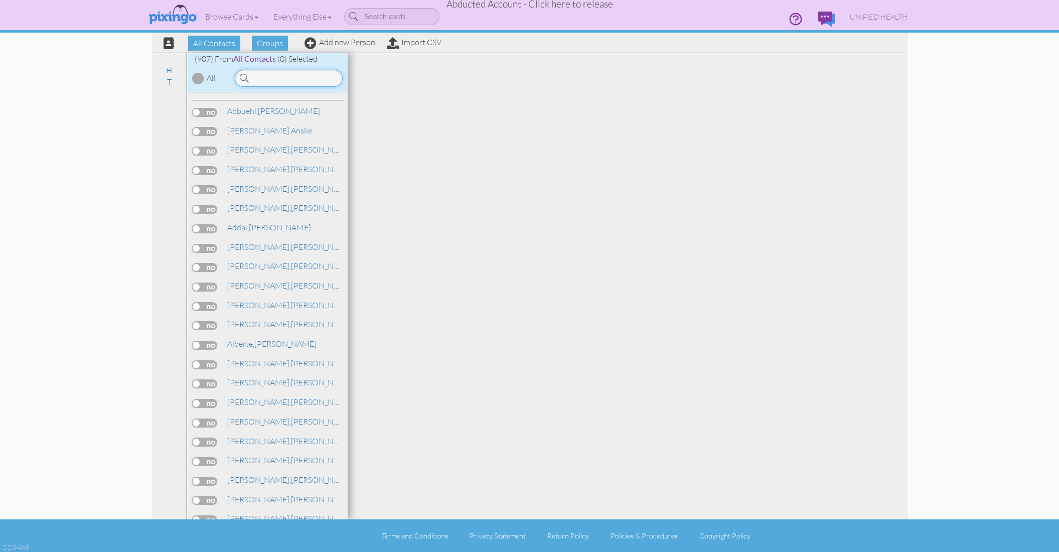
click at [285, 81] on input at bounding box center [289, 78] width 108 height 17
click at [267, 39] on div "Browse Cards Business Accounting Automotive Chiropractor Customer Dental Financ…" at bounding box center [530, 20] width 756 height 40
click at [268, 43] on span "Groups" at bounding box center [270, 43] width 36 height 15
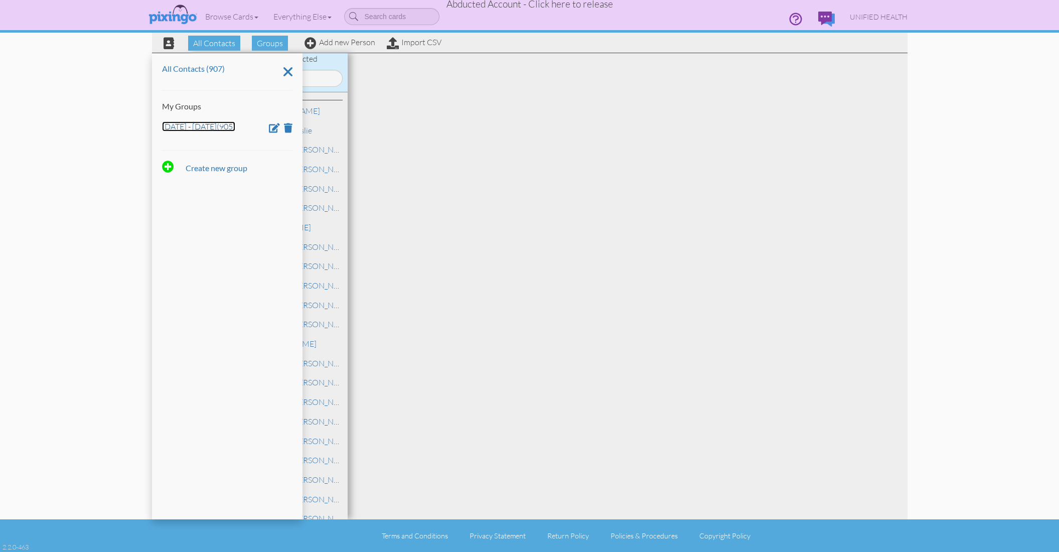
click at [183, 128] on link "Sept 10 - Oct 4 (905)" at bounding box center [198, 126] width 73 height 10
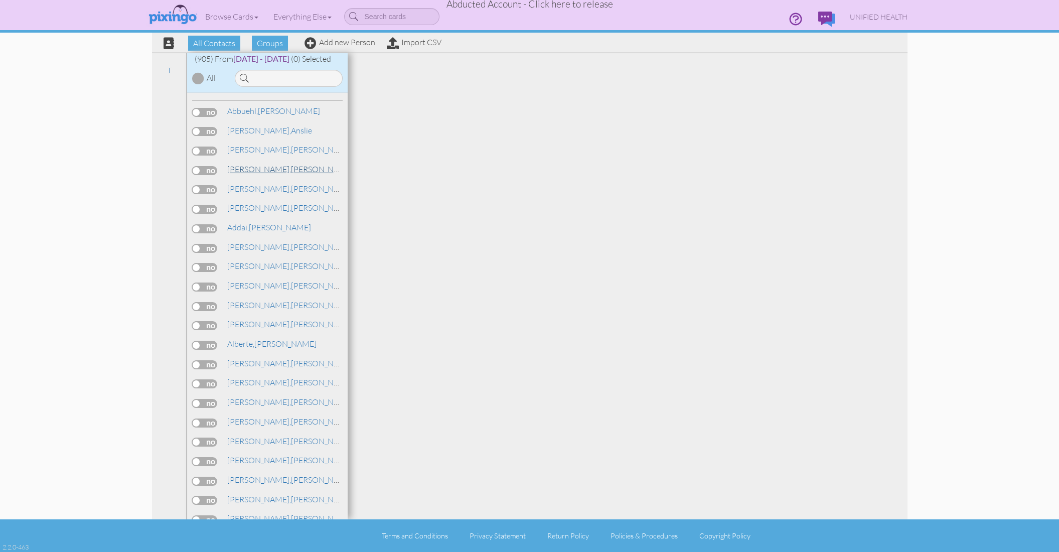
click at [245, 165] on span "Abston," at bounding box center [259, 169] width 64 height 10
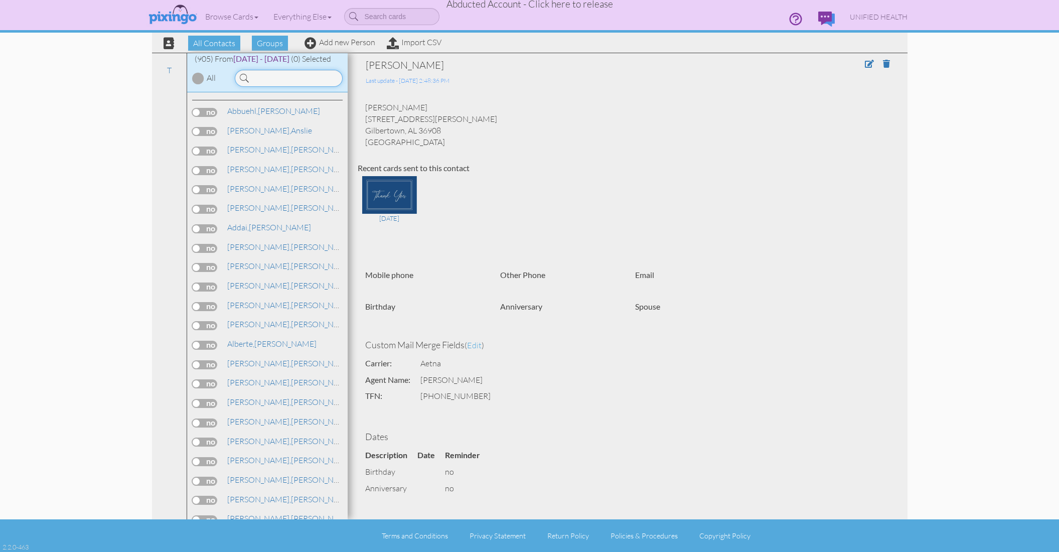
click at [261, 76] on input at bounding box center [289, 78] width 108 height 17
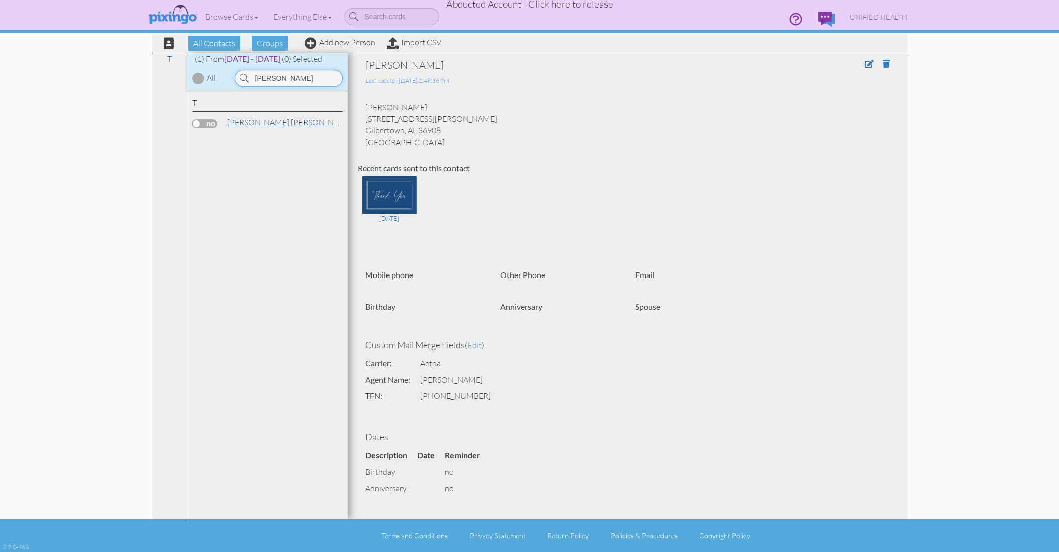
type input "bryan"
click at [243, 118] on span "Thayer," at bounding box center [259, 122] width 64 height 10
click at [578, 8] on span "Abducted Account - Click here to release" at bounding box center [530, 4] width 167 height 12
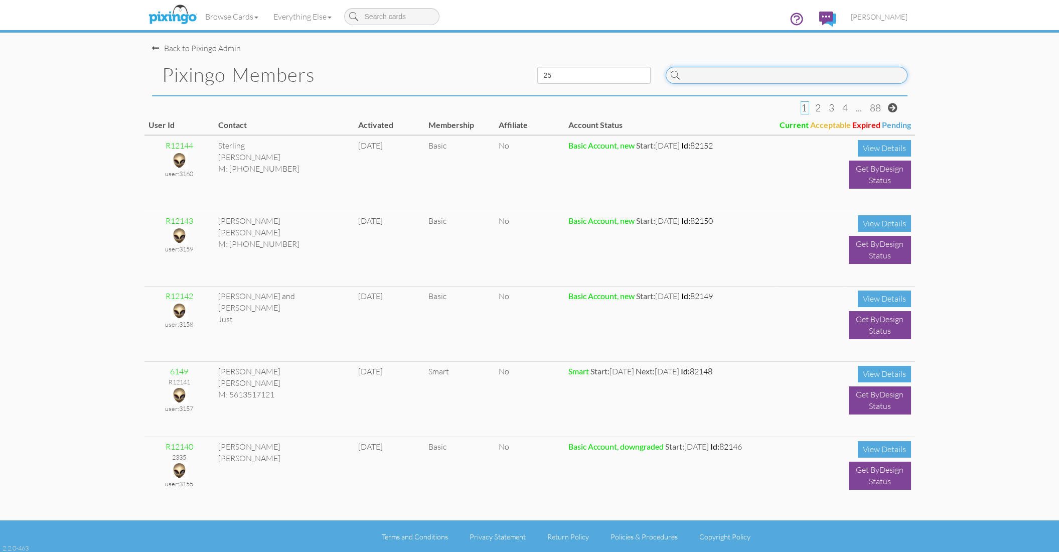
click at [755, 79] on input at bounding box center [787, 75] width 242 height 17
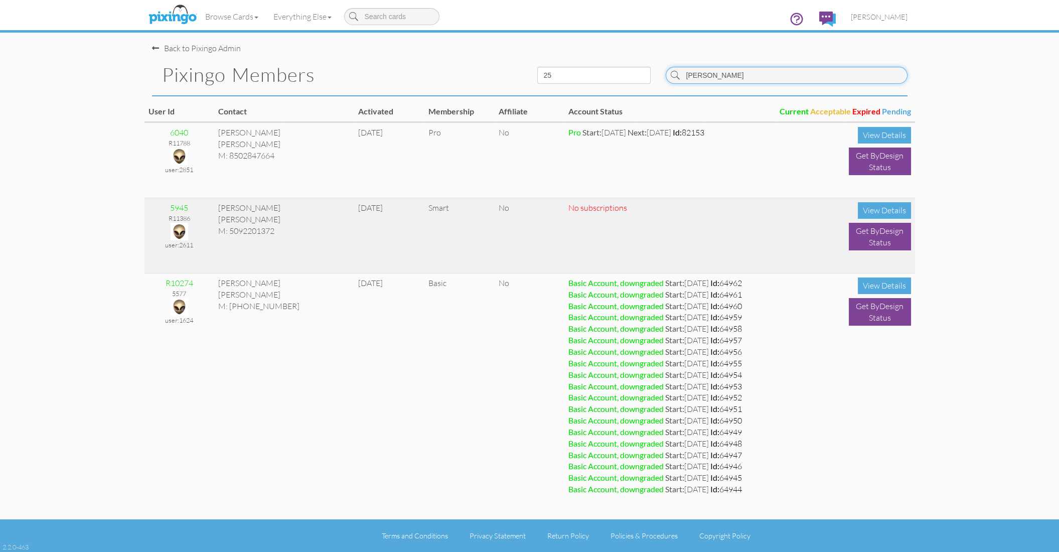
type input "[PERSON_NAME]"
click at [183, 230] on img at bounding box center [180, 232] width 18 height 18
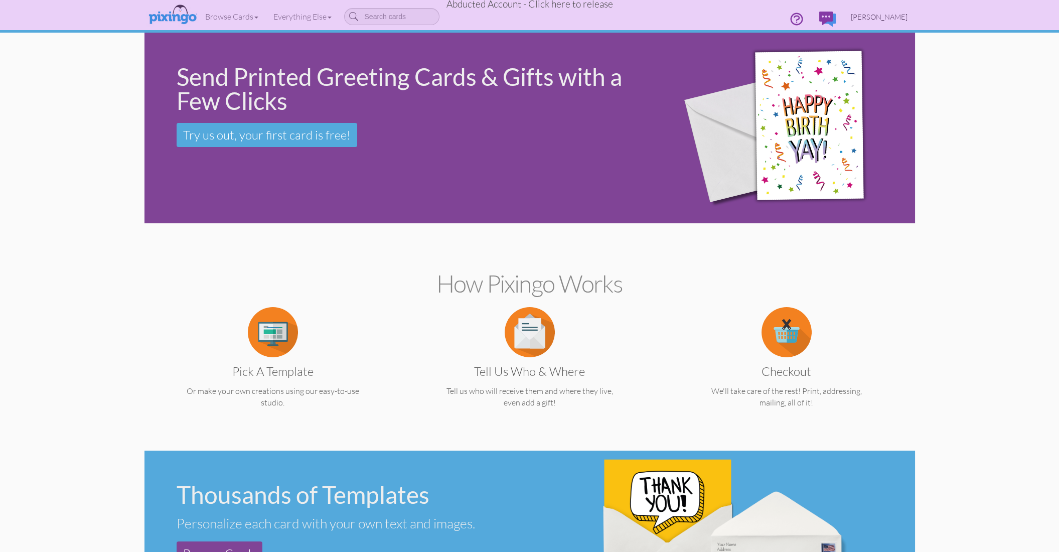
click at [896, 18] on span "[PERSON_NAME]" at bounding box center [879, 17] width 57 height 9
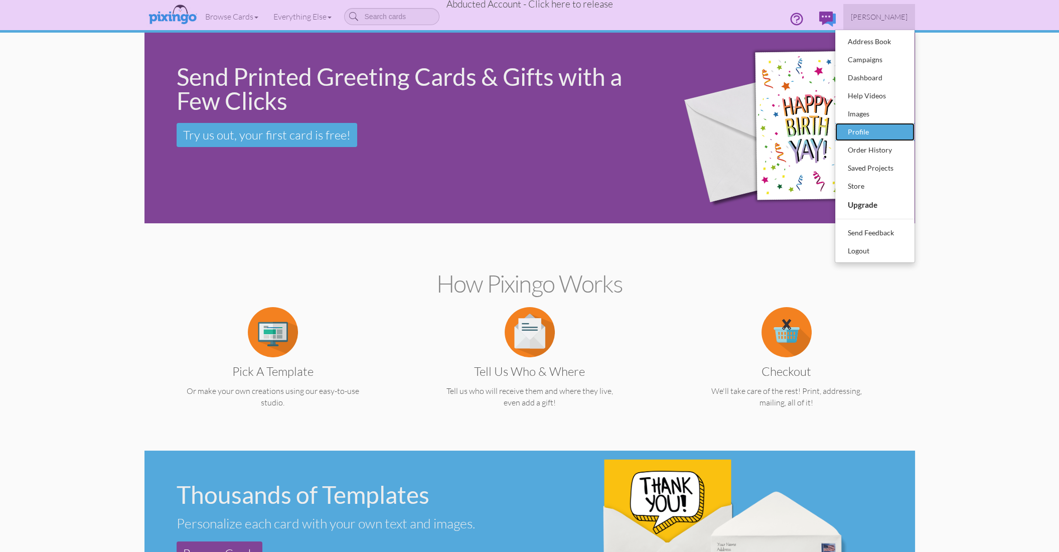
click at [879, 132] on div "Profile" at bounding box center [875, 131] width 59 height 15
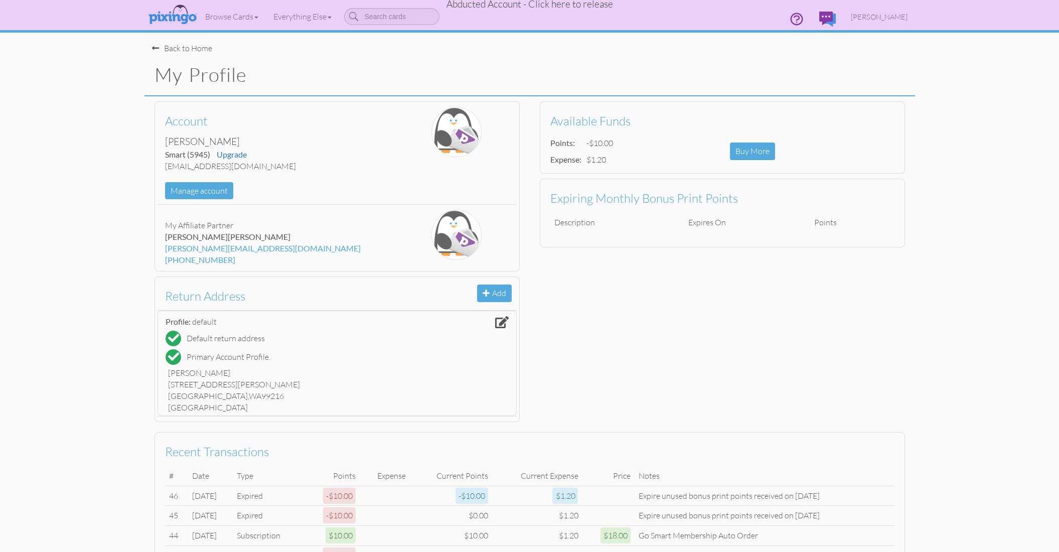
click at [191, 49] on div "Back to Home" at bounding box center [182, 49] width 60 height 12
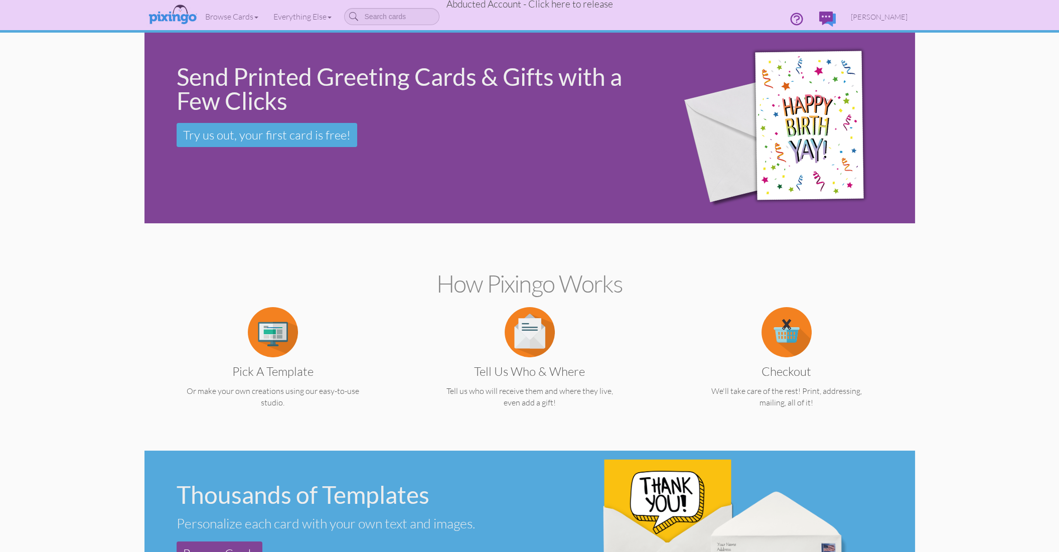
click at [549, 6] on span "Abducted Account - Click here to release" at bounding box center [530, 4] width 167 height 12
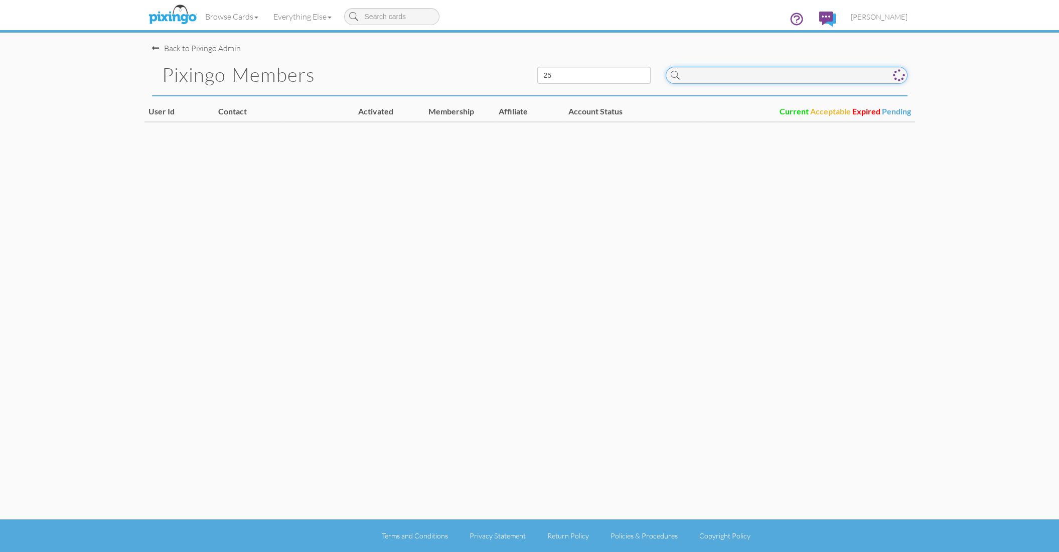
click at [753, 81] on input at bounding box center [787, 75] width 242 height 17
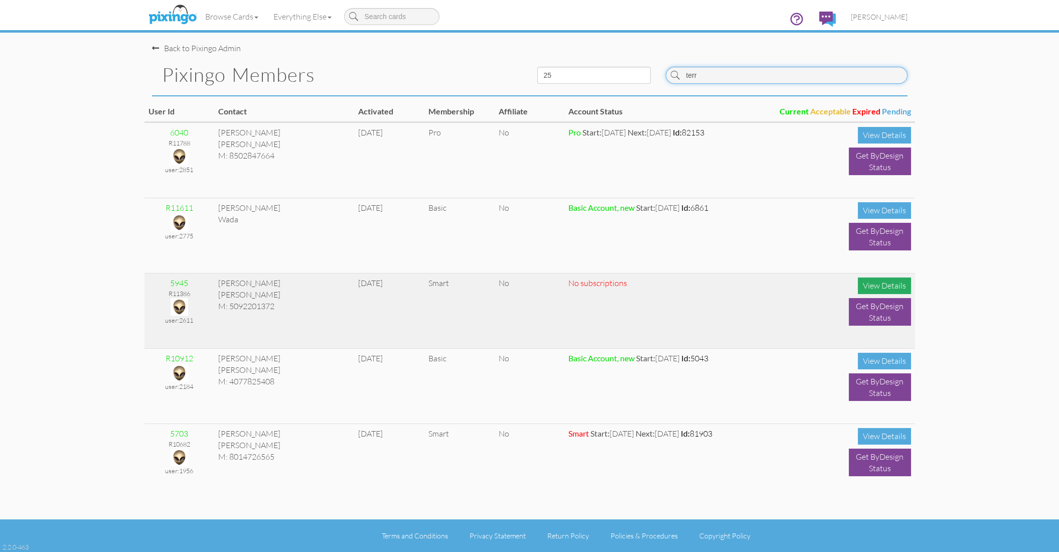
type input "terr"
click at [883, 287] on div "View Details" at bounding box center [884, 285] width 53 height 17
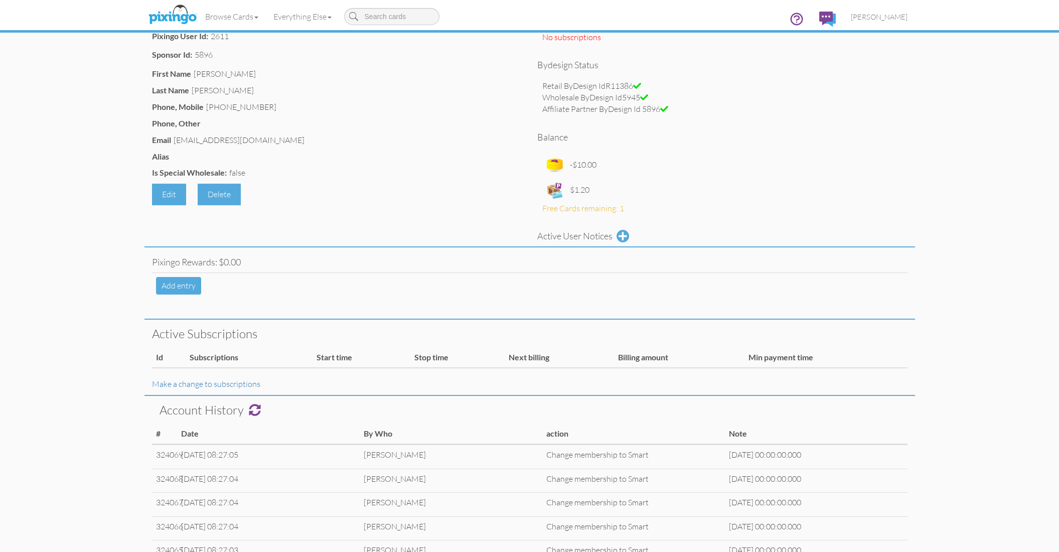
scroll to position [93, 0]
click at [239, 381] on link "Make a change to subscriptions" at bounding box center [206, 381] width 108 height 10
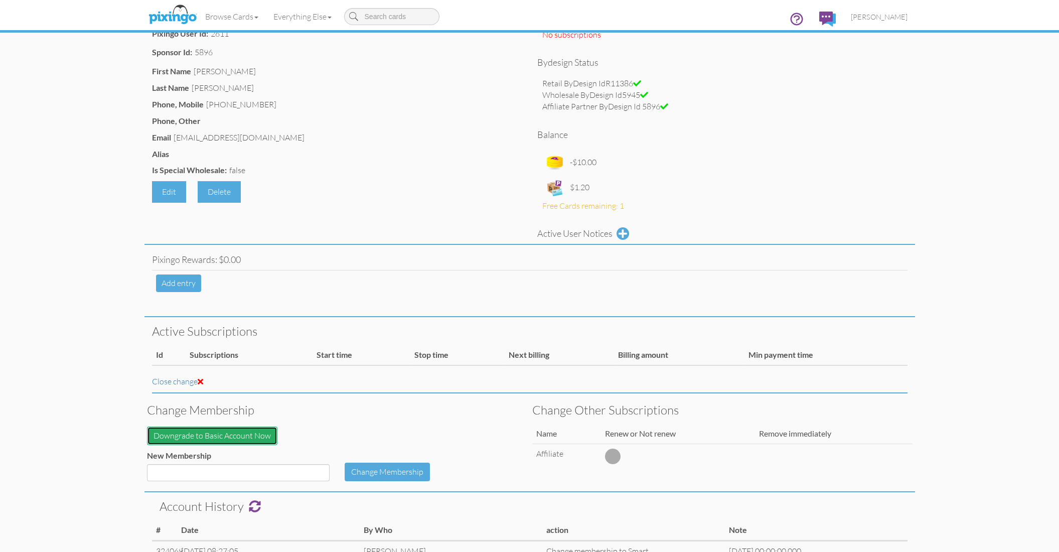
click at [255, 436] on button "Downgrade to Basic Account Now" at bounding box center [212, 436] width 130 height 19
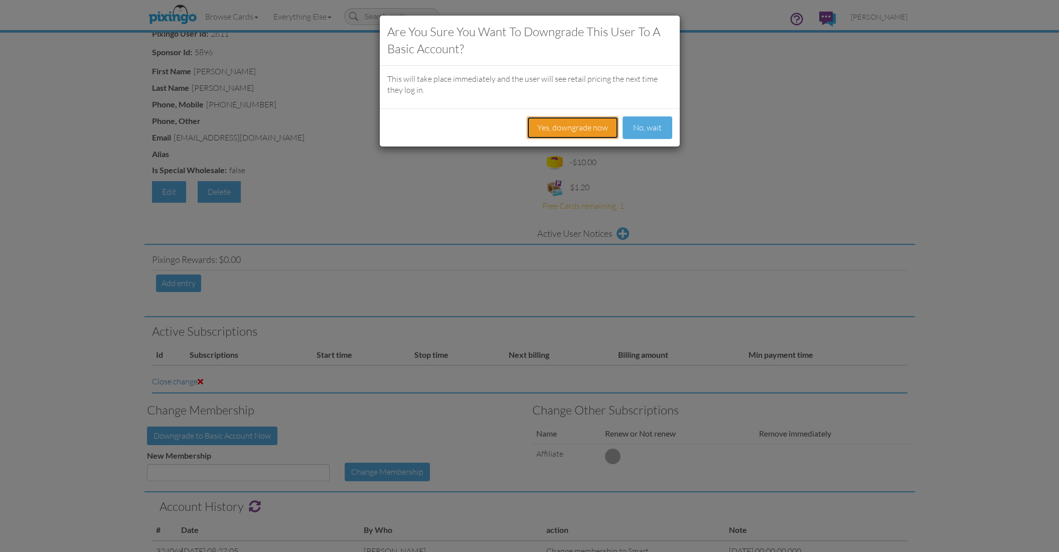
click at [552, 120] on button "Yes, downgrade now" at bounding box center [573, 127] width 92 height 23
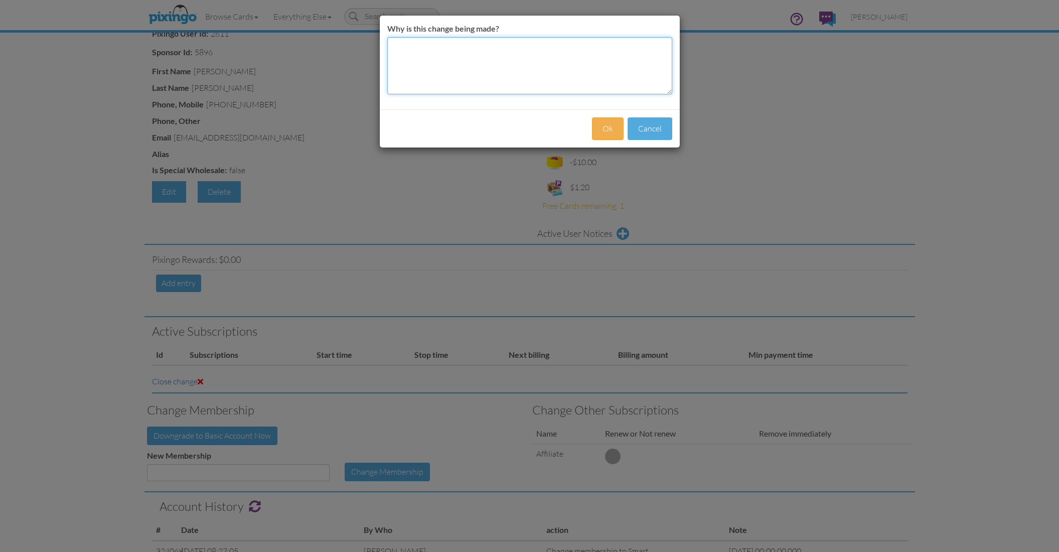
click at [431, 50] on textarea "Why is this change being made?" at bounding box center [529, 65] width 285 height 57
type textarea "not on auto membership"
click at [606, 125] on button "Ok" at bounding box center [608, 128] width 32 height 23
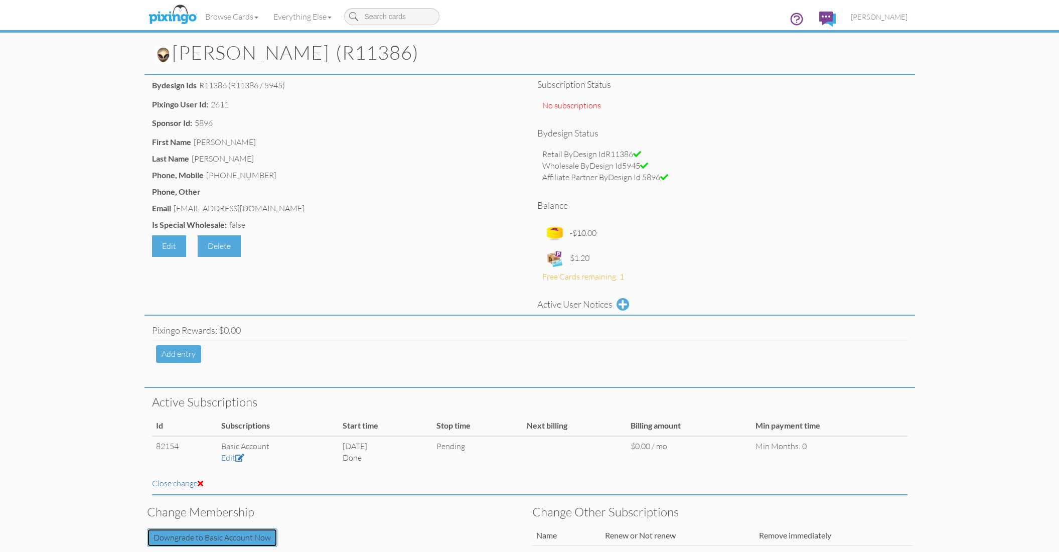
scroll to position [0, 0]
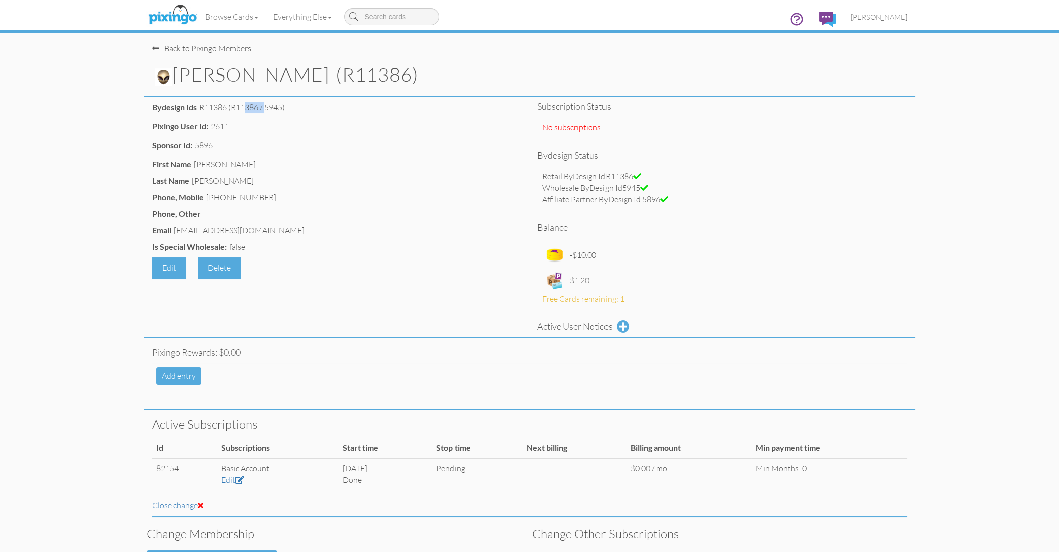
drag, startPoint x: 200, startPoint y: 108, endPoint x: 227, endPoint y: 107, distance: 27.1
click at [227, 107] on div "R11386 (R11386 / 5945)" at bounding box center [242, 108] width 86 height 12
copy div "R11386"
click at [884, 19] on span "[PERSON_NAME]" at bounding box center [879, 17] width 57 height 9
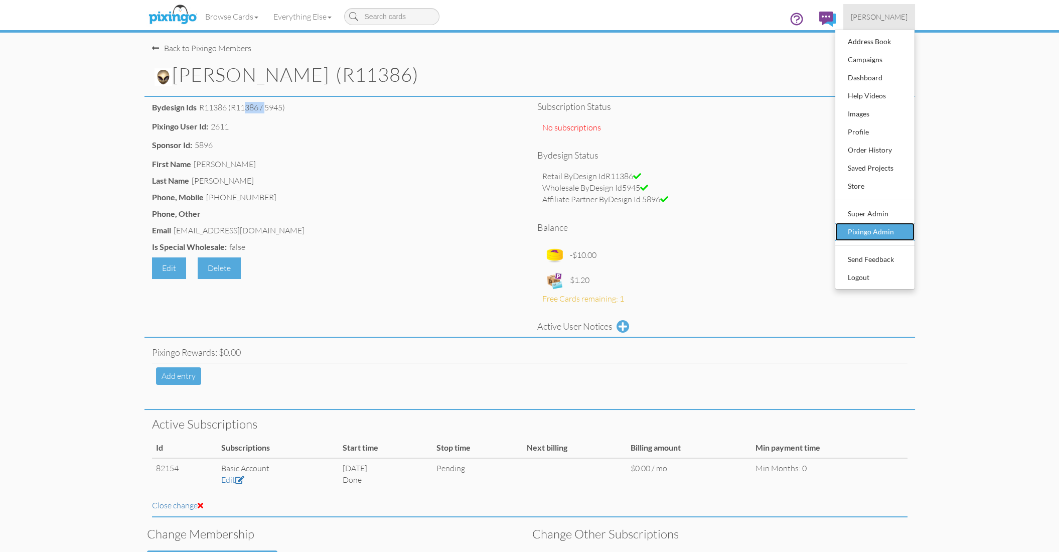
click at [869, 237] on div "Pixingo Admin" at bounding box center [875, 231] width 59 height 15
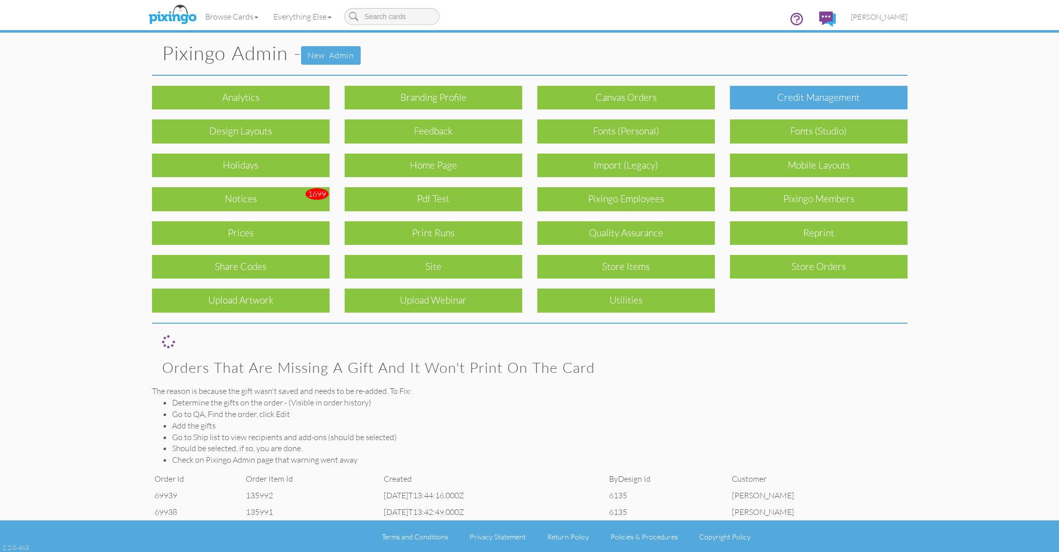
click at [805, 91] on div "Credit Management" at bounding box center [819, 98] width 178 height 24
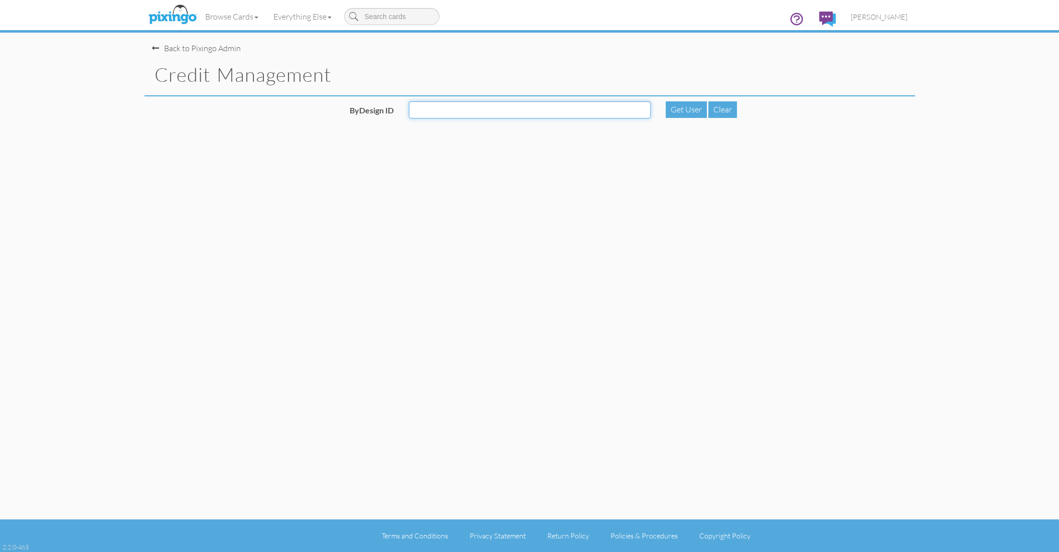
click at [421, 109] on input "ByDesign ID" at bounding box center [530, 109] width 242 height 17
paste input "R11386"
type input "R11386"
click at [692, 112] on div "Get User" at bounding box center [686, 109] width 41 height 17
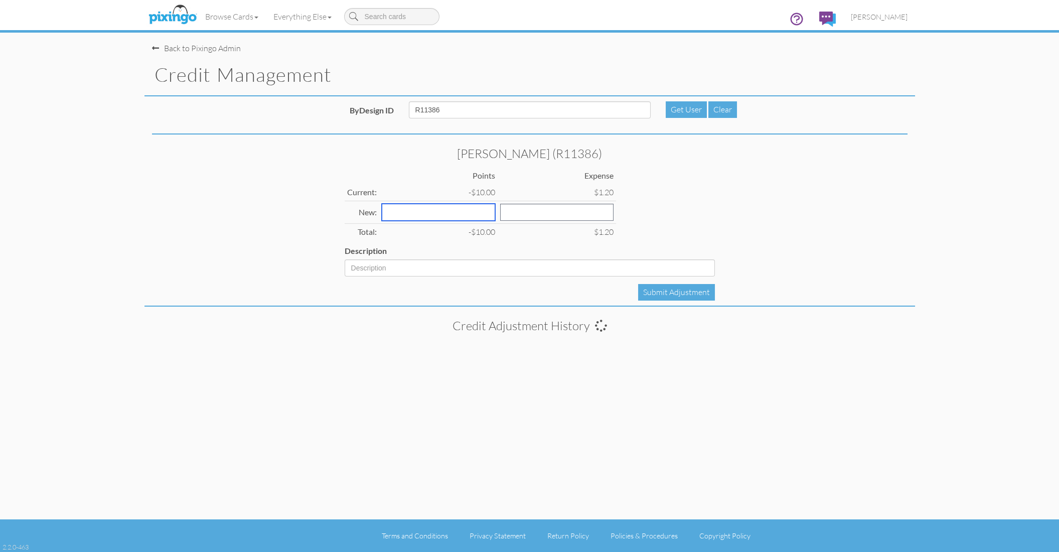
click at [410, 215] on input "number" at bounding box center [438, 212] width 113 height 17
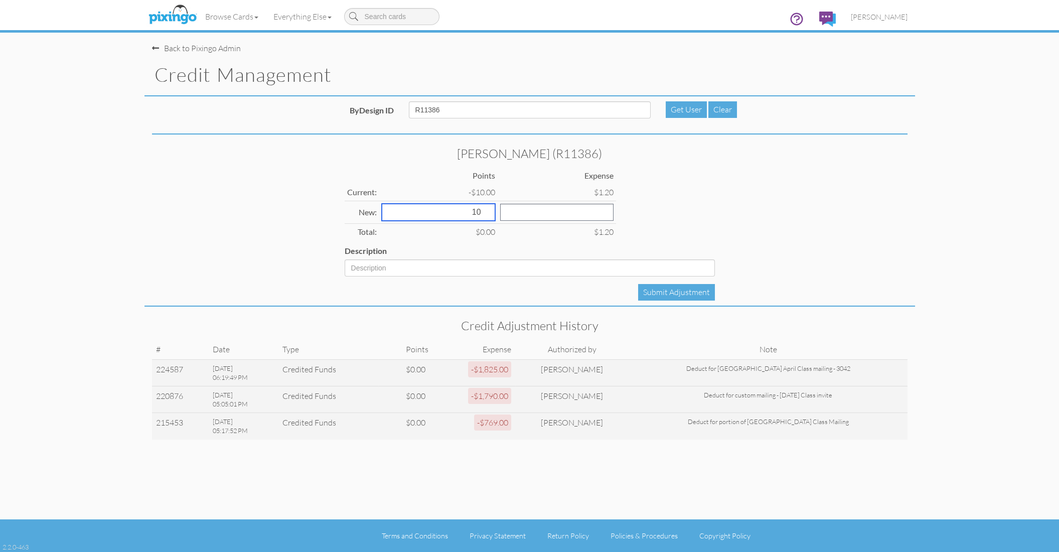
type input "10"
click at [390, 263] on input "Description" at bounding box center [530, 267] width 370 height 17
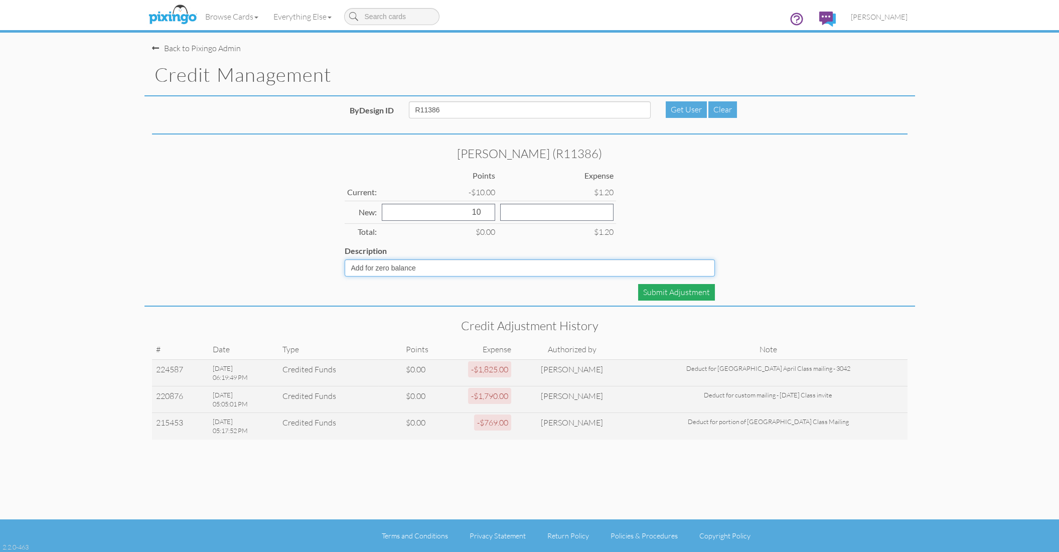
type input "Add for zero balance"
click at [657, 293] on div "Submit Adjustment" at bounding box center [676, 292] width 77 height 17
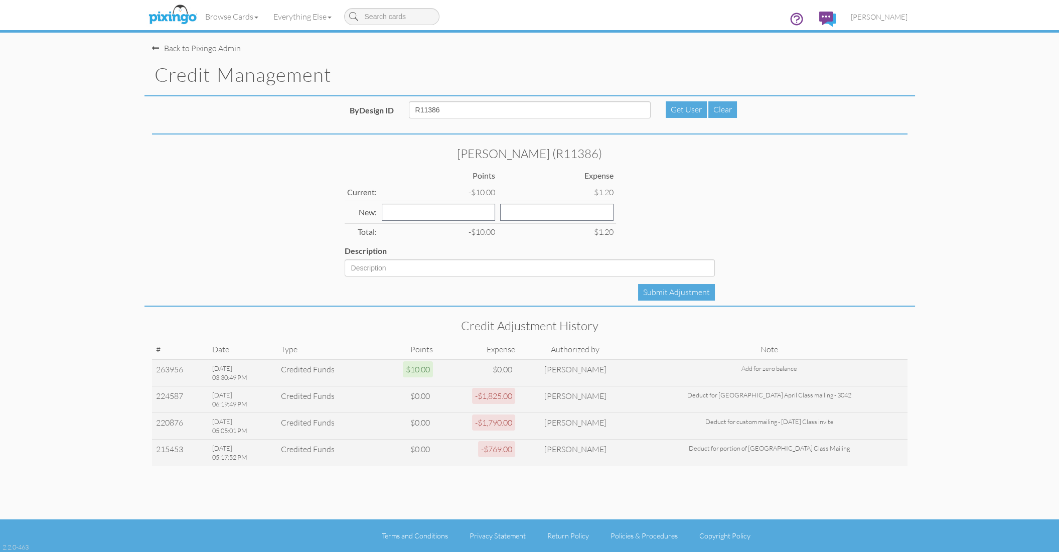
click at [805, 202] on div "[PERSON_NAME] (R11386) Points Expense Current: -$10.00 $1.20 New: Total: -$10.0…" at bounding box center [530, 222] width 771 height 167
click at [685, 109] on div "Get User" at bounding box center [686, 109] width 41 height 17
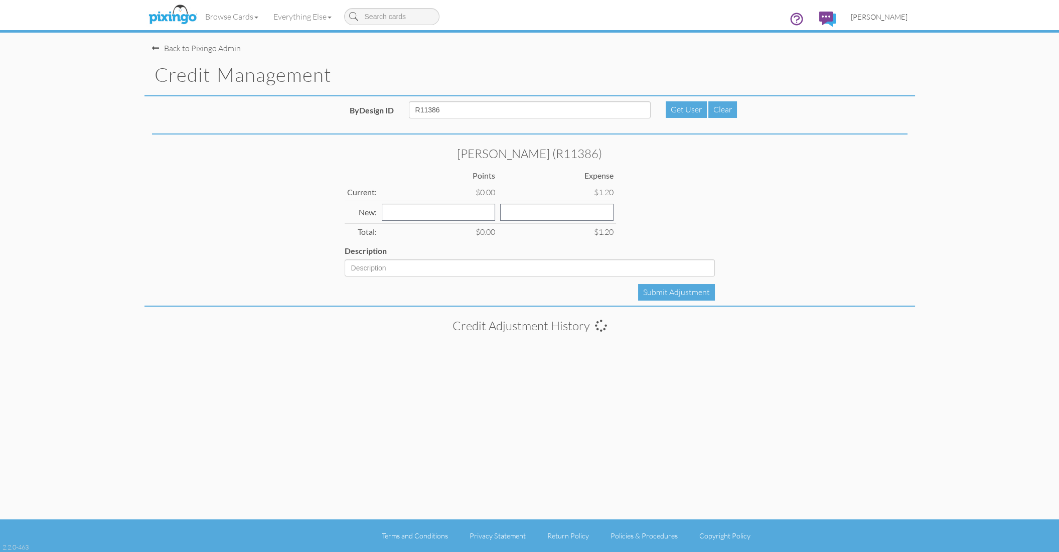
click at [886, 16] on span "[PERSON_NAME]" at bounding box center [879, 17] width 57 height 9
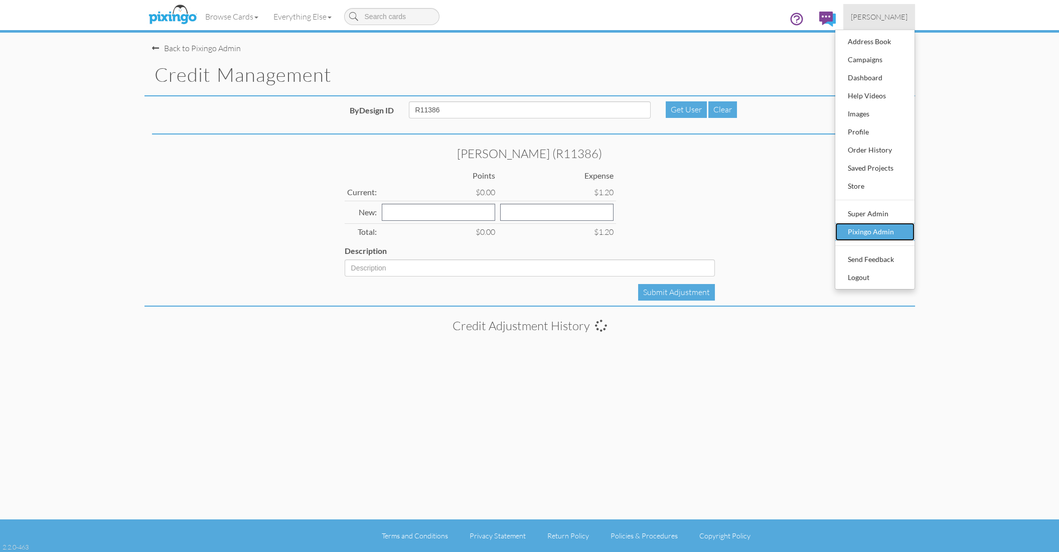
click at [876, 223] on link "Pixingo Admin" at bounding box center [874, 232] width 79 height 18
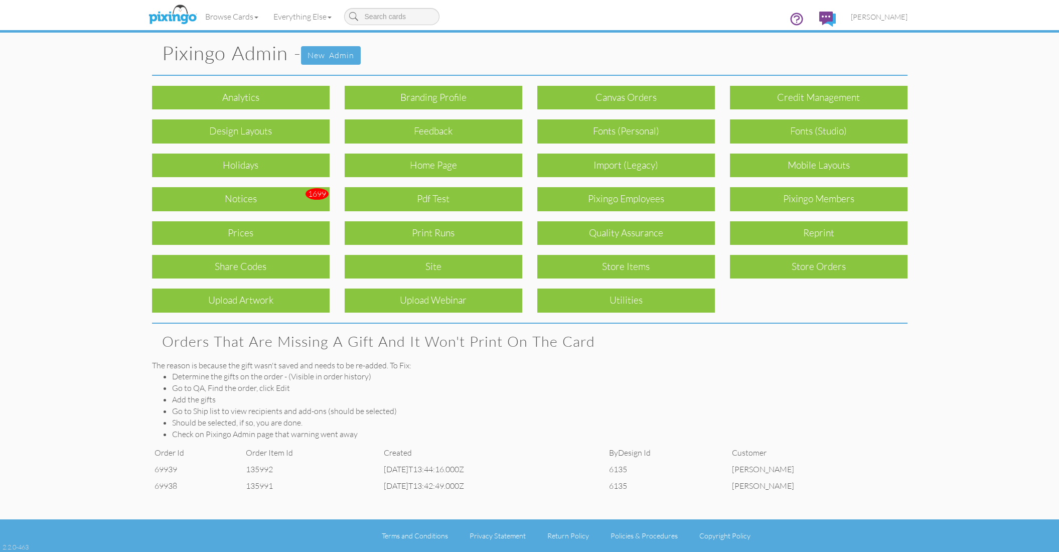
click at [240, 204] on div "Notices" at bounding box center [241, 199] width 178 height 24
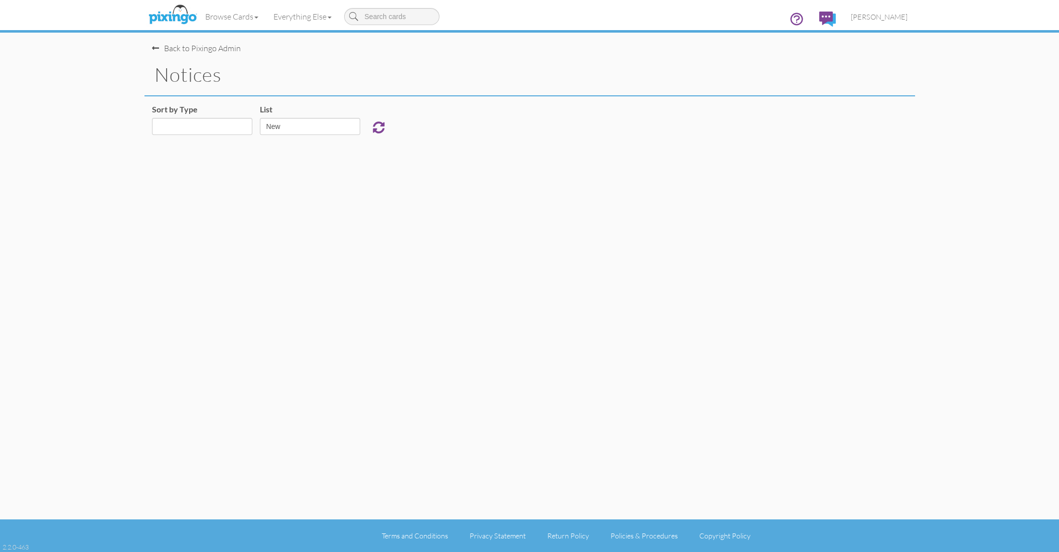
select select "object:1028"
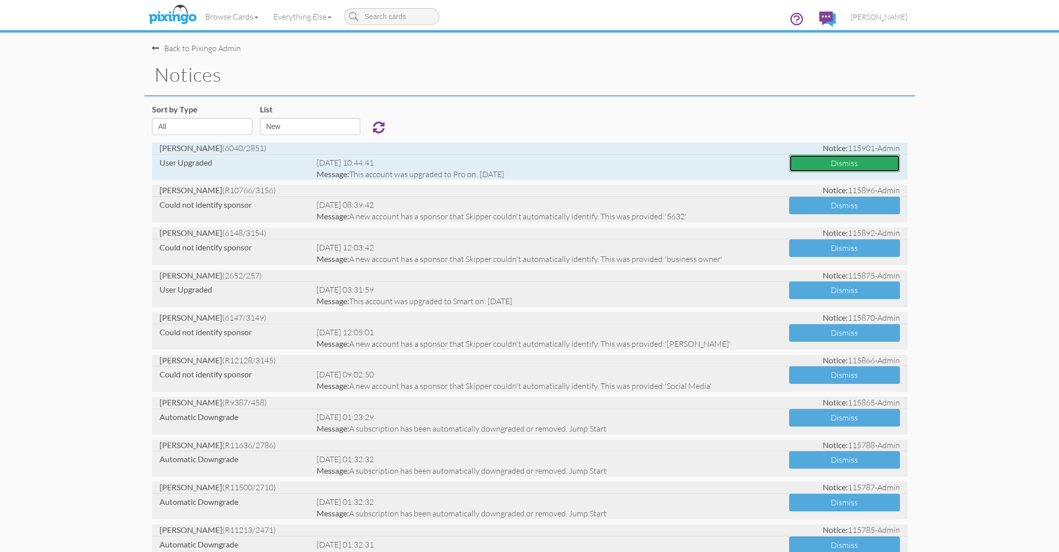
click at [856, 161] on button "Dismiss" at bounding box center [844, 164] width 111 height 18
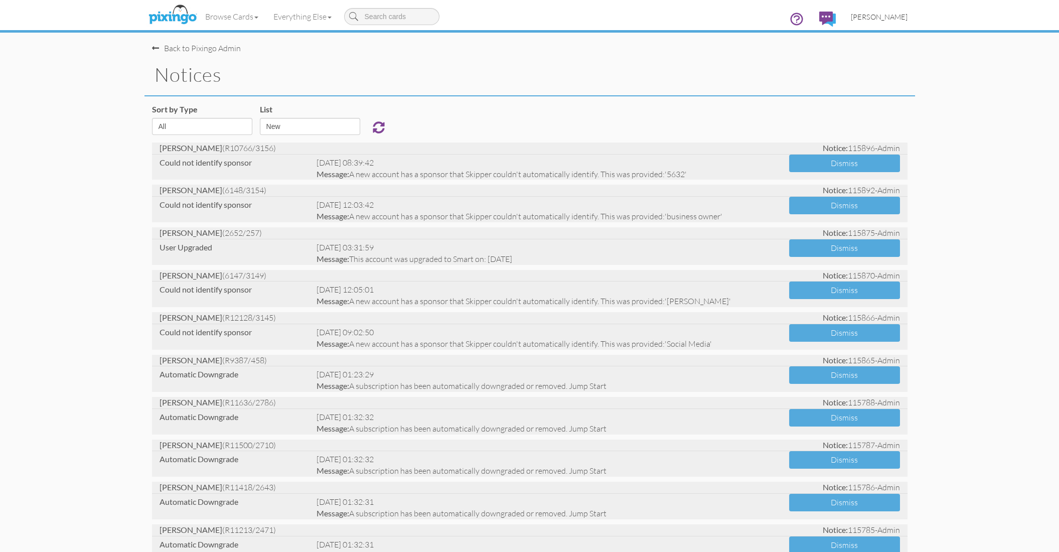
click at [884, 18] on span "[PERSON_NAME]" at bounding box center [879, 17] width 57 height 9
click at [880, 19] on span "[PERSON_NAME]" at bounding box center [879, 17] width 57 height 9
click at [876, 18] on span "[PERSON_NAME]" at bounding box center [879, 17] width 57 height 9
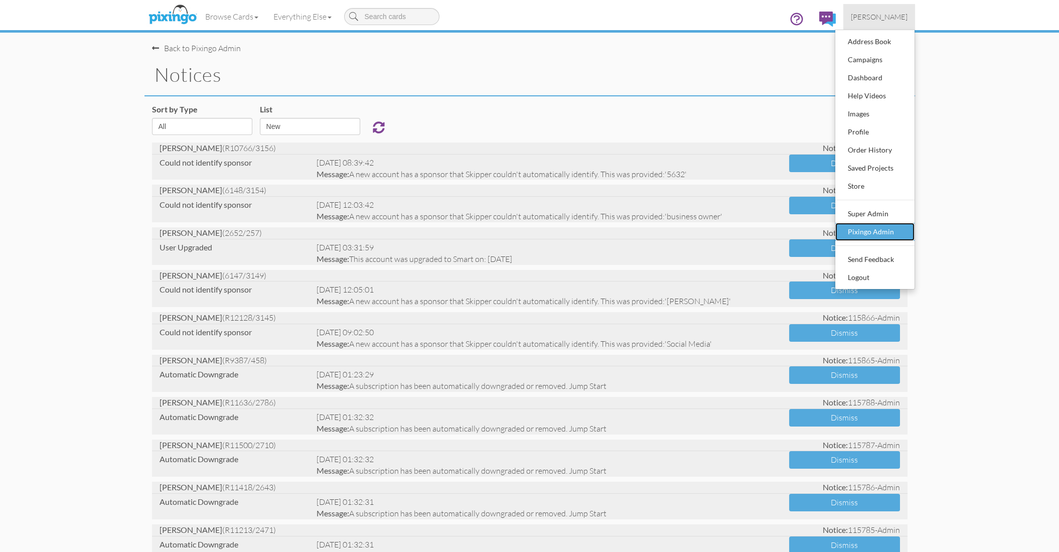
click at [878, 227] on div "Pixingo Admin" at bounding box center [875, 231] width 59 height 15
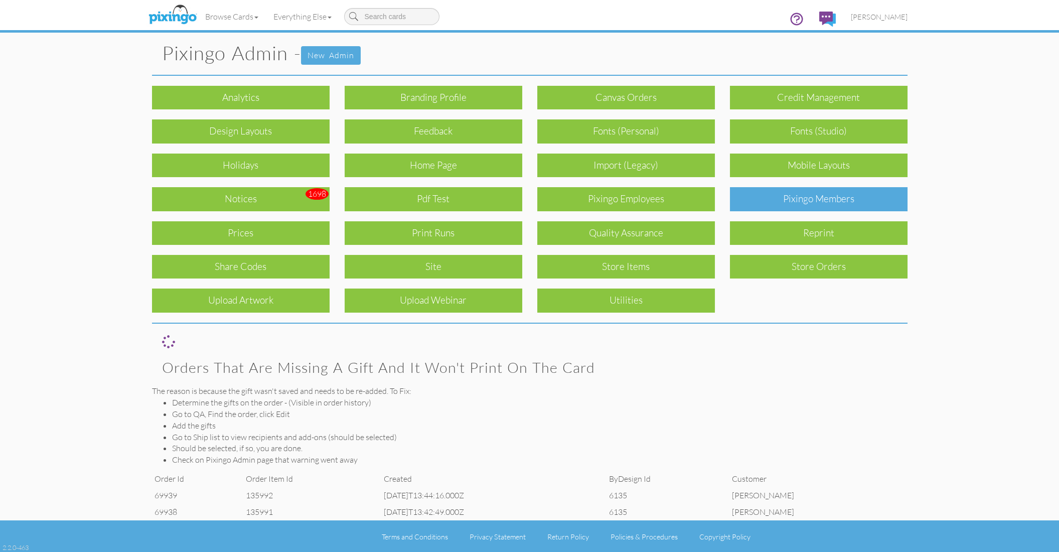
click at [836, 201] on div "Pixingo Members" at bounding box center [819, 199] width 178 height 24
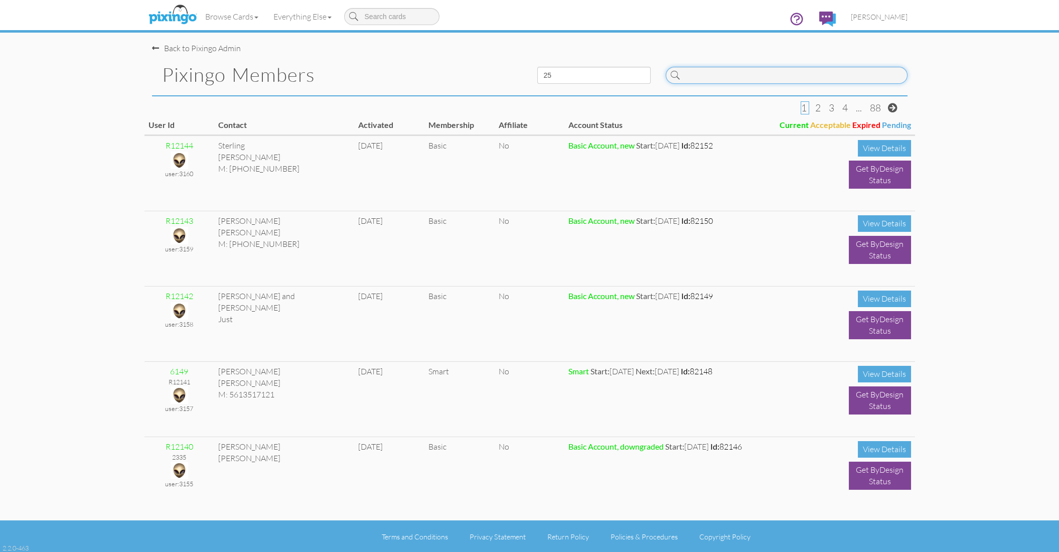
click at [763, 75] on input at bounding box center [787, 75] width 242 height 17
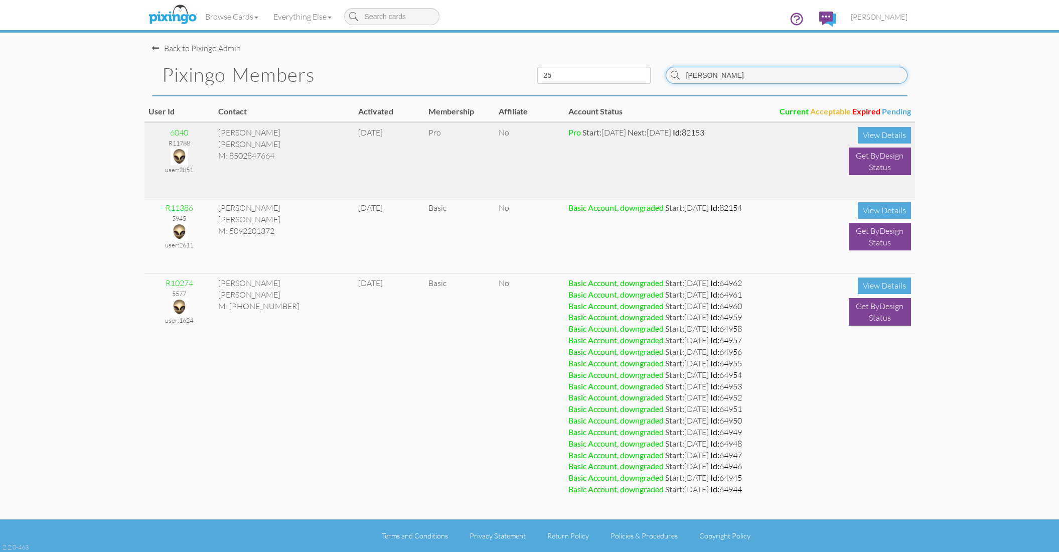
type input "[PERSON_NAME]"
click at [178, 152] on img at bounding box center [180, 157] width 18 height 18
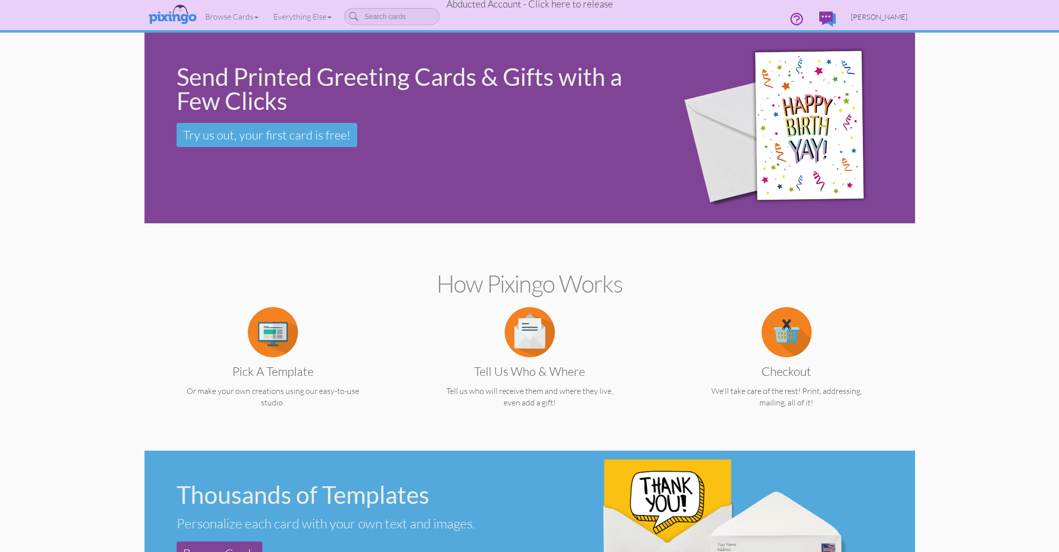
click at [896, 14] on span "[PERSON_NAME]" at bounding box center [879, 17] width 57 height 9
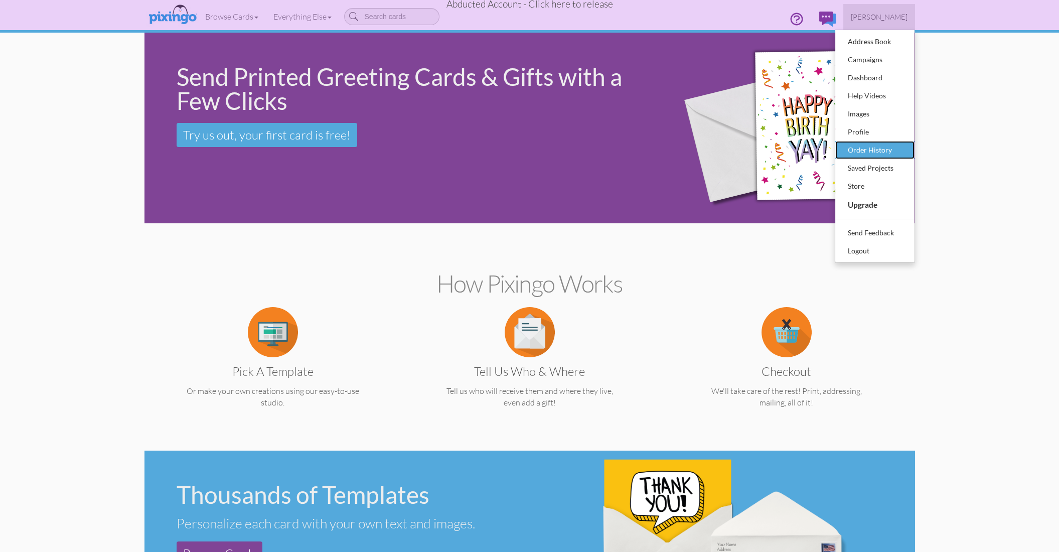
click at [875, 145] on div "Order History" at bounding box center [875, 150] width 59 height 15
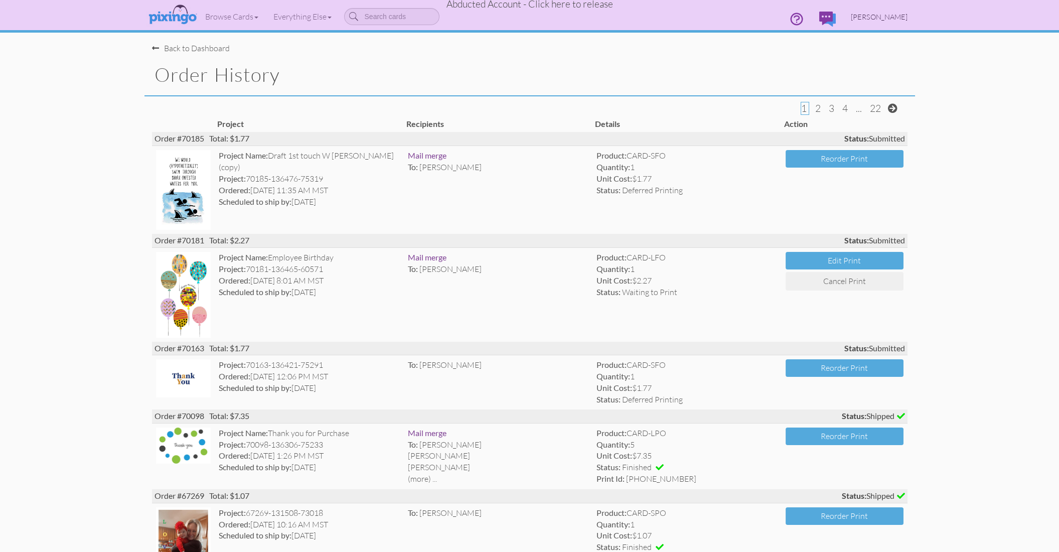
click at [889, 17] on span "[PERSON_NAME]" at bounding box center [879, 17] width 57 height 9
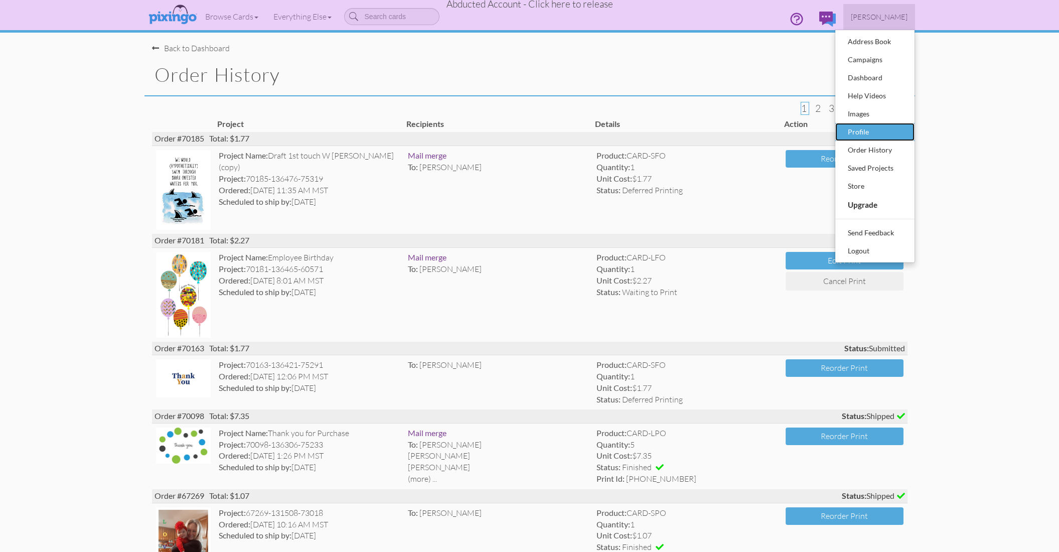
click at [856, 135] on div "Profile" at bounding box center [875, 131] width 59 height 15
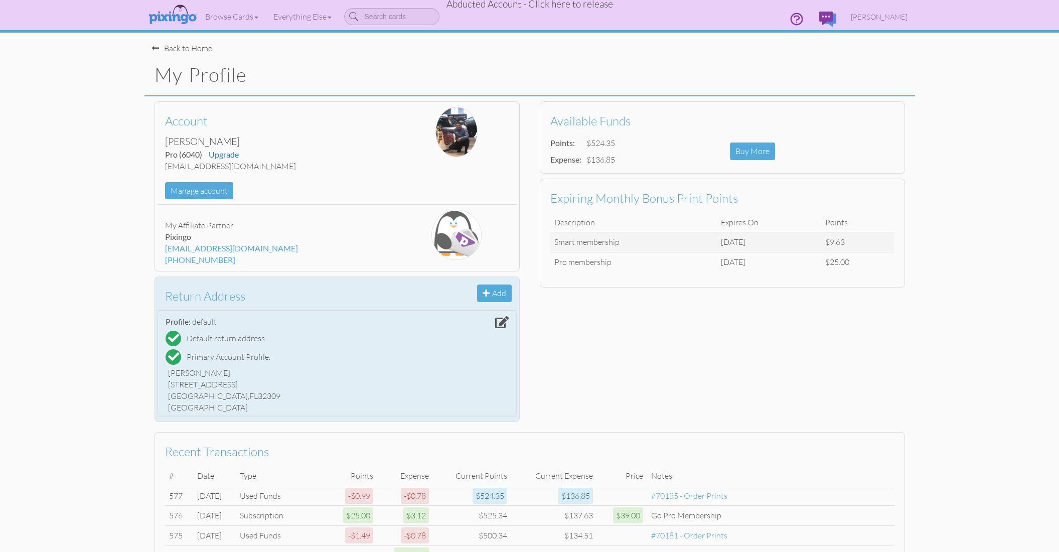
drag, startPoint x: 178, startPoint y: 391, endPoint x: 291, endPoint y: 400, distance: 113.3
click at [291, 400] on div "[PERSON_NAME] [STREET_ADDRESS] [GEOGRAPHIC_DATA], FL 32309 [GEOGRAPHIC_DATA]" at bounding box center [337, 390] width 343 height 51
copy div "[STREET_ADDRESS][PERSON_NAME]"
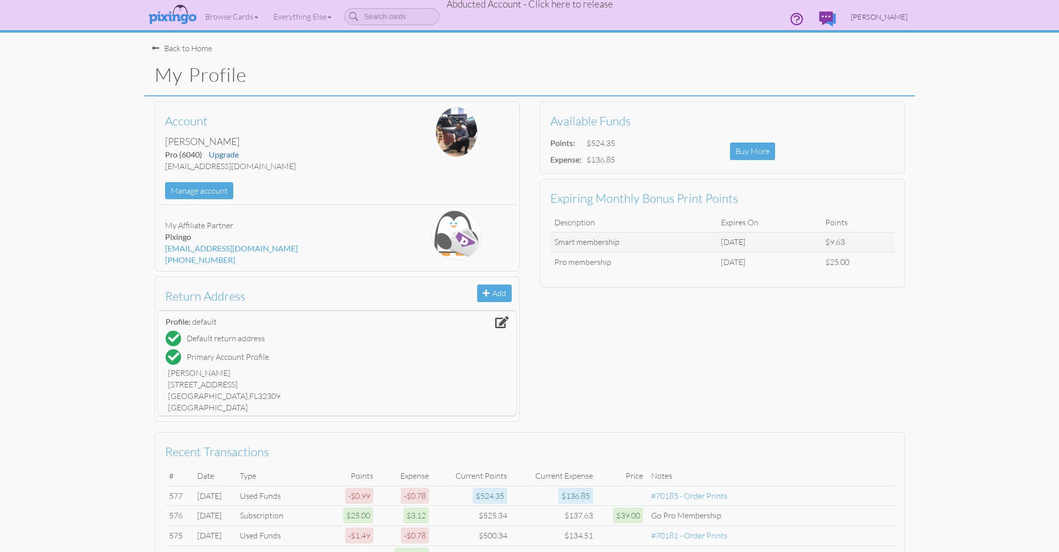
click at [900, 15] on span "[PERSON_NAME]" at bounding box center [879, 17] width 57 height 9
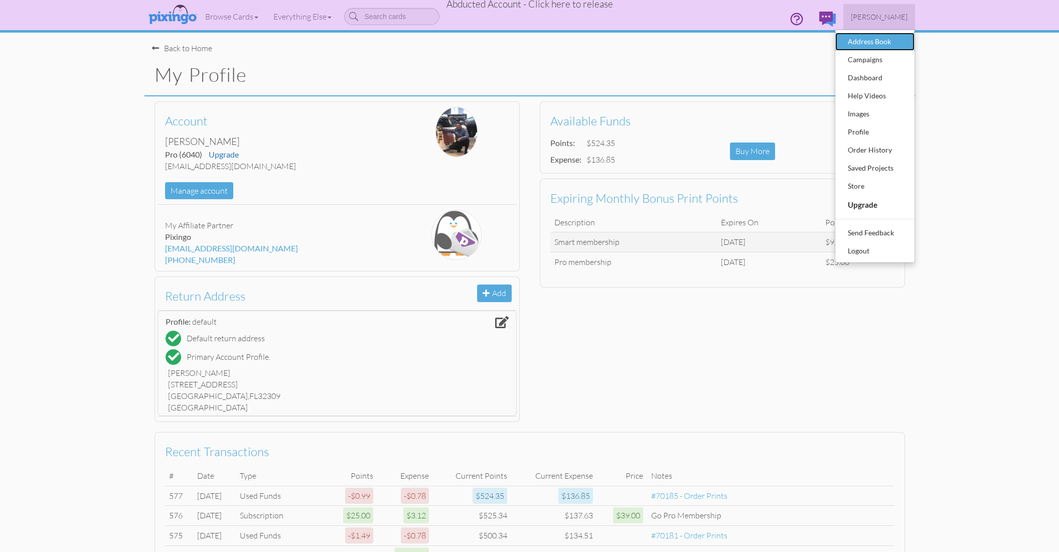
click at [879, 47] on div "Address Book" at bounding box center [875, 41] width 59 height 15
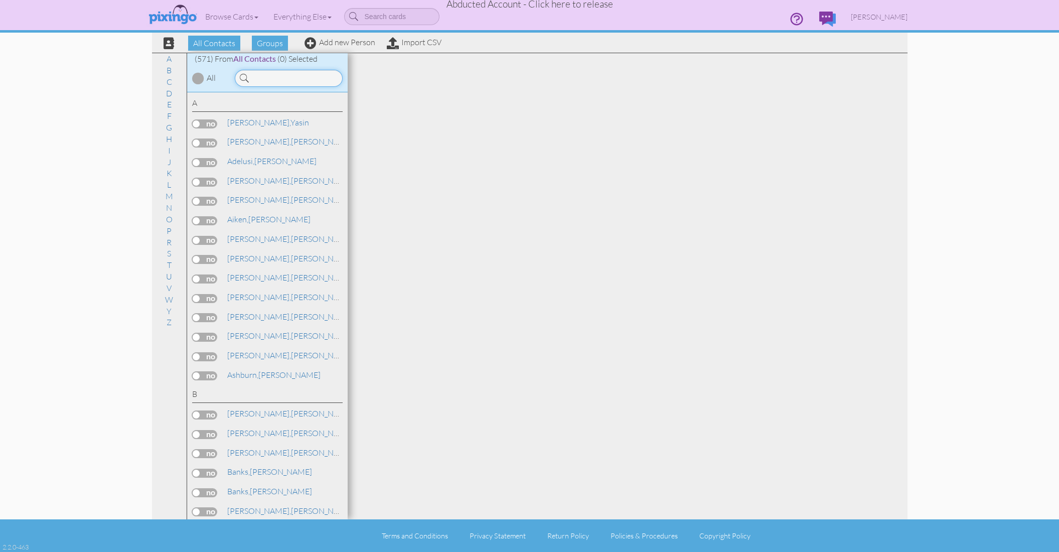
click at [271, 74] on input at bounding box center [289, 78] width 108 height 17
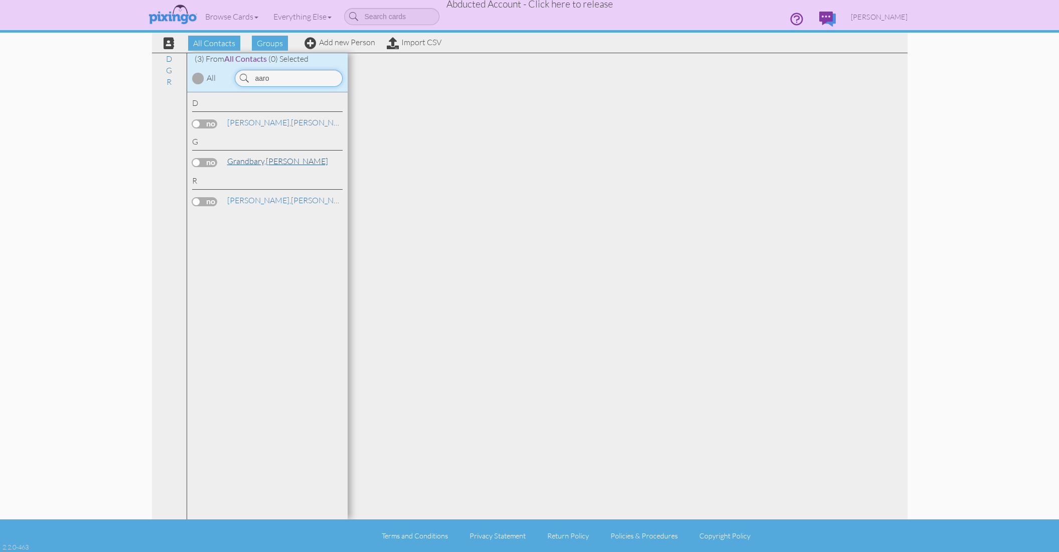
type input "aaro"
click at [268, 162] on link "[PERSON_NAME]" at bounding box center [277, 161] width 103 height 12
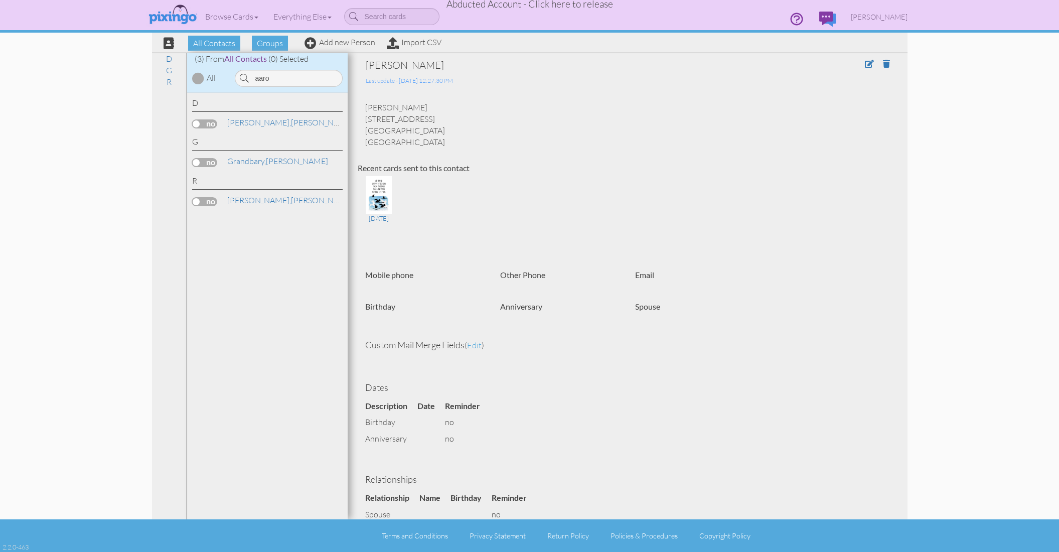
drag, startPoint x: 365, startPoint y: 117, endPoint x: 465, endPoint y: 135, distance: 101.9
click at [465, 135] on div "[PERSON_NAME] [STREET_ADDRESS] [GEOGRAPHIC_DATA], FL 32443 [GEOGRAPHIC_DATA]" at bounding box center [628, 125] width 540 height 46
copy div "[STREET_ADDRESS][PERSON_NAME]"
click at [386, 127] on div "[PERSON_NAME] [STREET_ADDRESS] [GEOGRAPHIC_DATA], FL 32443 [GEOGRAPHIC_DATA]" at bounding box center [628, 125] width 540 height 46
drag, startPoint x: 365, startPoint y: 118, endPoint x: 396, endPoint y: 122, distance: 31.9
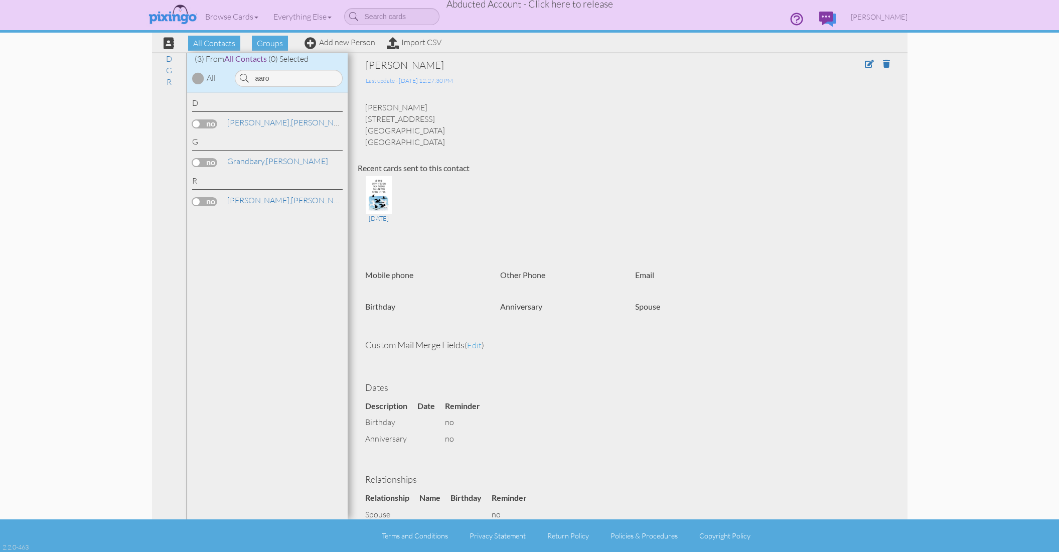
click at [454, 128] on div "[PERSON_NAME] [STREET_ADDRESS] [GEOGRAPHIC_DATA], FL 32443 [GEOGRAPHIC_DATA]" at bounding box center [628, 125] width 540 height 46
copy div "[STREET_ADDRESS][PERSON_NAME]"
click at [549, 6] on span "Abducted Account - Click here to release" at bounding box center [530, 4] width 167 height 12
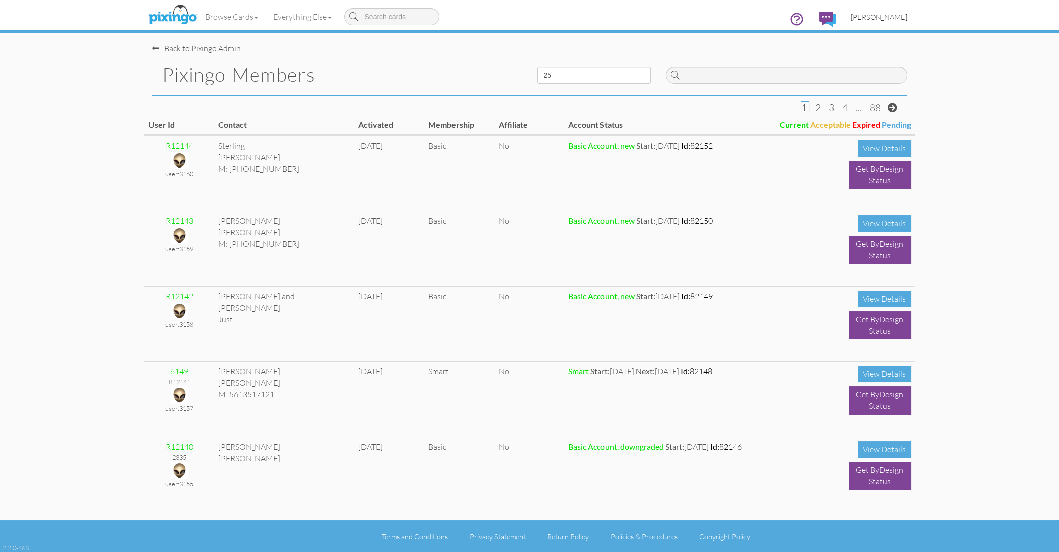
click at [887, 13] on span "[PERSON_NAME]" at bounding box center [879, 17] width 57 height 9
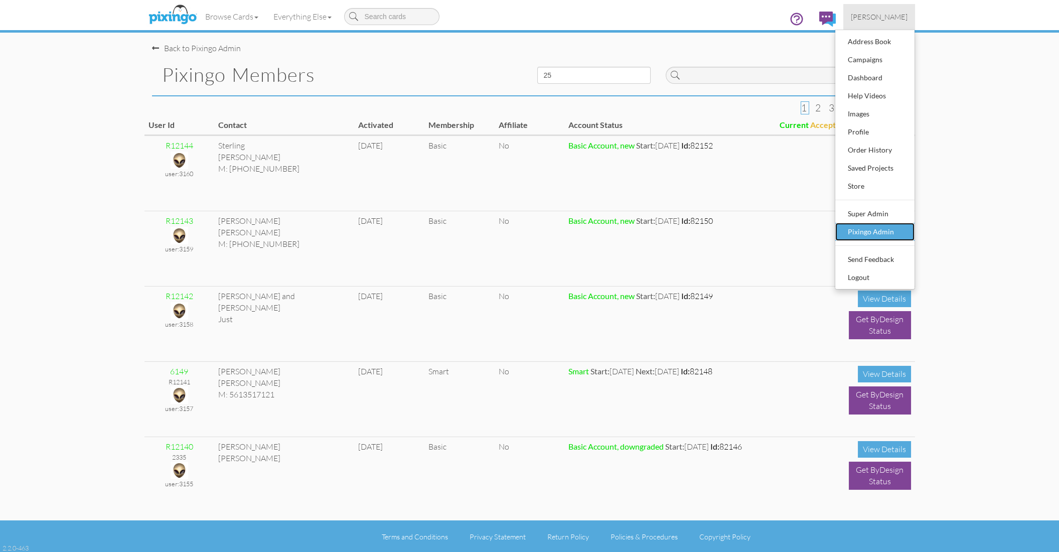
click at [874, 230] on div "Pixingo Admin" at bounding box center [875, 231] width 59 height 15
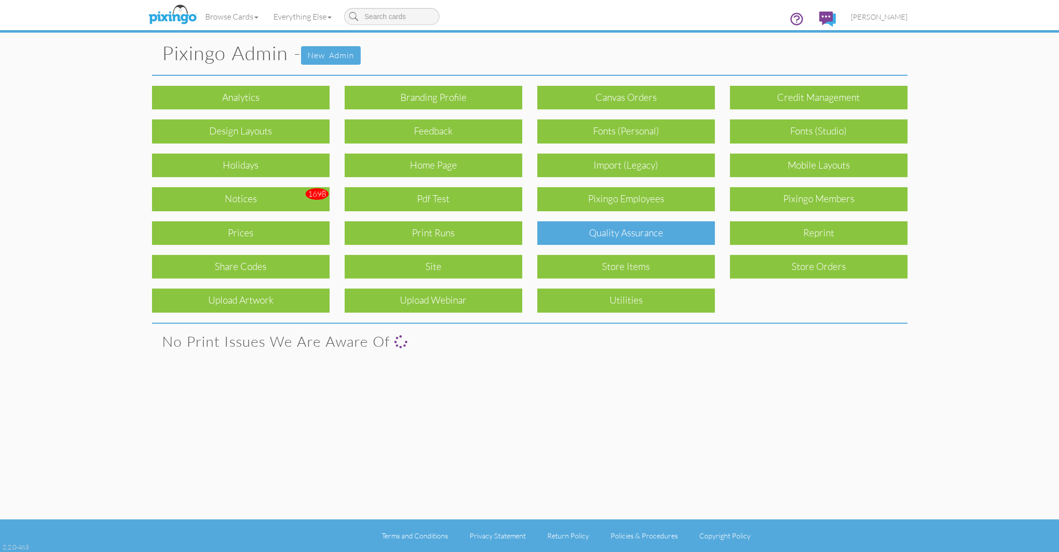
click at [651, 231] on div "Quality Assurance" at bounding box center [626, 233] width 178 height 24
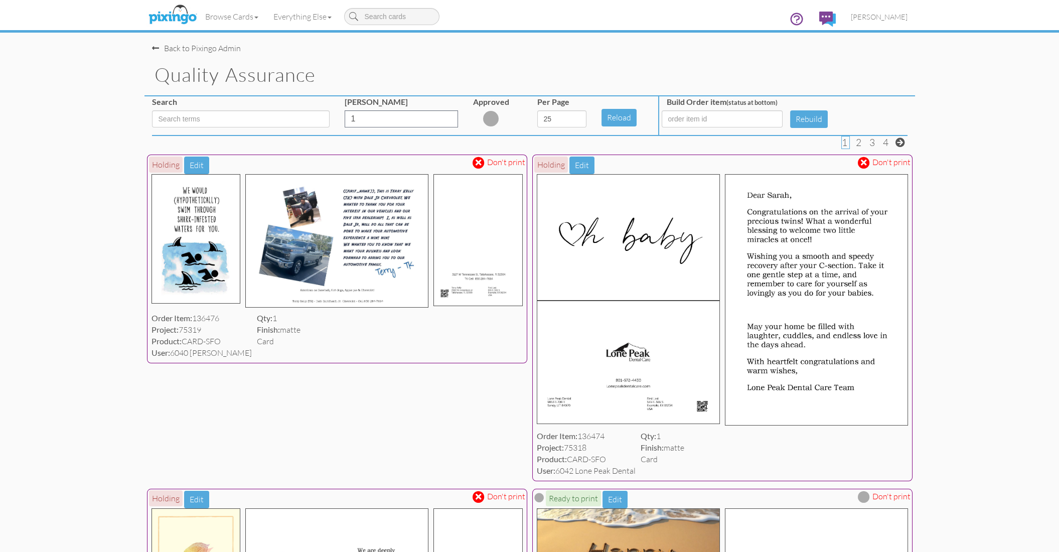
click at [476, 163] on span at bounding box center [479, 163] width 6 height 9
click at [866, 163] on span at bounding box center [864, 163] width 6 height 9
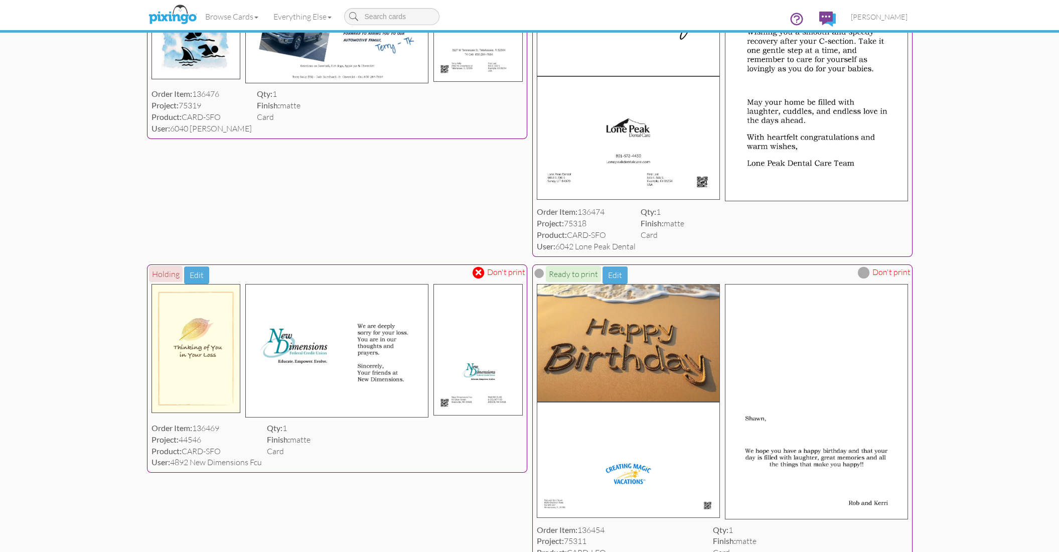
scroll to position [246, 0]
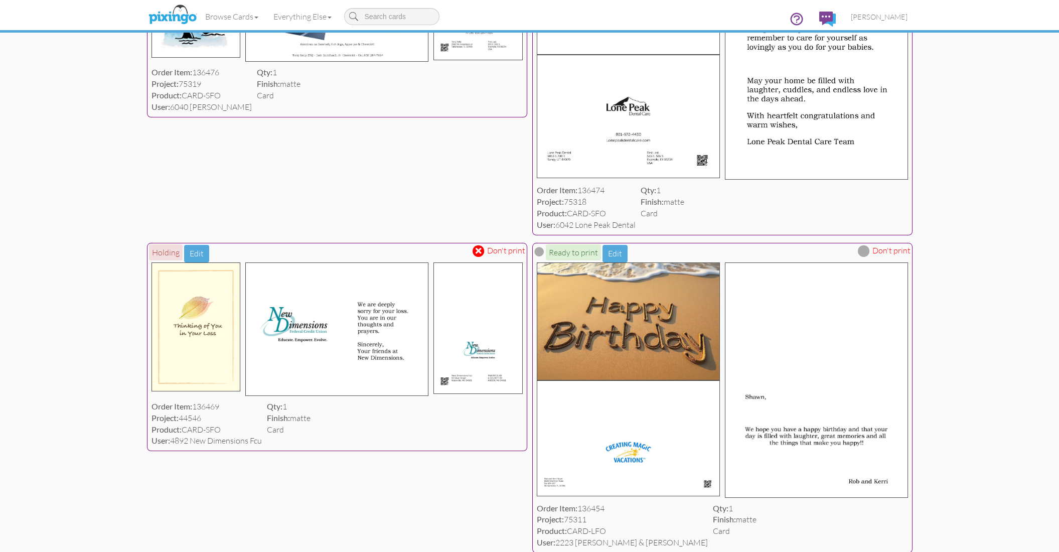
click at [479, 250] on span at bounding box center [479, 250] width 6 height 9
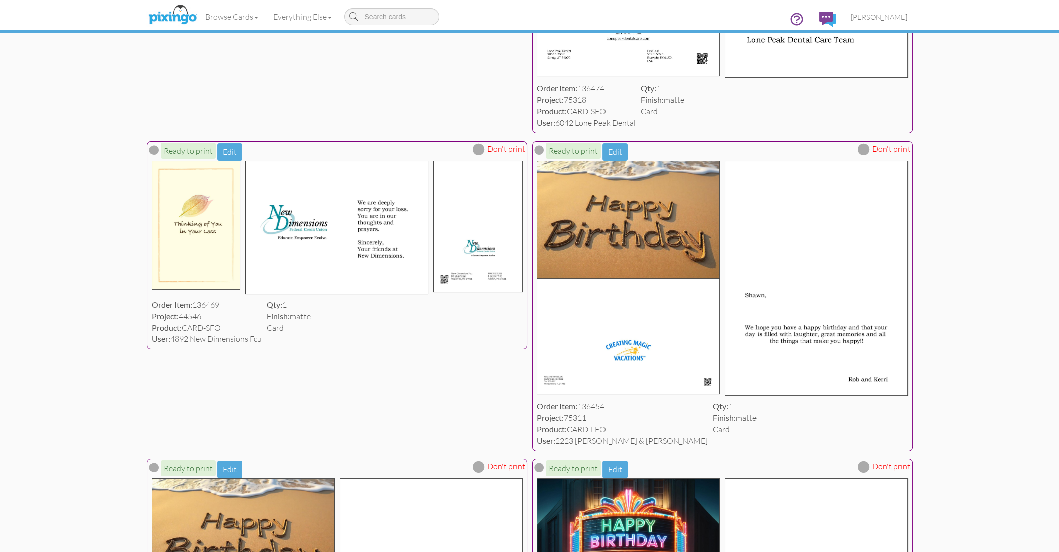
scroll to position [0, 0]
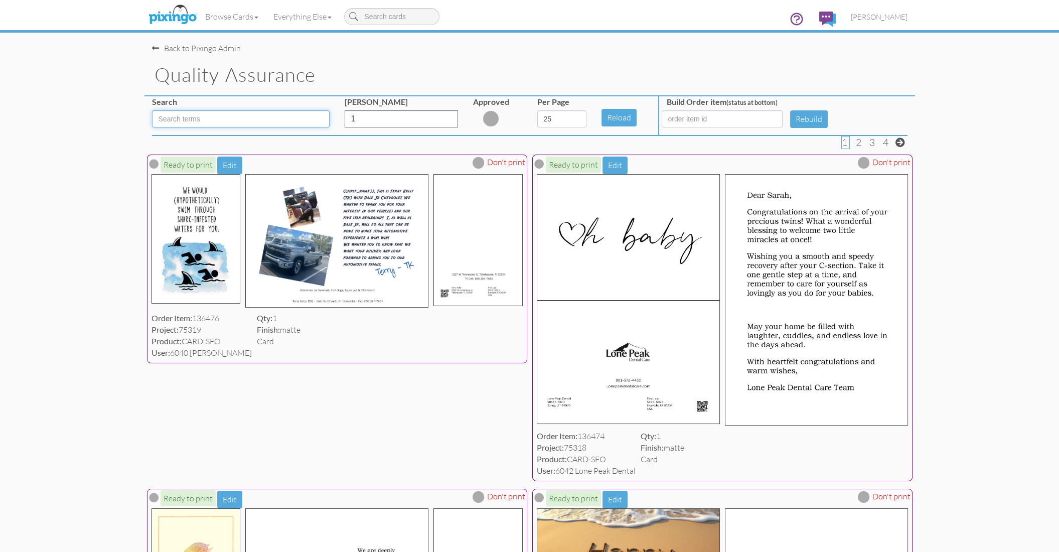
click at [212, 126] on input at bounding box center [241, 118] width 178 height 17
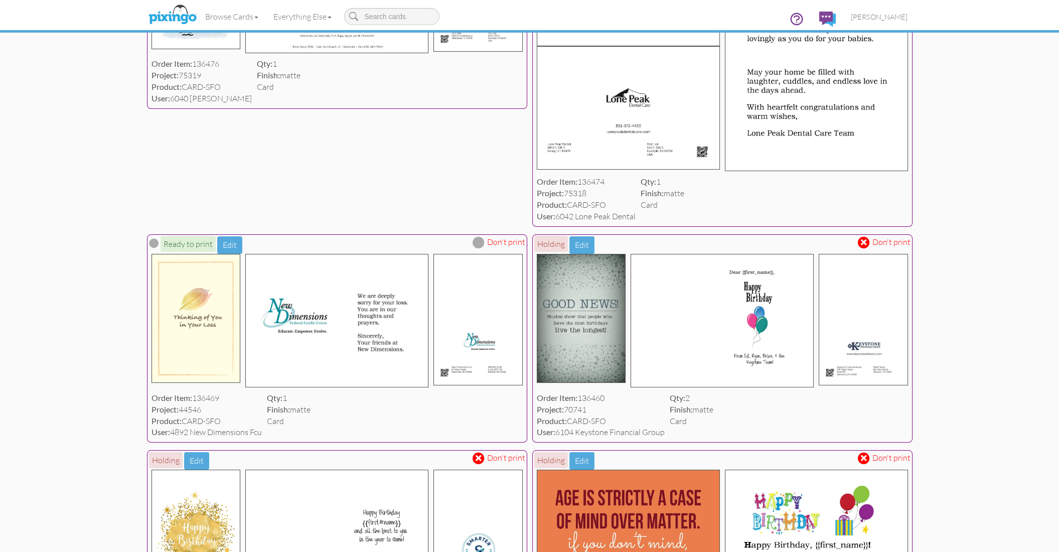
scroll to position [256, 0]
type input "SFO"
click at [868, 239] on span at bounding box center [864, 241] width 12 height 12
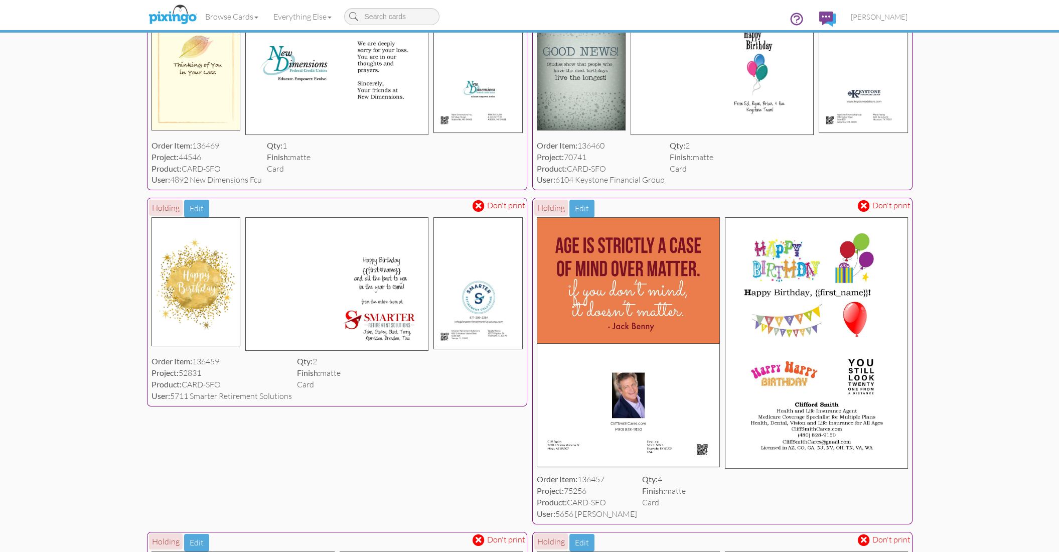
scroll to position [510, 0]
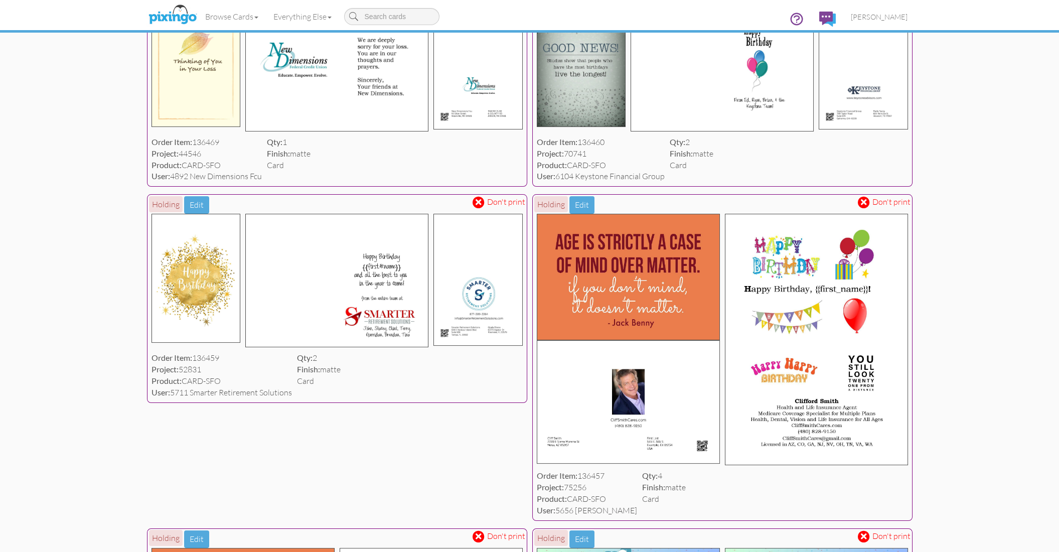
click at [866, 207] on span at bounding box center [864, 202] width 6 height 9
click at [478, 207] on span at bounding box center [479, 202] width 6 height 9
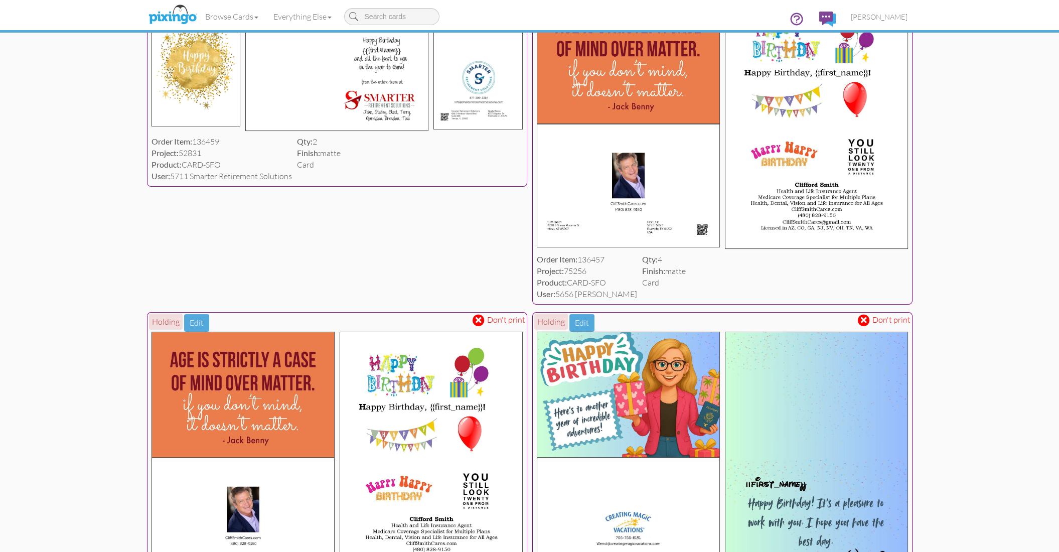
scroll to position [735, 0]
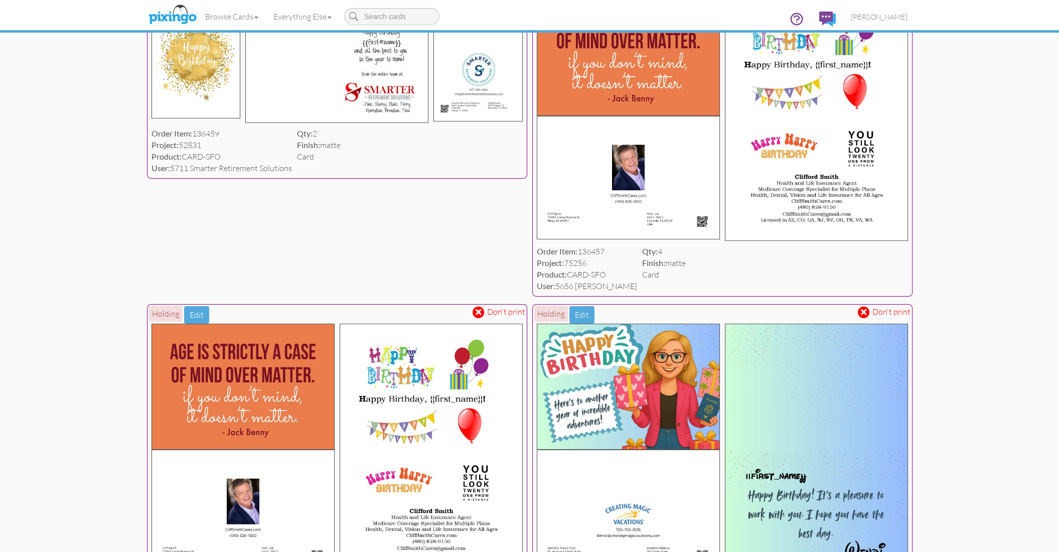
click at [865, 316] on span at bounding box center [864, 312] width 6 height 9
click at [478, 316] on span at bounding box center [479, 312] width 6 height 9
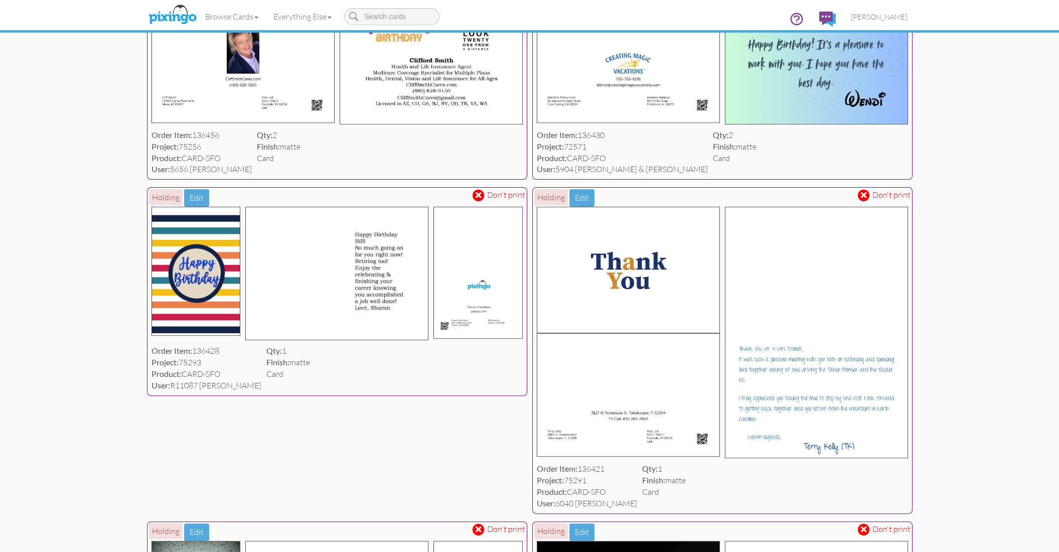
scroll to position [1197, 0]
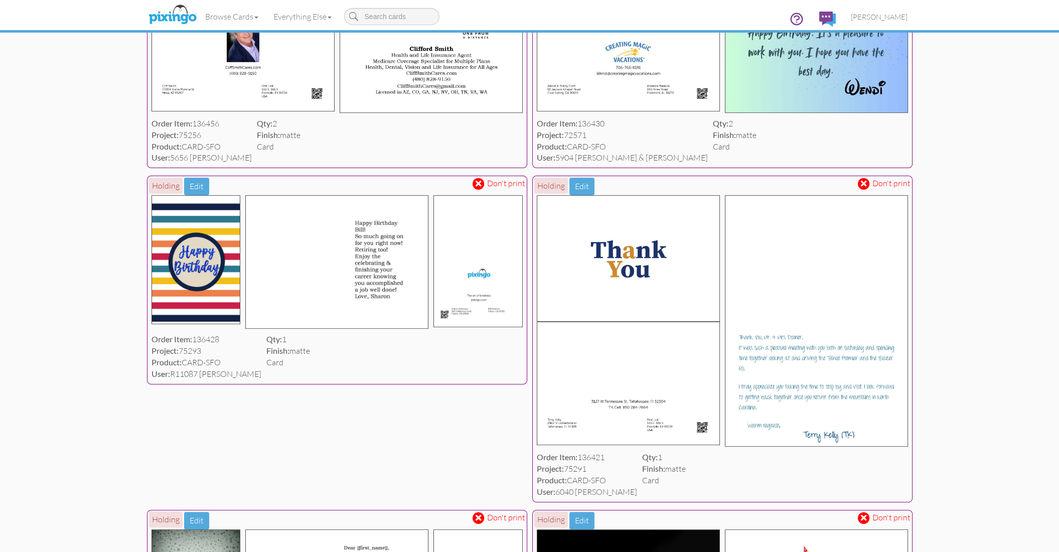
click at [864, 188] on span at bounding box center [864, 184] width 6 height 9
click at [479, 188] on span at bounding box center [479, 184] width 6 height 9
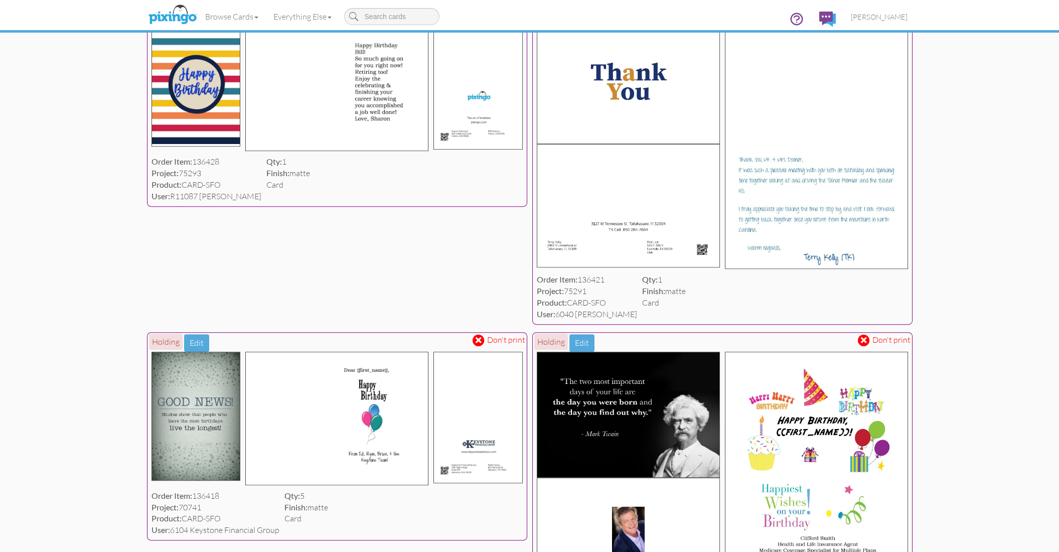
scroll to position [1378, 0]
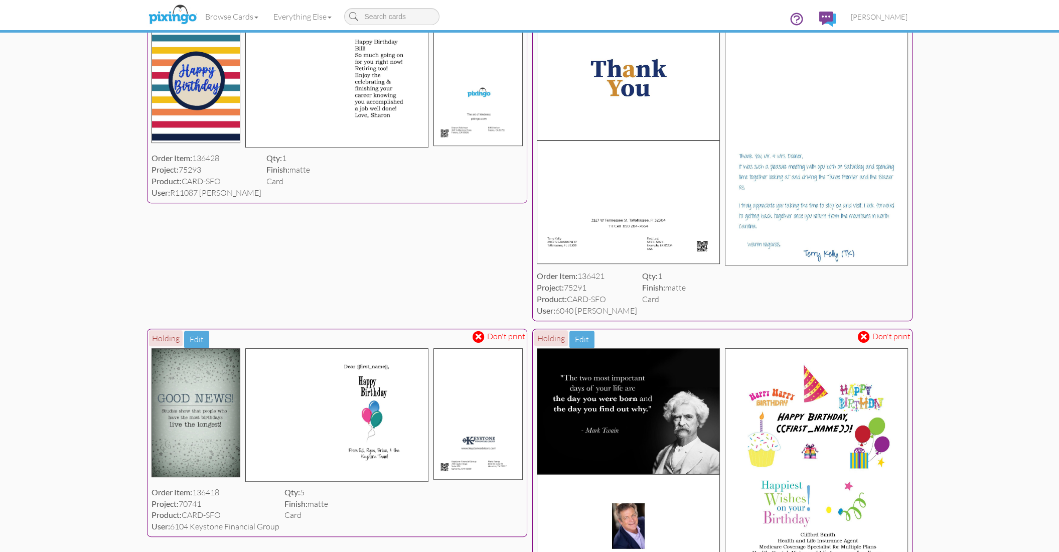
click at [864, 341] on span at bounding box center [864, 336] width 6 height 9
click at [479, 341] on span at bounding box center [479, 336] width 6 height 9
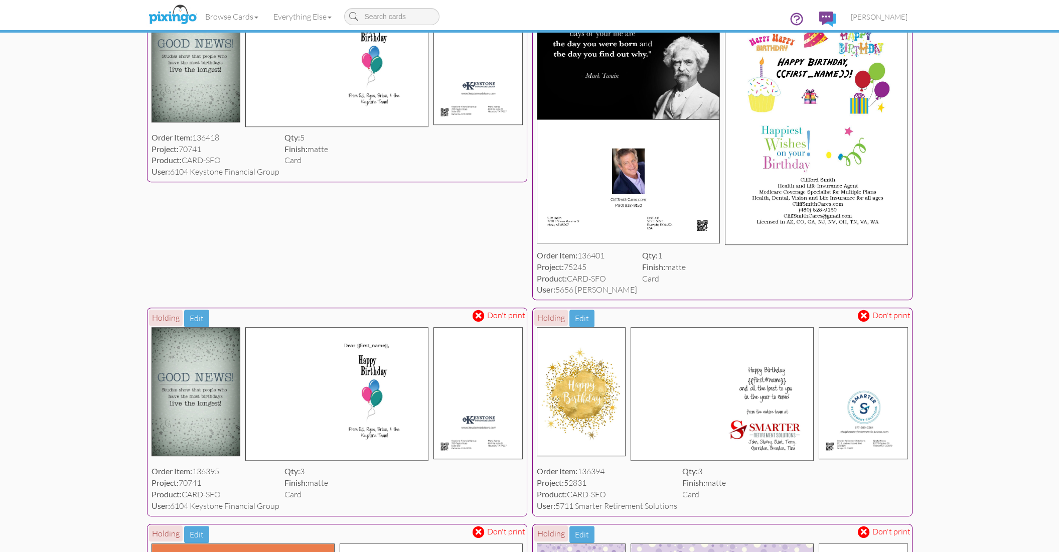
scroll to position [1736, 0]
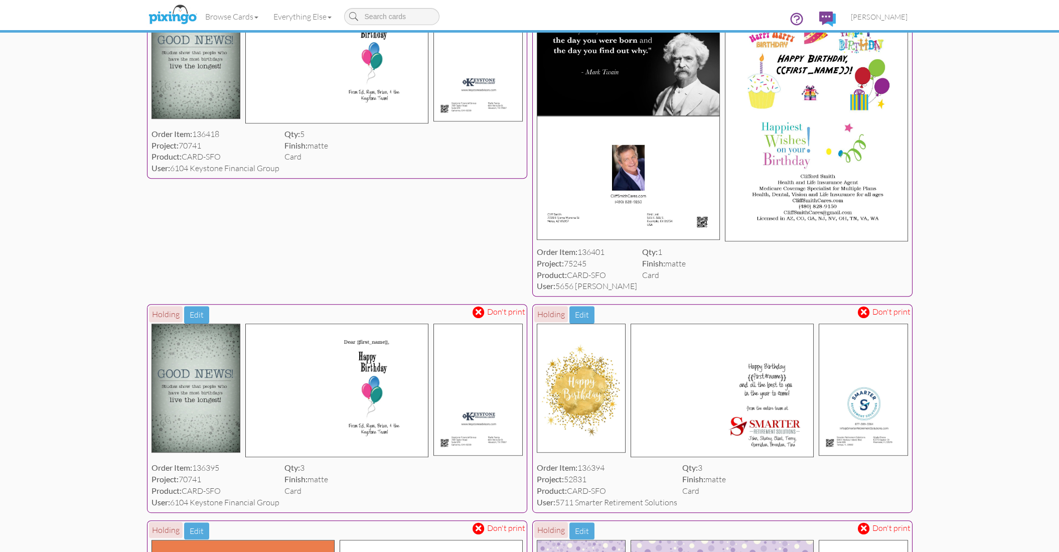
click at [866, 317] on span at bounding box center [864, 312] width 6 height 9
click at [484, 318] on span at bounding box center [479, 312] width 12 height 12
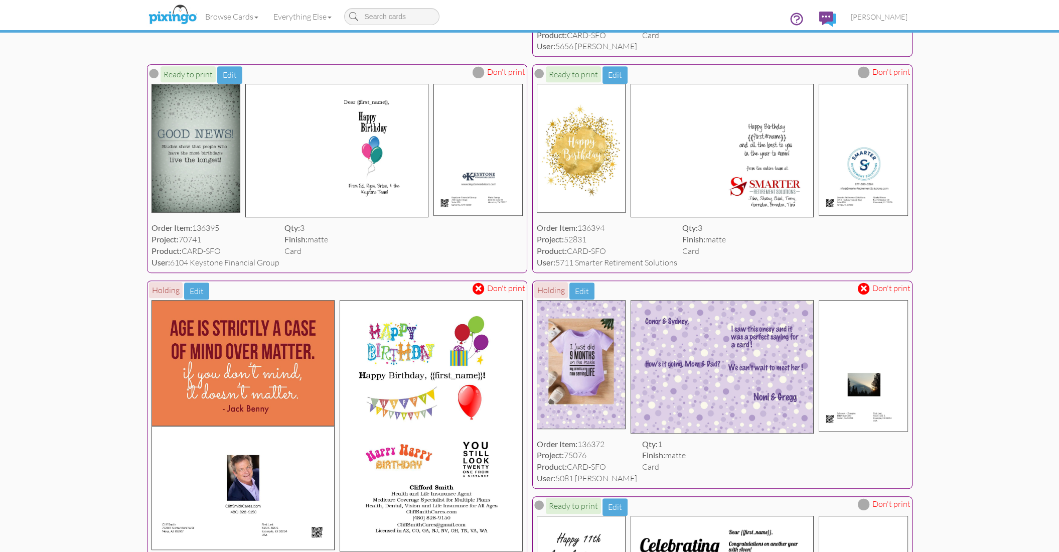
scroll to position [1997, 0]
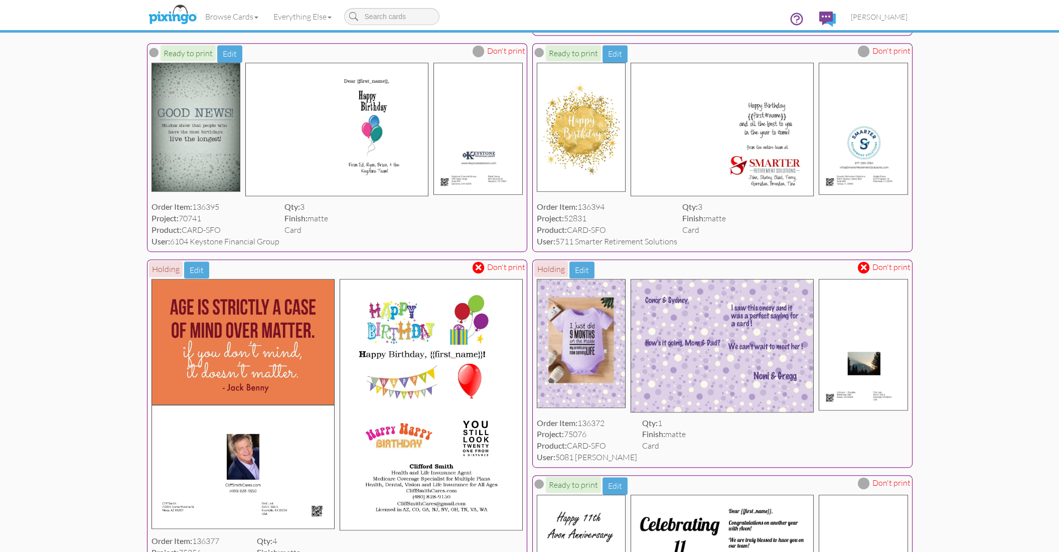
click at [866, 271] on span at bounding box center [864, 267] width 6 height 9
click at [480, 271] on span at bounding box center [479, 267] width 6 height 9
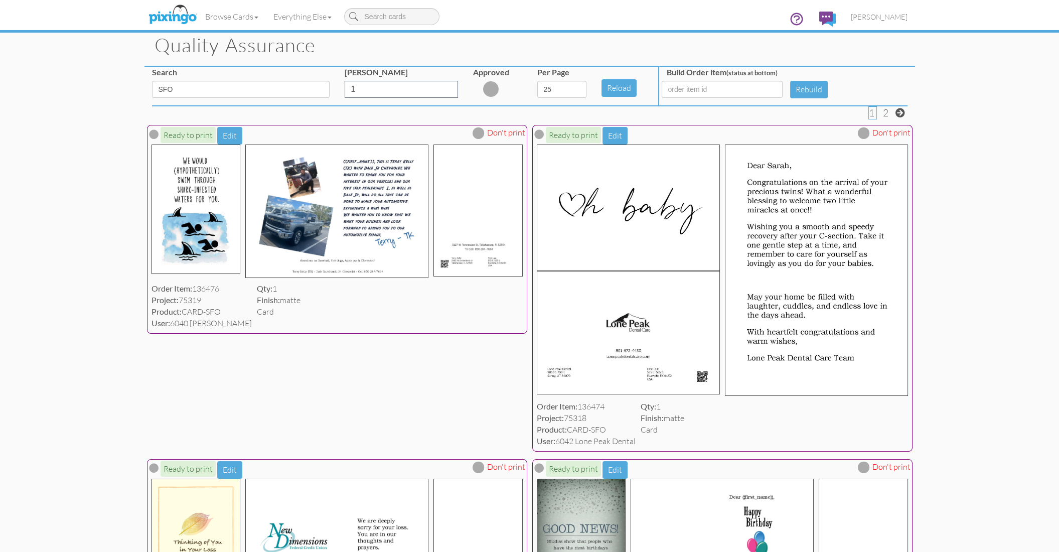
scroll to position [0, 0]
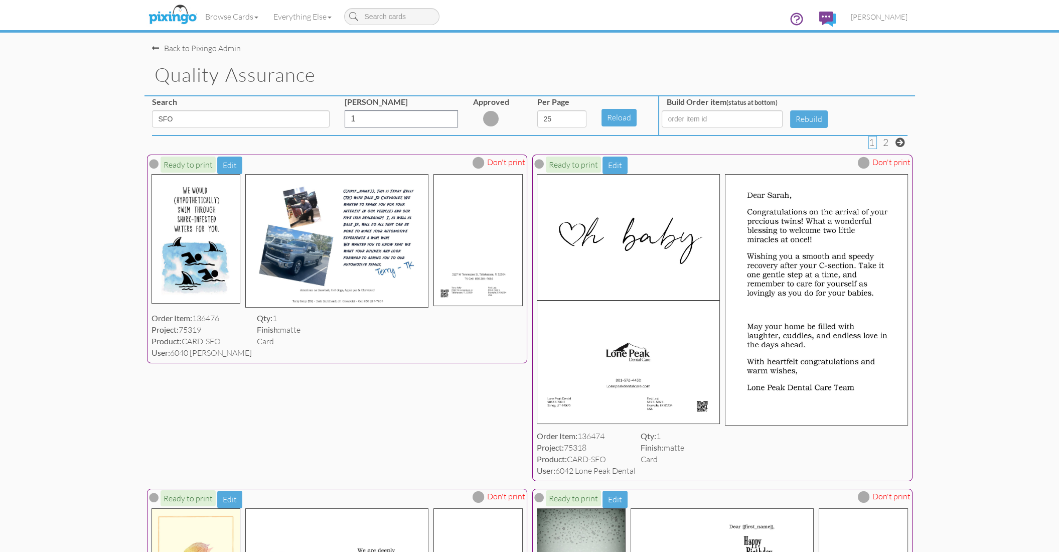
click at [893, 19] on span "[PERSON_NAME]" at bounding box center [879, 17] width 57 height 9
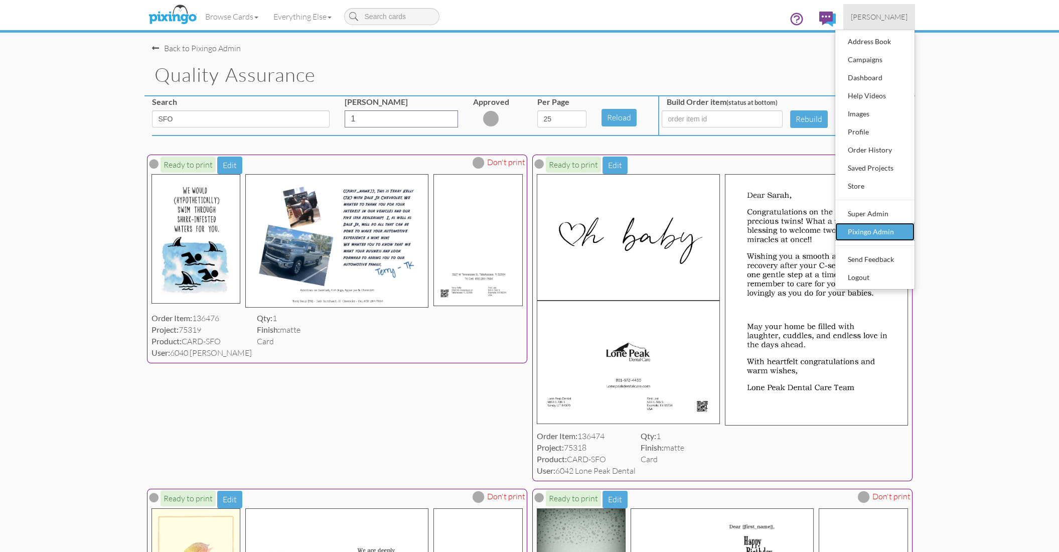
click at [874, 231] on div "Pixingo Admin" at bounding box center [875, 231] width 59 height 15
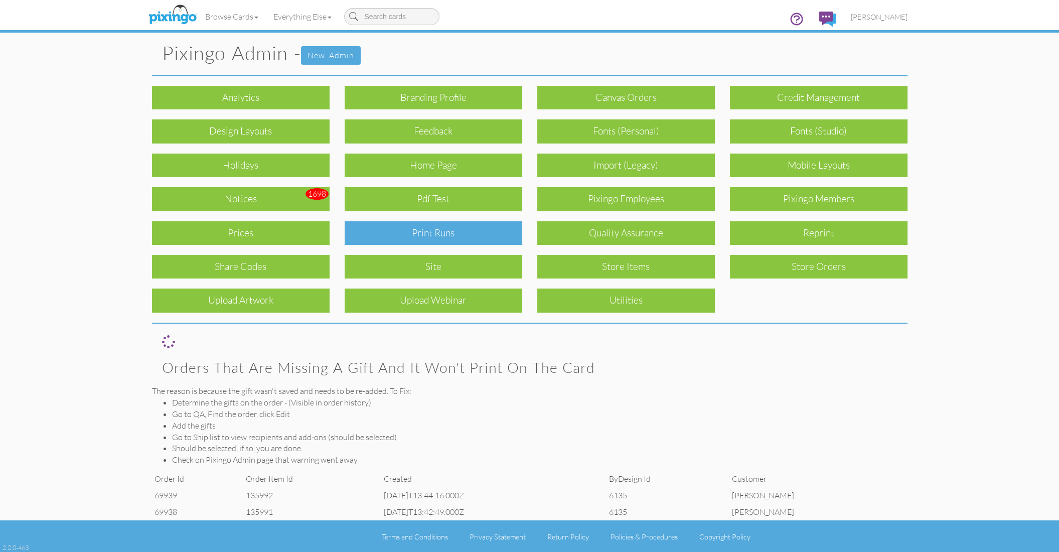
click at [467, 239] on div "Print Runs" at bounding box center [434, 233] width 178 height 24
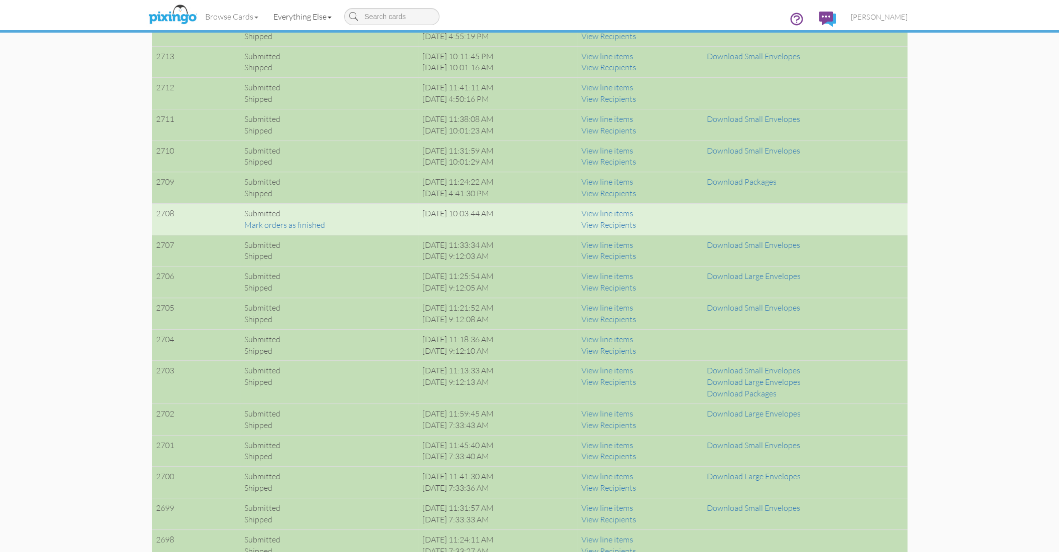
scroll to position [899, 0]
click at [629, 181] on link "View line items" at bounding box center [608, 181] width 52 height 10
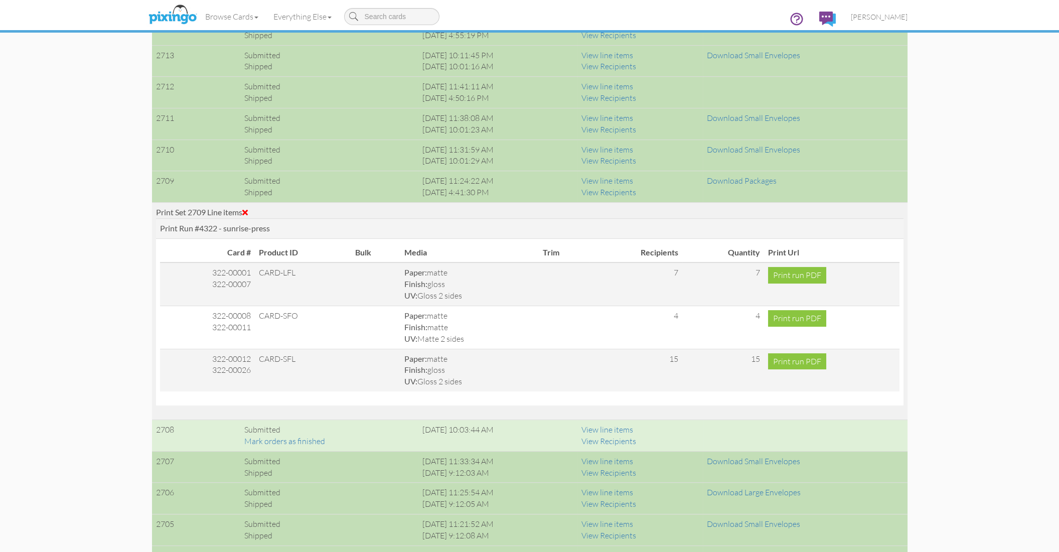
click at [248, 209] on span at bounding box center [245, 212] width 6 height 8
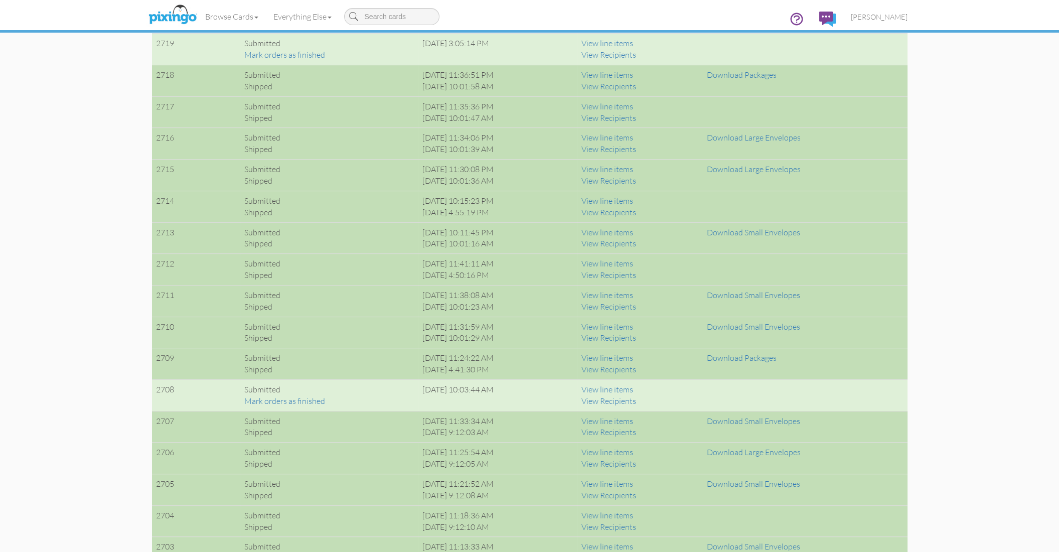
scroll to position [721, 0]
click at [621, 76] on link "View line items" at bounding box center [608, 76] width 52 height 10
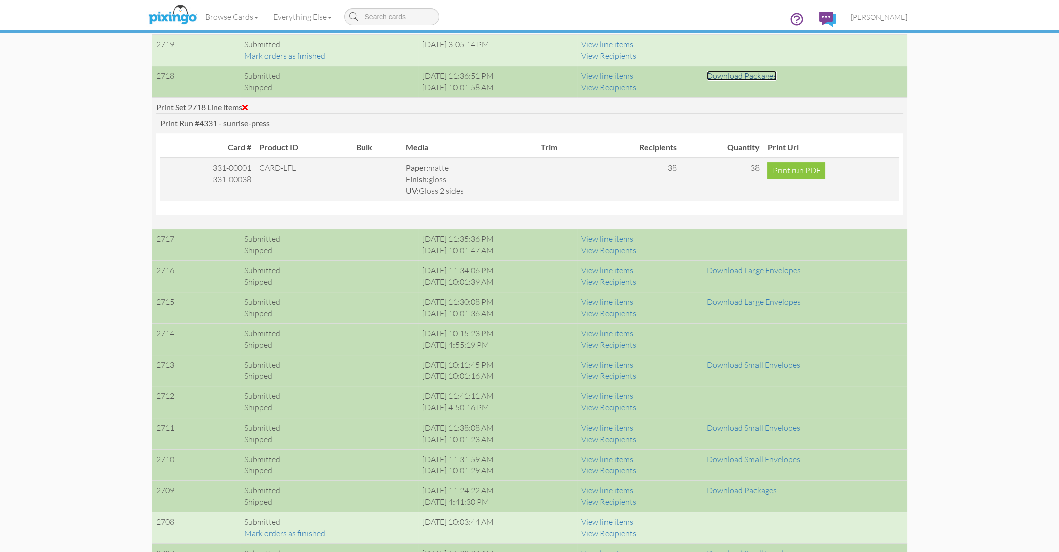
click at [765, 74] on link "Download Packages" at bounding box center [742, 76] width 70 height 10
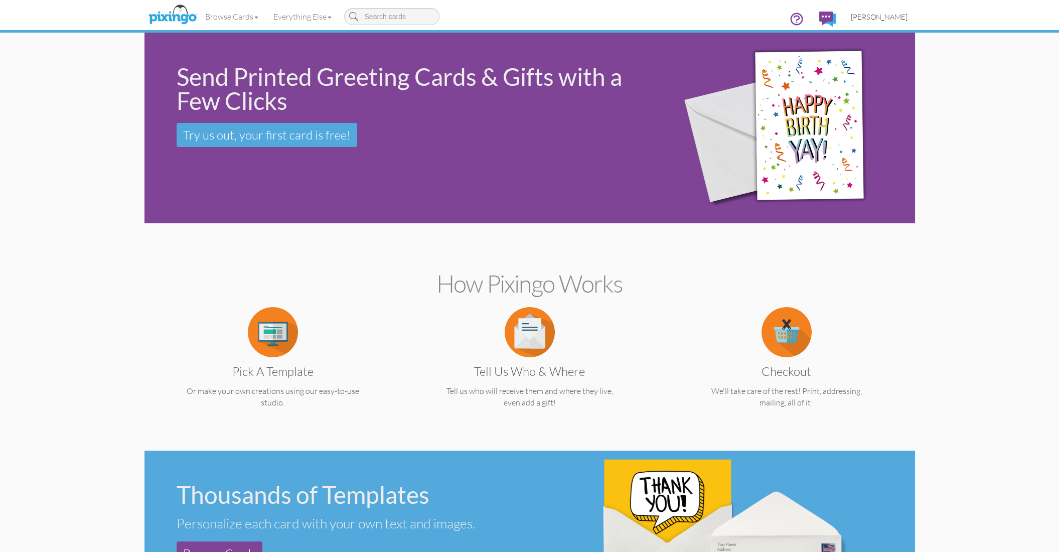
click at [879, 16] on span "[PERSON_NAME]" at bounding box center [879, 17] width 57 height 9
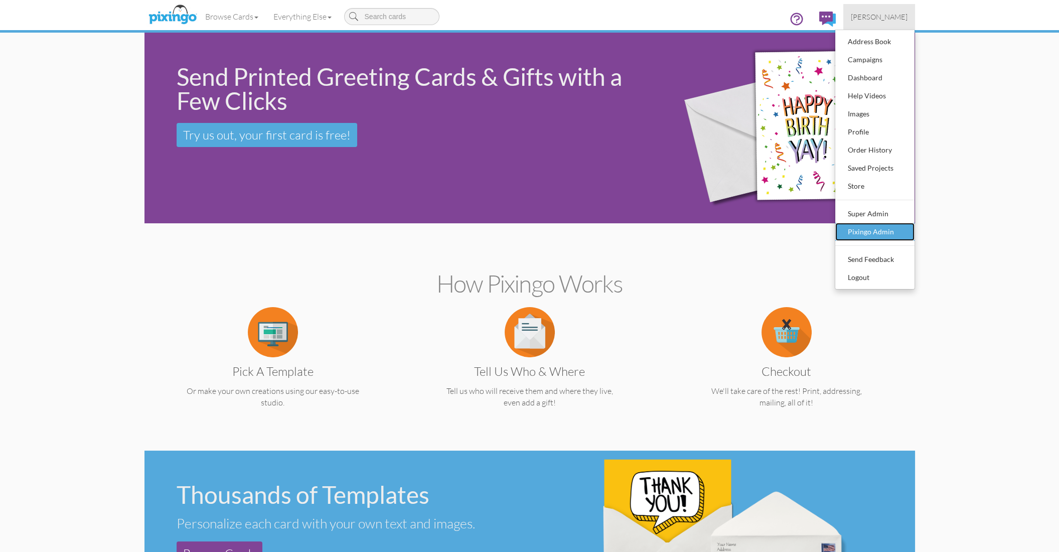
click at [879, 227] on div "Pixingo Admin" at bounding box center [875, 231] width 59 height 15
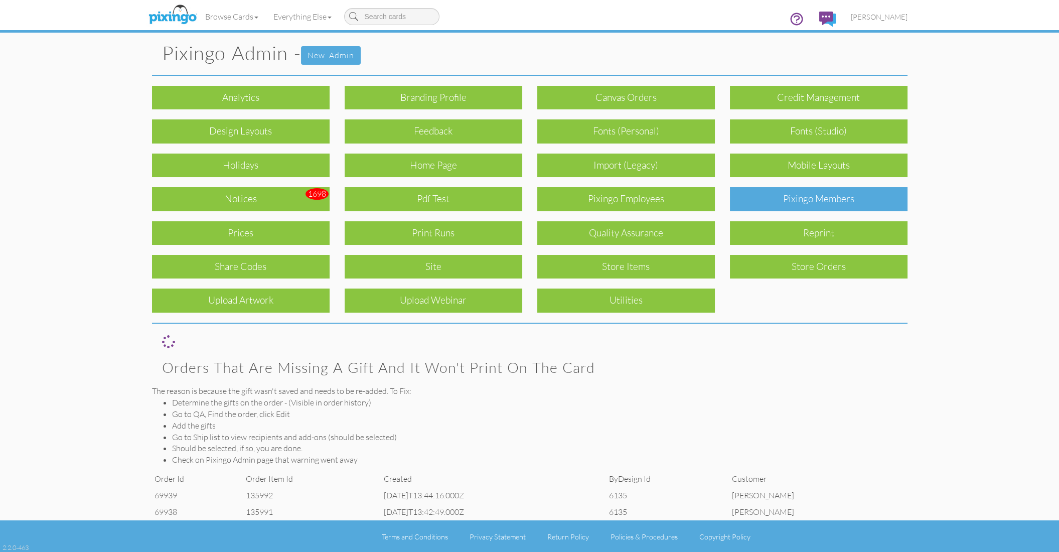
click at [837, 187] on div "Pixingo Members" at bounding box center [819, 199] width 178 height 24
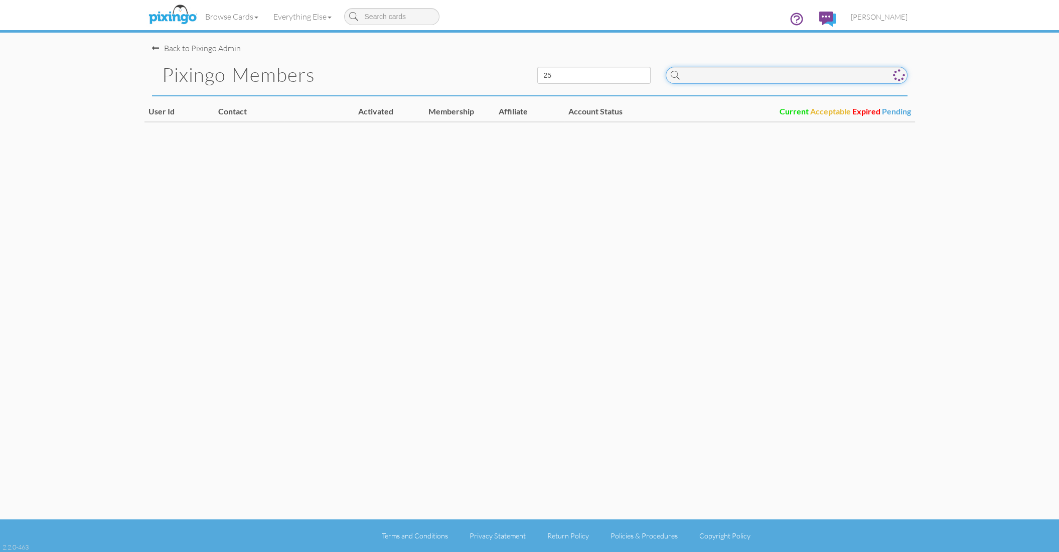
click at [735, 74] on input at bounding box center [787, 75] width 242 height 17
type input "p"
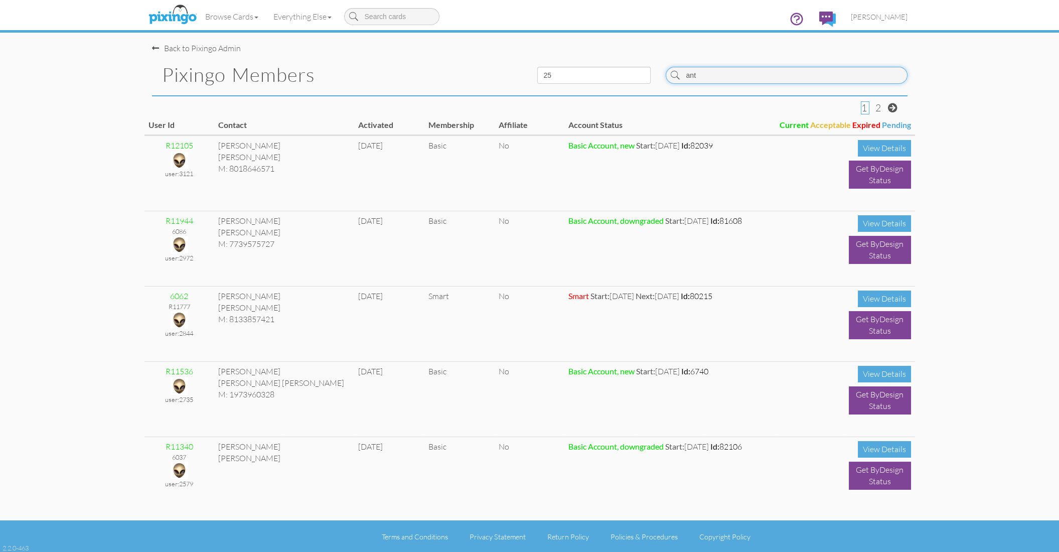
click at [720, 77] on input "ant" at bounding box center [787, 75] width 242 height 17
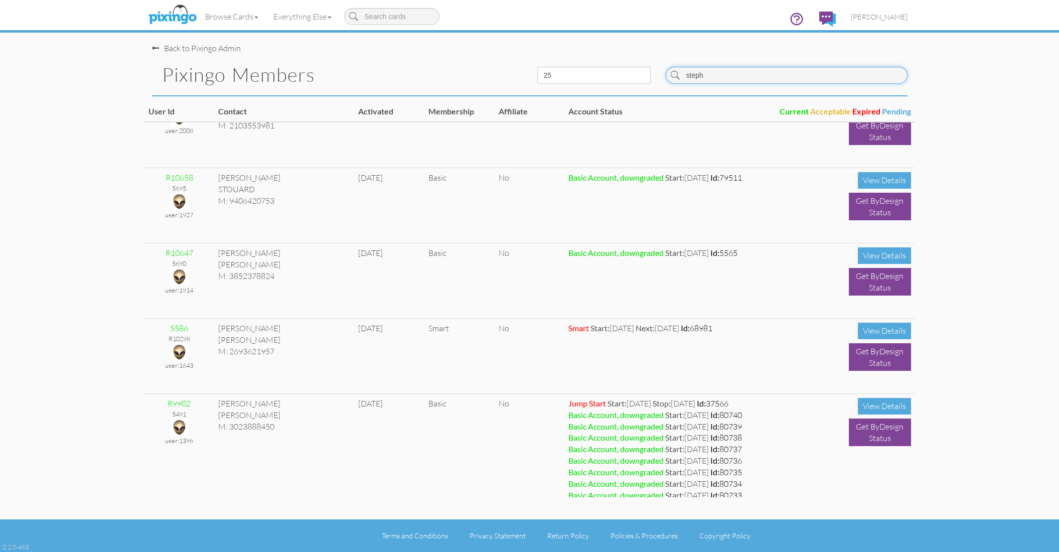
scroll to position [938, 0]
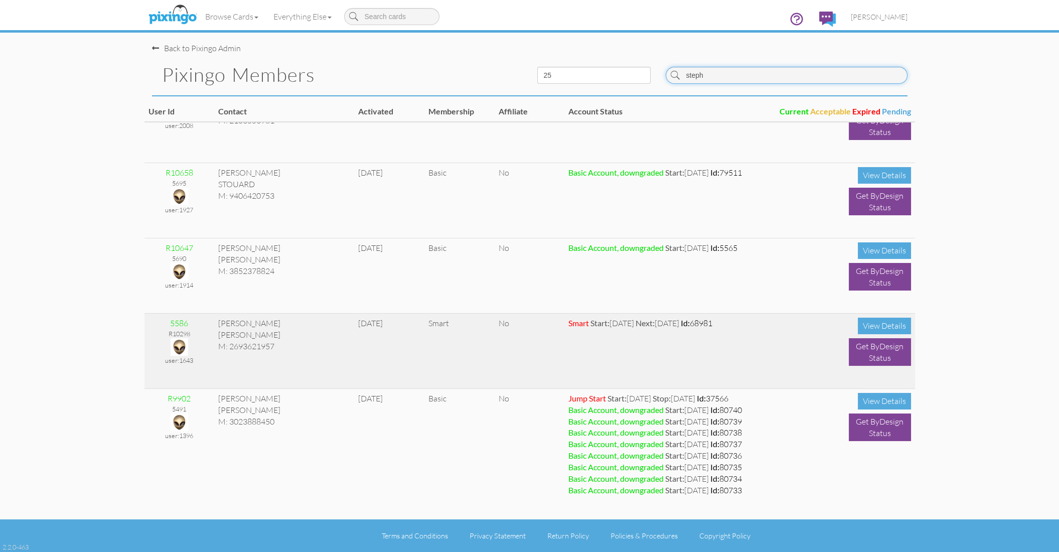
type input "steph"
click at [178, 346] on img at bounding box center [180, 347] width 18 height 18
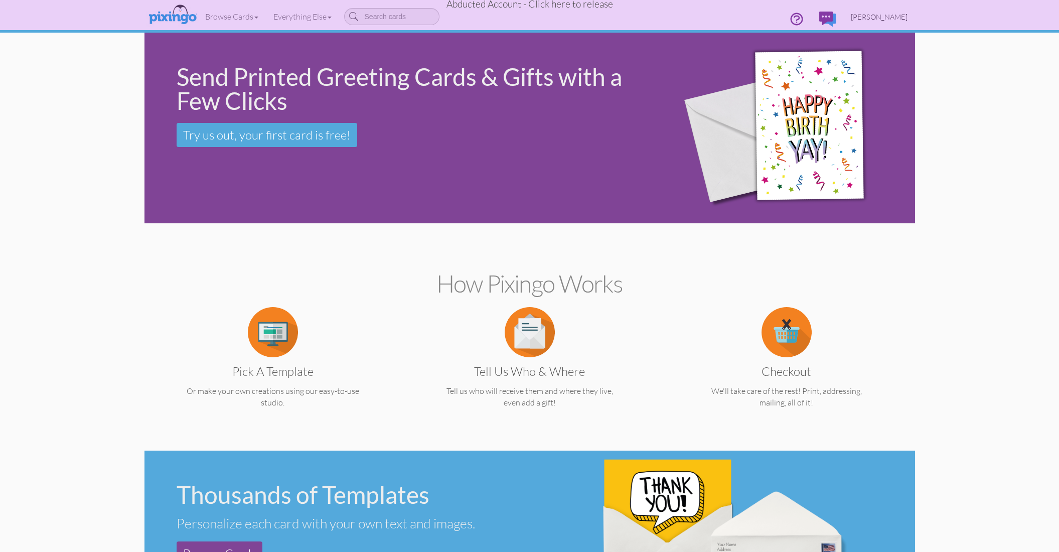
click at [880, 16] on span "Stephen Antisdel" at bounding box center [879, 17] width 57 height 9
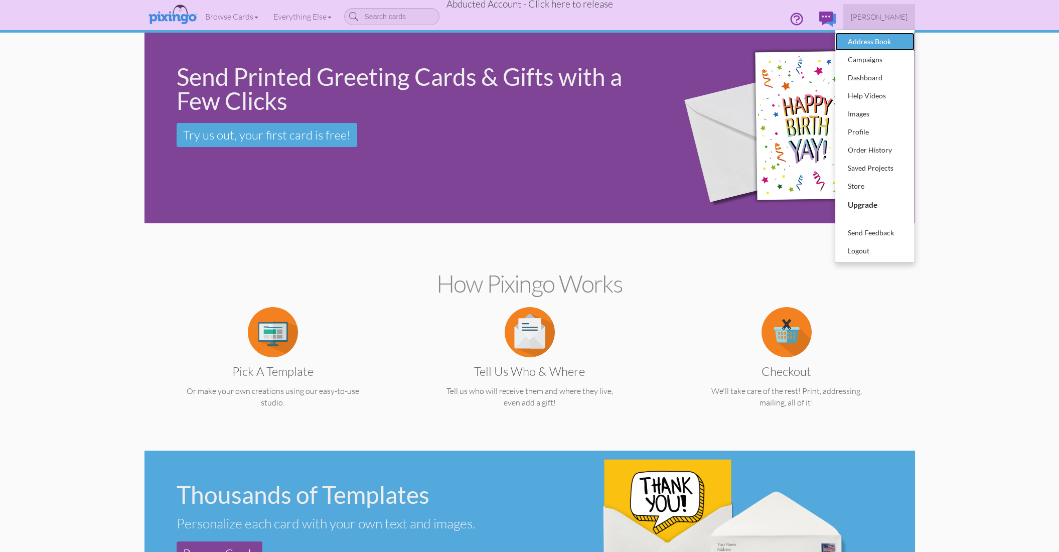
click at [863, 41] on div "Address Book" at bounding box center [875, 41] width 59 height 15
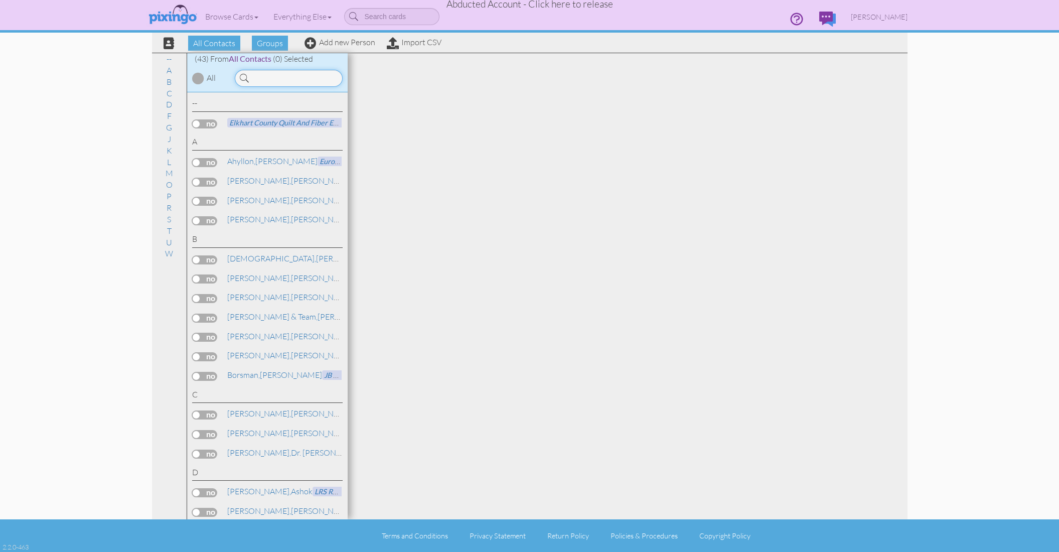
click at [262, 75] on input at bounding box center [289, 78] width 108 height 17
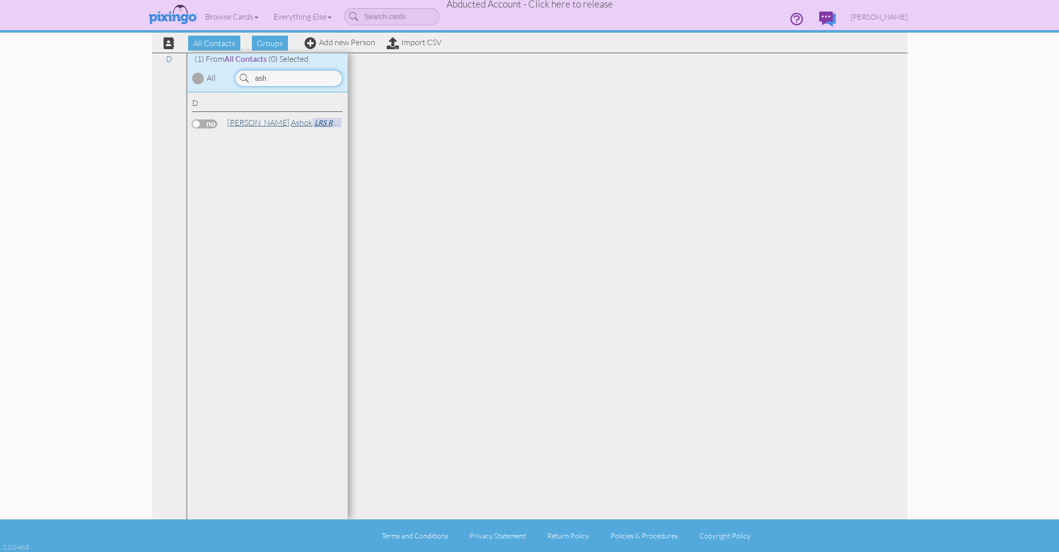
type input "ash"
click at [276, 122] on link "Dhiman, Ashok LRS Recycling" at bounding box center [293, 122] width 135 height 12
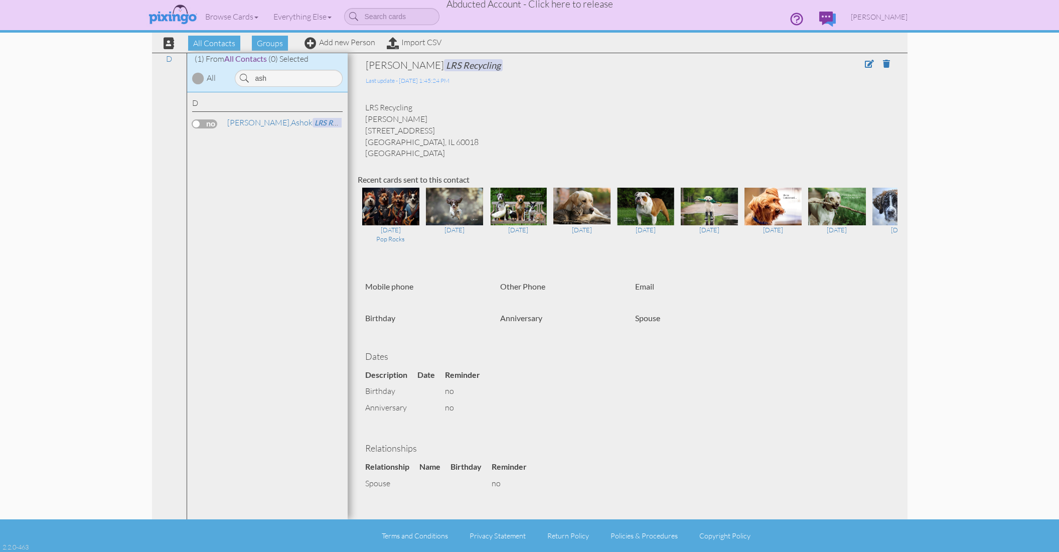
drag, startPoint x: 364, startPoint y: 106, endPoint x: 415, endPoint y: 110, distance: 51.3
click at [415, 110] on div "LRS Recycling Ashok Dhiman 5500 Pearl St. Rosemont, IL 60018 United States" at bounding box center [628, 130] width 540 height 57
copy div "LRS Recycling"
click at [479, 5] on span "Abducted Account - Click here to release" at bounding box center [530, 4] width 167 height 12
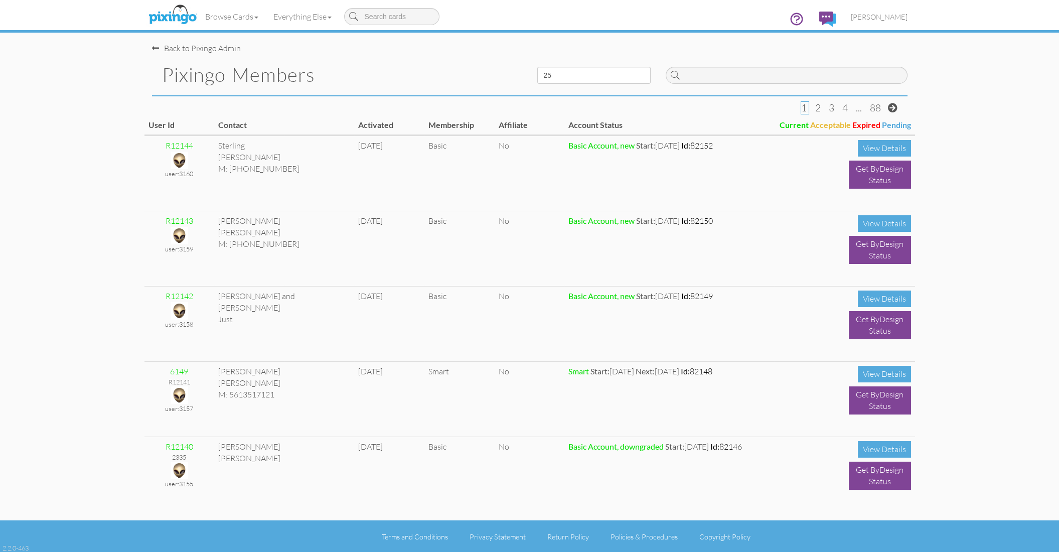
click at [100, 78] on pixingo-members "Toggle navigation Visit Pixingo Mobile Browse Cards Business Accounting Automot…" at bounding box center [529, 276] width 1059 height 553
click at [897, 13] on span "[PERSON_NAME]" at bounding box center [879, 17] width 57 height 9
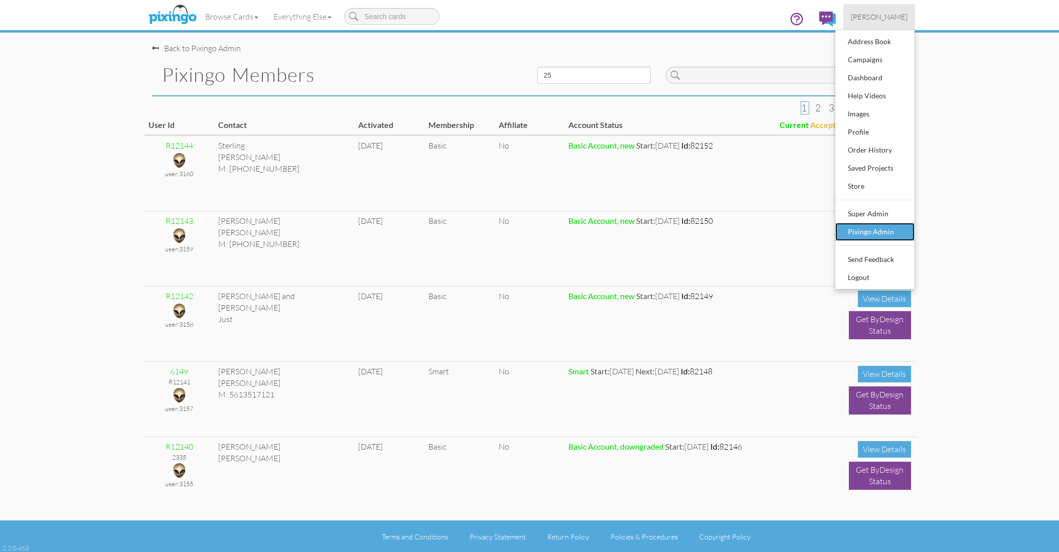
click at [887, 235] on div "Pixingo Admin" at bounding box center [875, 231] width 59 height 15
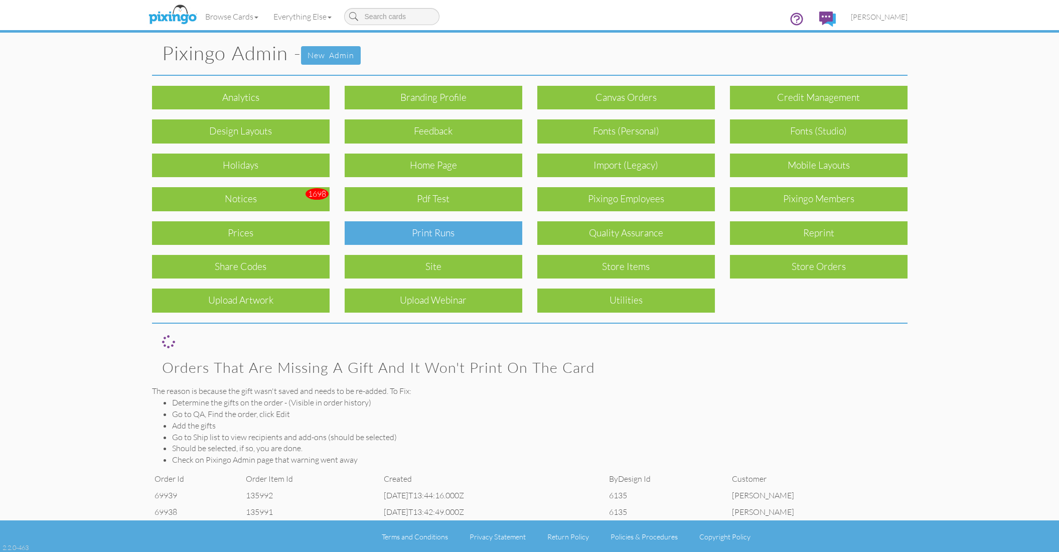
click at [389, 237] on div "Print Runs" at bounding box center [434, 233] width 178 height 24
